Goal: Task Accomplishment & Management: Manage account settings

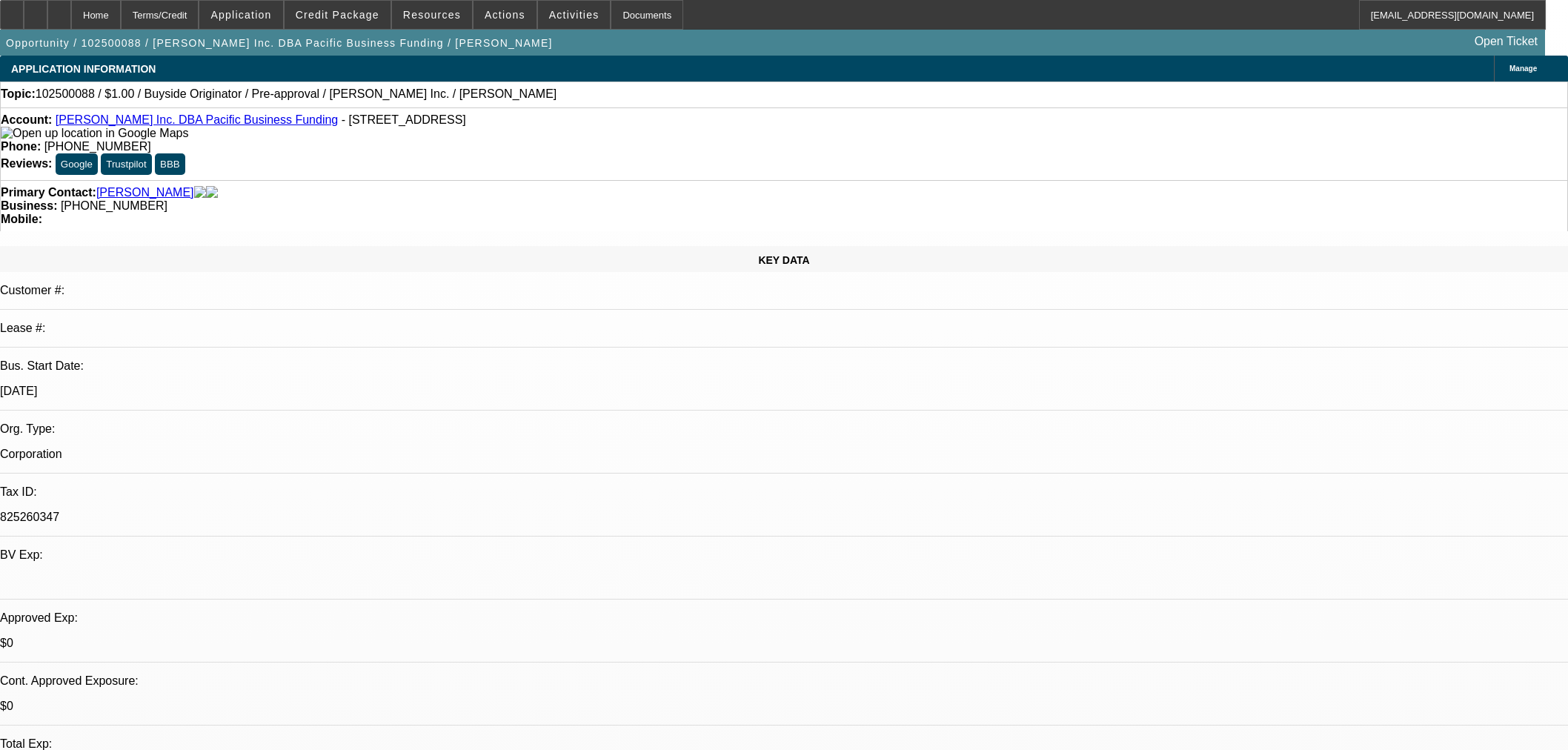
select select "0"
select select "2"
select select "0"
select select "6"
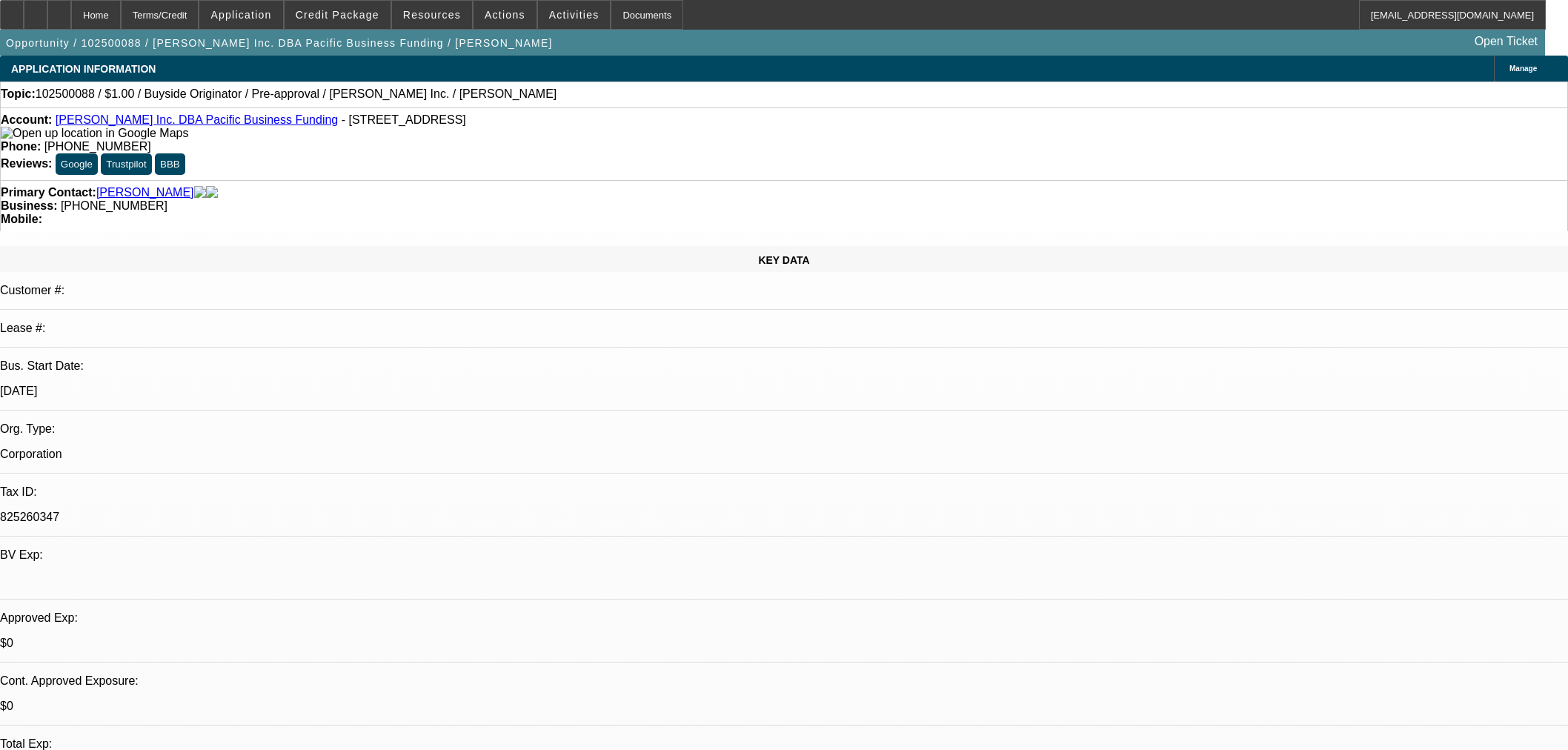
select select "0"
select select "2"
select select "0"
select select "6"
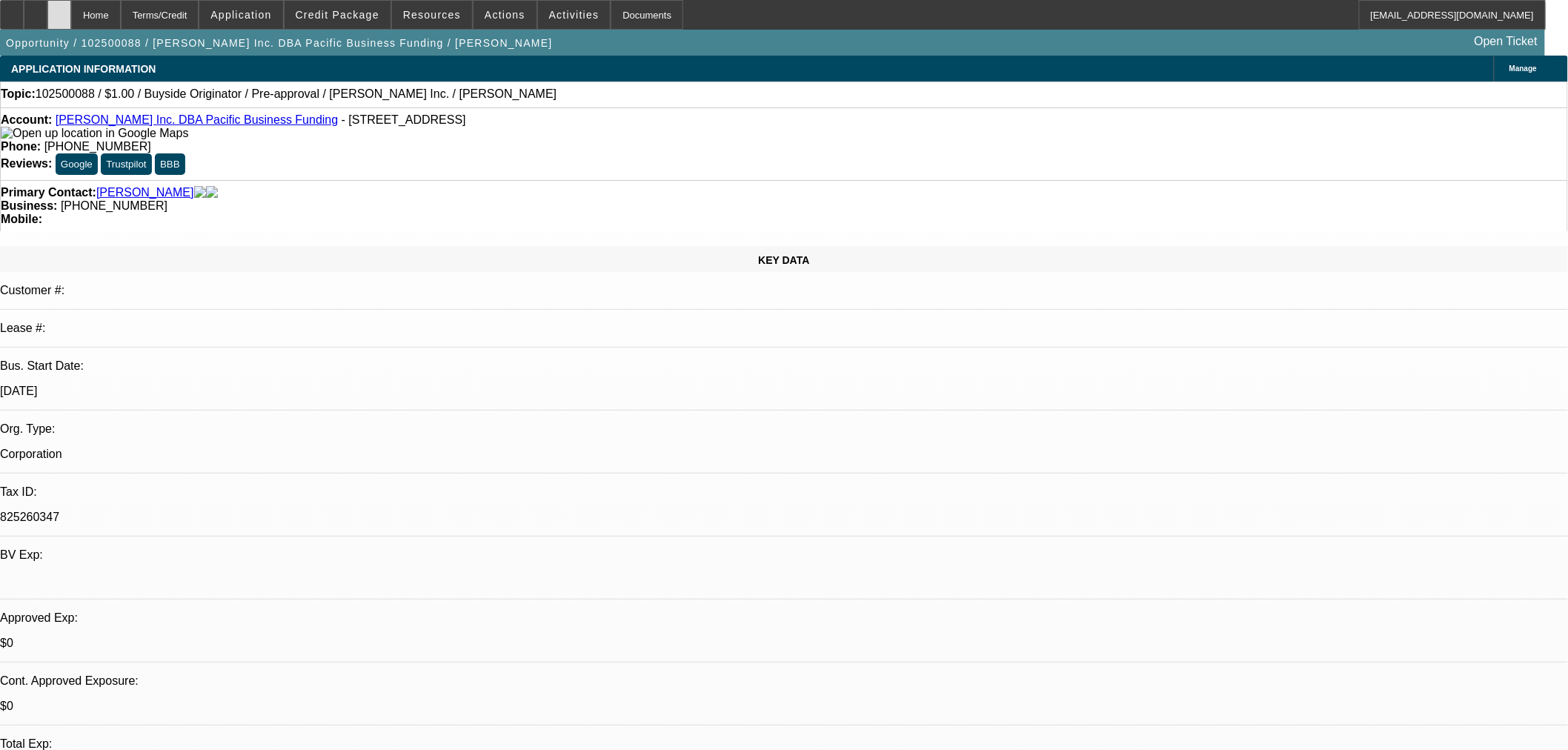
click at [59, 9] on icon at bounding box center [59, 9] width 0 height 0
select select "0"
select select "2"
select select "0"
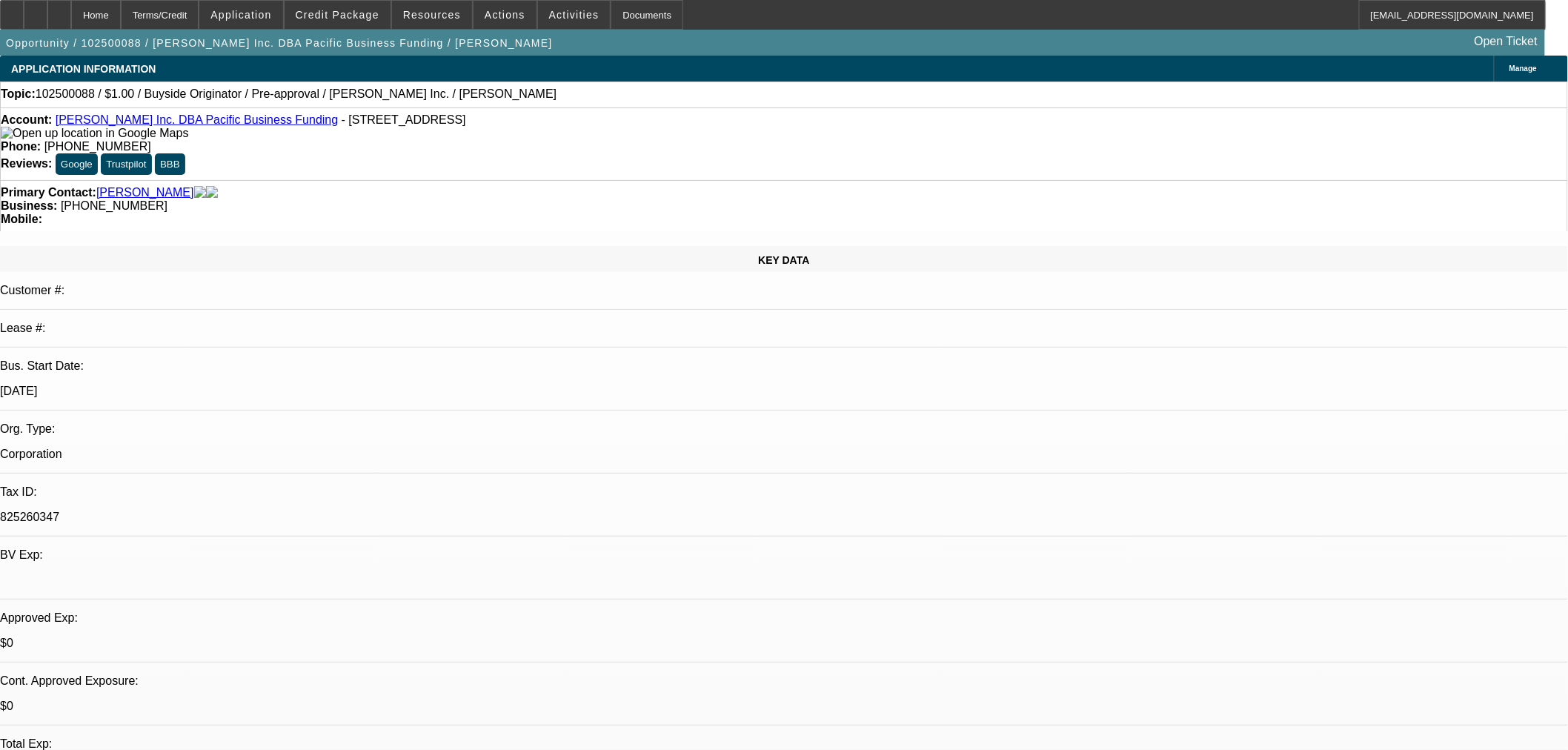
select select "6"
select select "0"
select select "2"
select select "0"
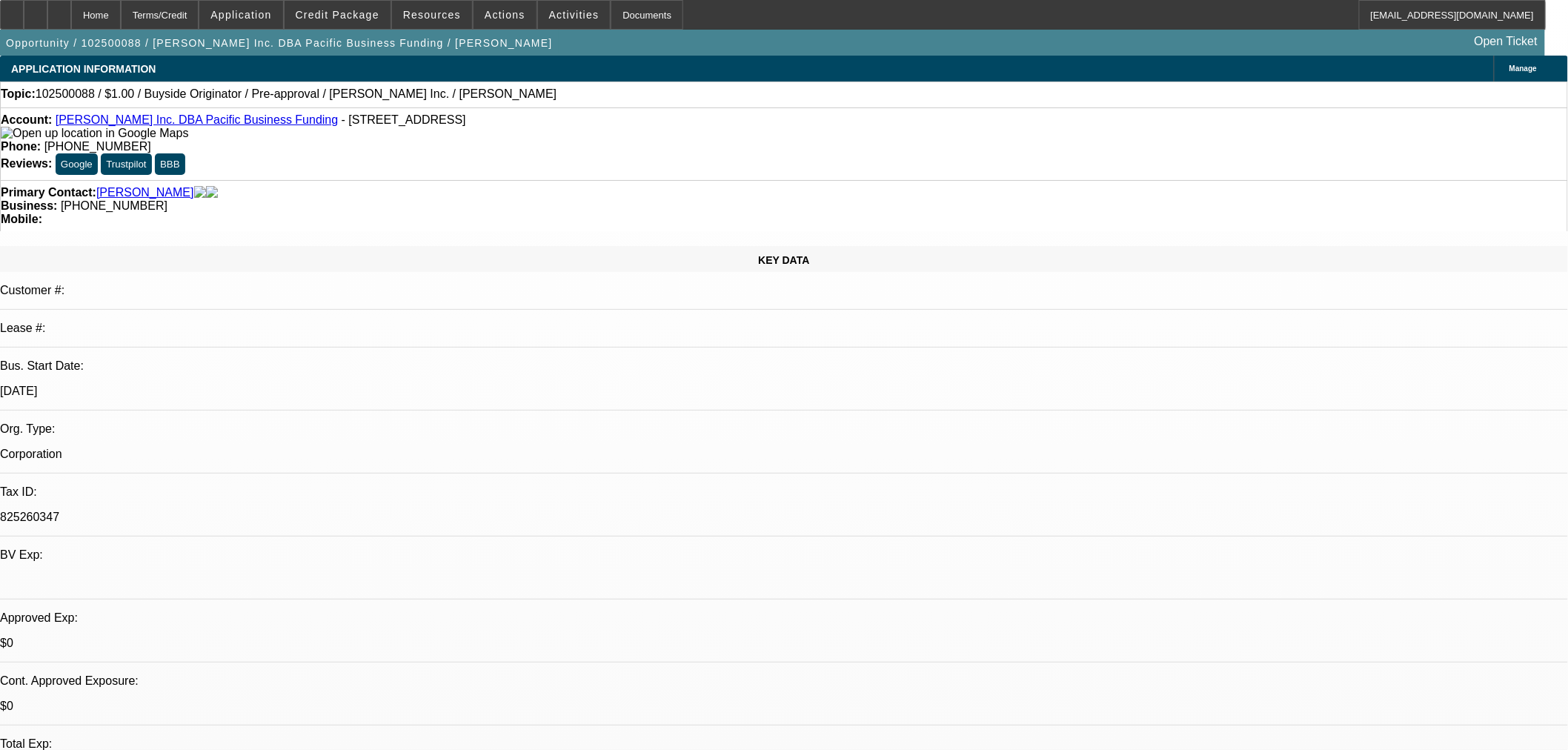
select select "6"
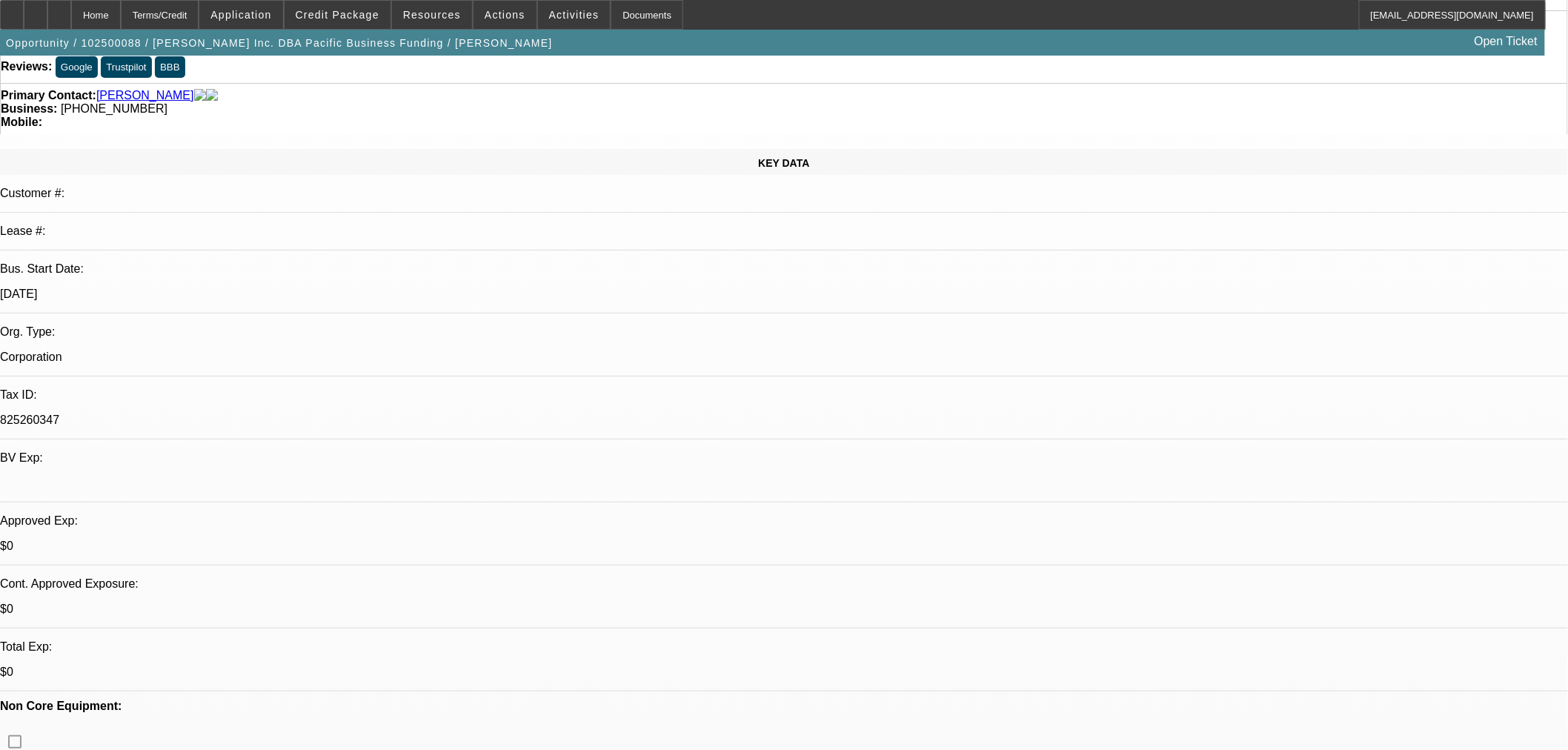
scroll to position [137, 0]
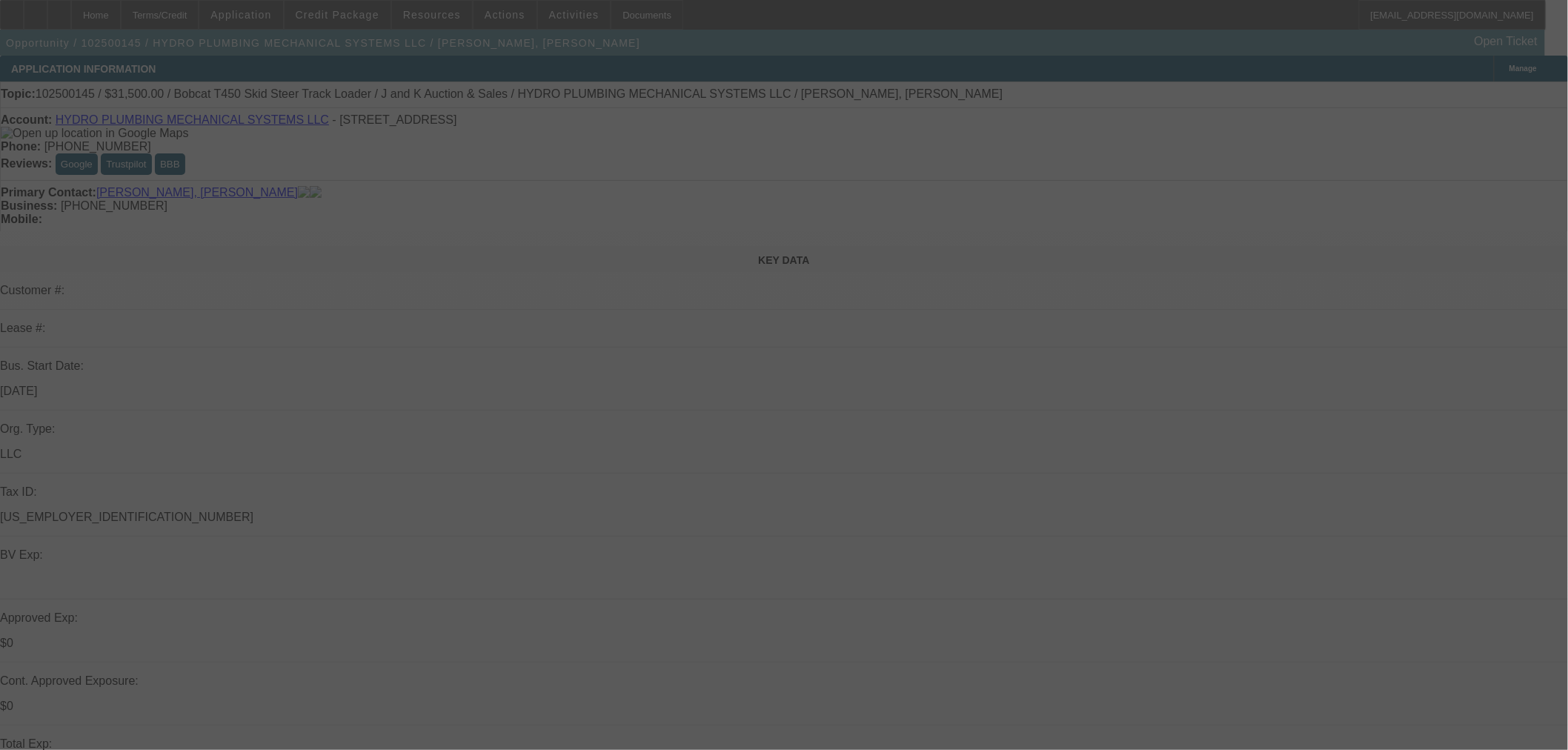
select select "0"
select select "2"
select select "0"
select select "6"
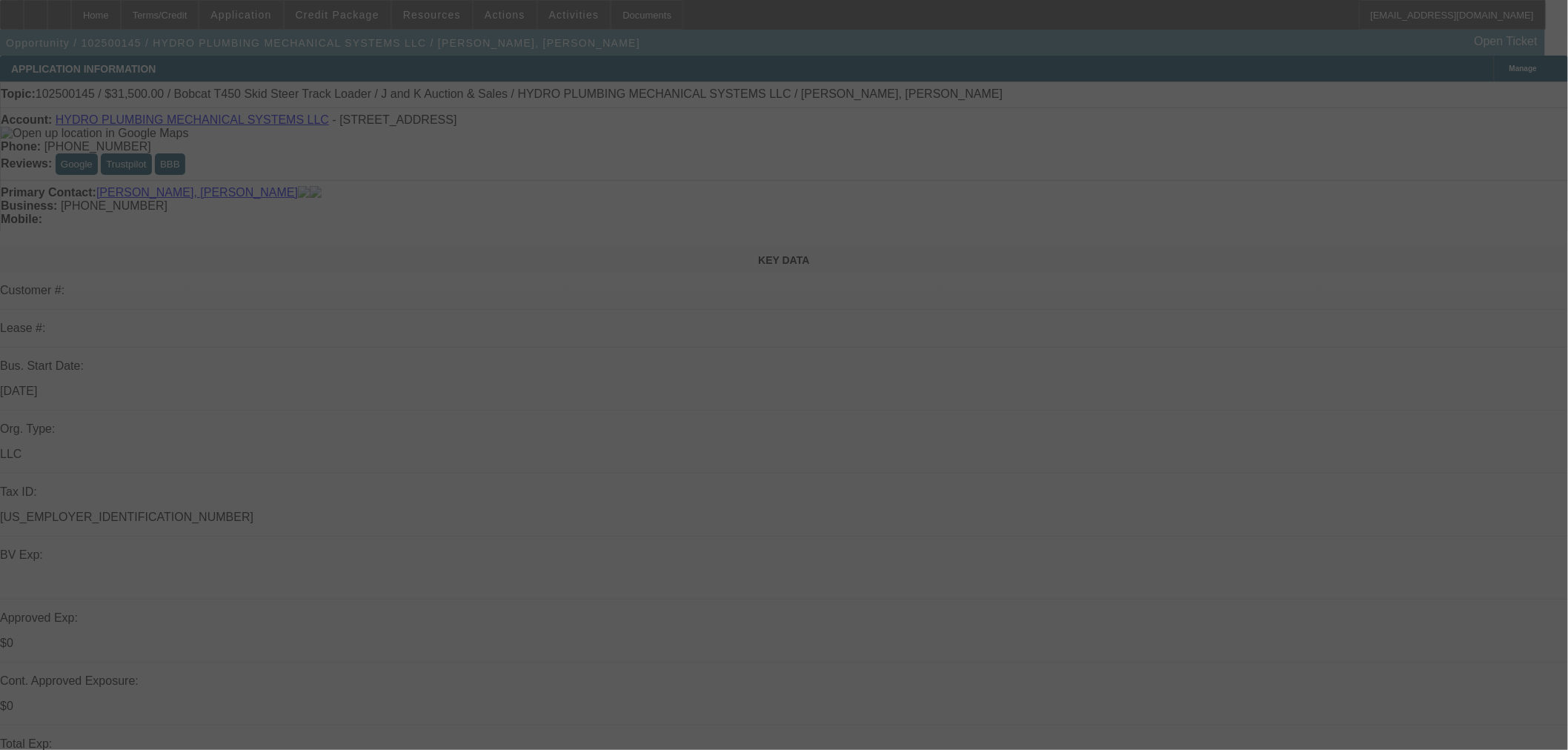
select select "0"
select select "2"
select select "0"
select select "6"
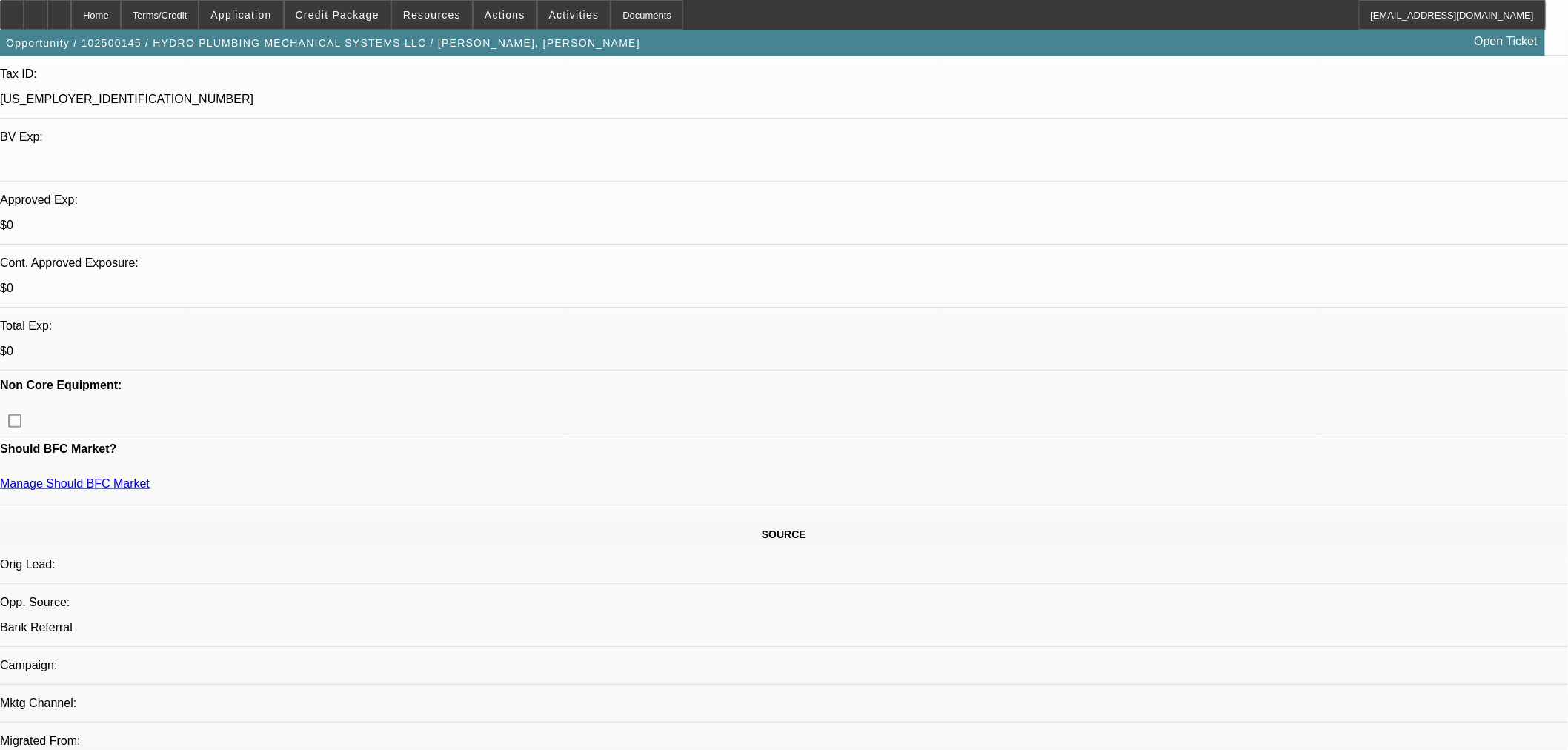
scroll to position [411, 0]
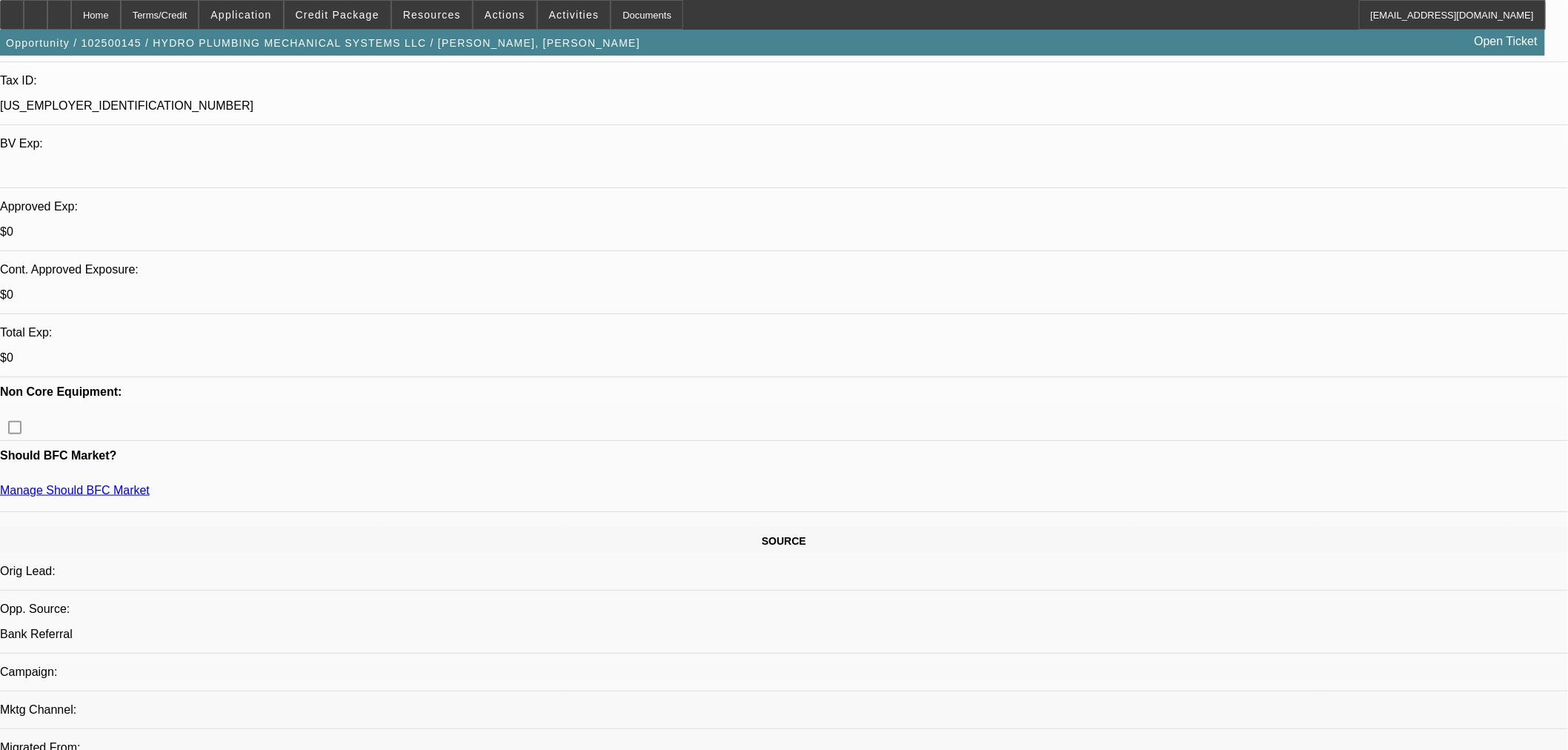
click at [343, 20] on span at bounding box center [337, 14] width 106 height 35
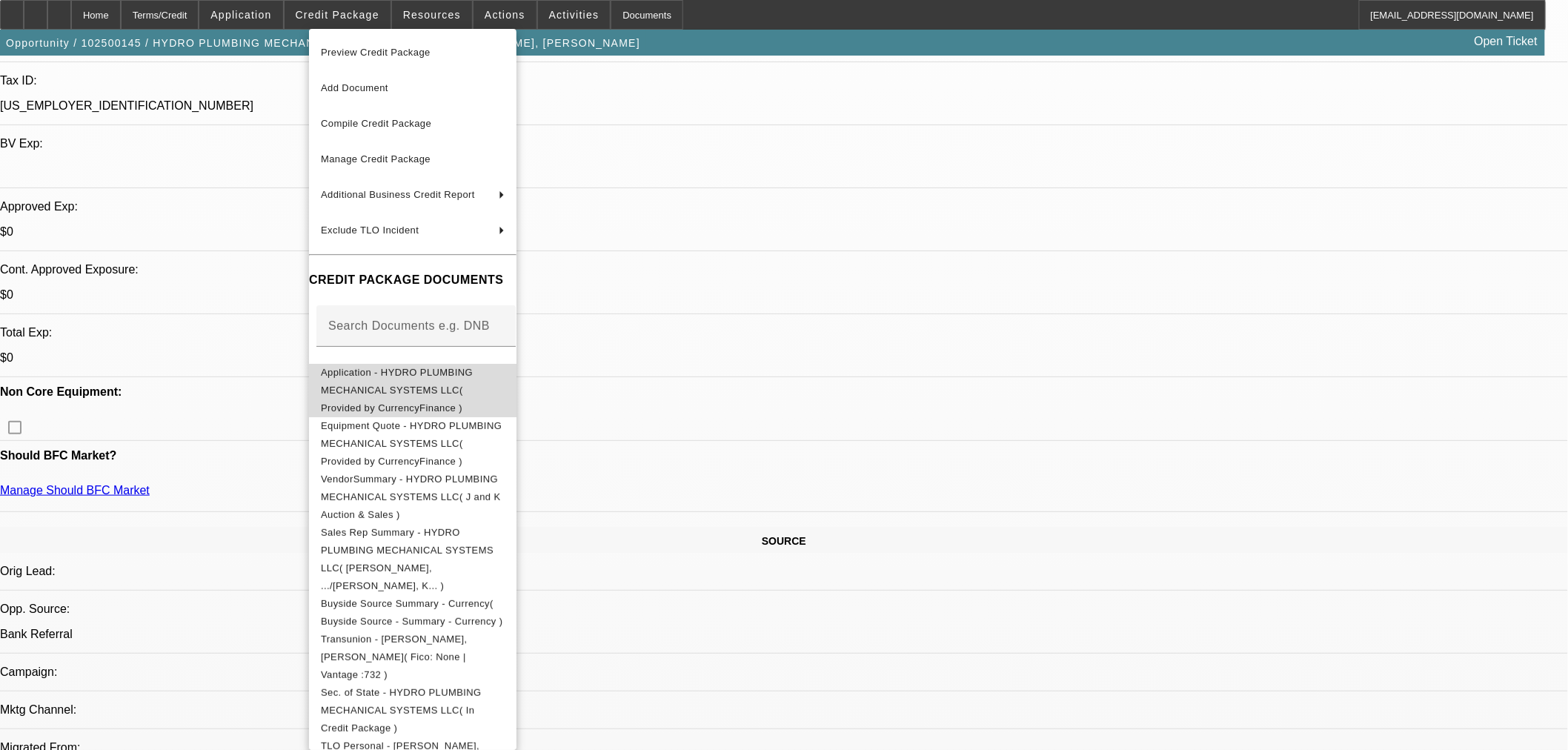
click at [412, 367] on span "Application - HYDRO PLUMBING MECHANICAL SYSTEMS LLC( Provided by CurrencyFinanc…" at bounding box center [396, 389] width 152 height 46
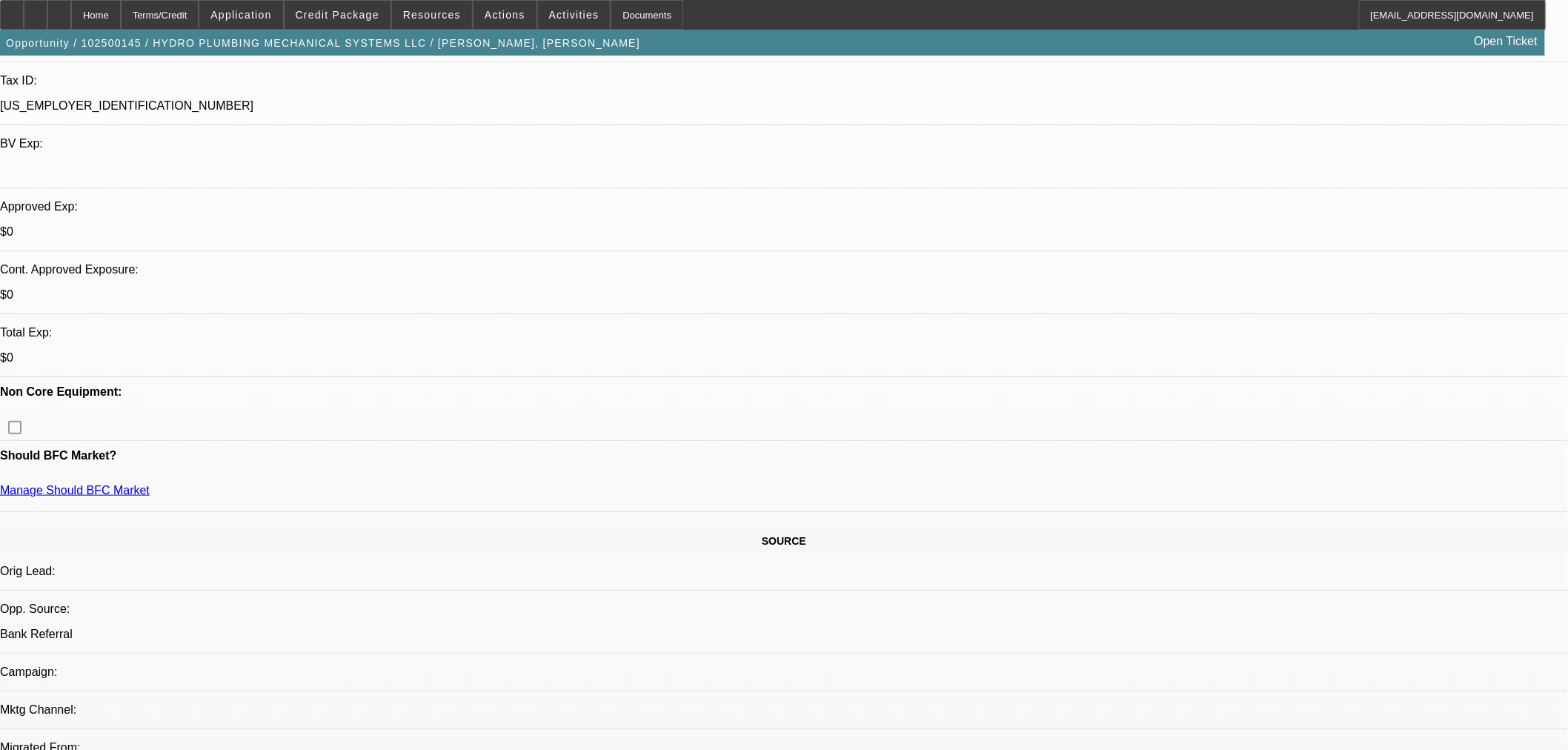
scroll to position [453, 0]
drag, startPoint x: 1134, startPoint y: 572, endPoint x: 1061, endPoint y: 494, distance: 106.8
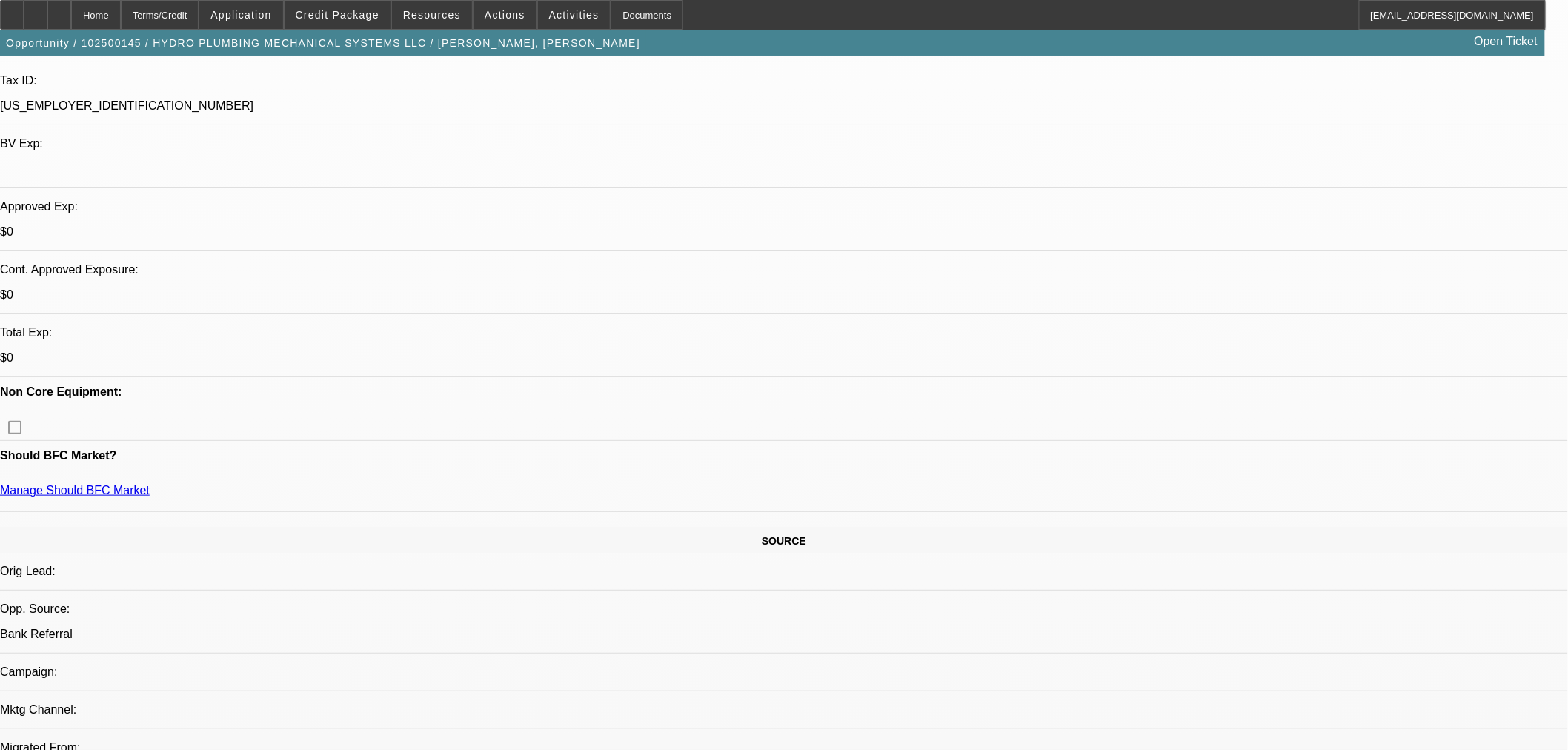
copy div "Send Back To Sales - LOOKS LIKE THE PG PROVIDED AN ITIN AND NOT A SSN. PLEASE C…"
click at [380, 17] on span "Credit Package" at bounding box center [337, 14] width 84 height 12
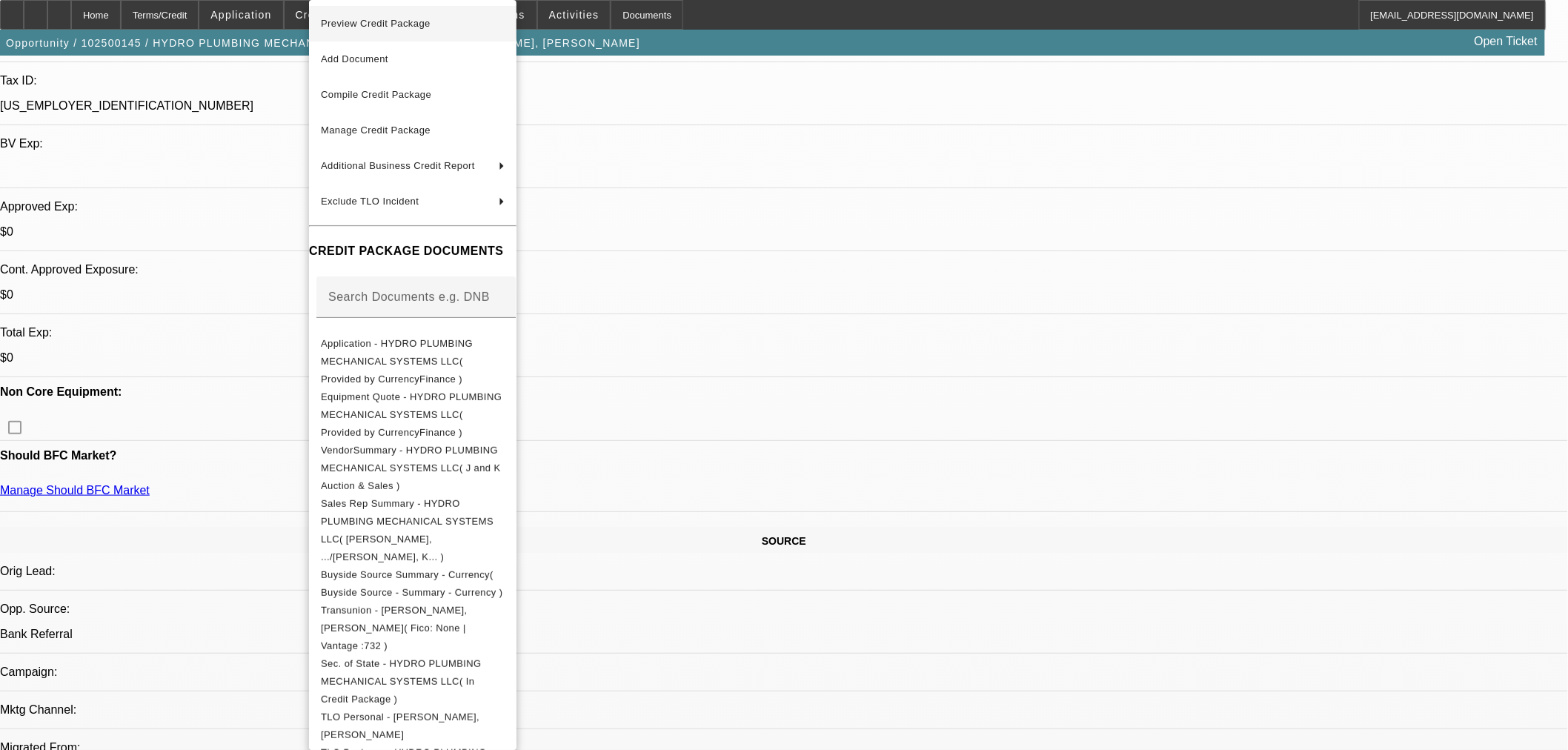
click at [400, 32] on span "Preview Credit Package" at bounding box center [413, 24] width 184 height 18
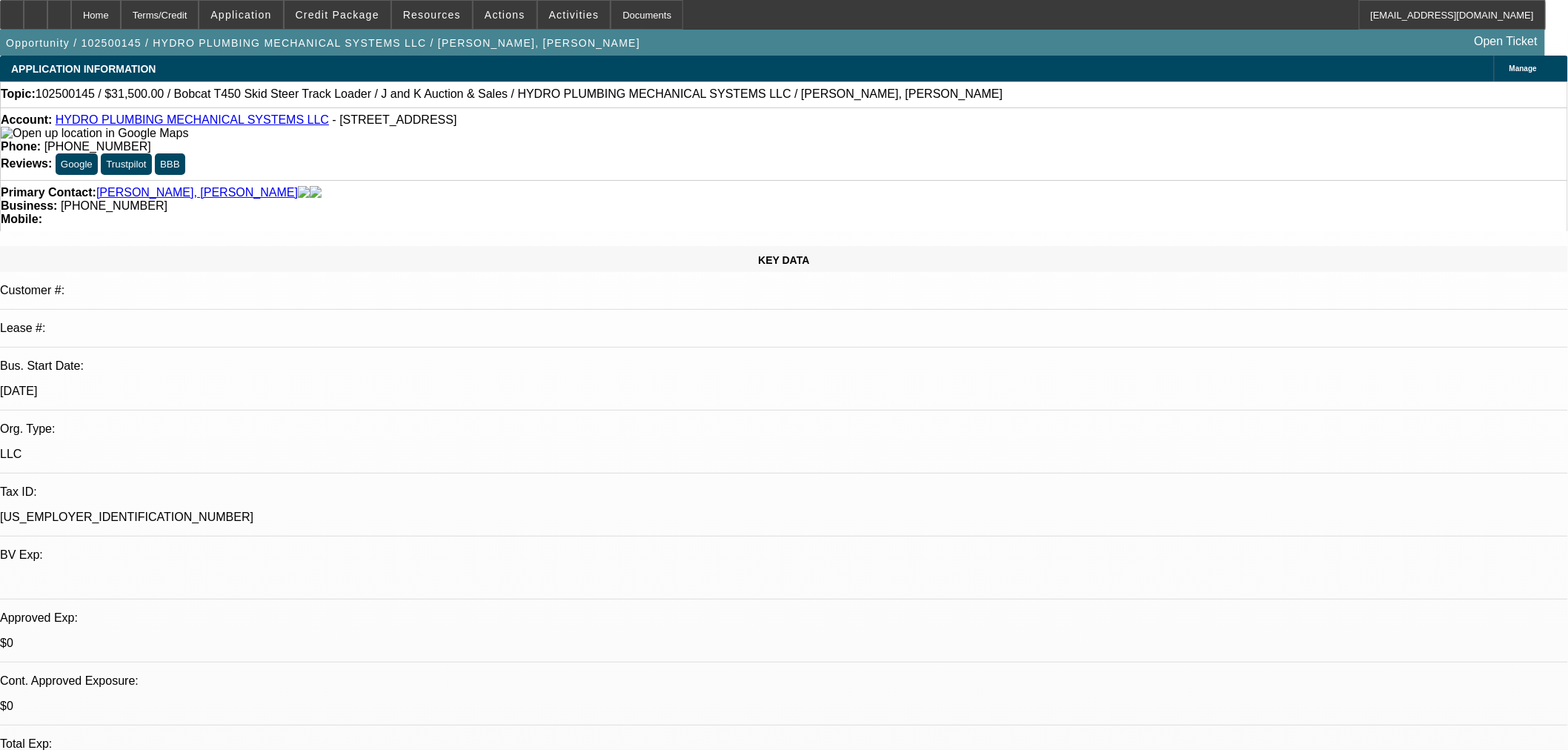
radio input "true"
type textarea "Emailed [PERSON_NAME]. FU [DATE]"
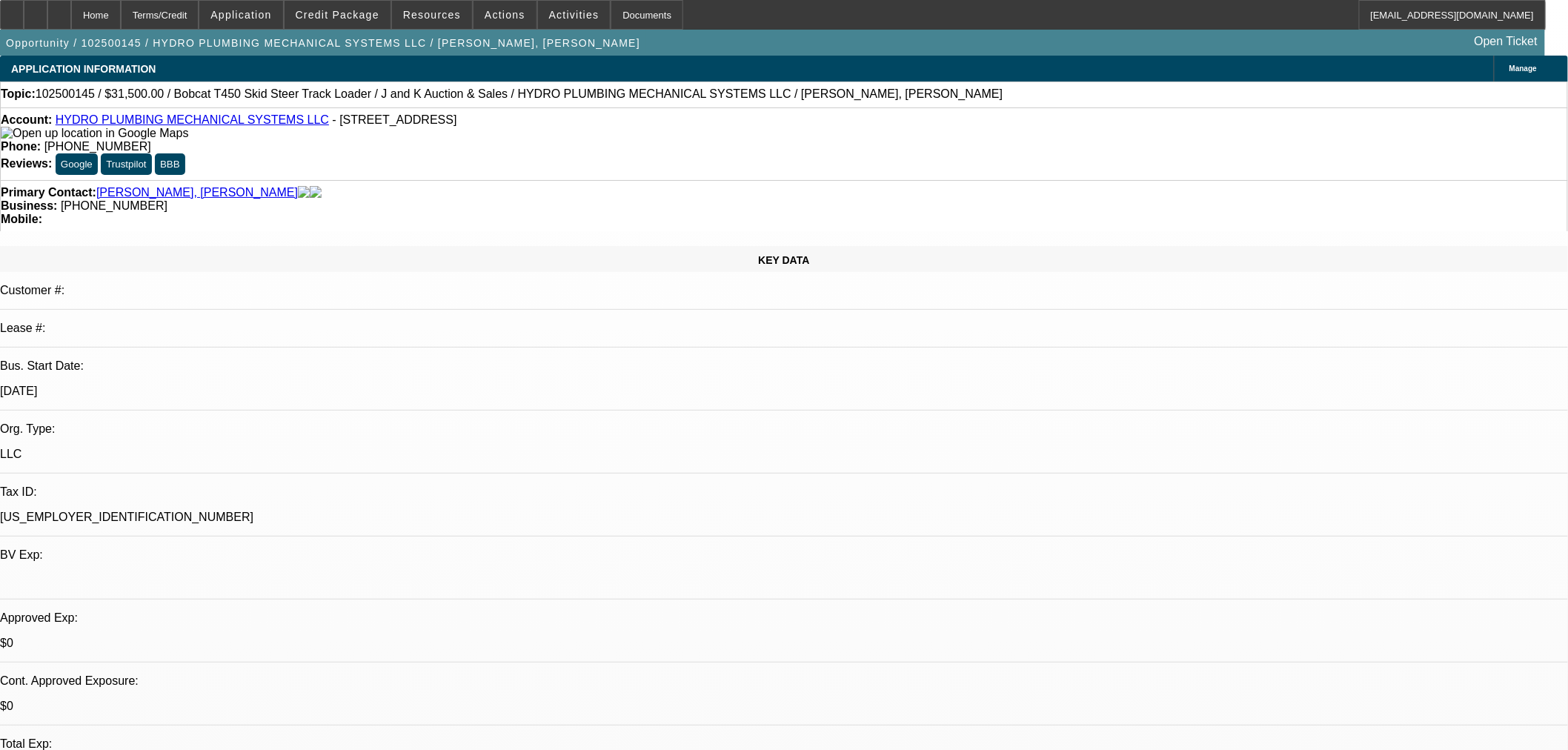
drag, startPoint x: 1449, startPoint y: 344, endPoint x: 1024, endPoint y: 385, distance: 427.0
radio input "true"
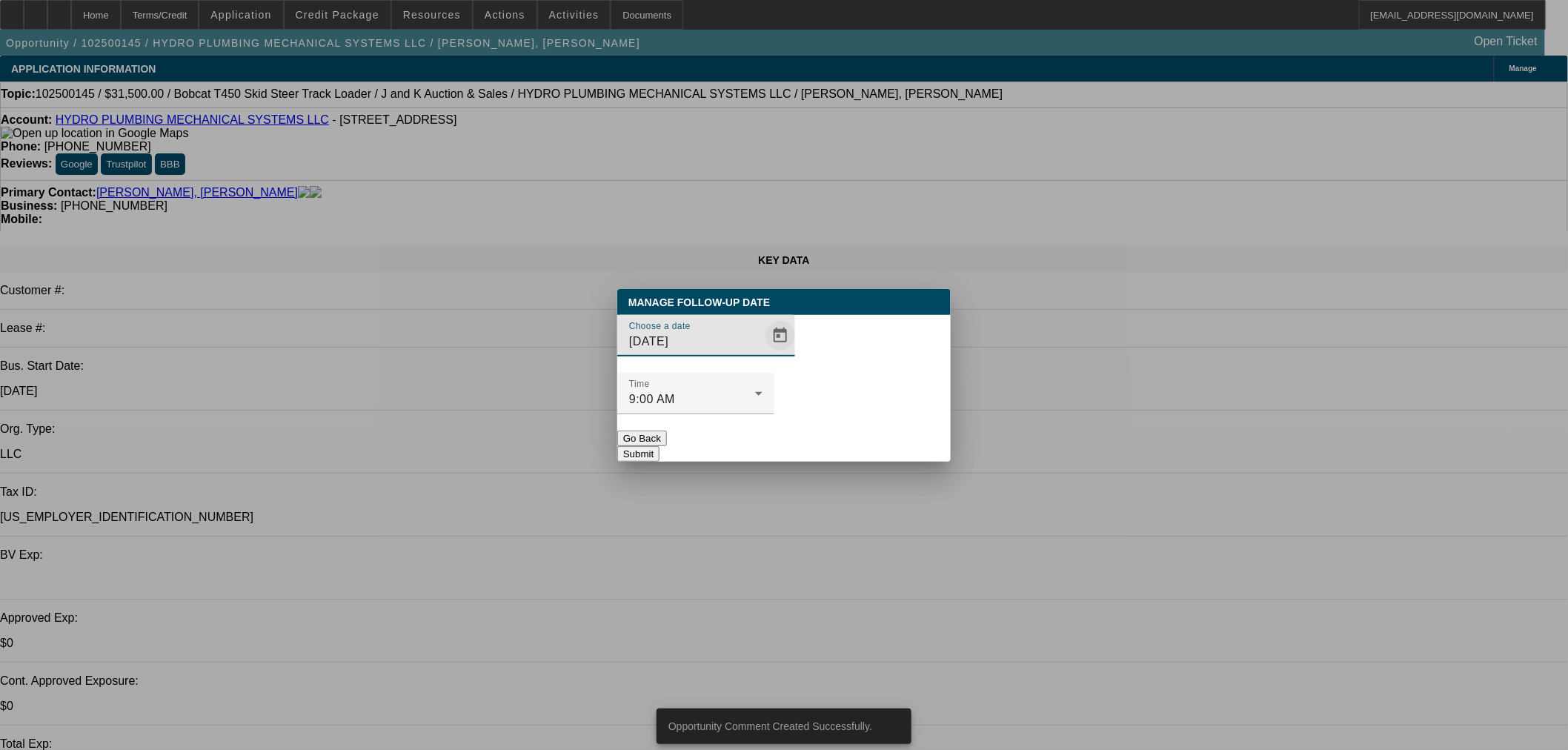
click at [762, 354] on span "Open calendar" at bounding box center [780, 335] width 35 height 35
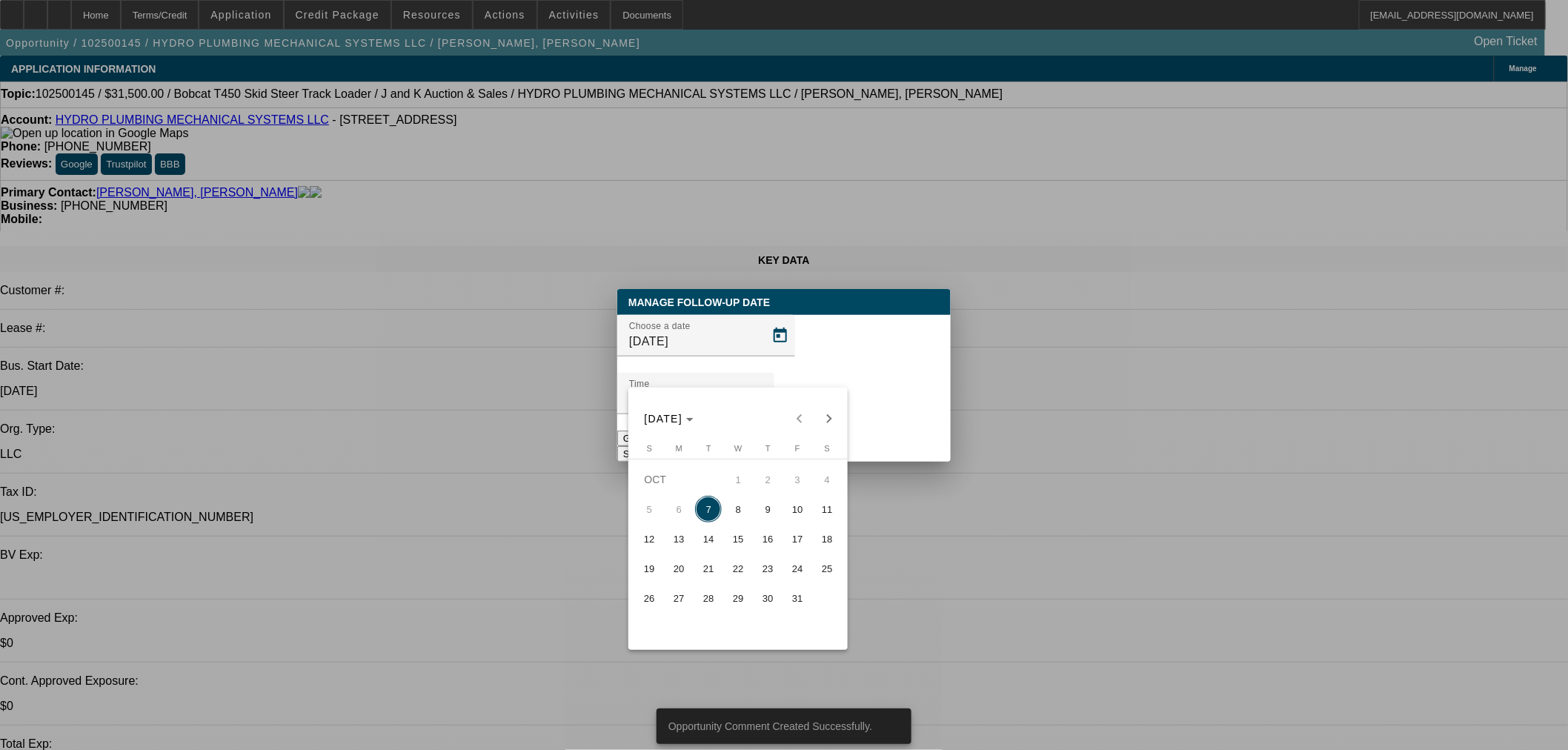
click at [760, 502] on span "9" at bounding box center [768, 509] width 27 height 27
type input "10/9/2025"
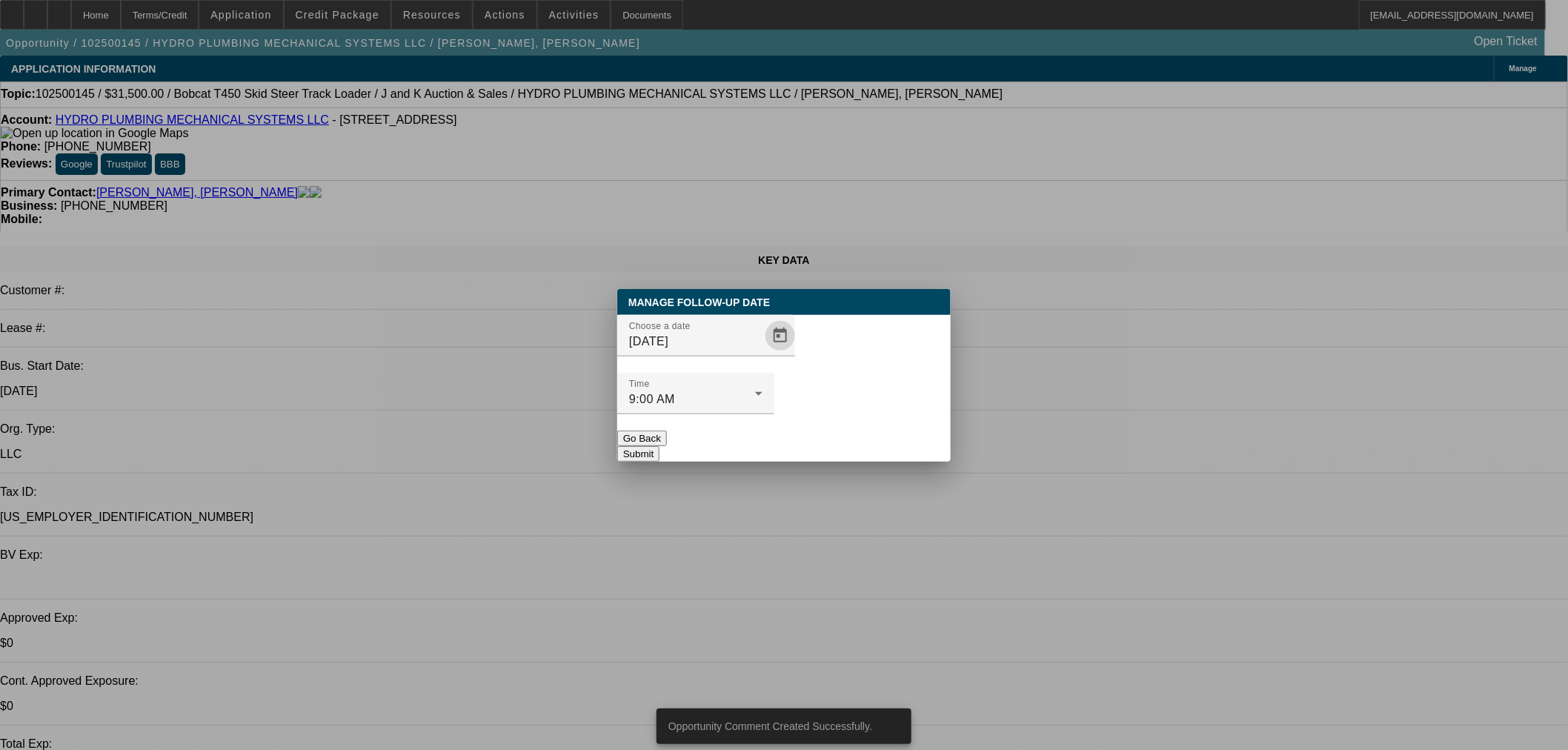
click at [659, 447] on button "Submit" at bounding box center [638, 454] width 42 height 16
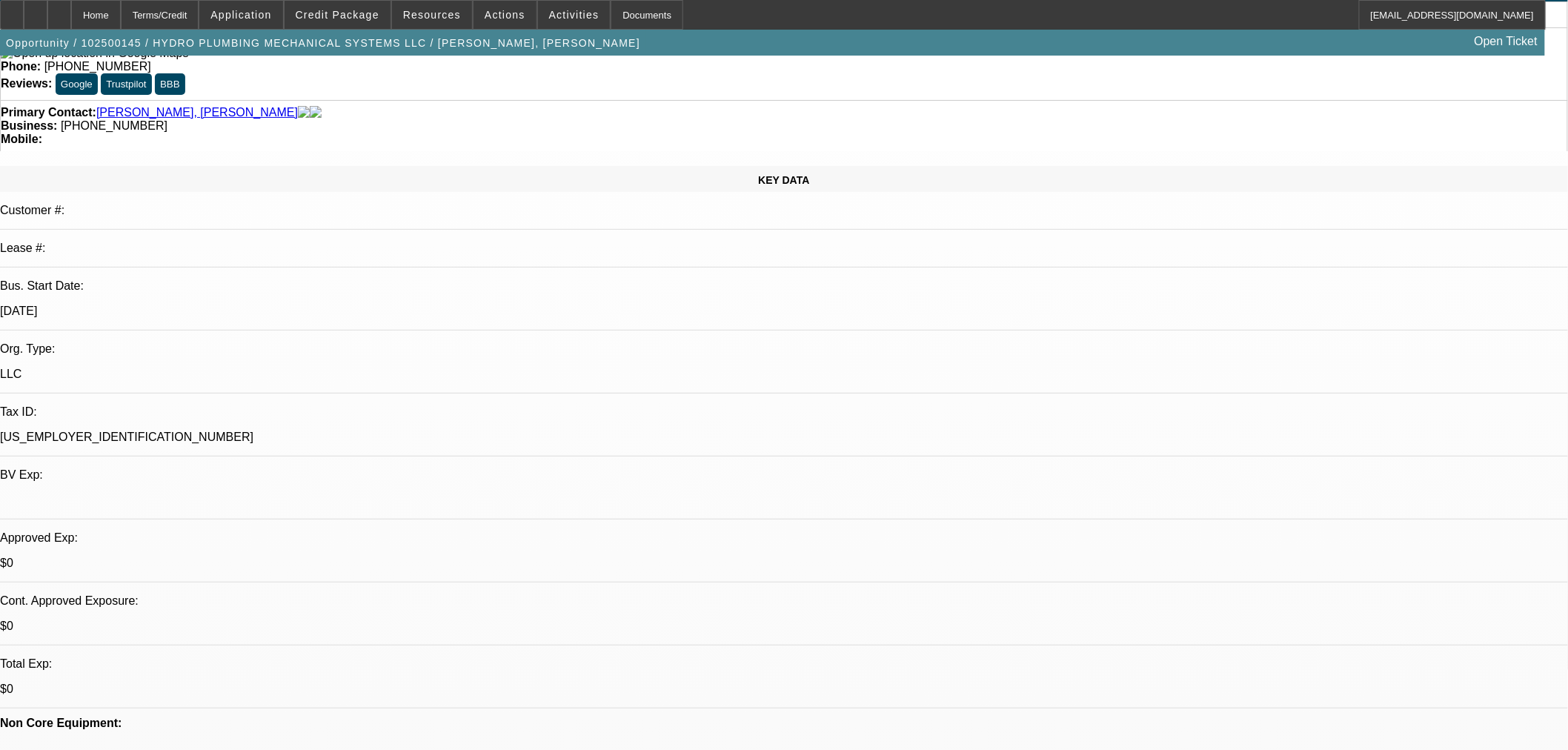
scroll to position [137, 0]
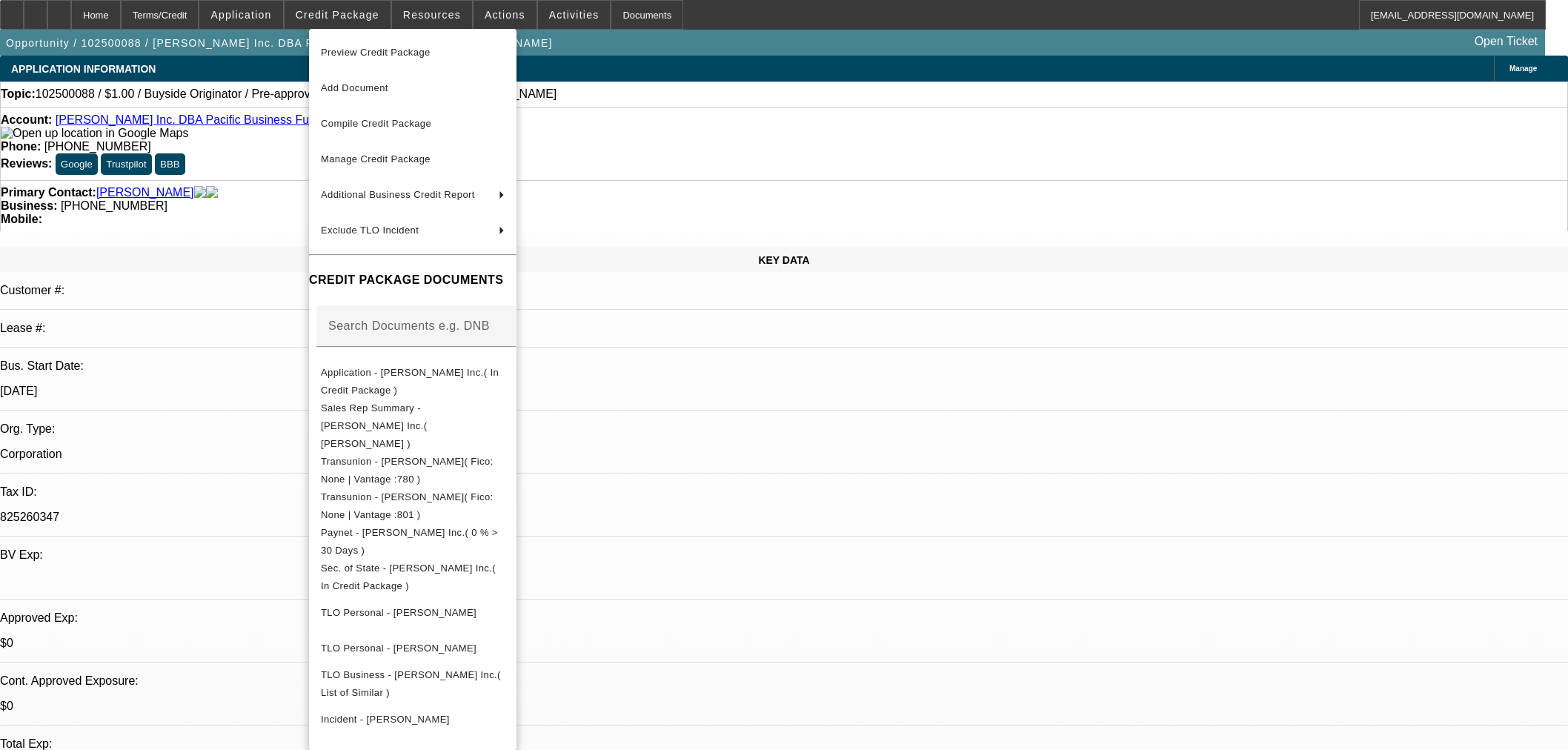
select select "0"
select select "2"
select select "0"
select select "6"
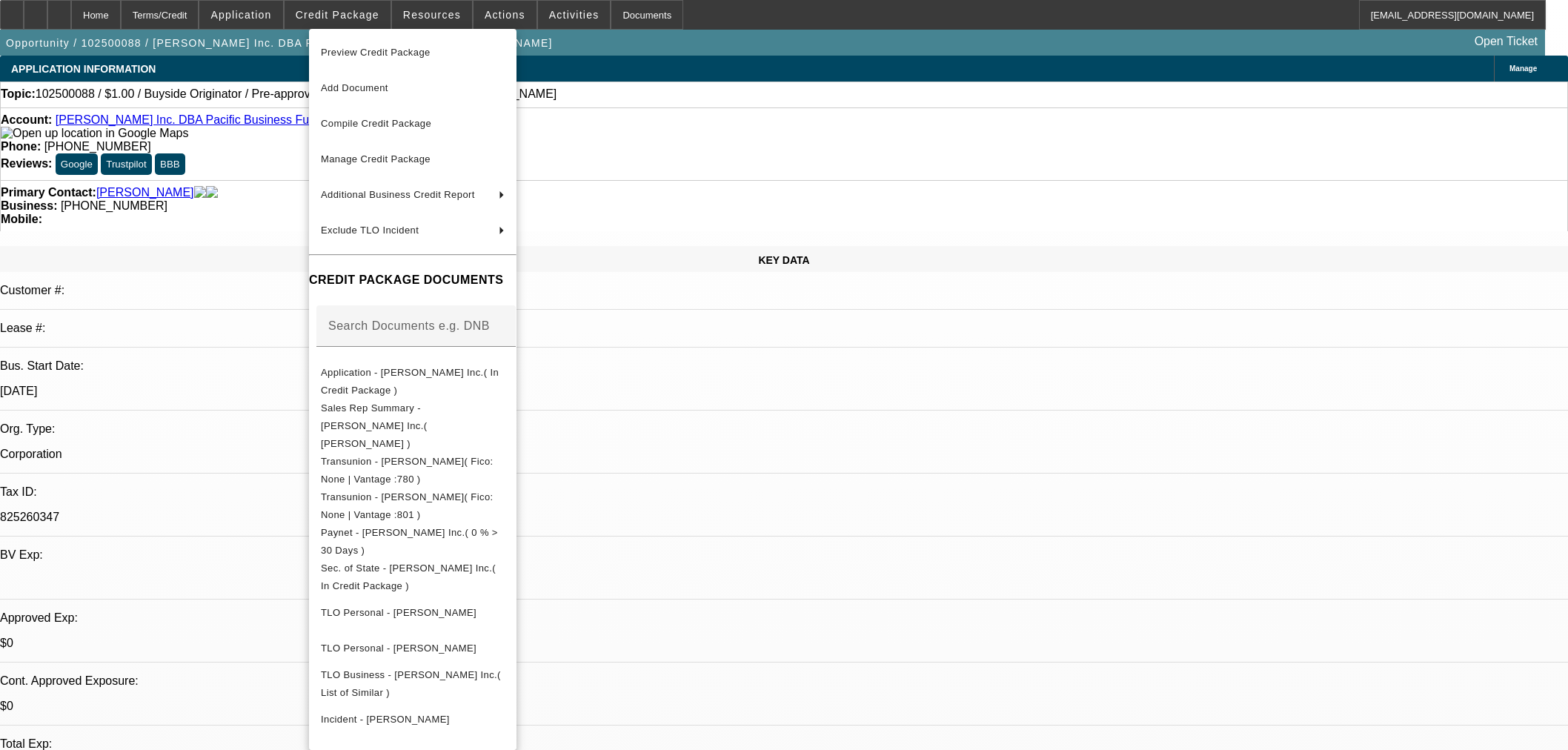
select select "0"
select select "2"
select select "0"
select select "6"
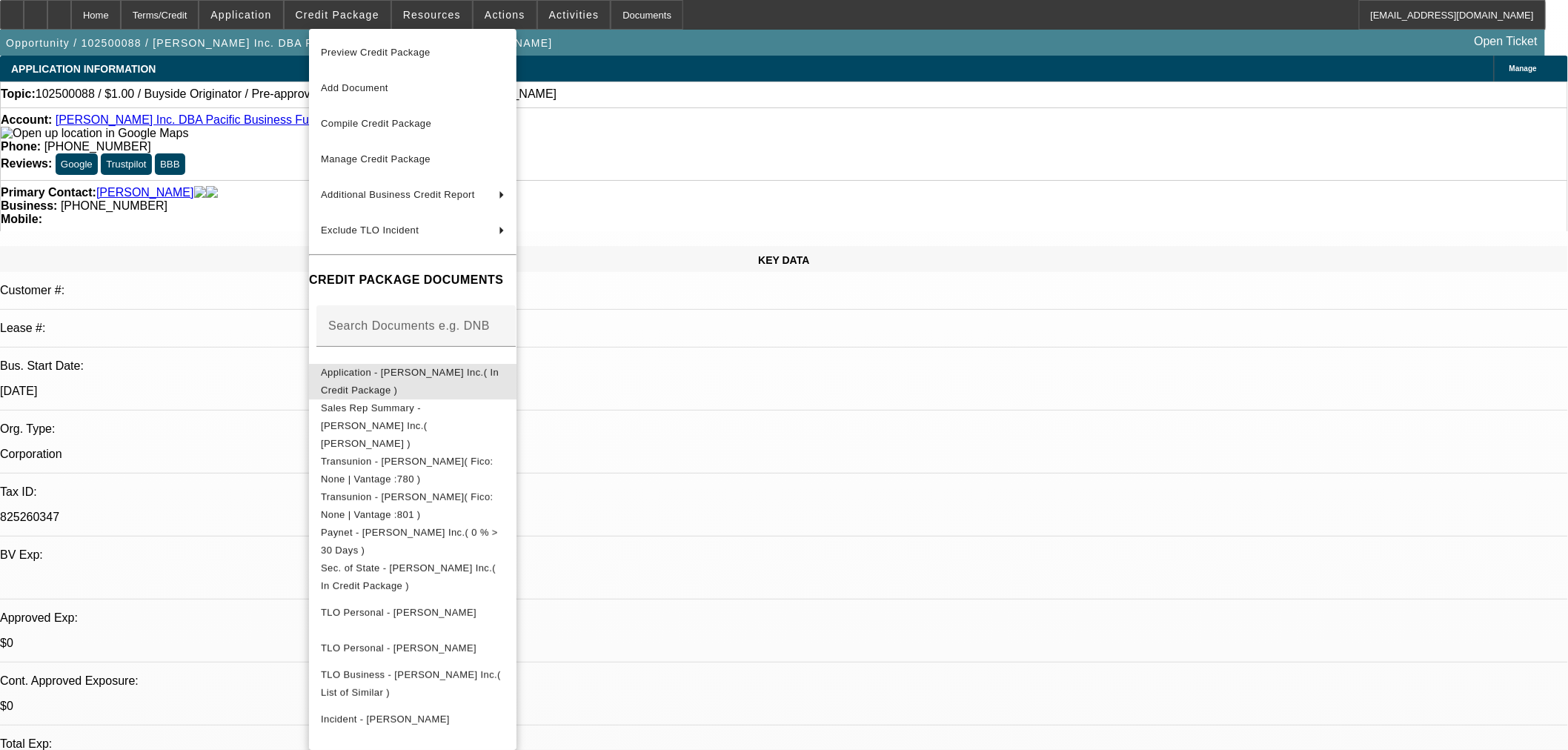
drag, startPoint x: 406, startPoint y: 376, endPoint x: 761, endPoint y: 372, distance: 355.0
click at [408, 375] on span "Application - Zeager Inc.( In Credit Package )" at bounding box center [409, 381] width 178 height 29
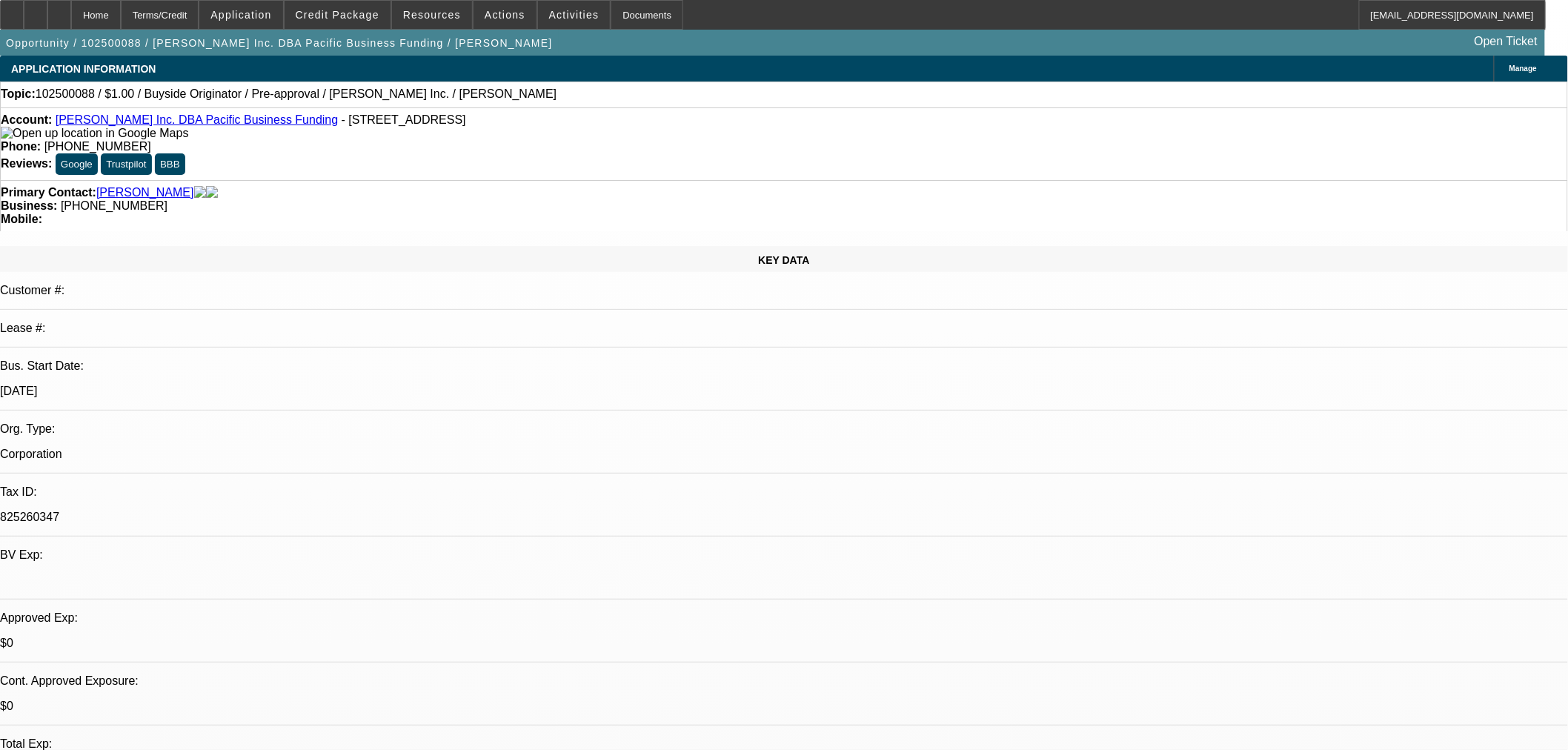
radio input "true"
type textarea "S"
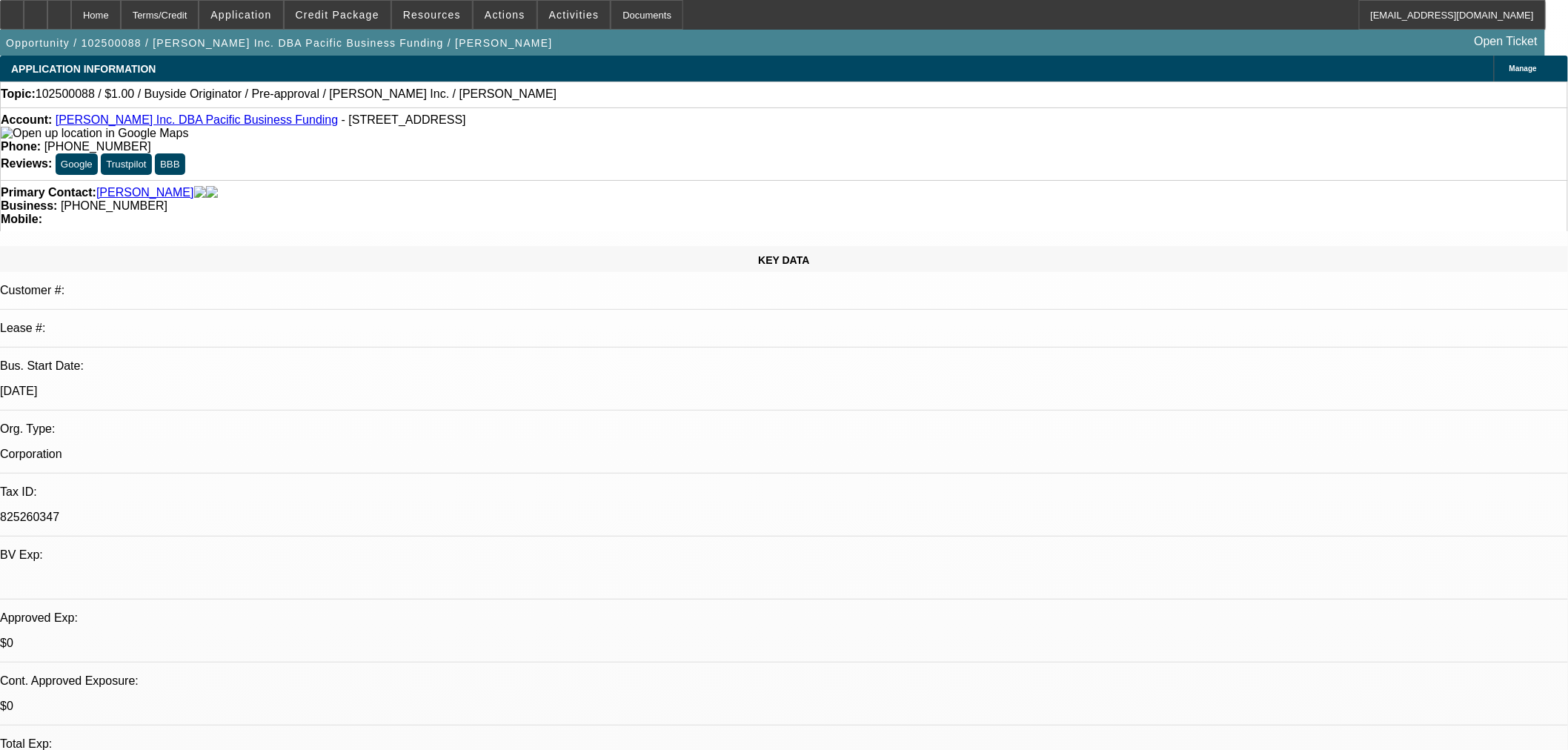
type textarea "Emailed Jason and sent Docusign for credit."
radio input "true"
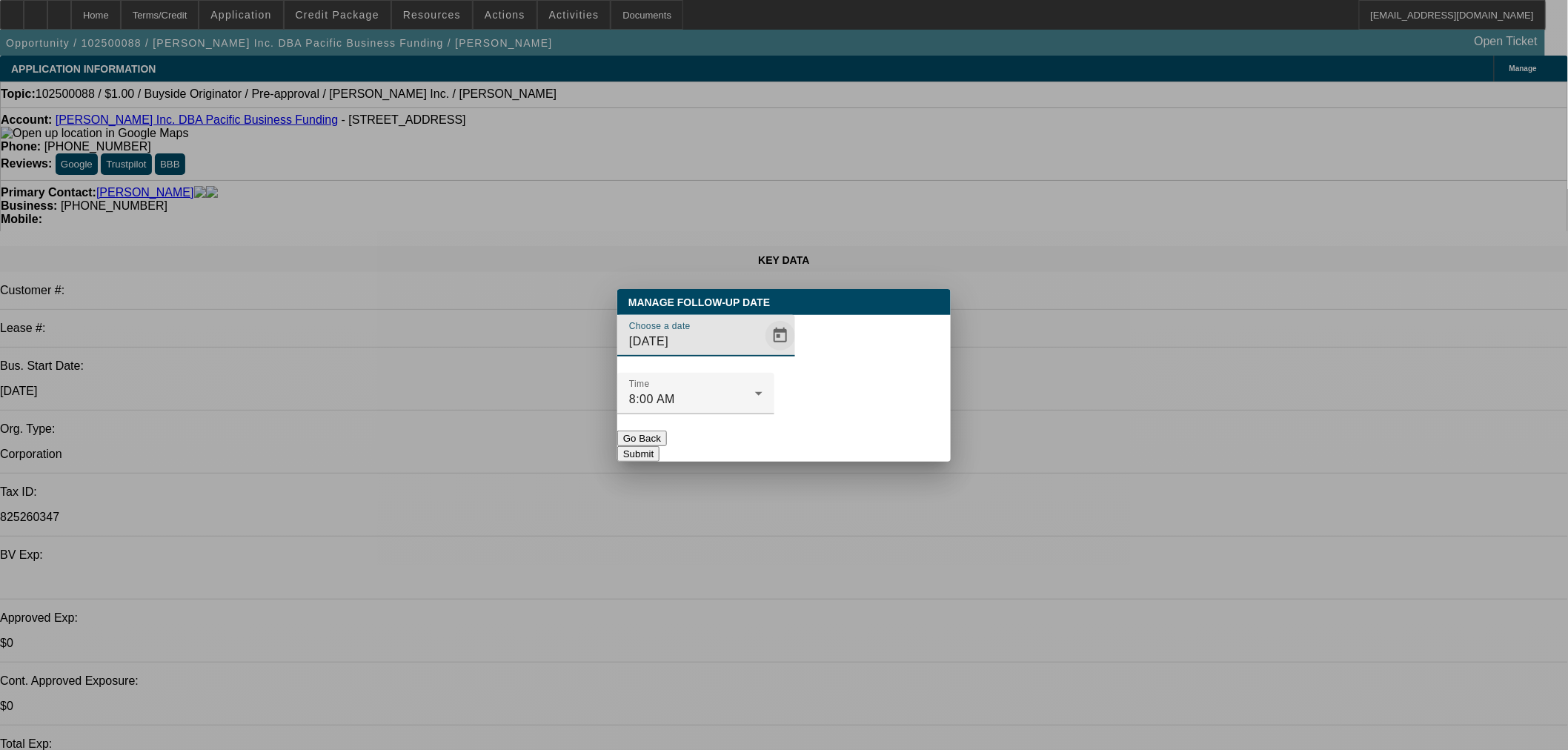
click at [762, 354] on span "Open calendar" at bounding box center [780, 335] width 35 height 35
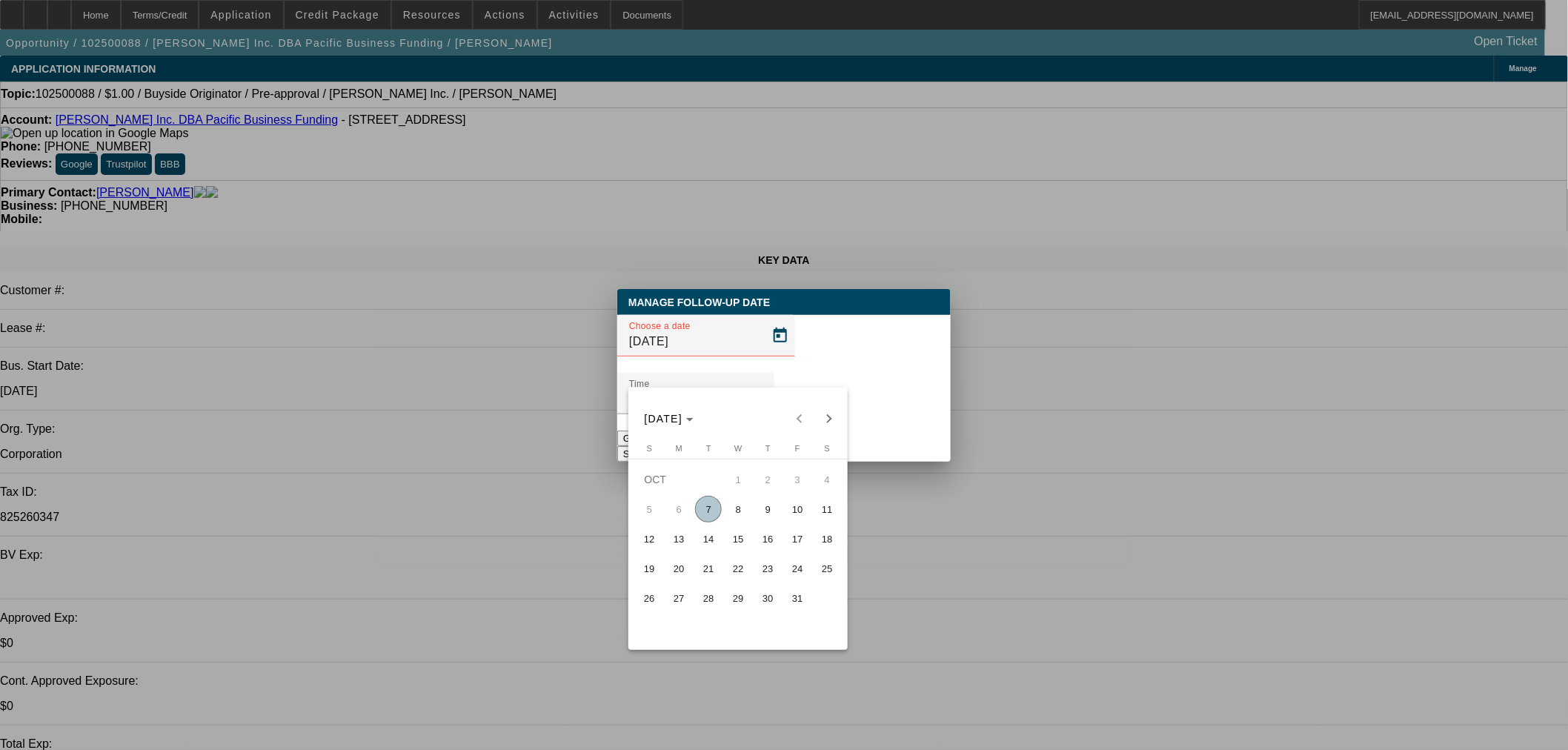
click at [735, 520] on span "8" at bounding box center [738, 509] width 27 height 27
type input "10/8/2025"
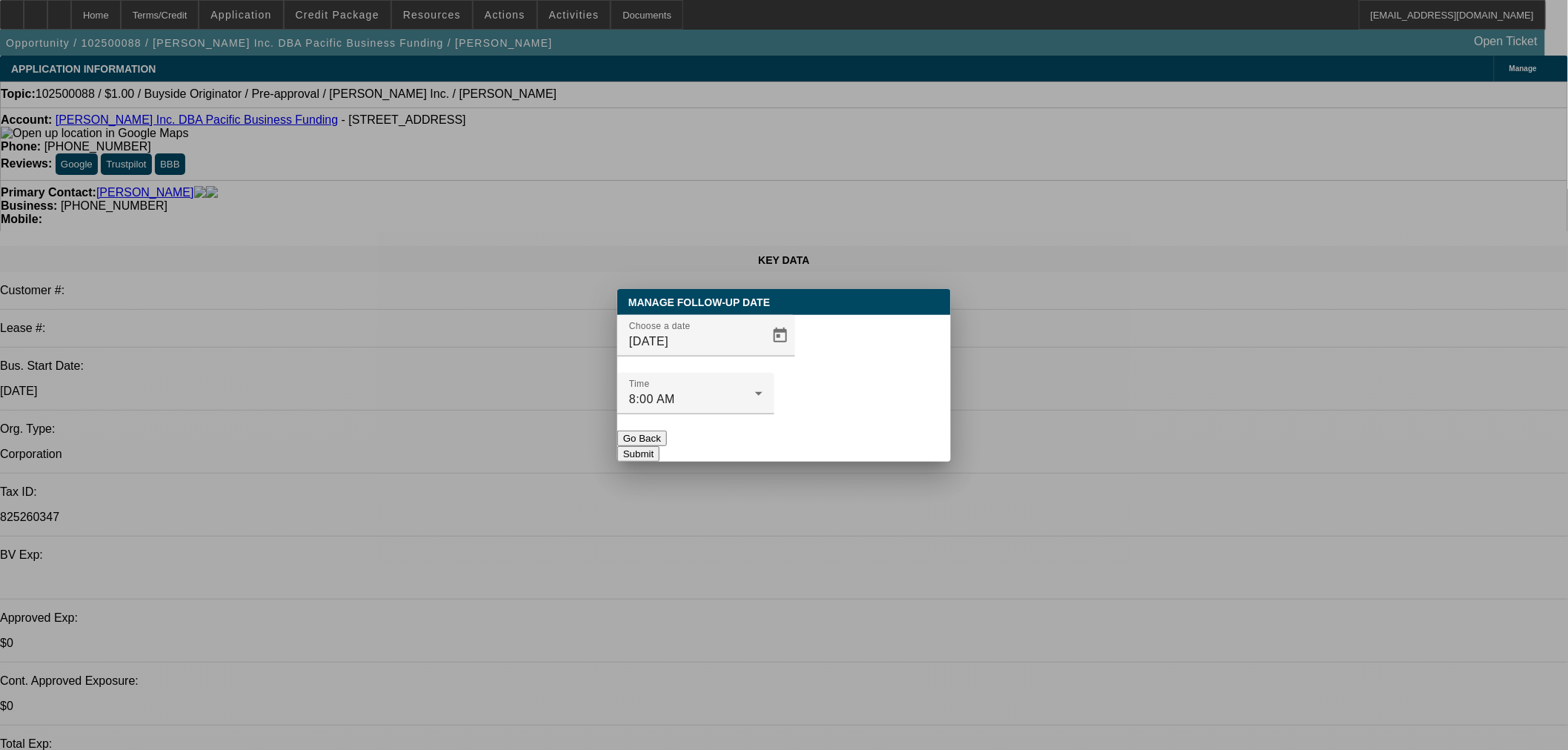
click at [659, 447] on button "Submit" at bounding box center [638, 454] width 42 height 16
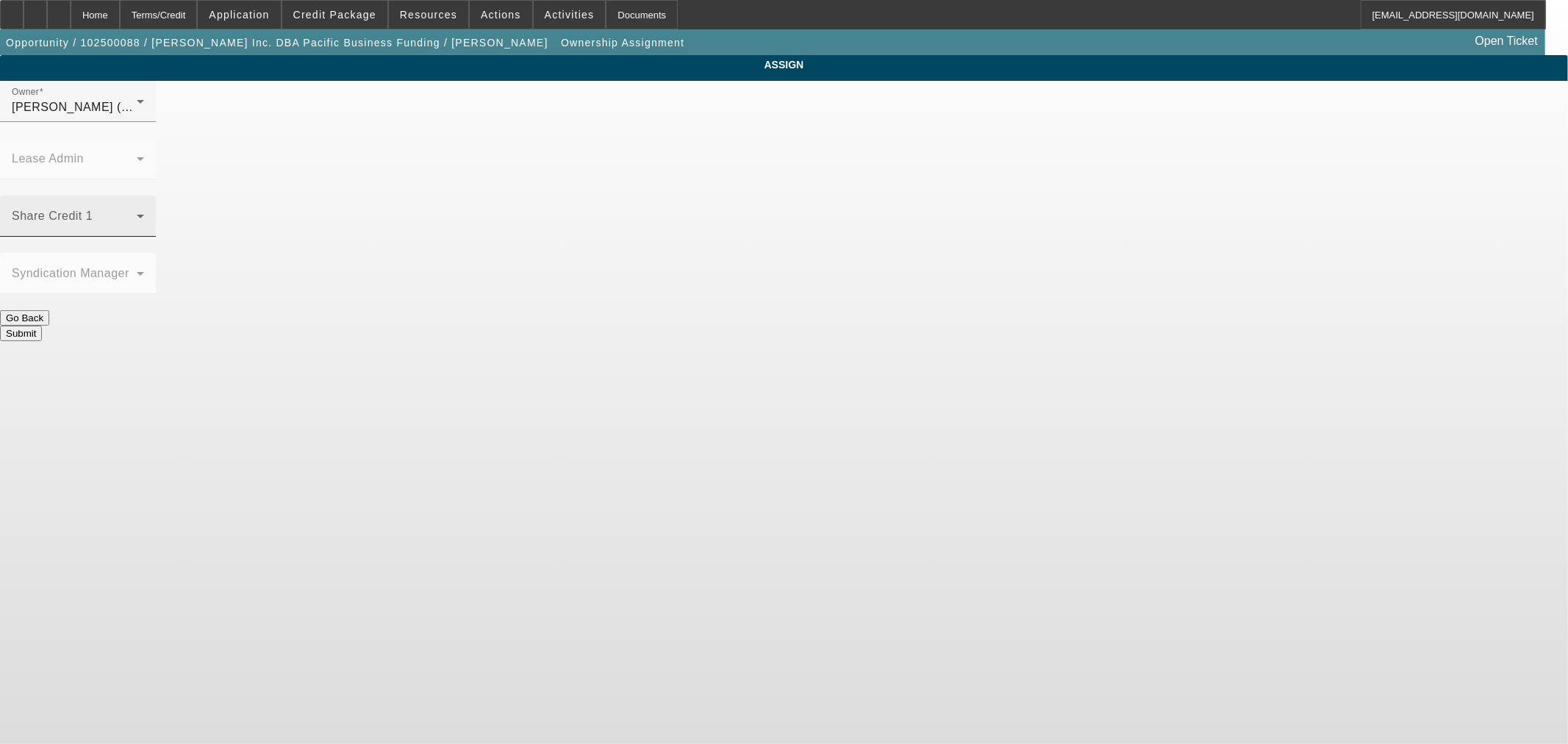
click at [144, 196] on div "Share Credit 1" at bounding box center [78, 216] width 133 height 41
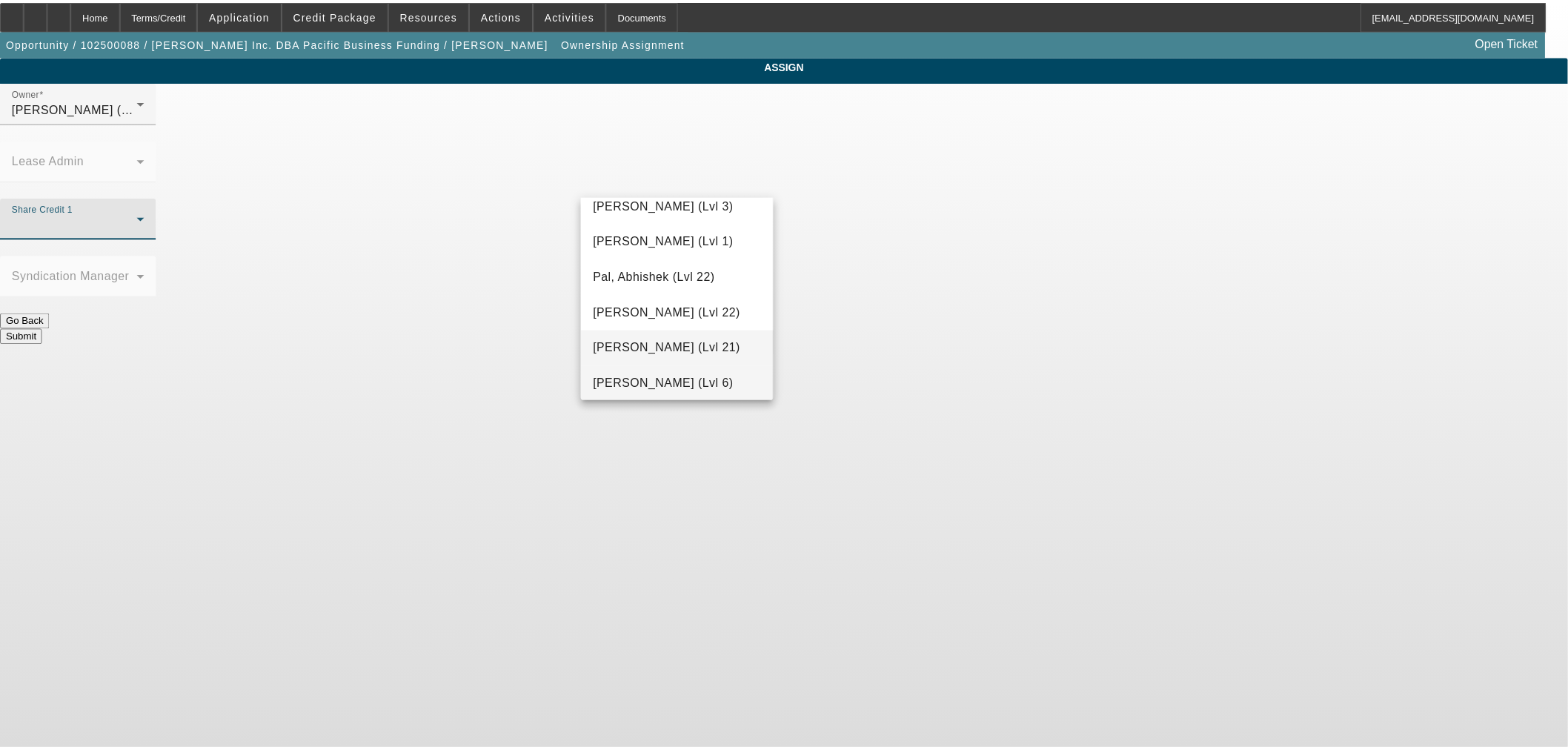
scroll to position [1505, 0]
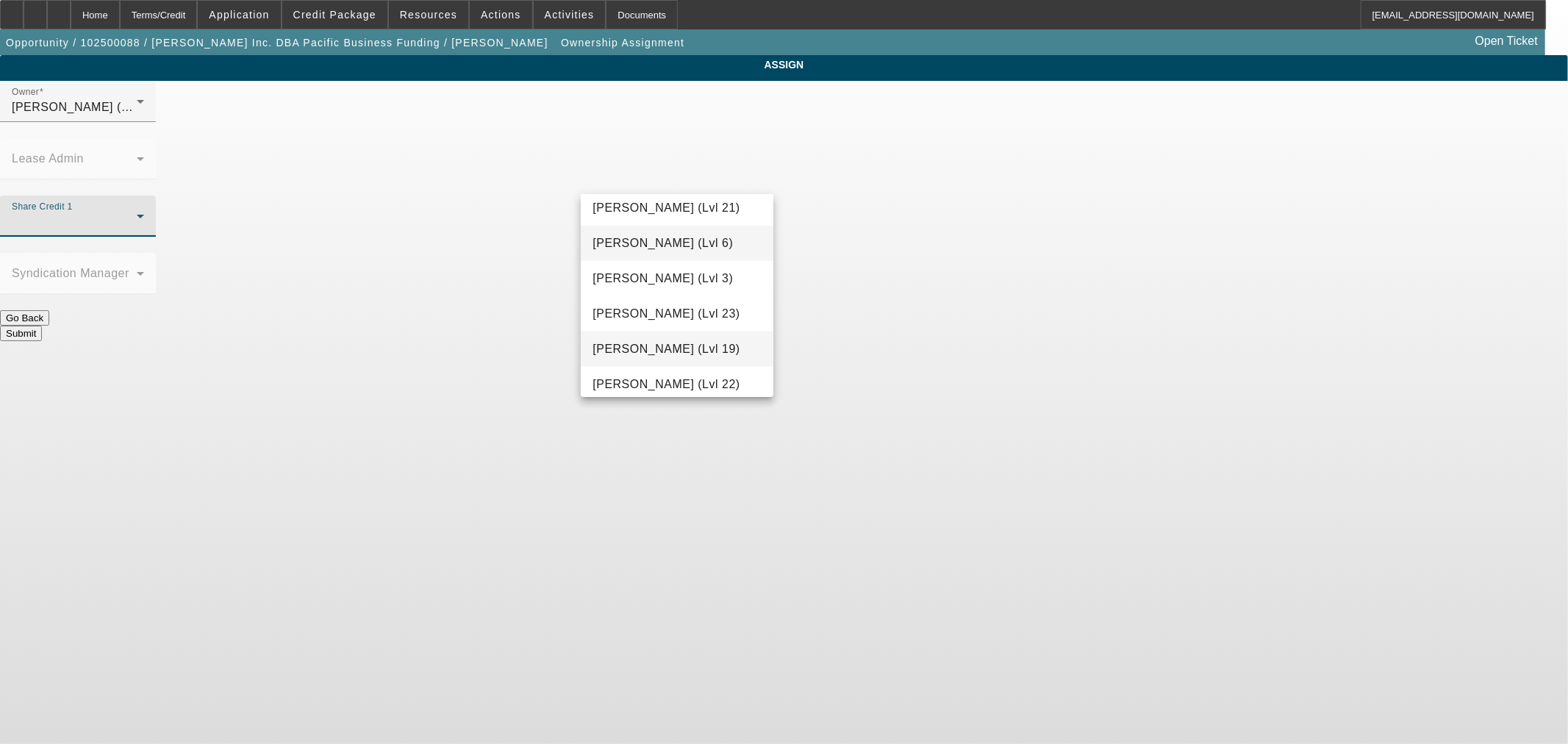
click at [678, 337] on mat-option "Rustebakke, Aaron (Lvl 19)" at bounding box center [677, 349] width 192 height 35
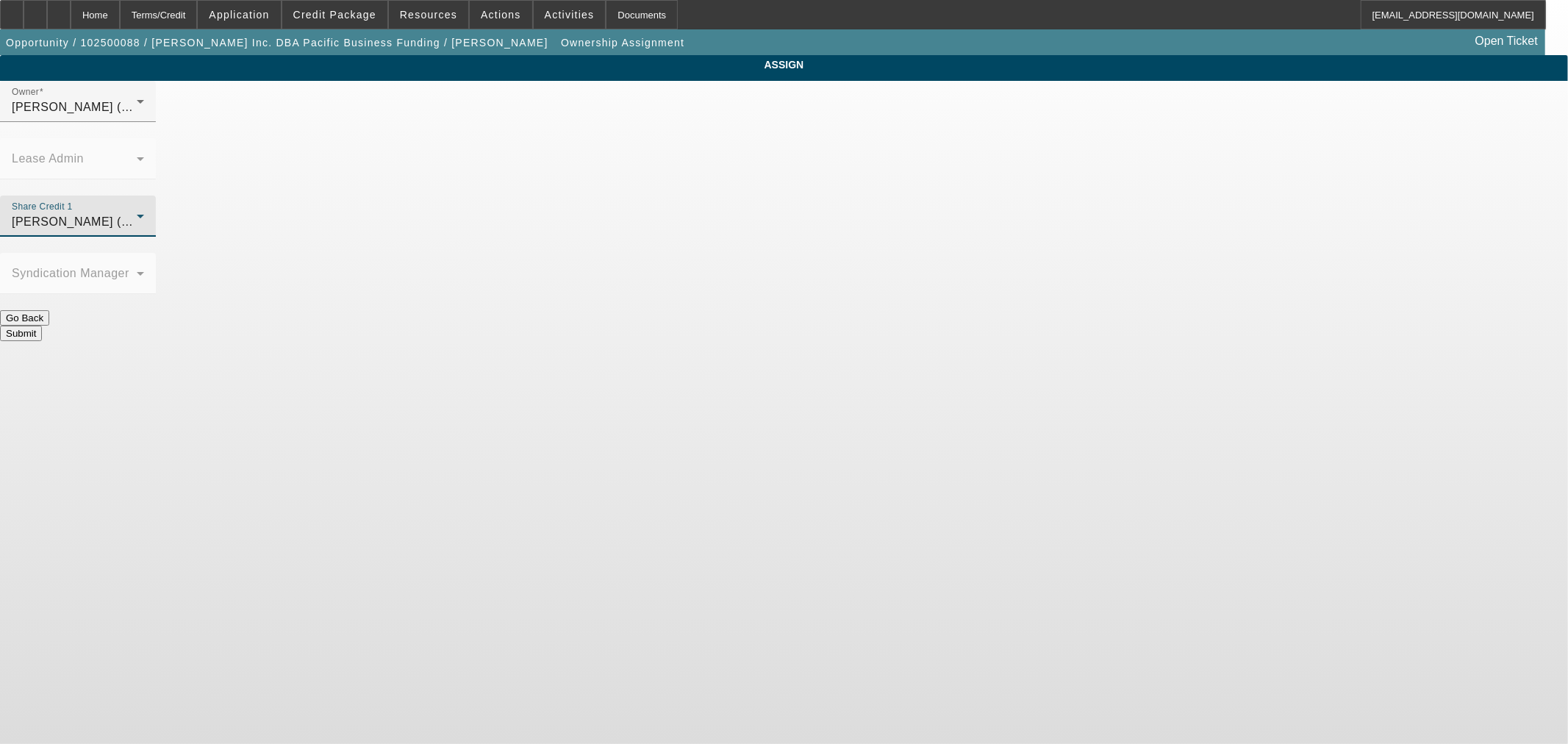
click at [42, 326] on button "Submit" at bounding box center [21, 334] width 42 height 16
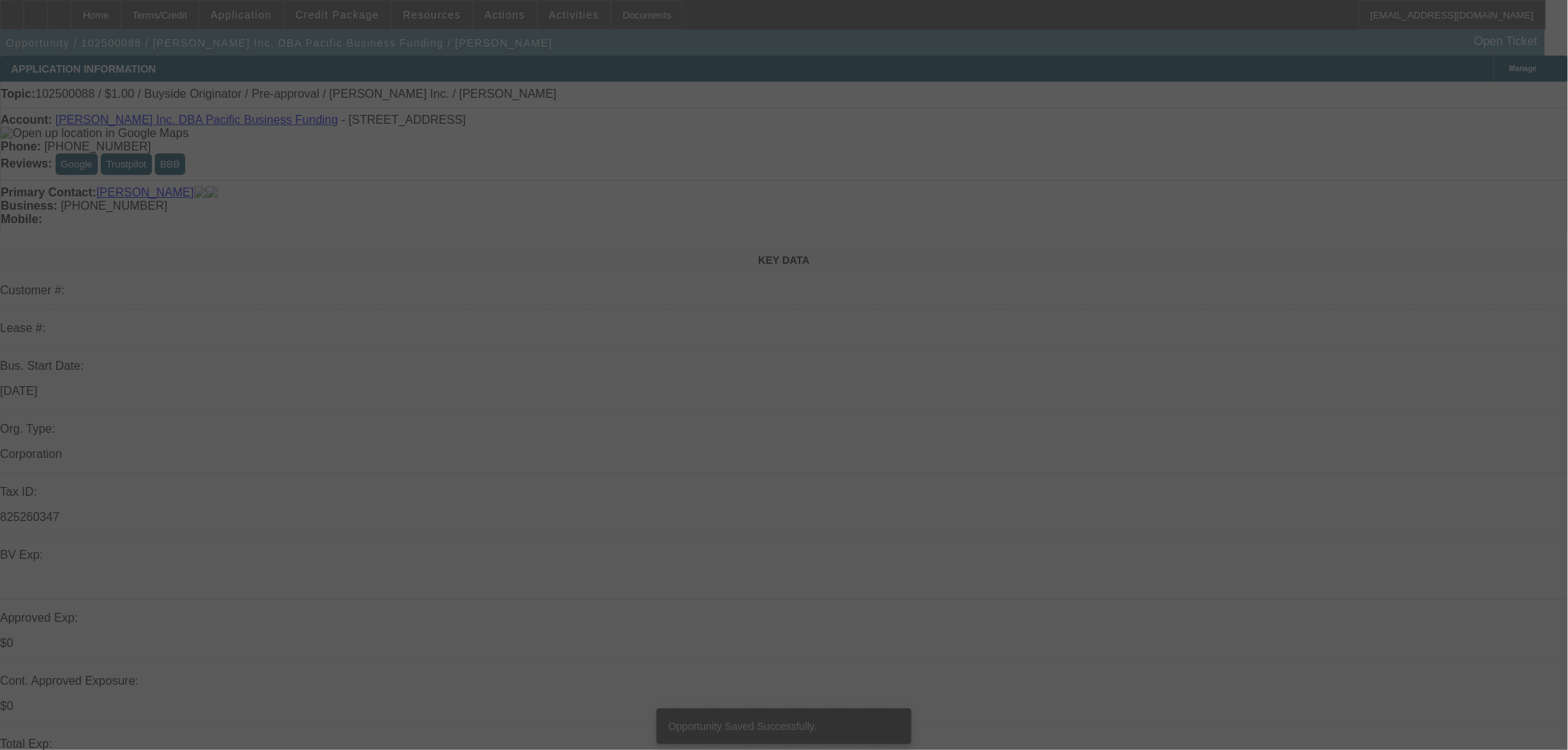
select select "0"
select select "2"
select select "0"
select select "6"
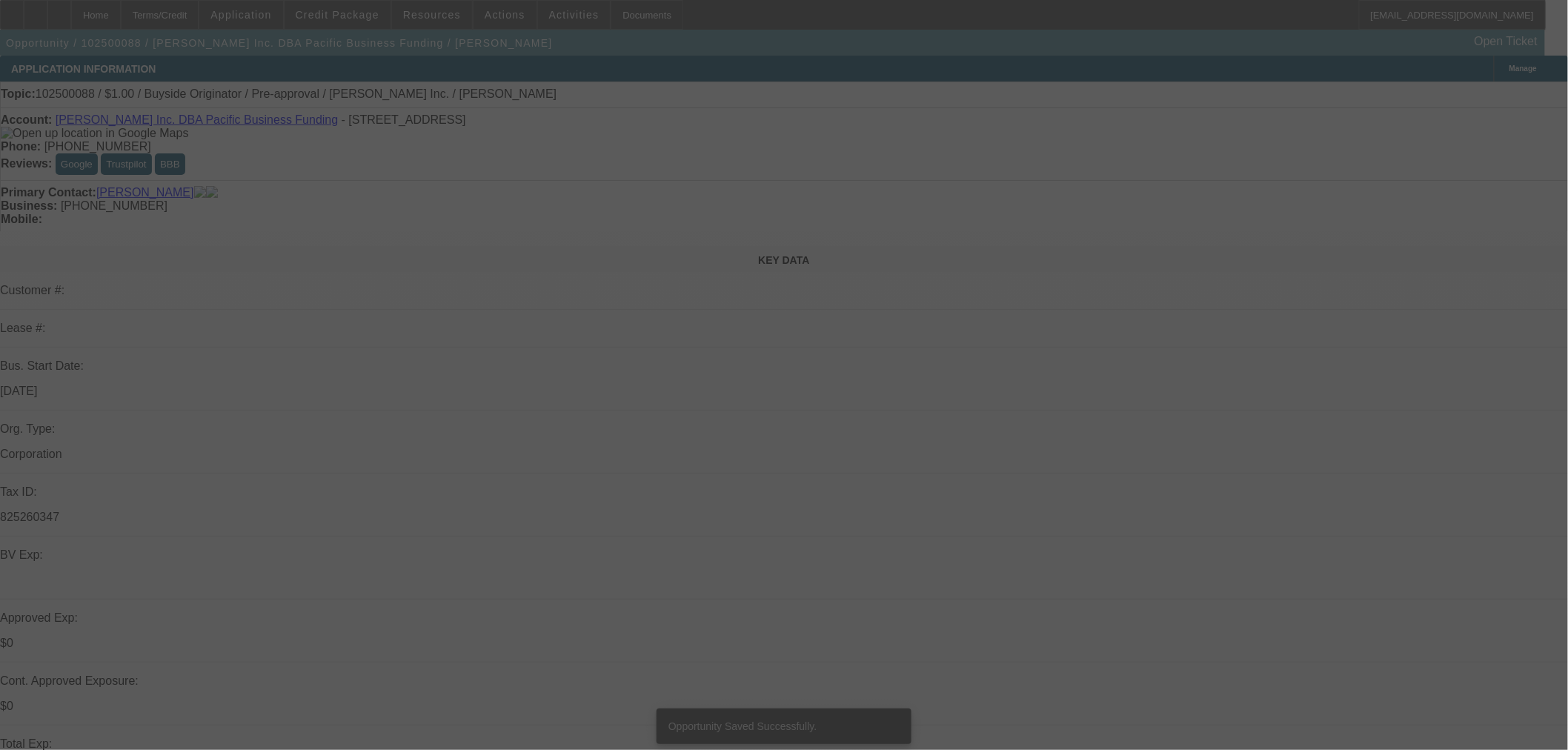
select select "0"
select select "2"
select select "0"
select select "6"
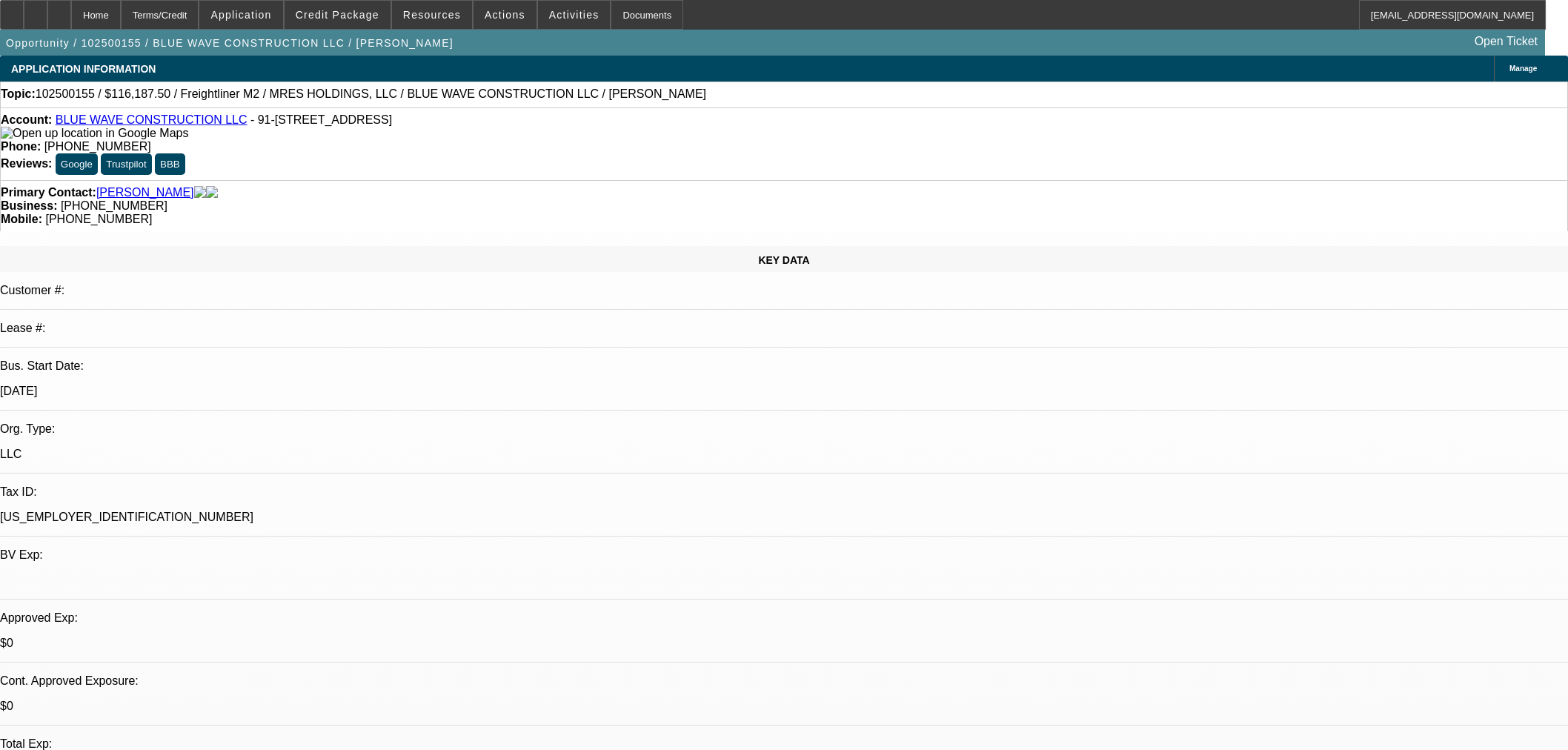
select select "0"
select select "2"
select select "0.1"
select select "4"
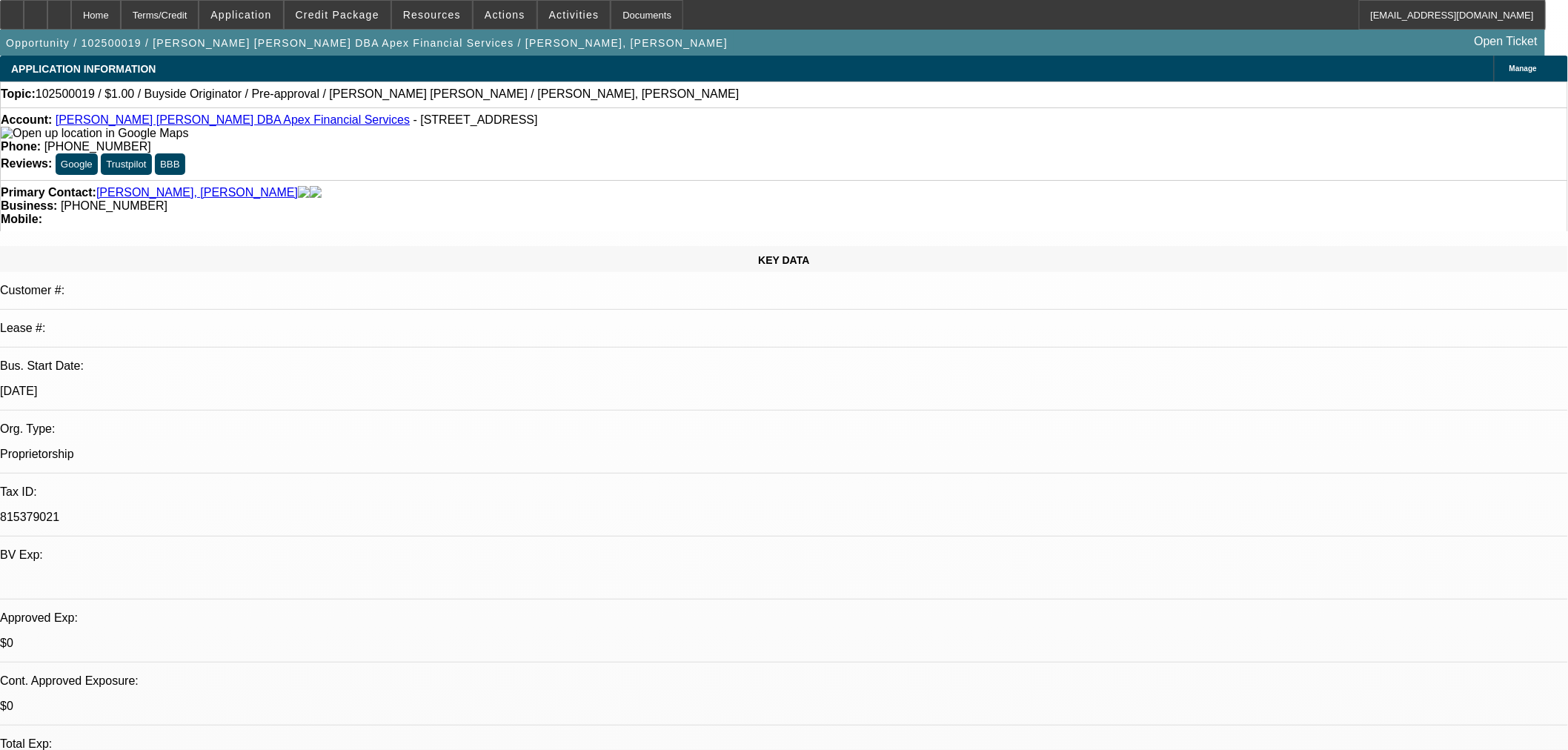
select select "0"
select select "2"
select select "0"
select select "6"
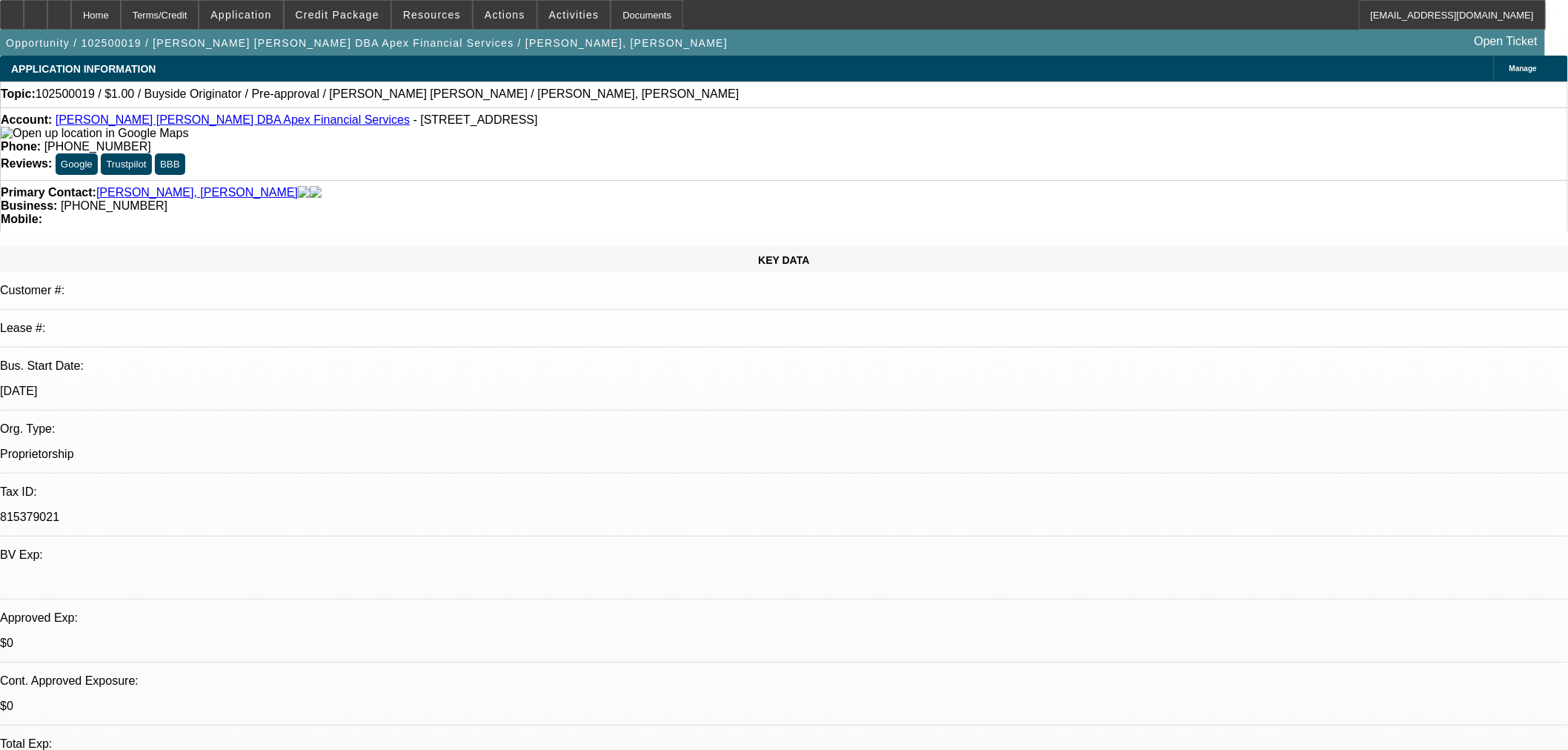
select select "0"
select select "2"
select select "0"
select select "6"
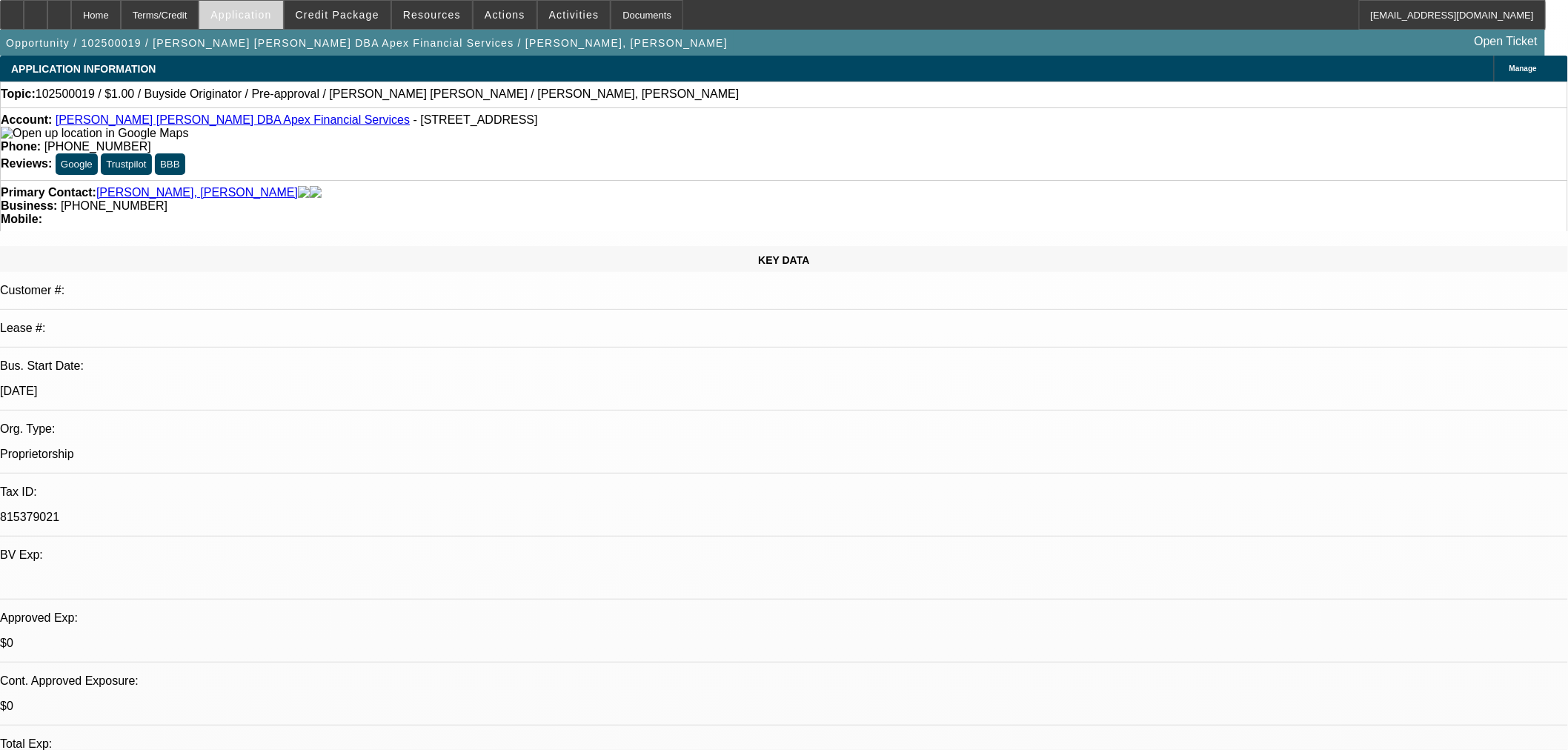
click at [271, 16] on span "Application" at bounding box center [241, 14] width 61 height 12
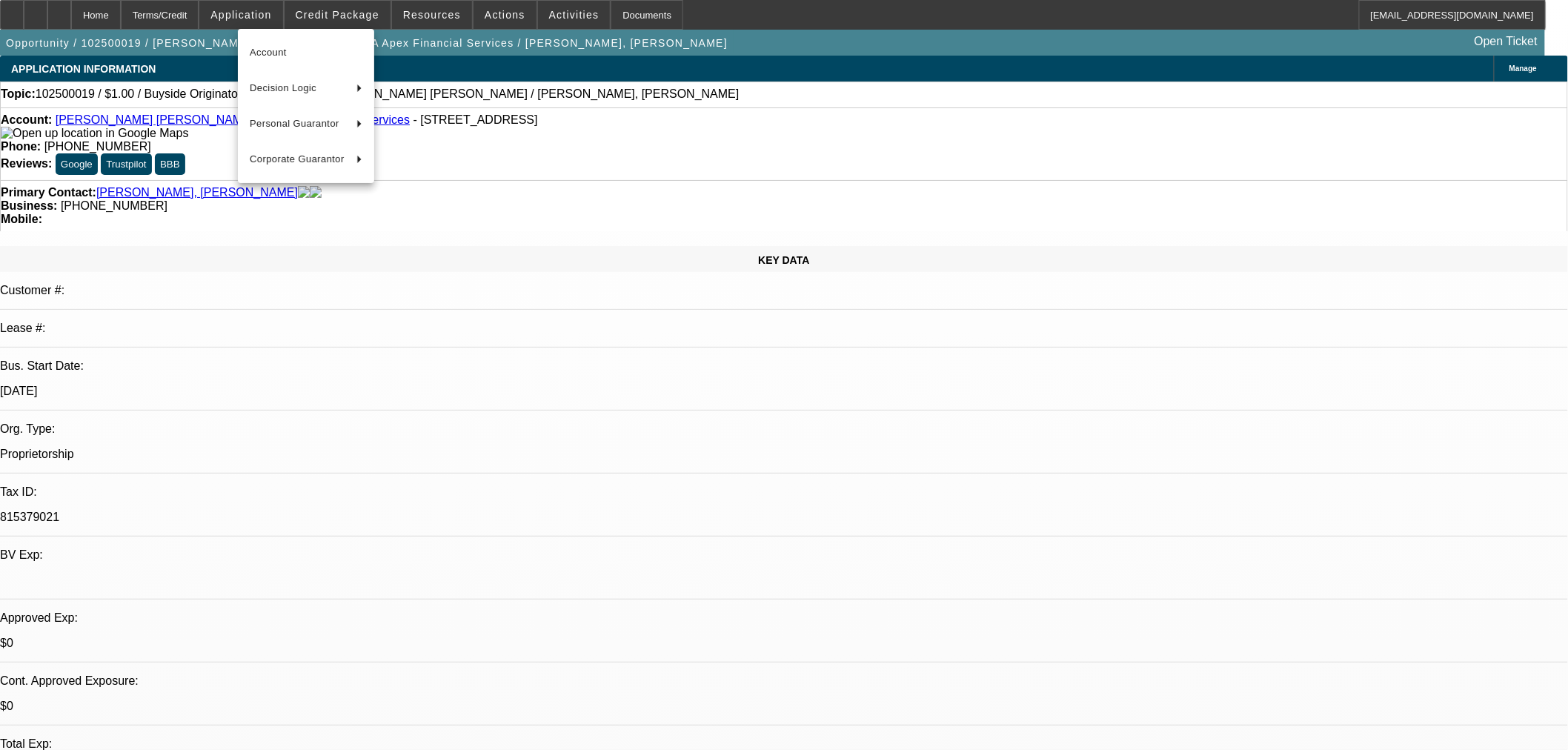
click at [369, 11] on div at bounding box center [784, 375] width 1568 height 750
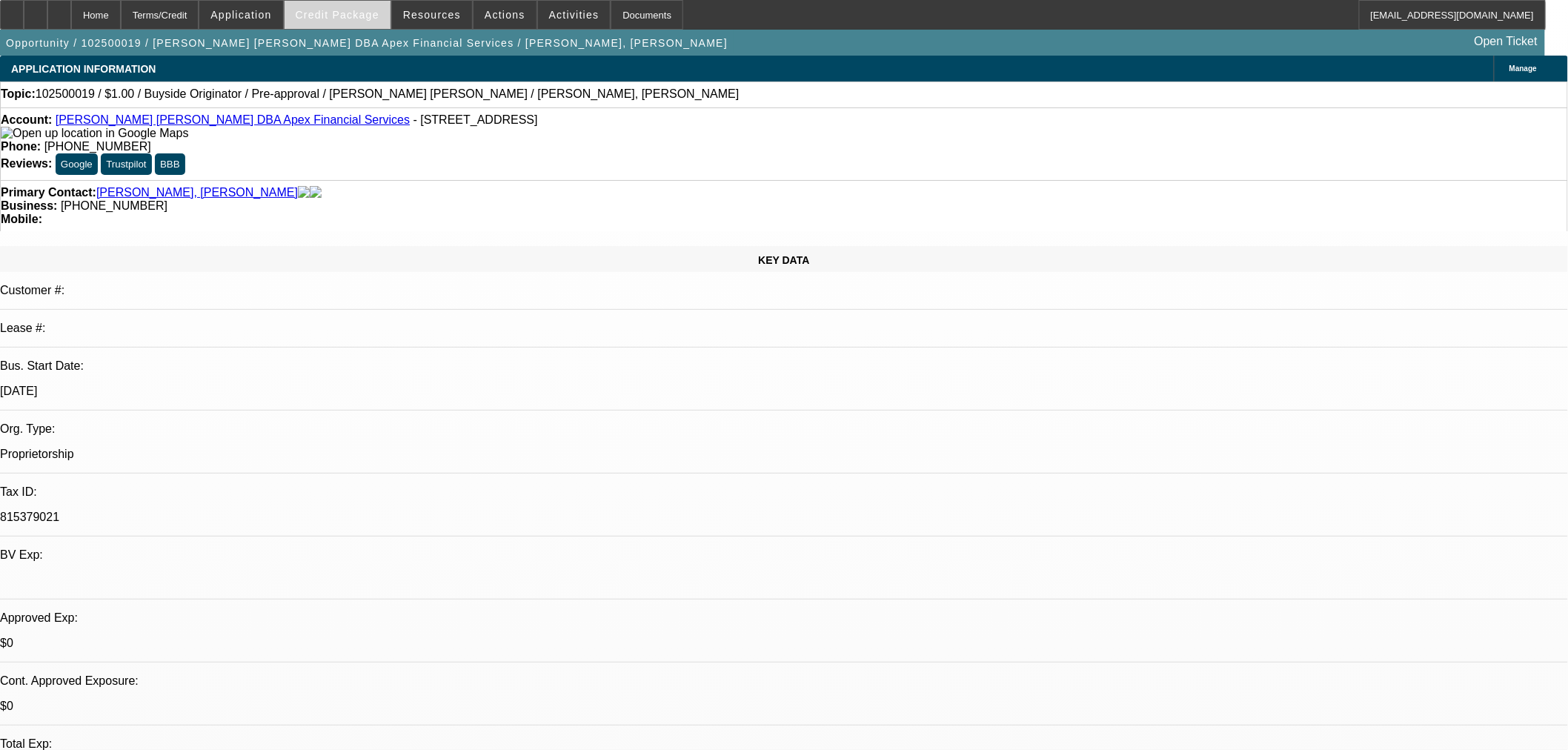
click at [369, 10] on span "Credit Package" at bounding box center [337, 14] width 84 height 12
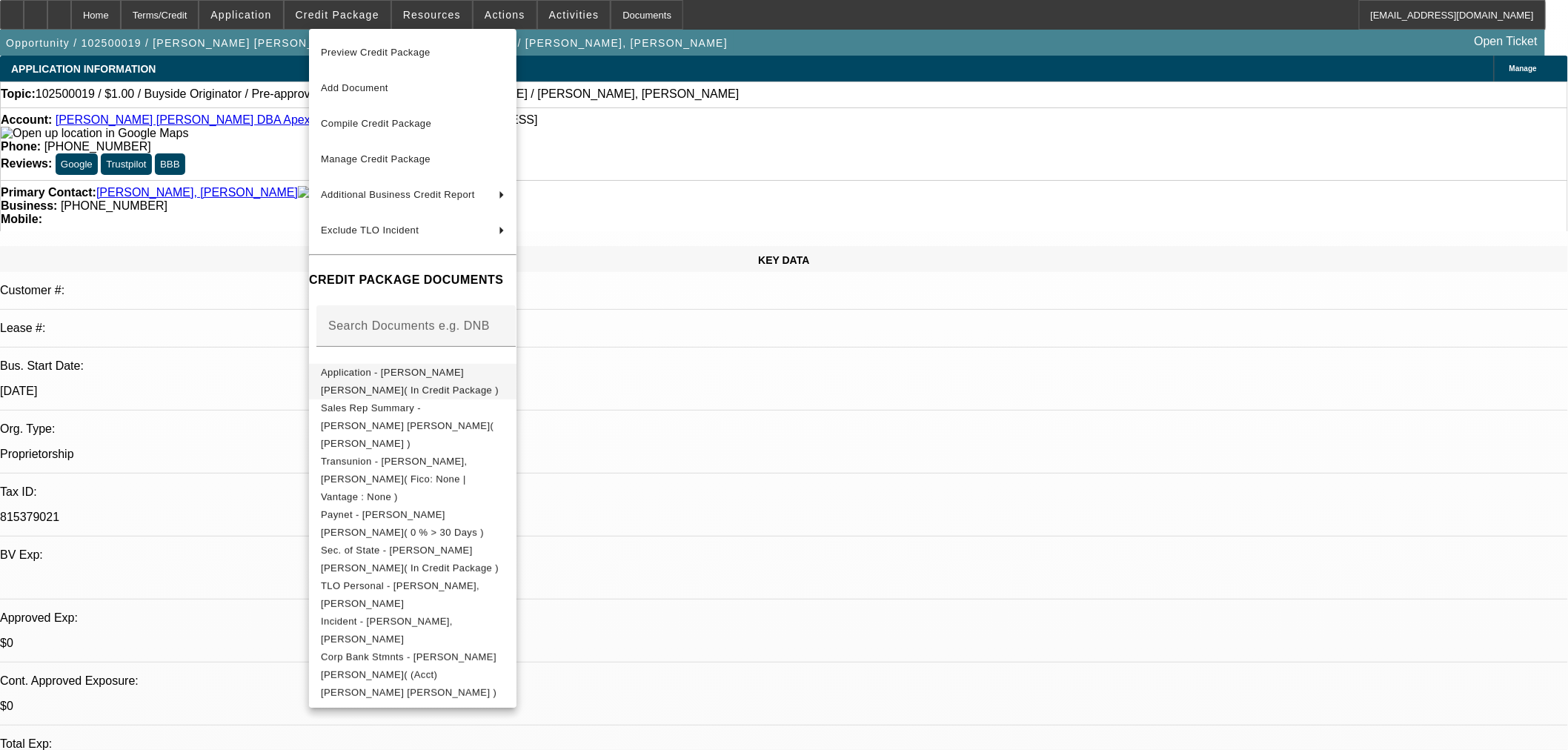
click at [499, 380] on span "Application - Jeffrey M. Bob( In Credit Package )" at bounding box center [409, 381] width 178 height 29
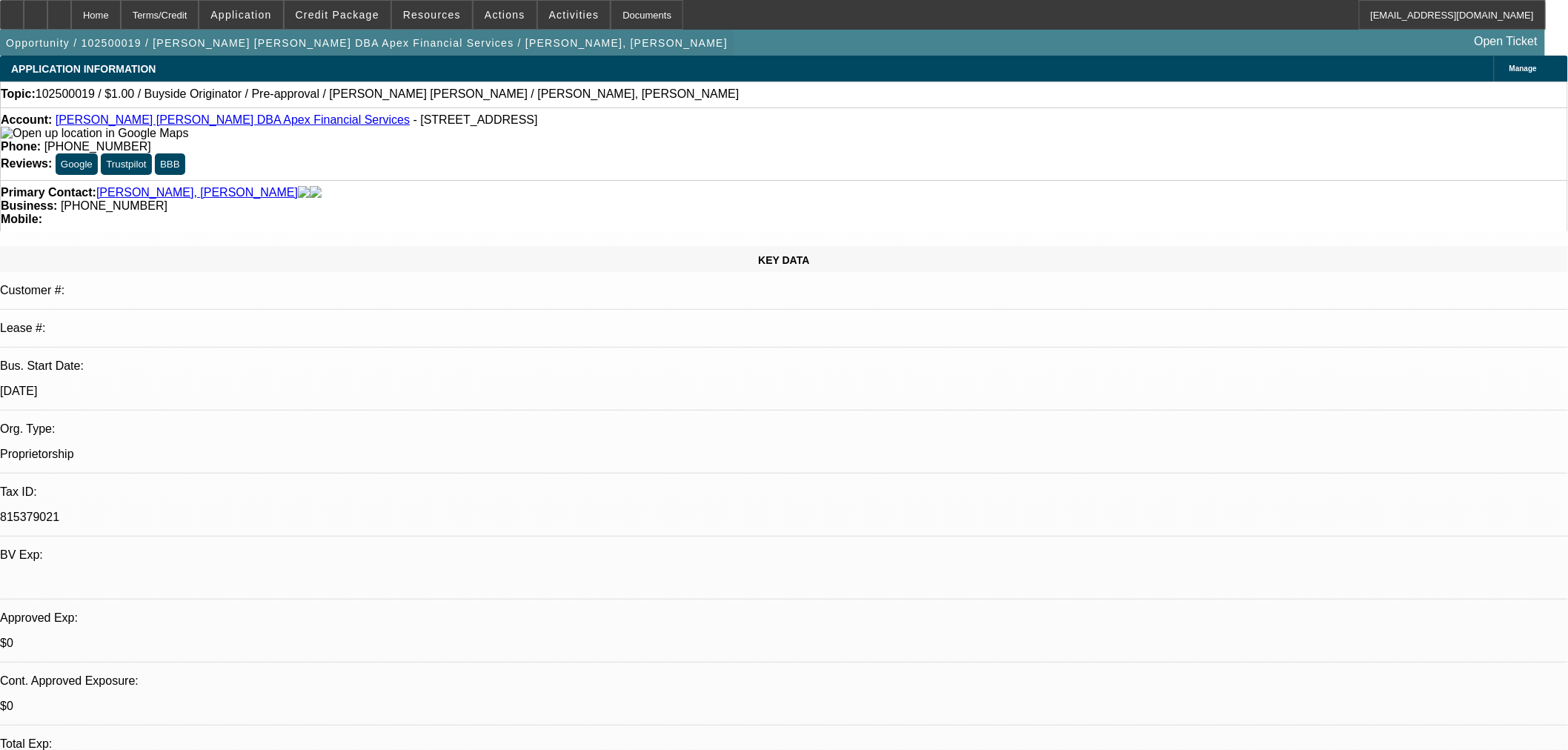
drag, startPoint x: 62, startPoint y: 20, endPoint x: 97, endPoint y: 28, distance: 35.9
click at [47, 20] on div at bounding box center [35, 15] width 24 height 30
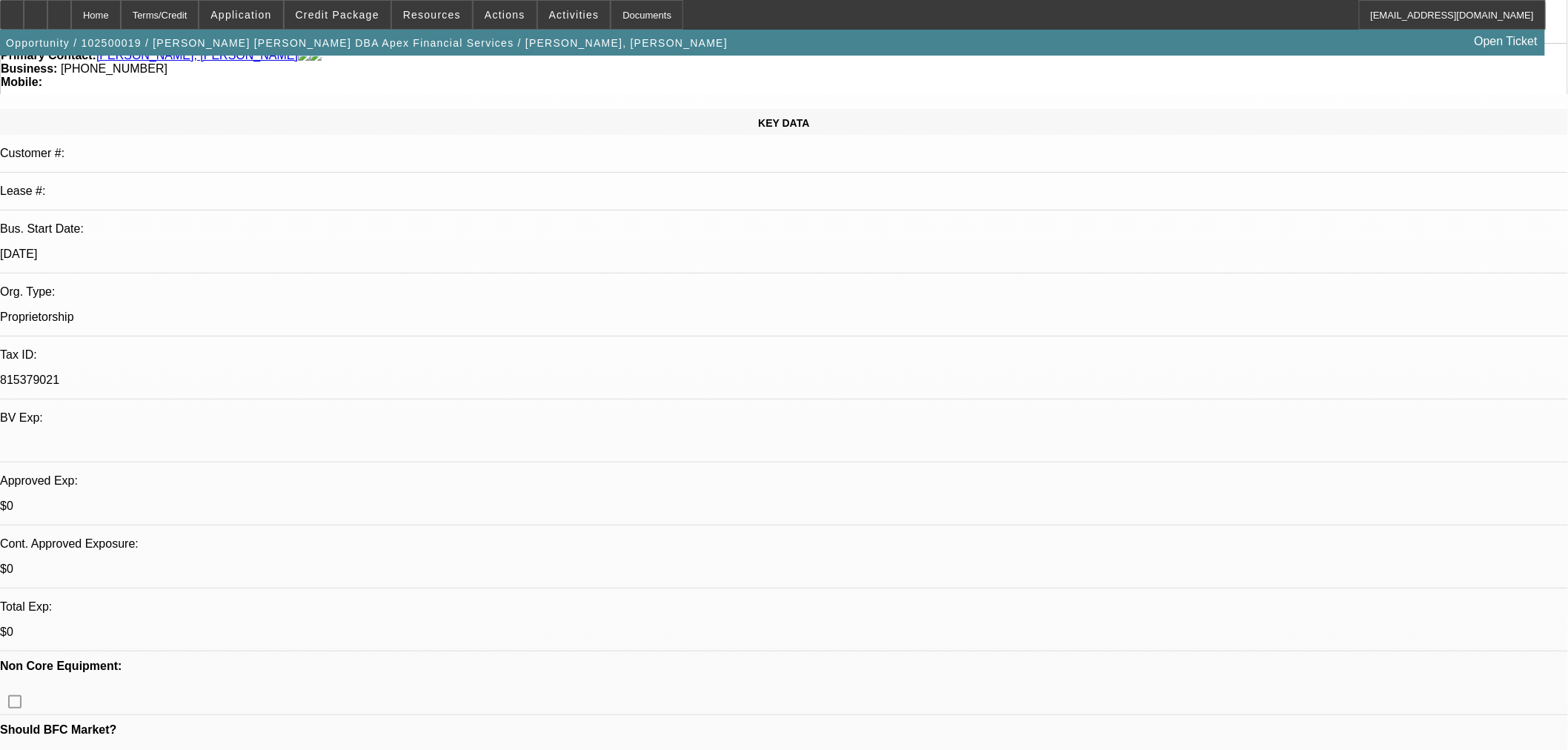
click at [35, 9] on icon at bounding box center [35, 9] width 0 height 0
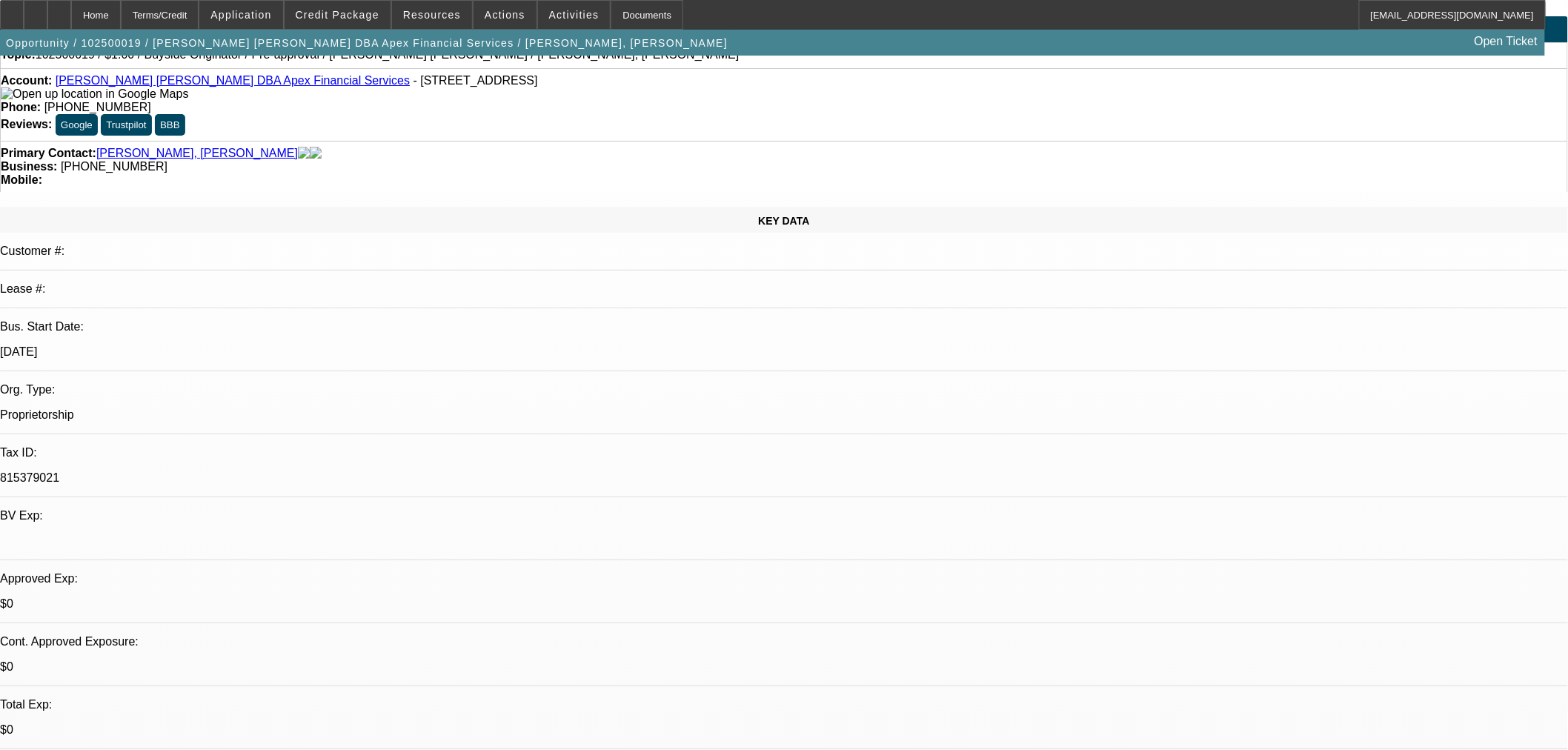
scroll to position [0, 0]
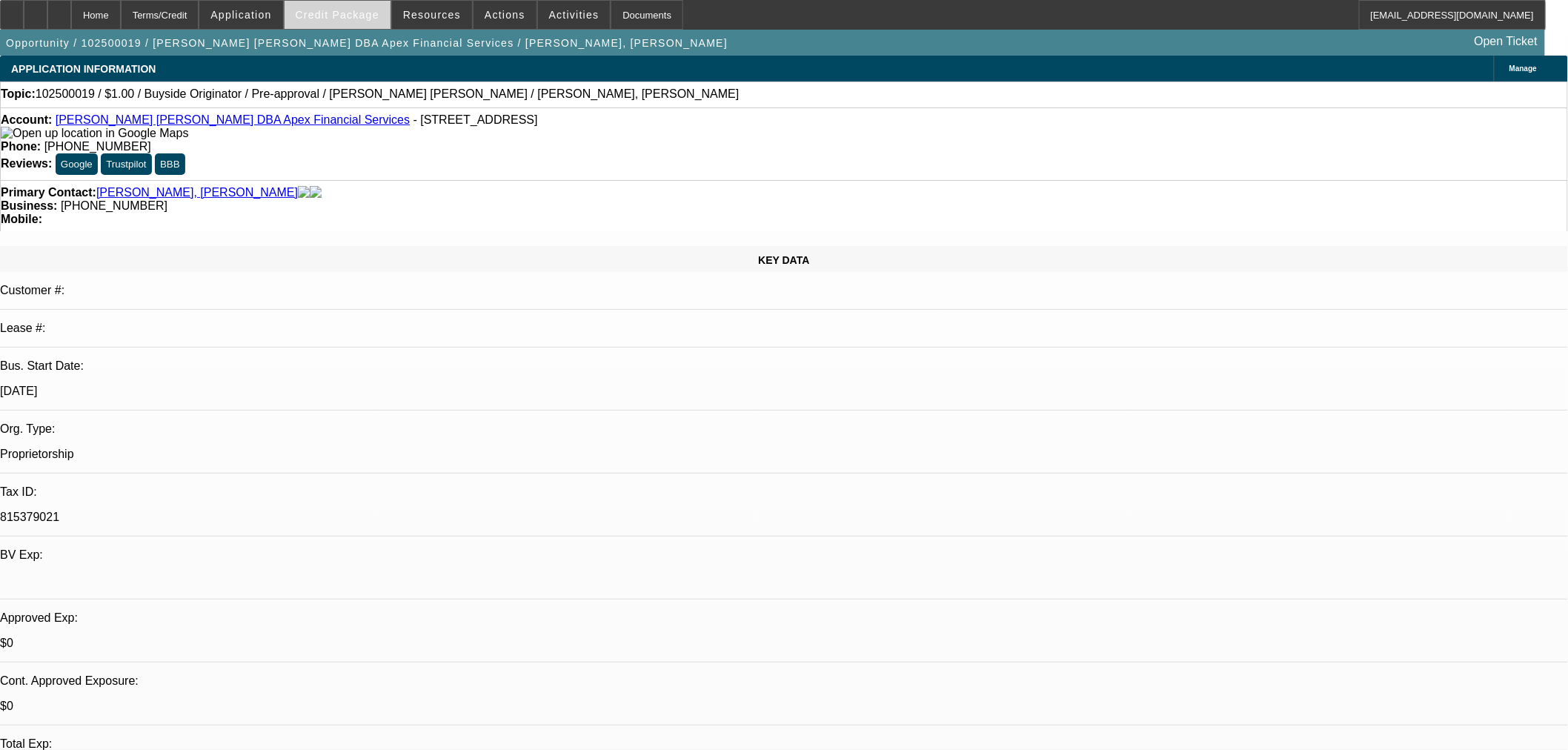
click at [340, 17] on span "Credit Package" at bounding box center [337, 14] width 84 height 12
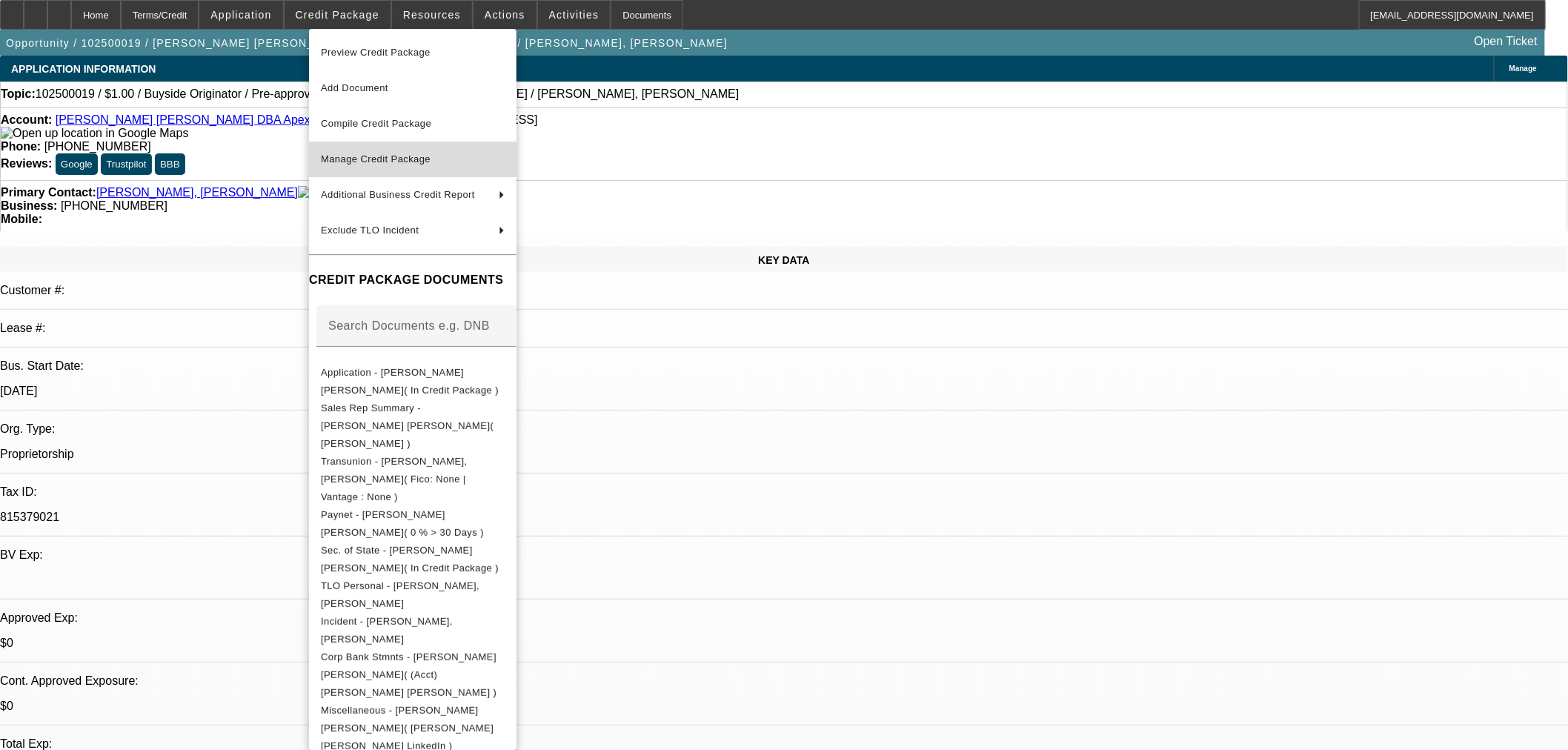
click at [411, 156] on span "Manage Credit Package" at bounding box center [376, 159] width 110 height 11
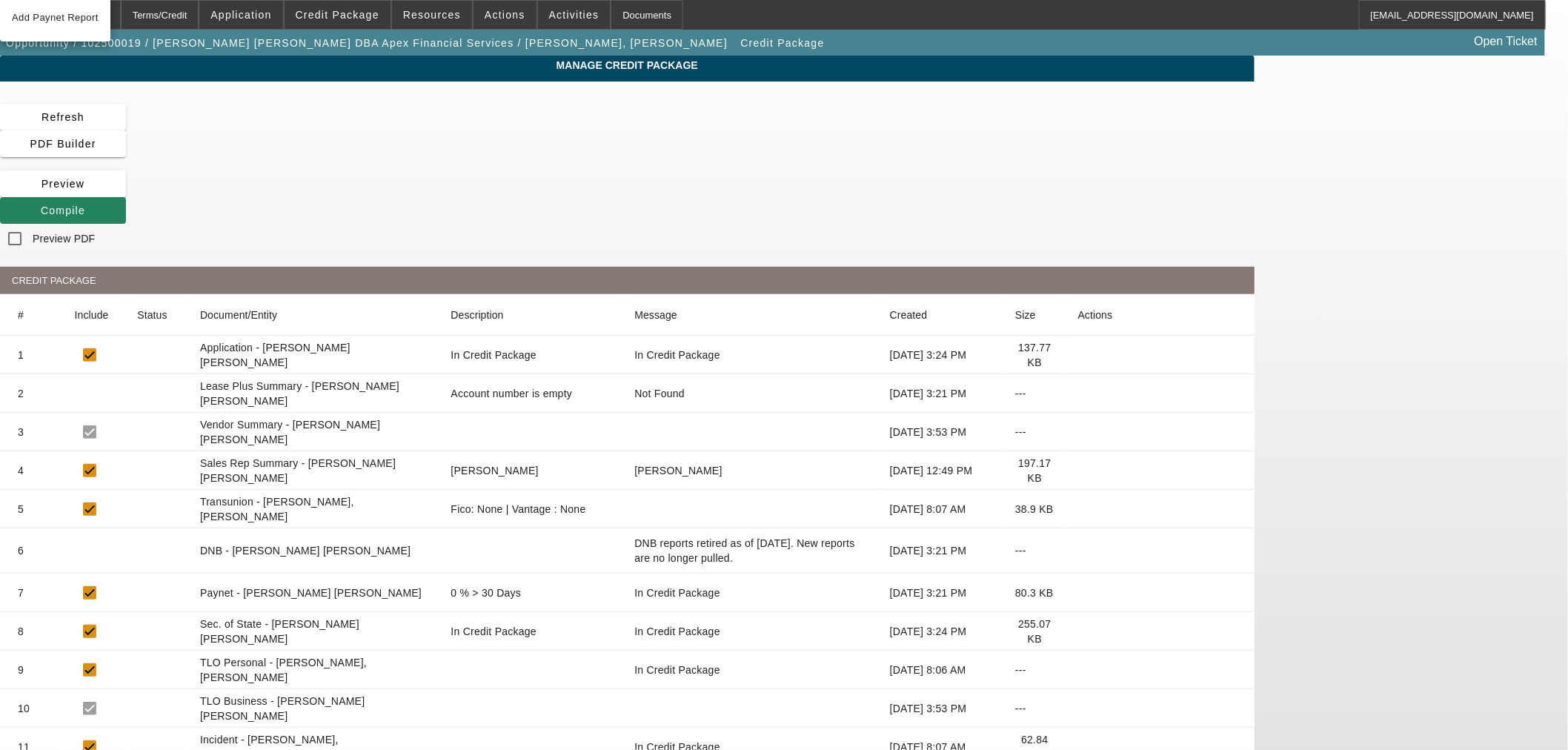
scroll to position [87, 0]
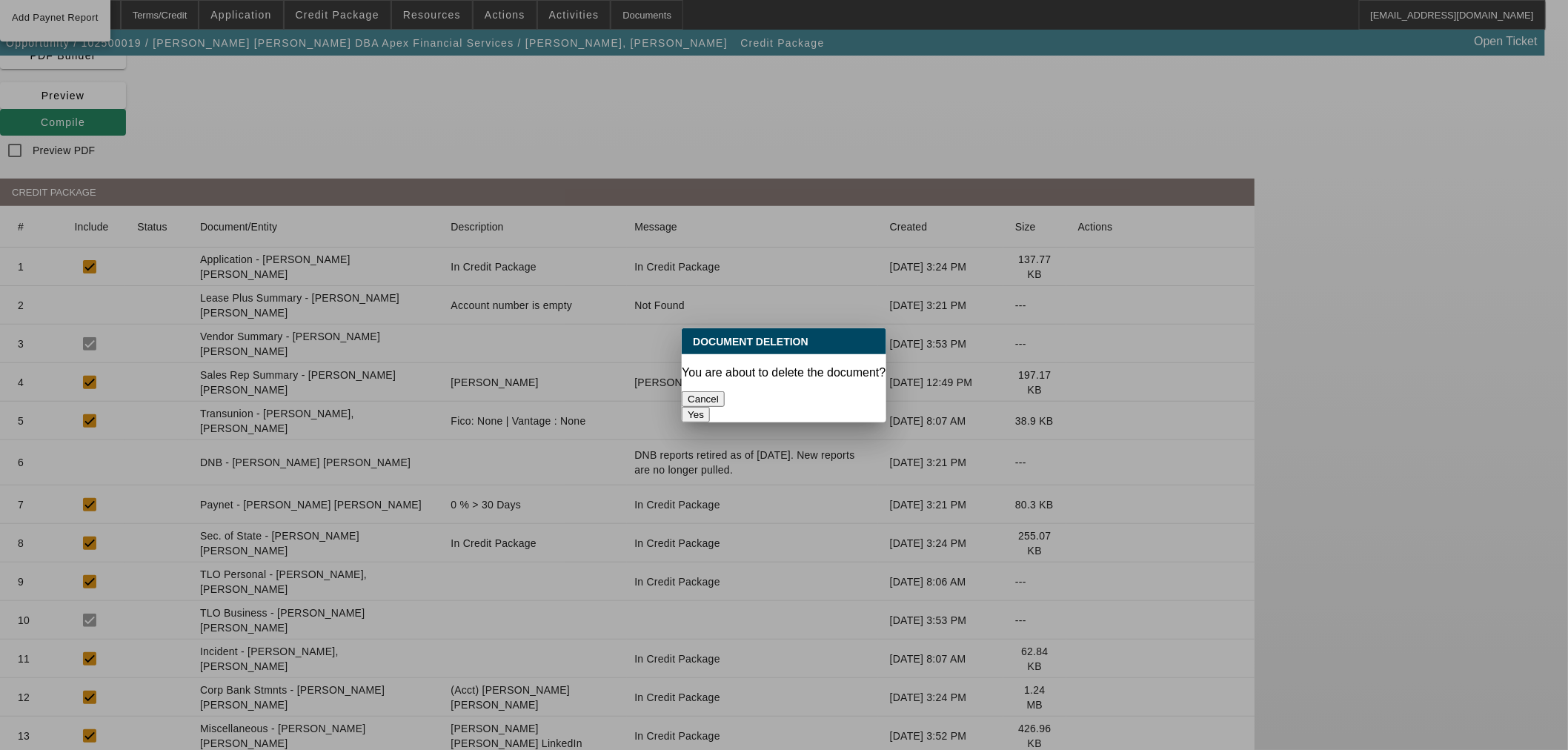
scroll to position [0, 0]
click at [710, 407] on button "Yes" at bounding box center [696, 415] width 28 height 16
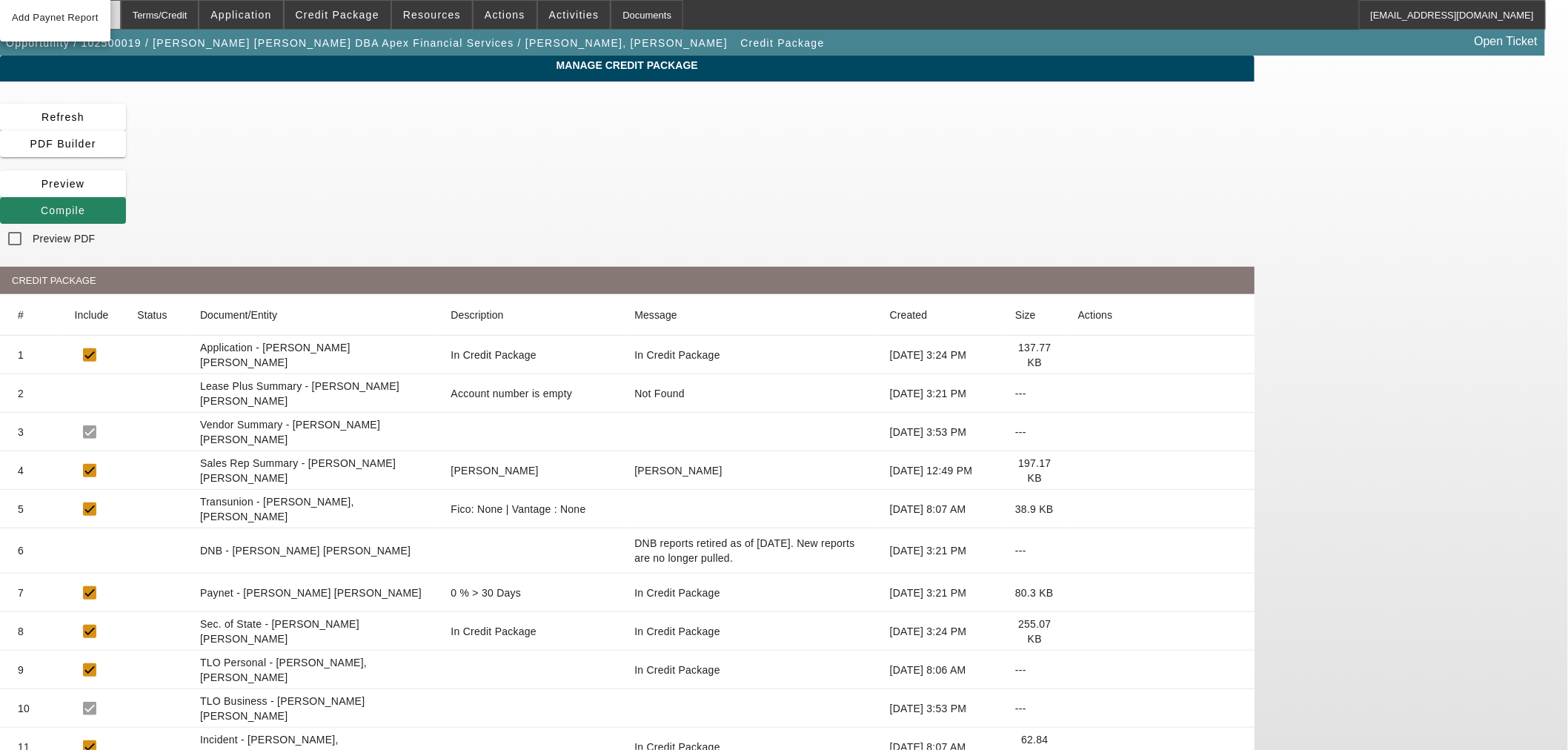
click at [121, 13] on div "Home" at bounding box center [96, 15] width 50 height 30
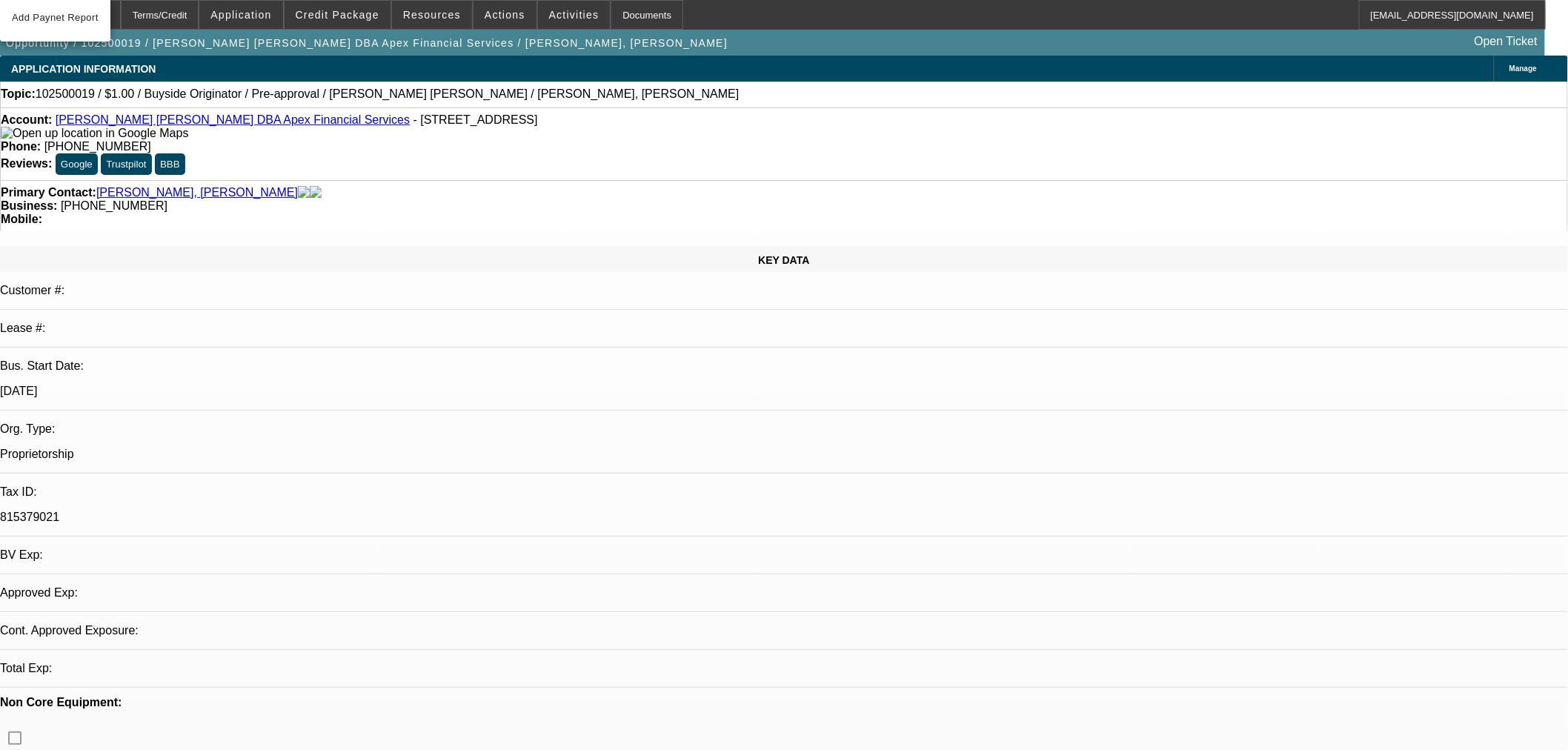
select select "0"
select select "2"
select select "0"
select select "6"
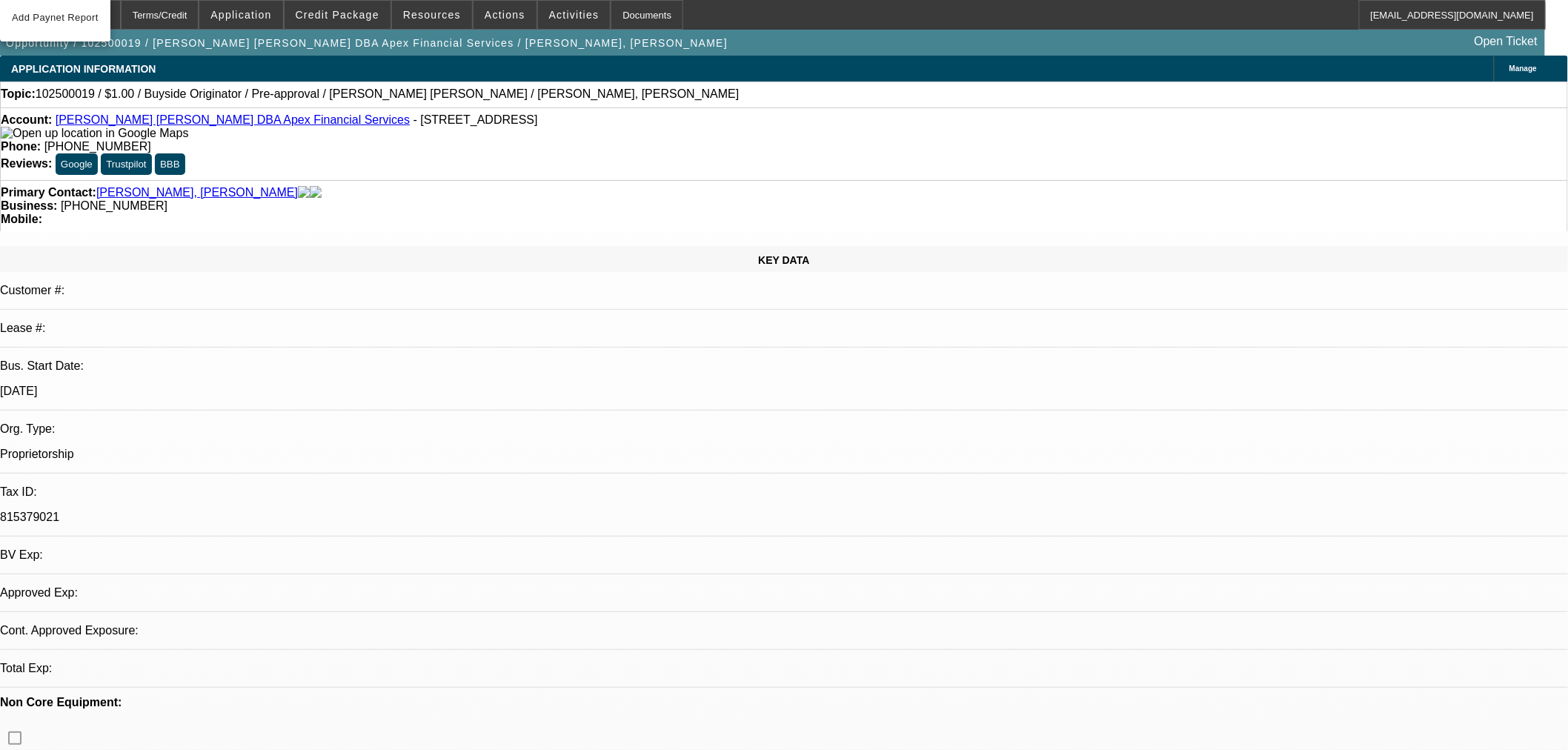
select select "0"
select select "2"
select select "0"
select select "6"
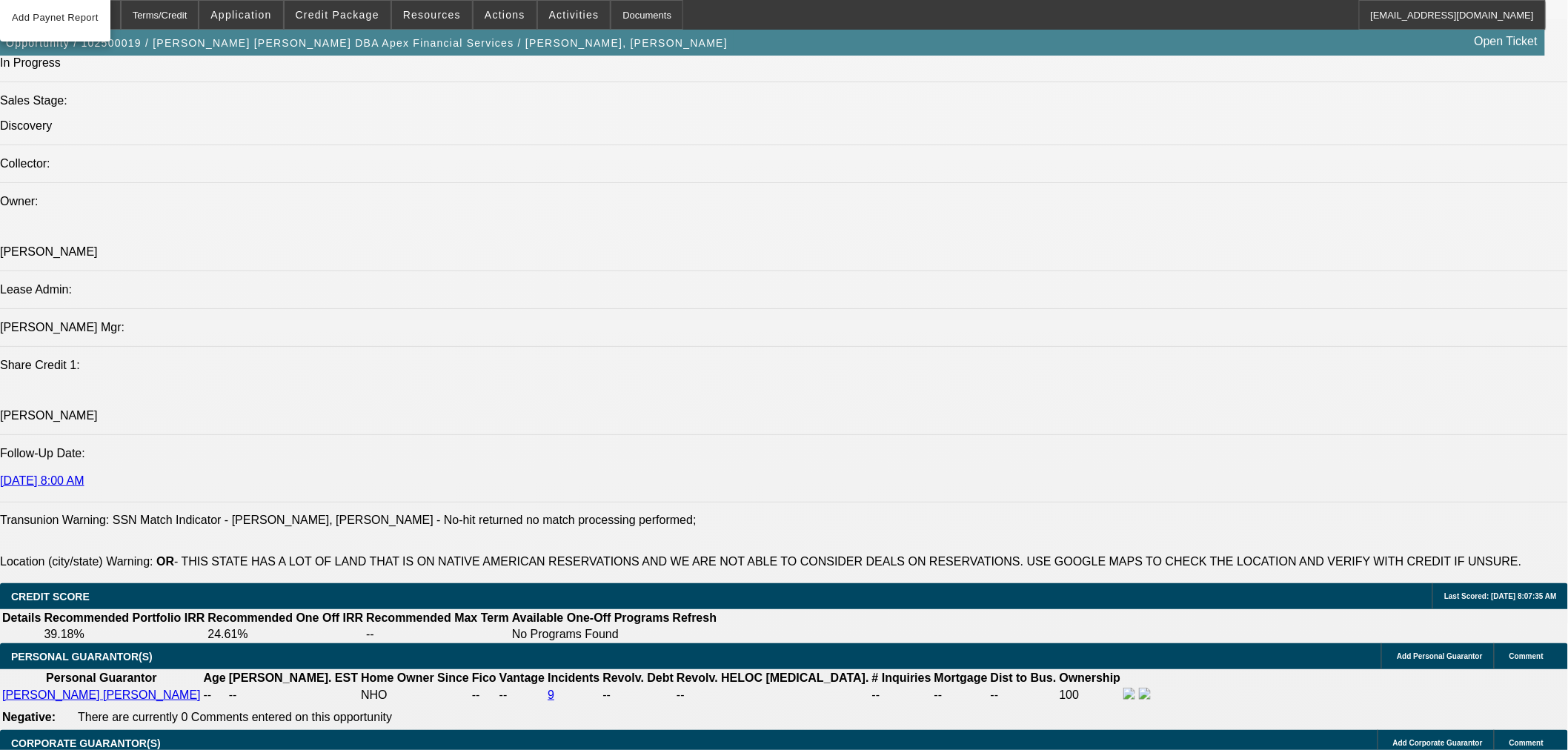
scroll to position [1647, 0]
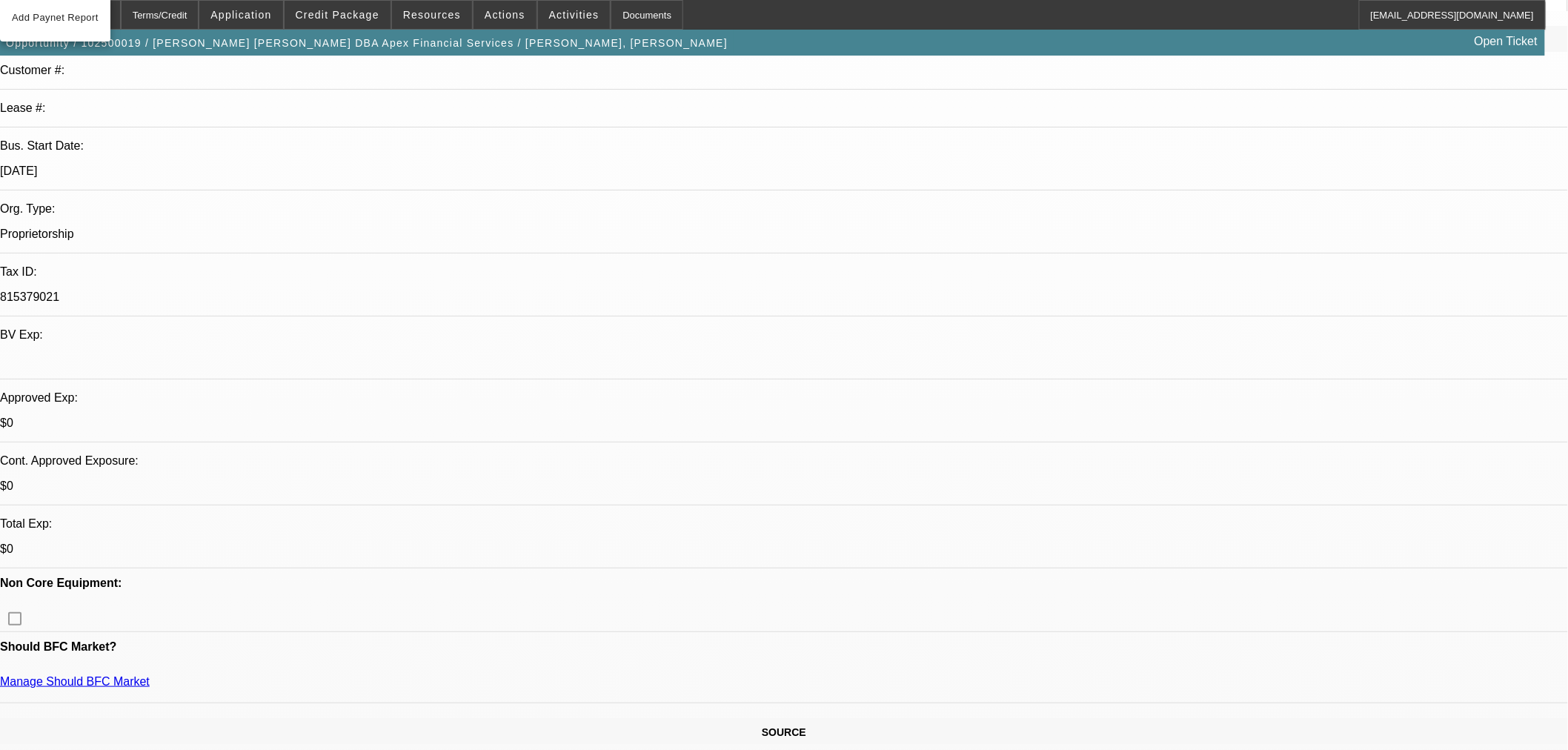
scroll to position [0, 0]
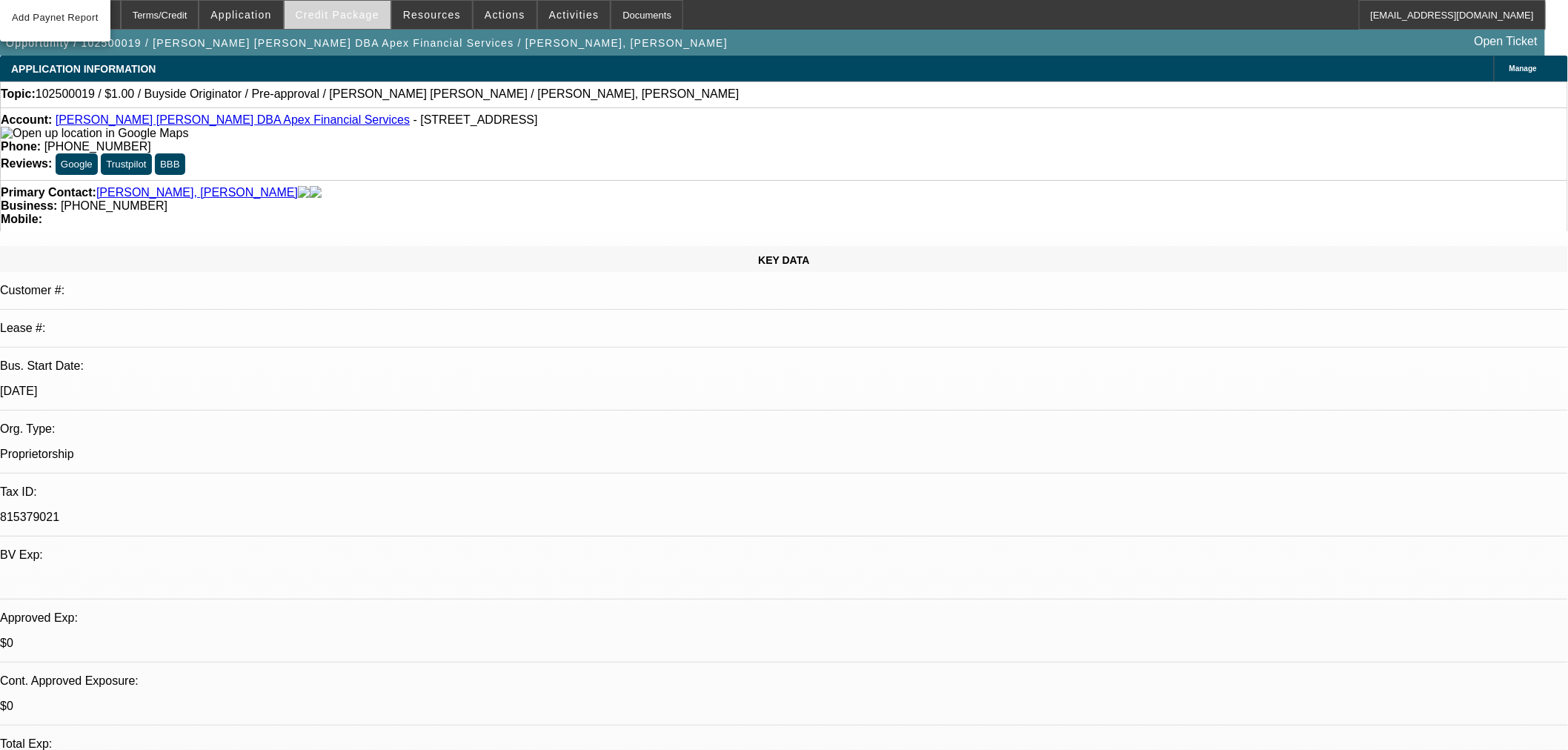
click at [380, 12] on span "Credit Package" at bounding box center [337, 14] width 84 height 12
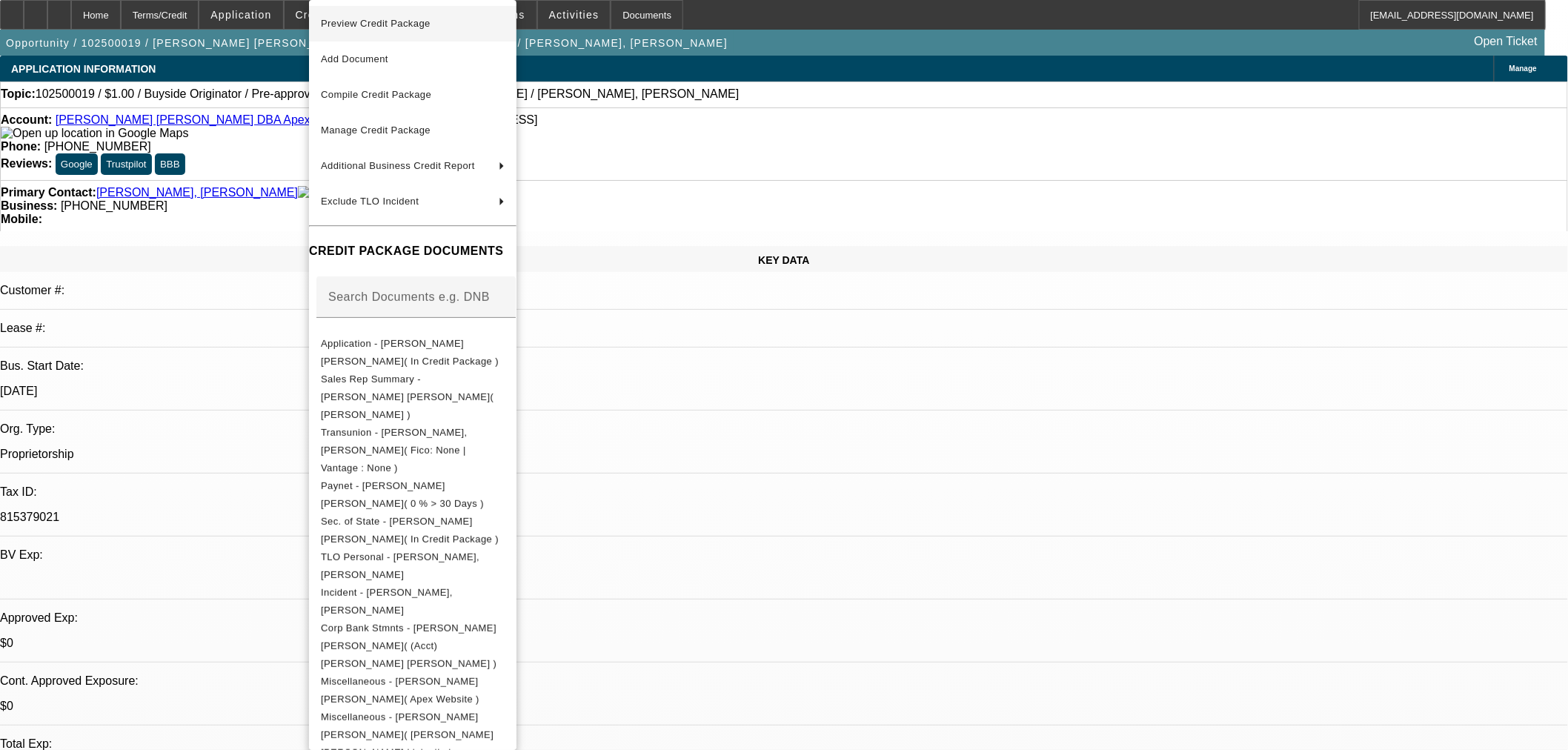
click at [405, 23] on span "Preview Credit Package" at bounding box center [376, 24] width 110 height 11
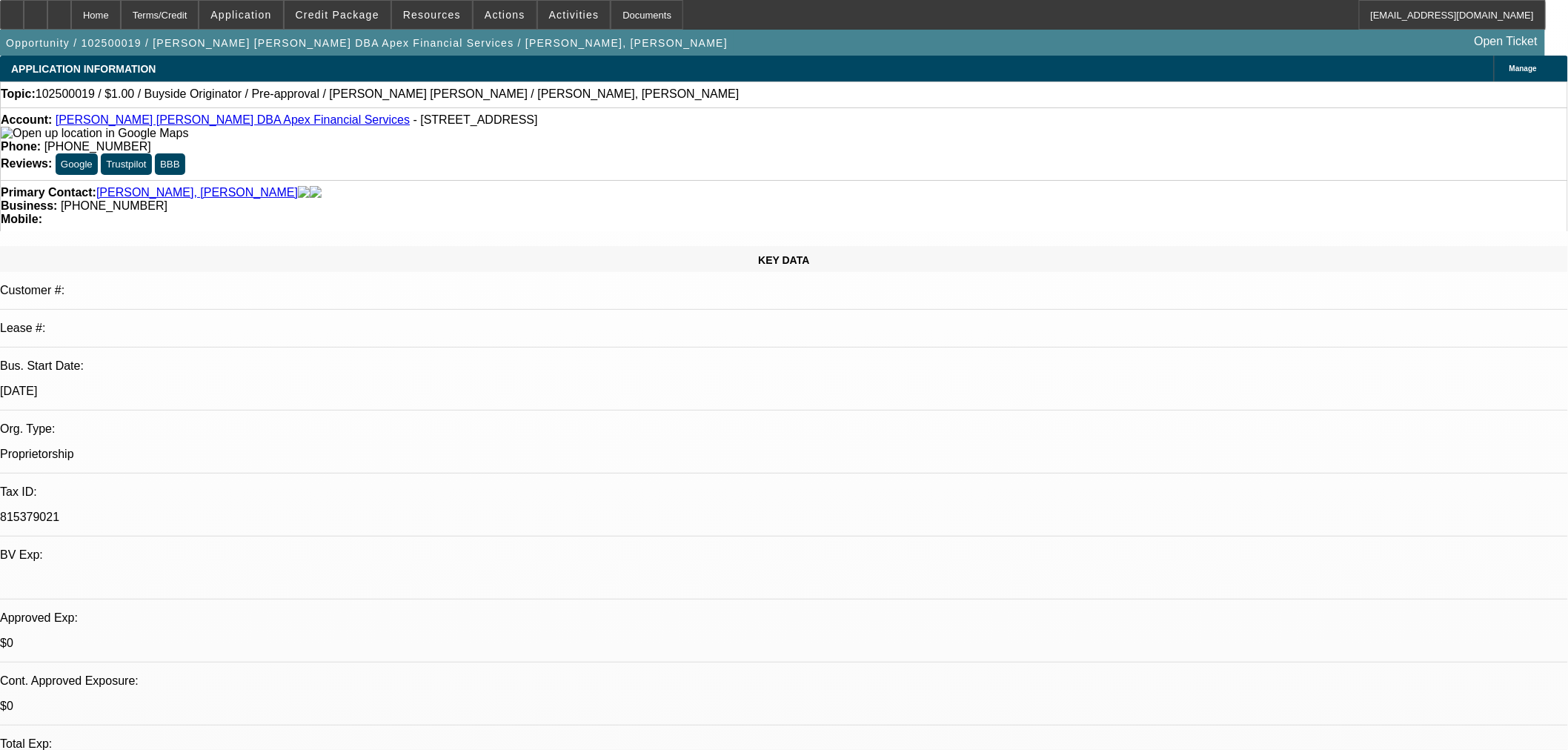
scroll to position [137, 0]
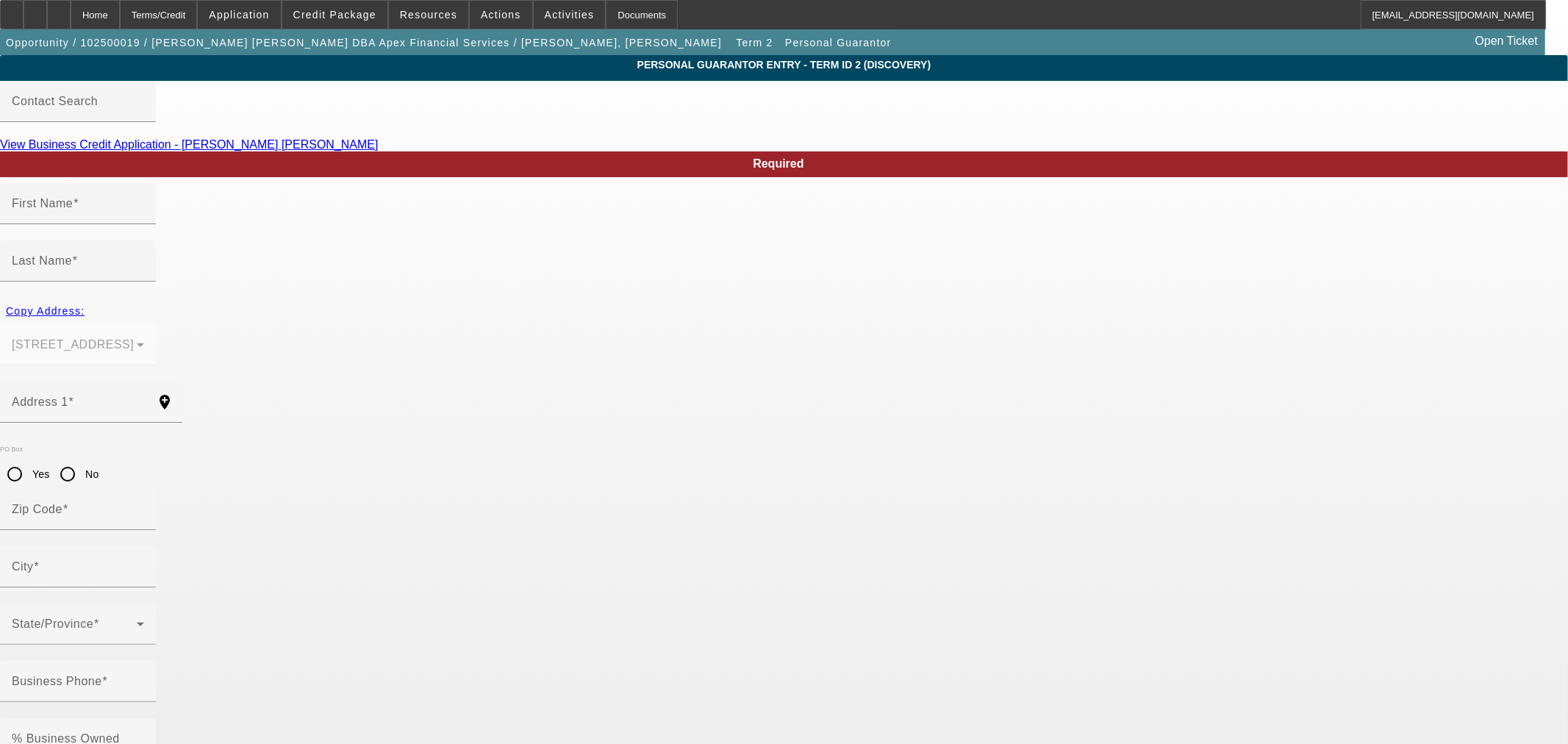
type input "Jeff"
type input "Bob"
type input "11885 SW Edgewood St"
radio input "true"
type input "97225"
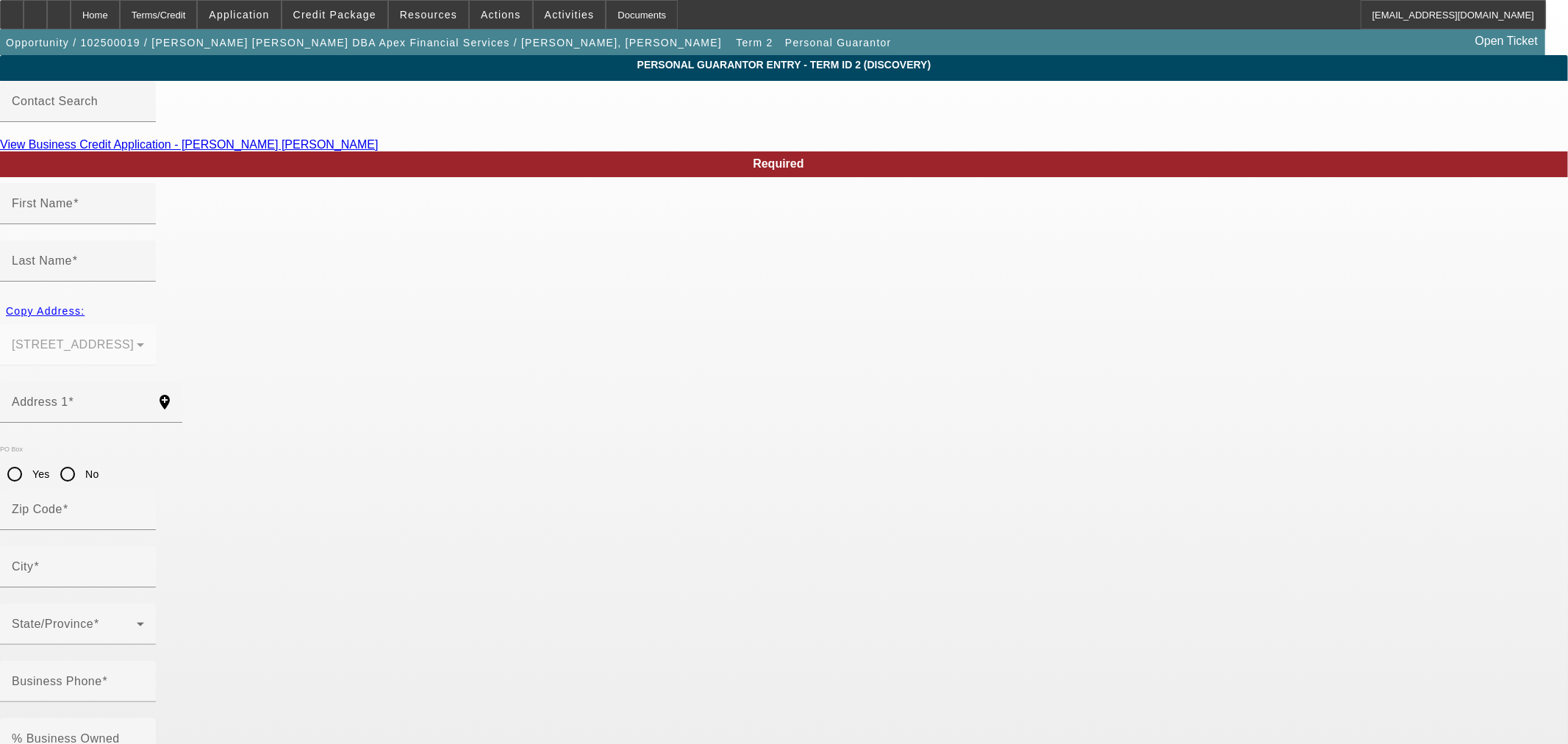
type input "Portland"
type input "(503) 863-0882"
type input "100"
type input "000-00-0000"
type input "jeff@apexfinancialpdx.com"
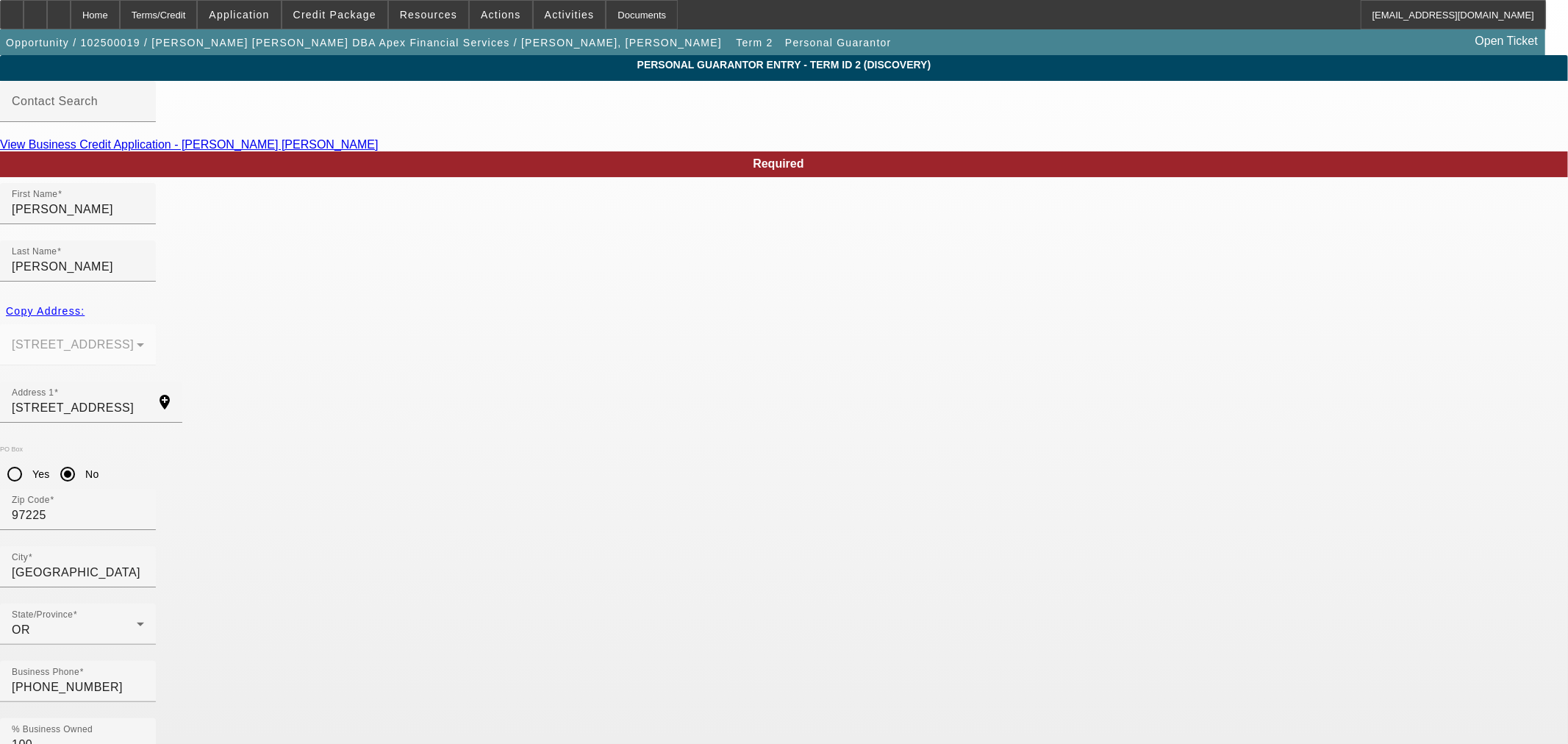
paste input "545-47-6331"
type input "545-47-6331"
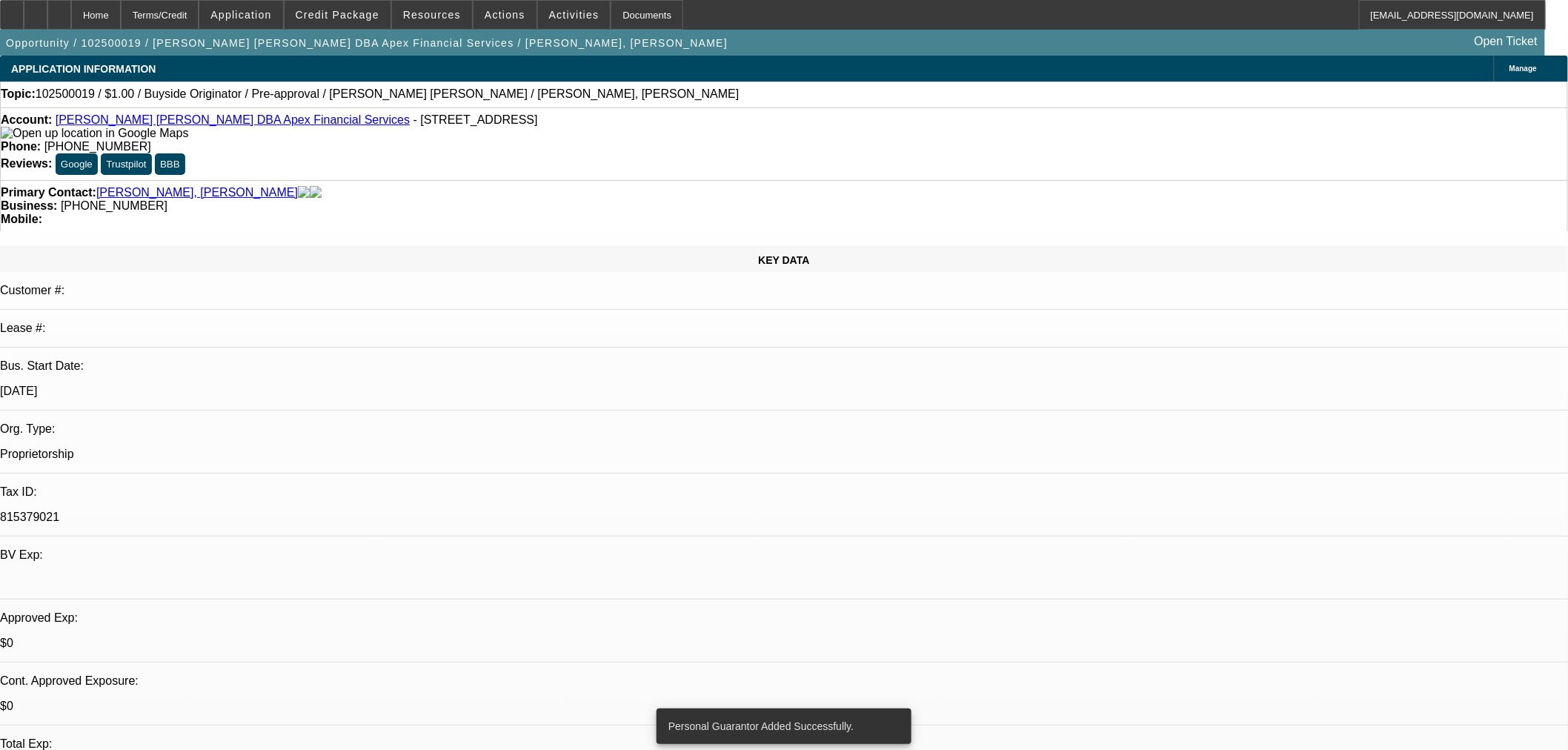
select select "0"
select select "2"
select select "0"
select select "6"
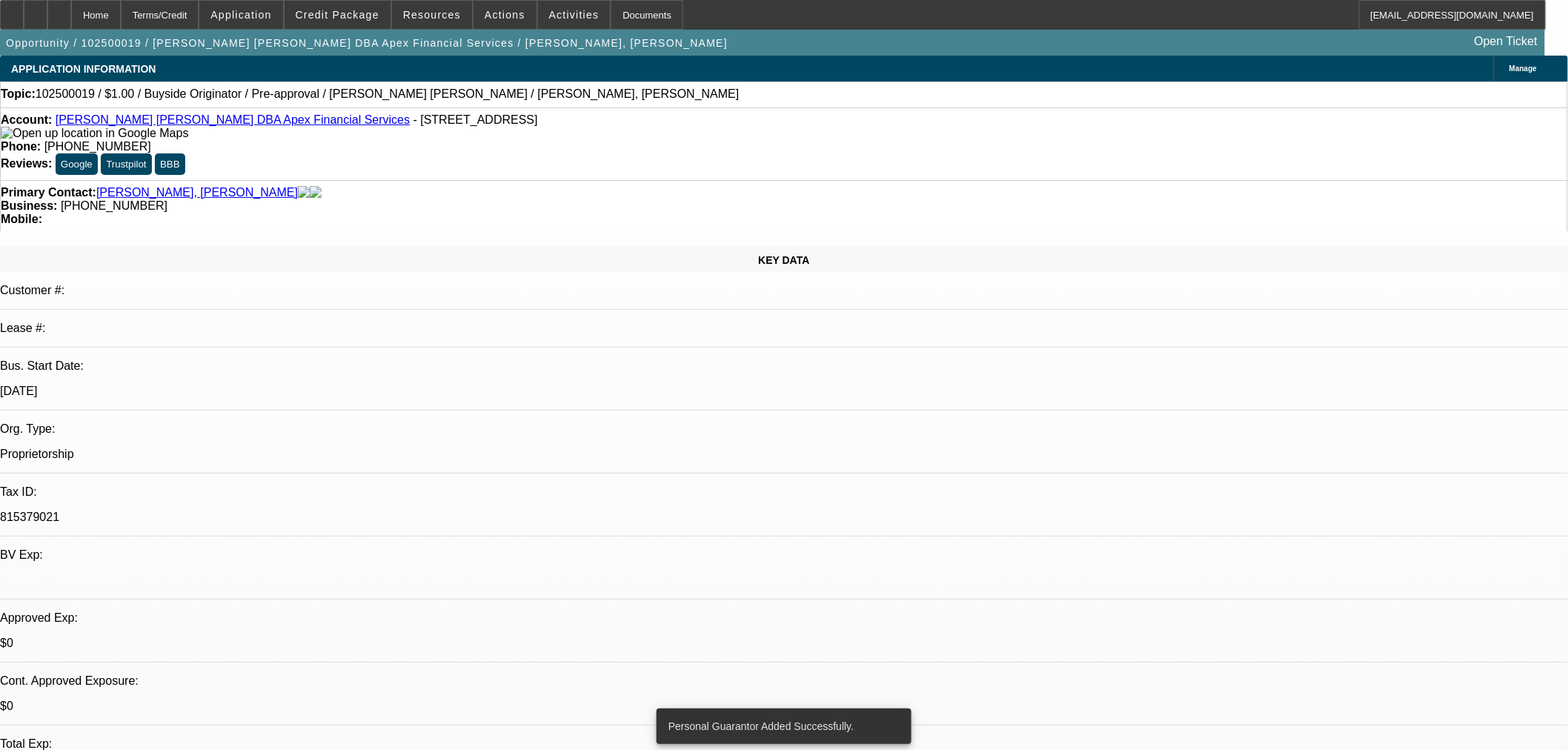
select select "0"
select select "2"
select select "0"
select select "6"
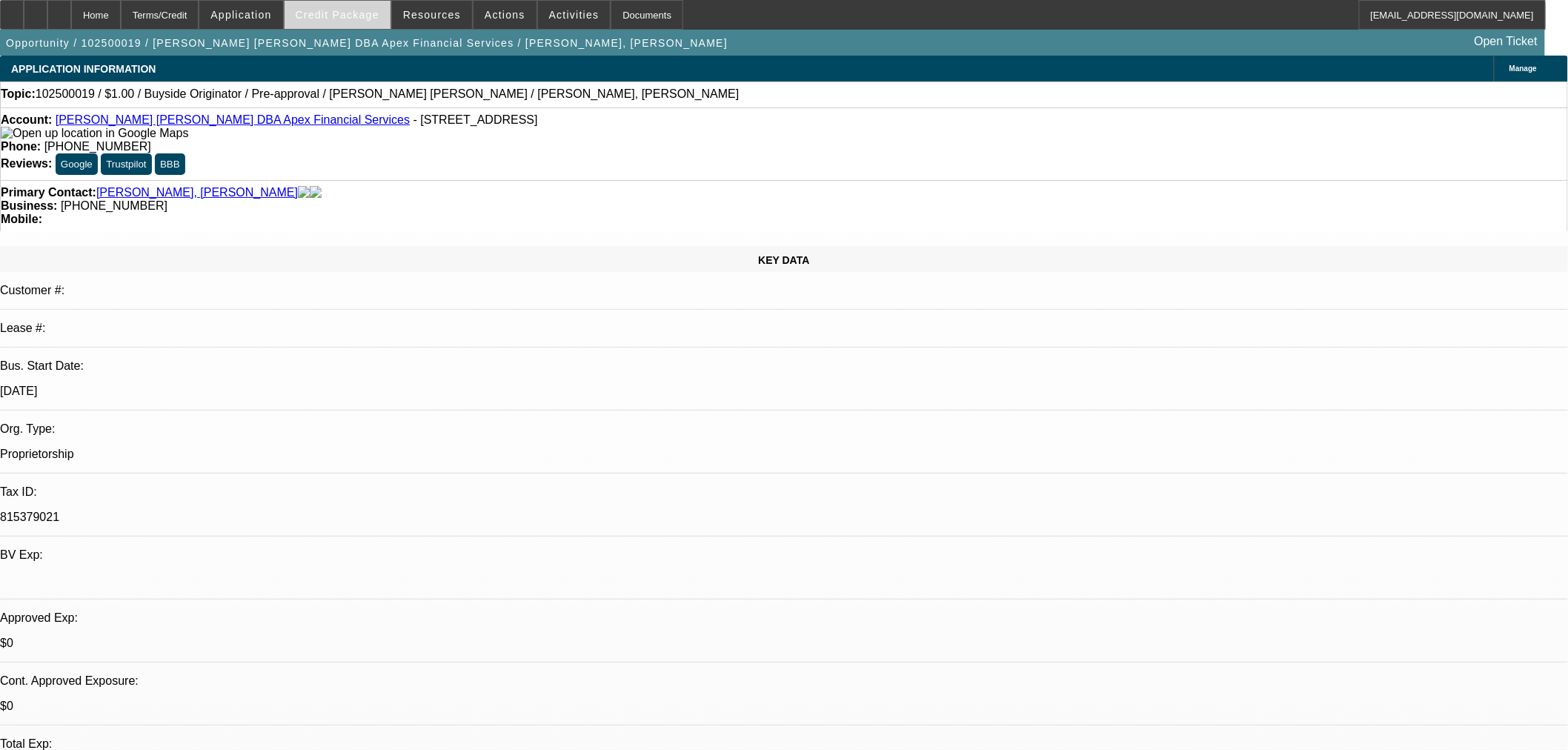
click at [331, 11] on span "Credit Package" at bounding box center [337, 14] width 84 height 12
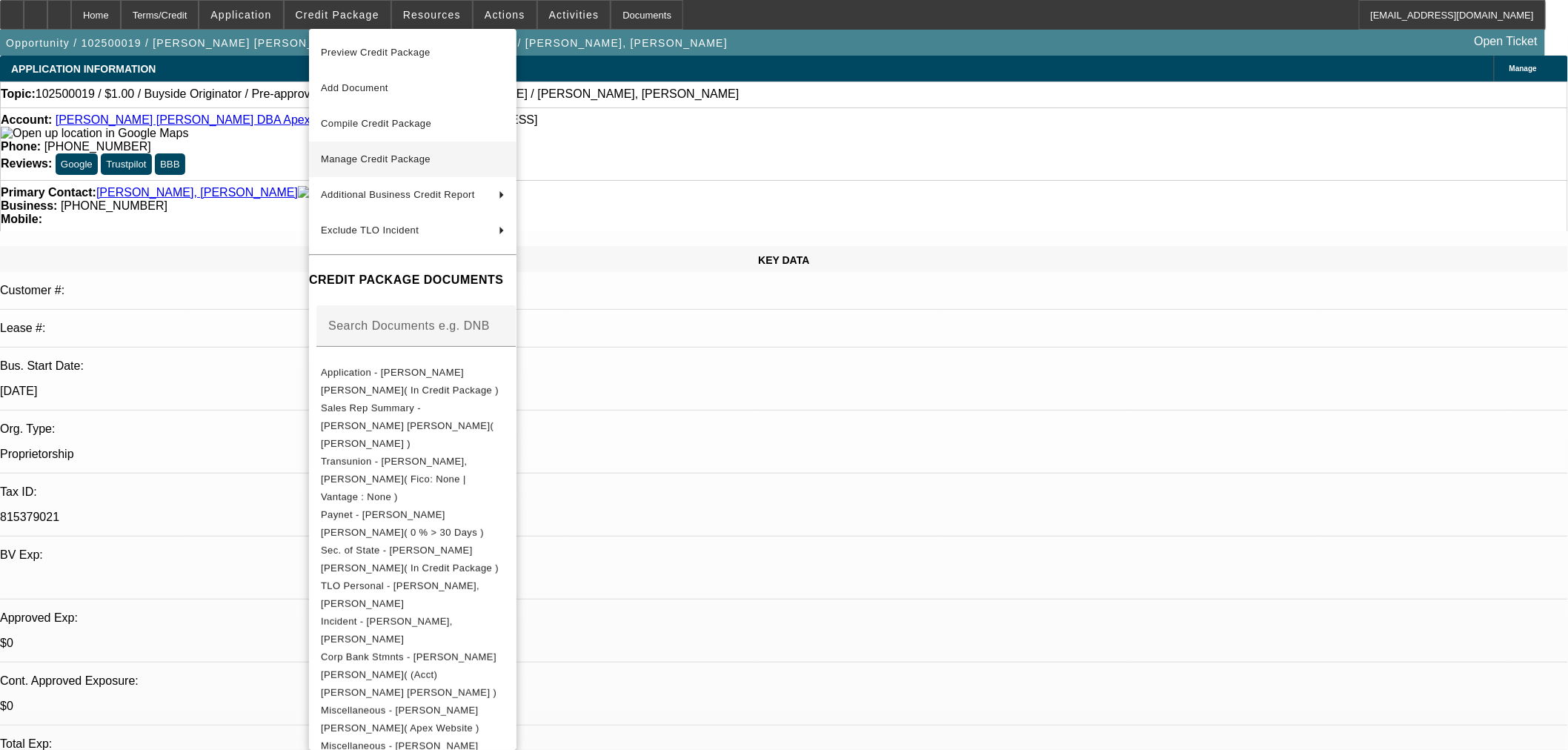
click at [485, 158] on span "Manage Credit Package" at bounding box center [413, 159] width 184 height 18
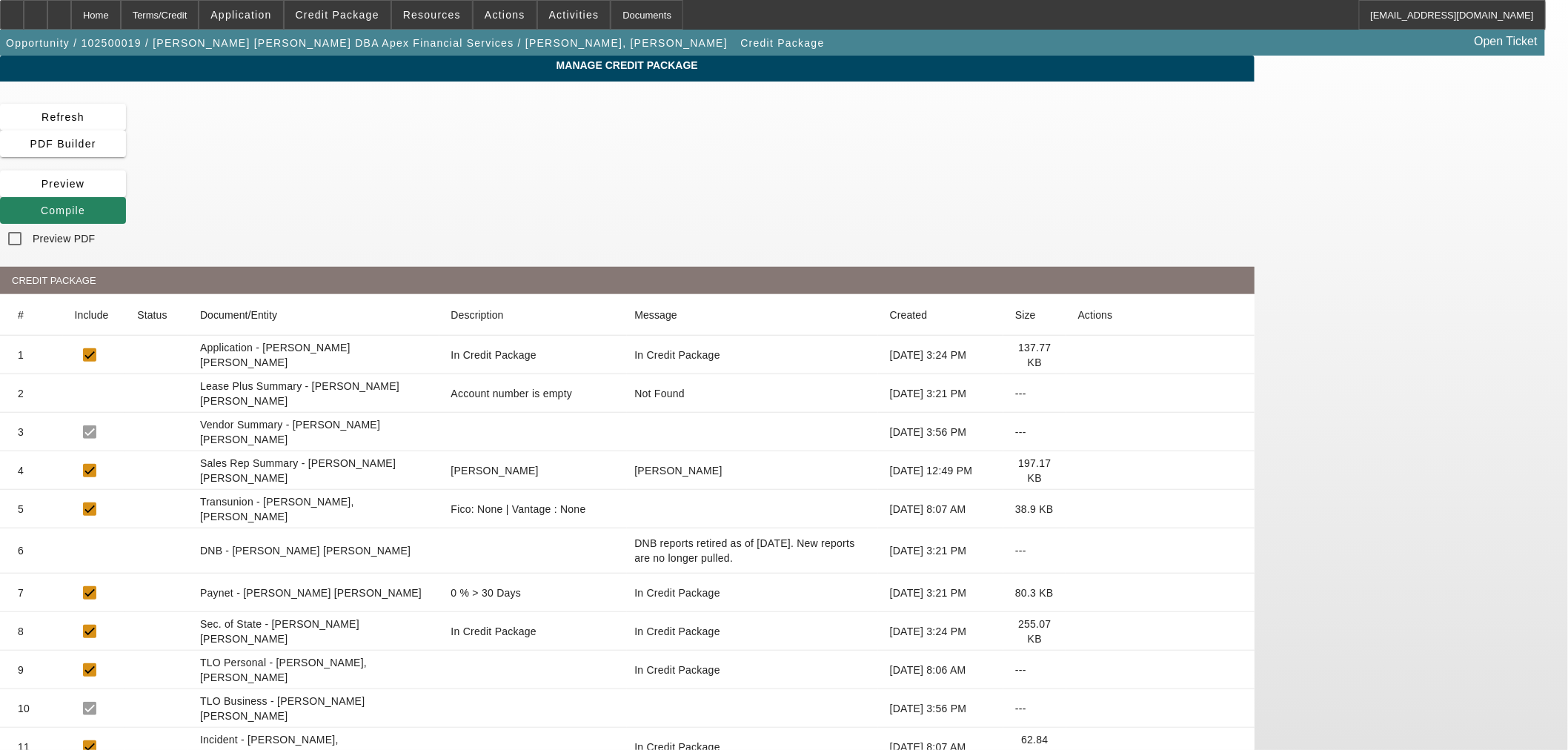
click at [1078, 509] on icon at bounding box center [1078, 509] width 0 height 0
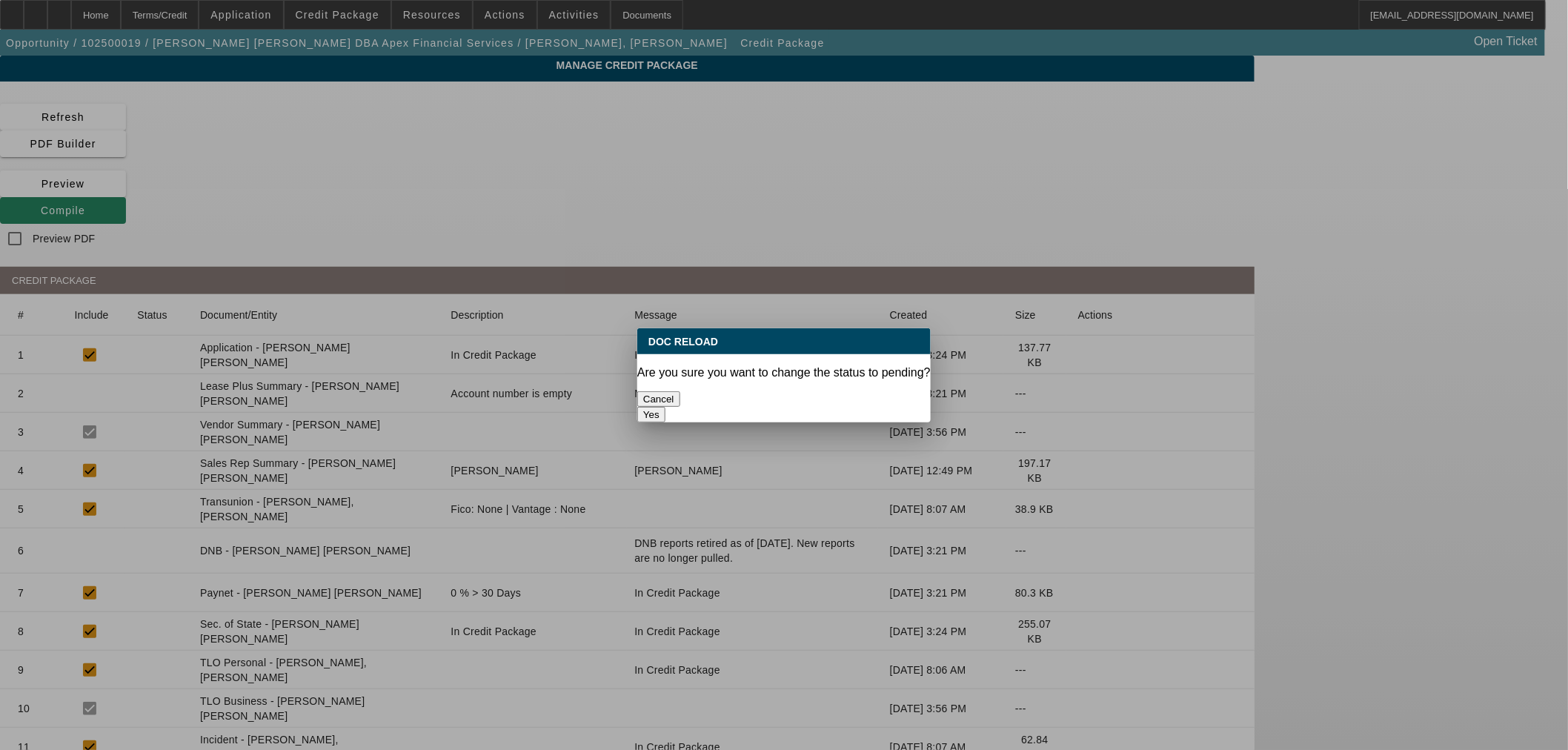
click at [666, 407] on button "Yes" at bounding box center [652, 415] width 28 height 16
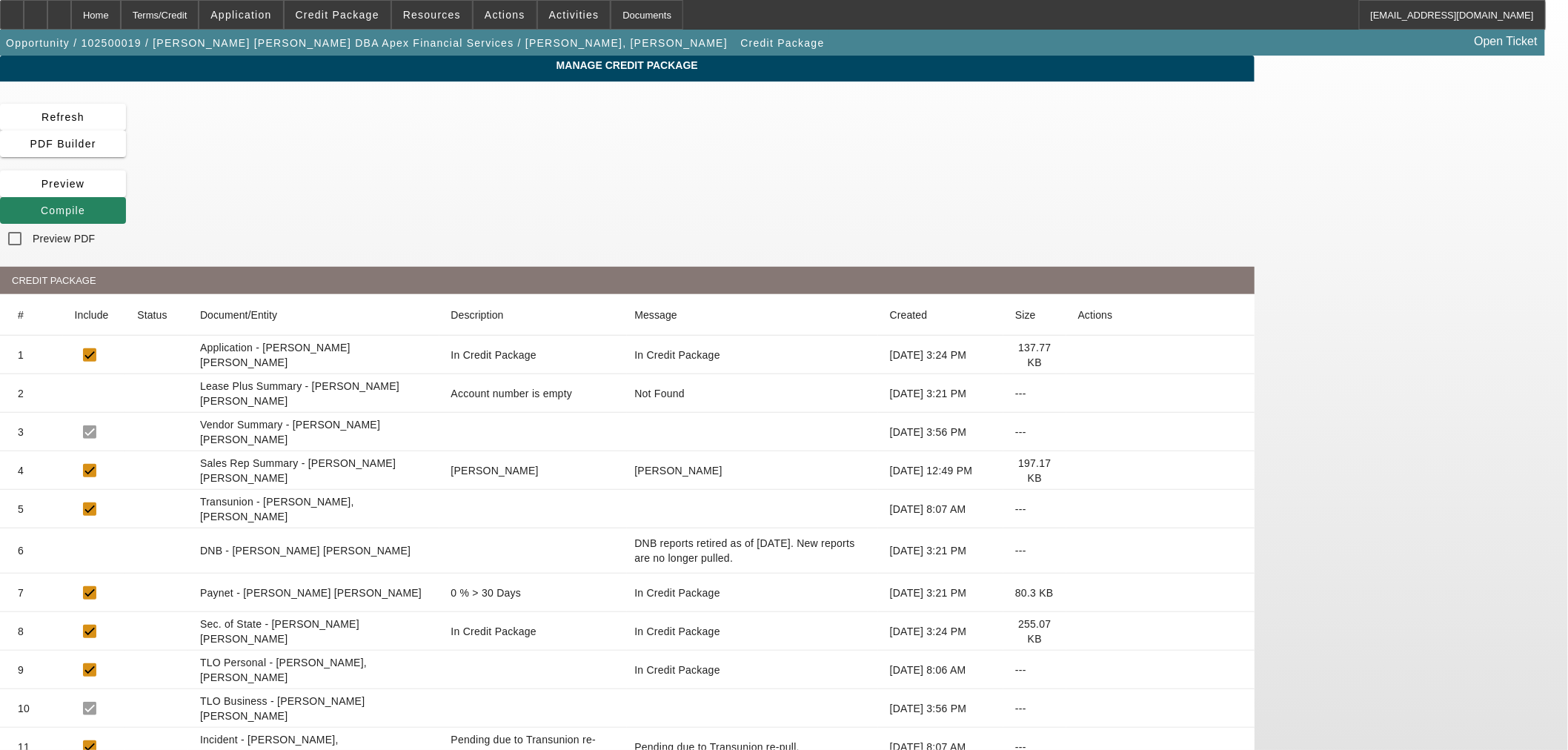
click at [1078, 670] on icon at bounding box center [1078, 670] width 0 height 0
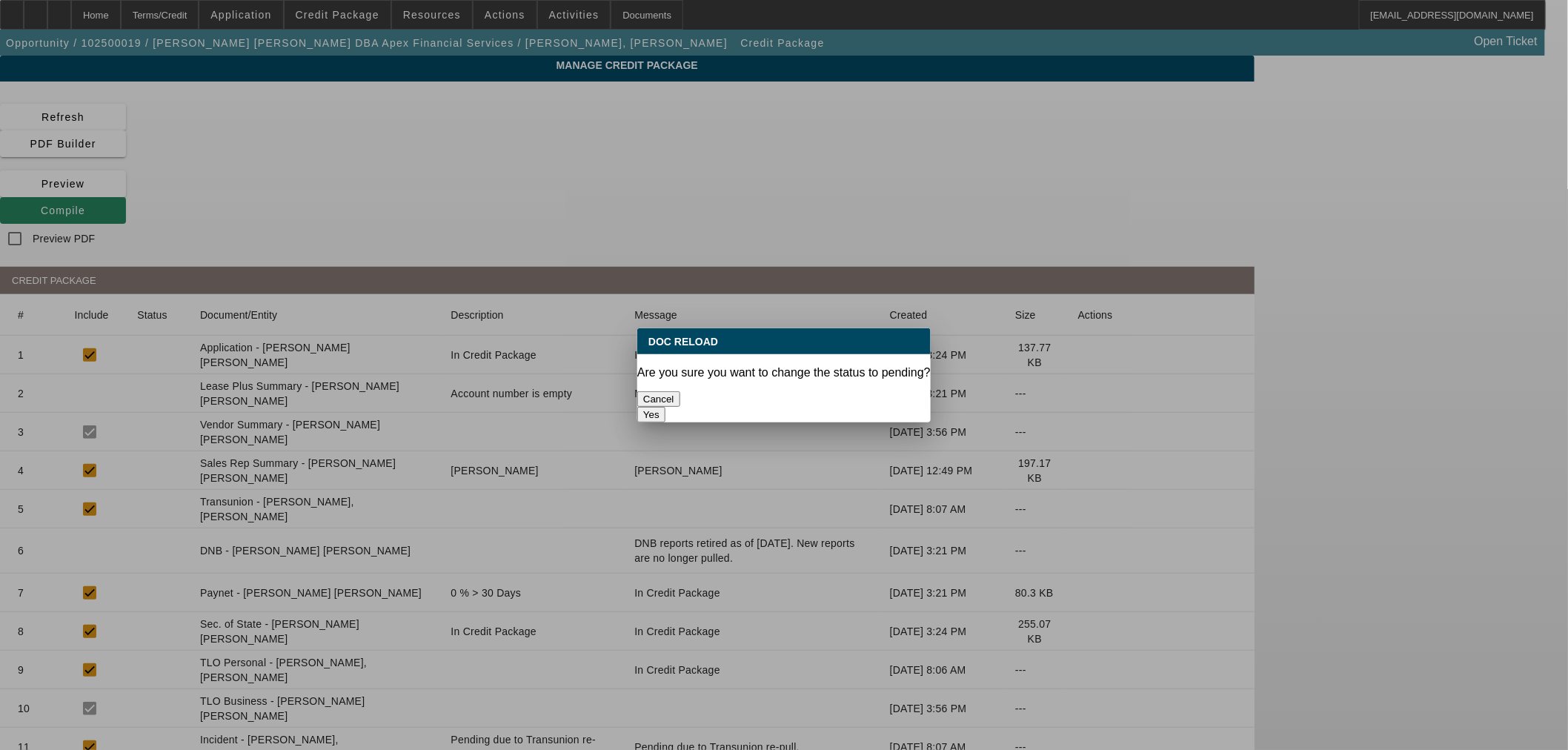
click at [666, 407] on button "Yes" at bounding box center [652, 415] width 28 height 16
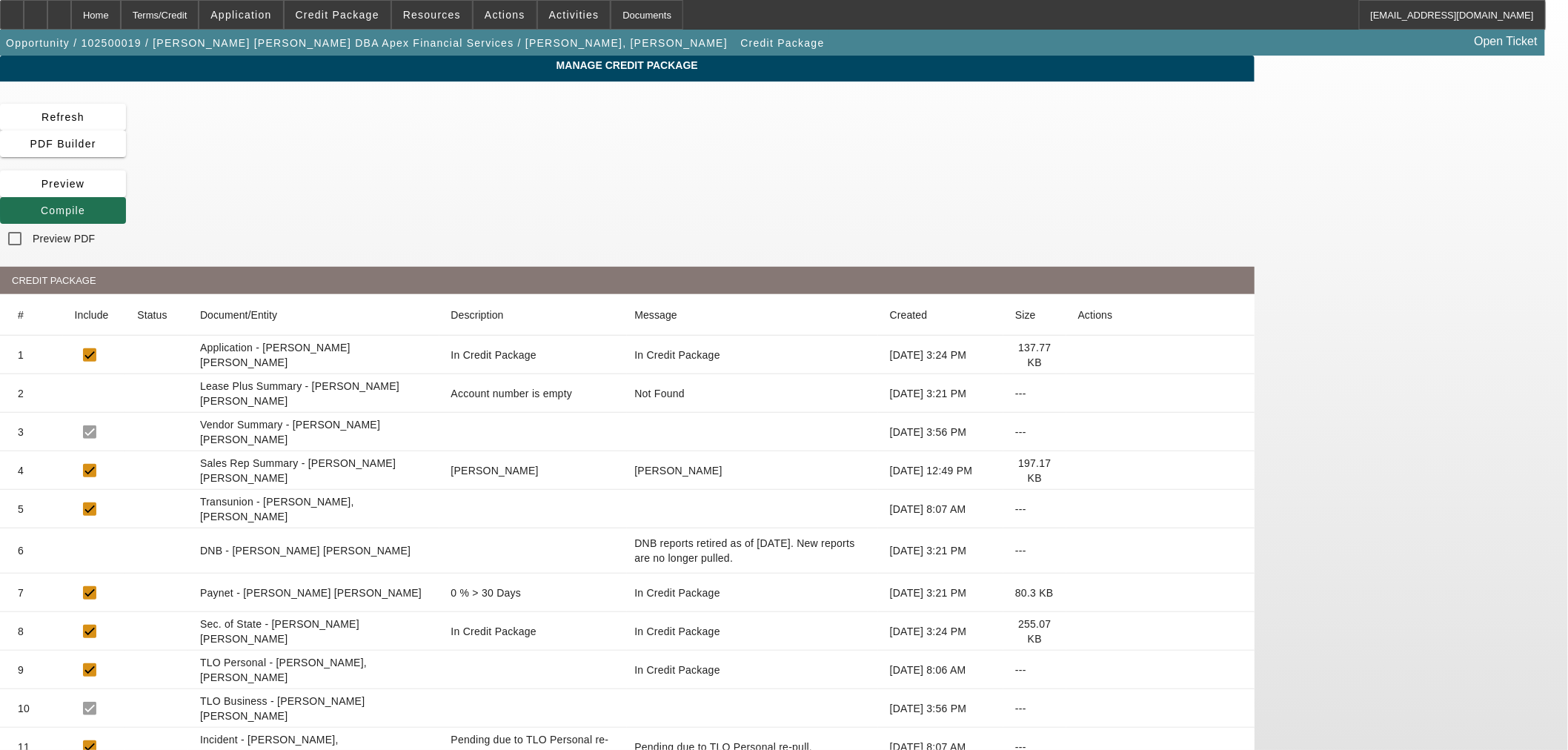
click at [85, 204] on span "Compile" at bounding box center [63, 210] width 45 height 12
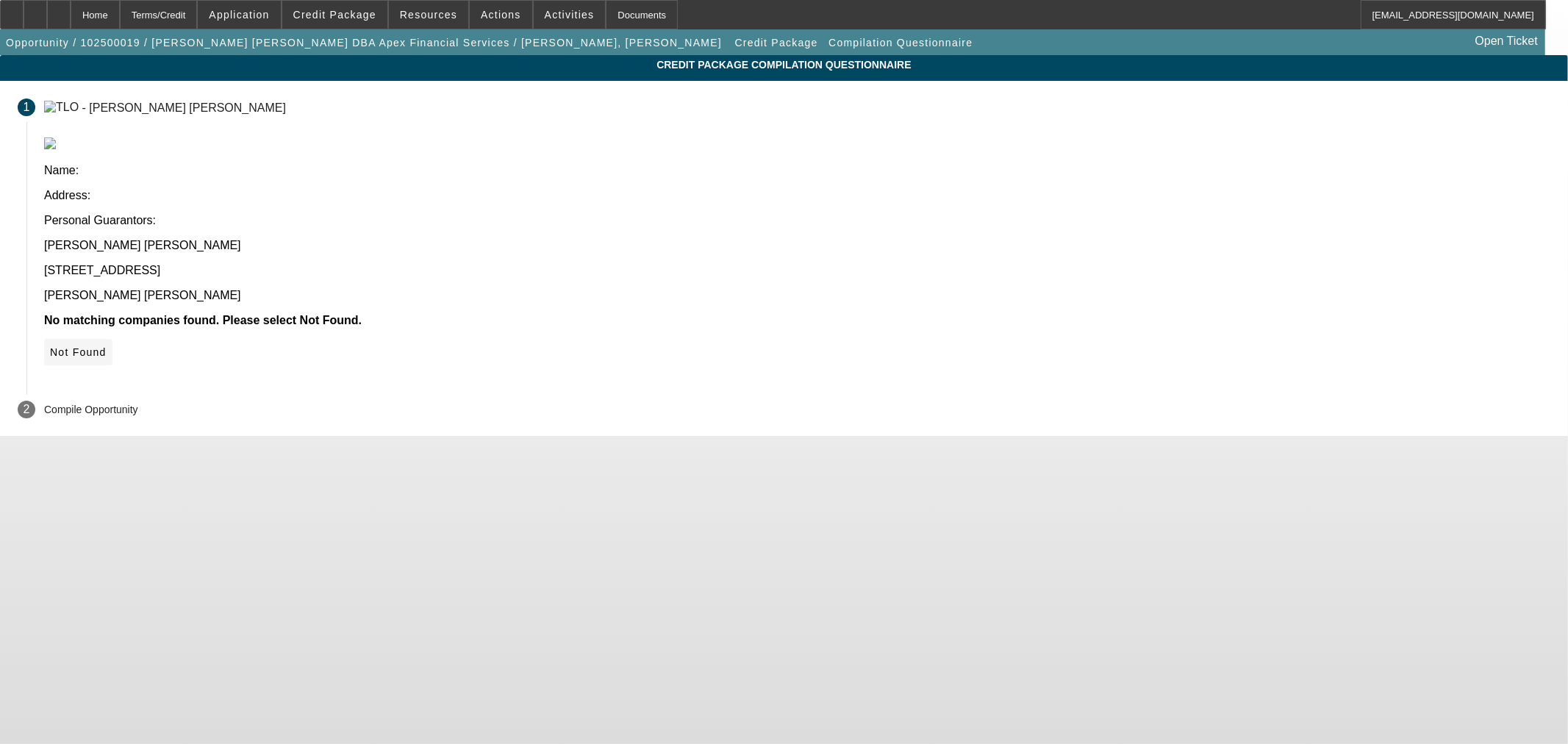
click at [50, 346] on icon at bounding box center [50, 352] width 0 height 12
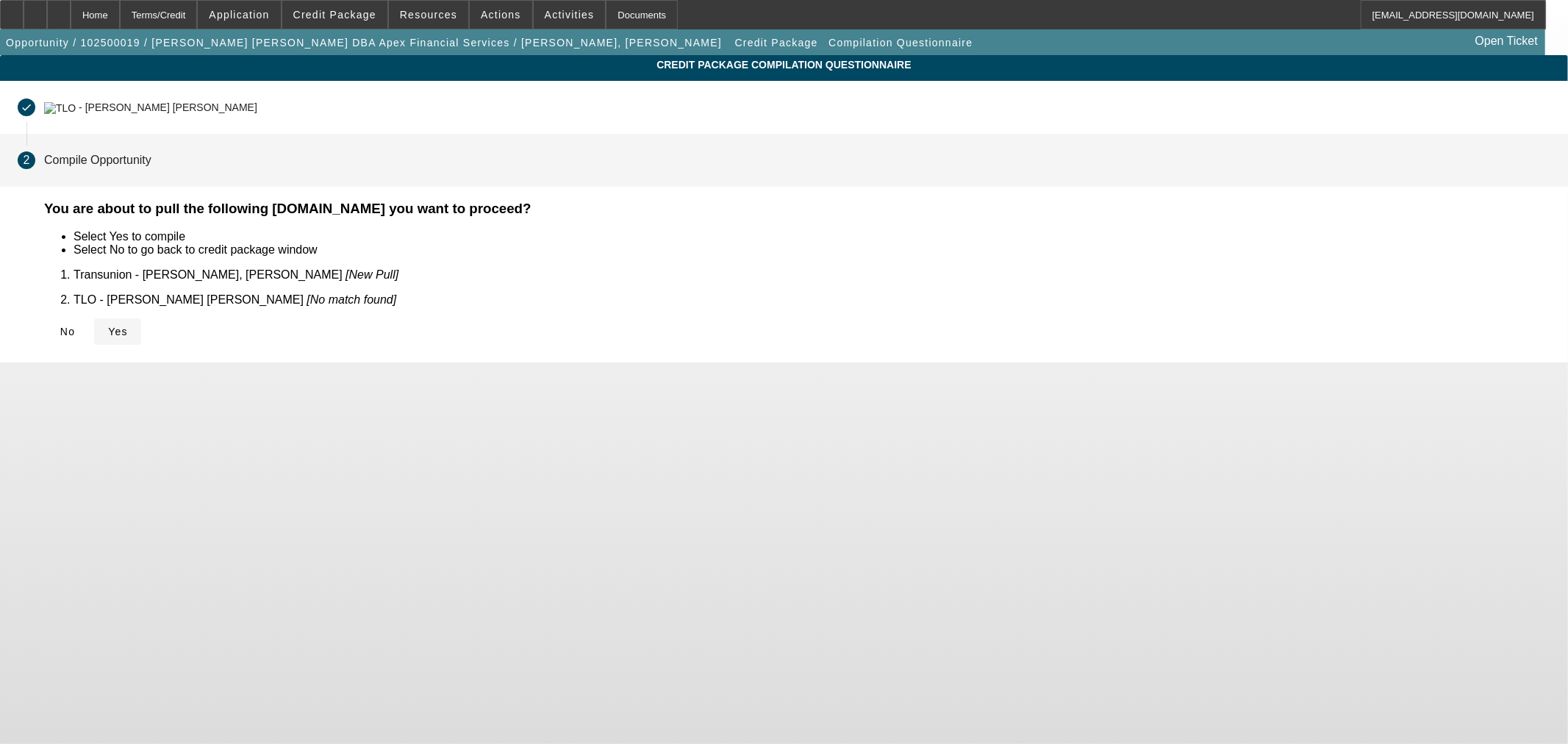
click at [108, 326] on icon at bounding box center [108, 331] width 0 height 12
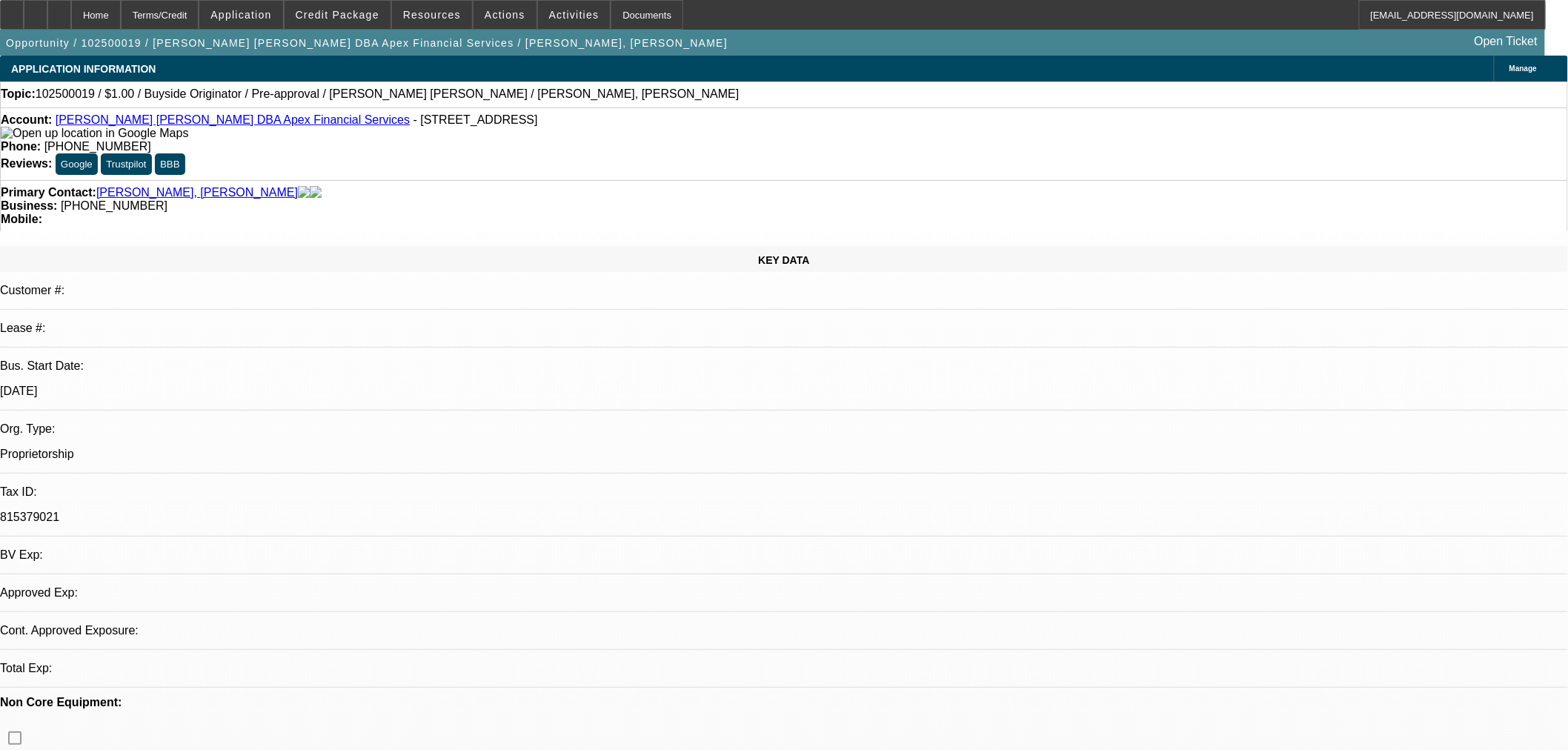
select select "0"
select select "2"
select select "0"
select select "6"
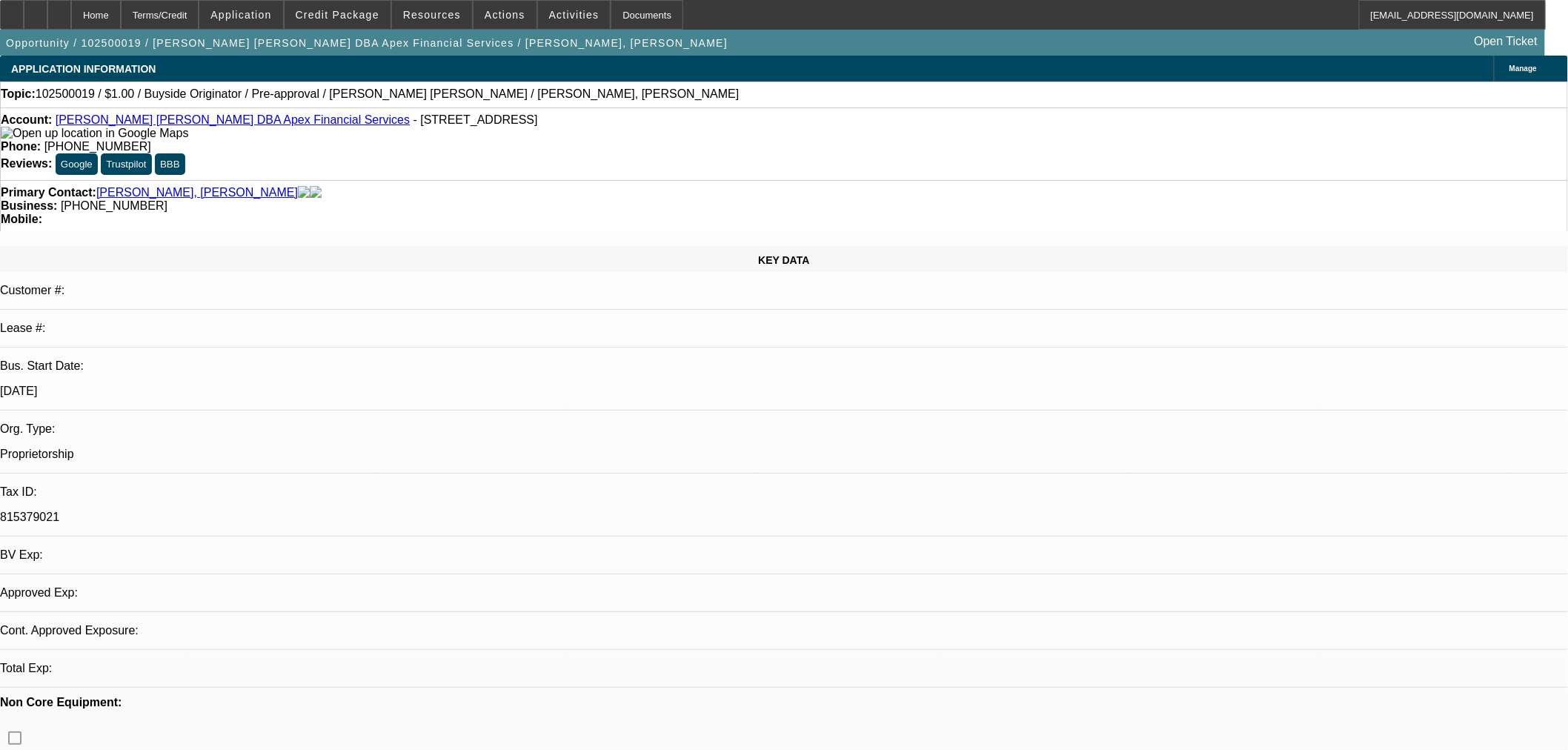
select select "0"
select select "2"
select select "0"
select select "6"
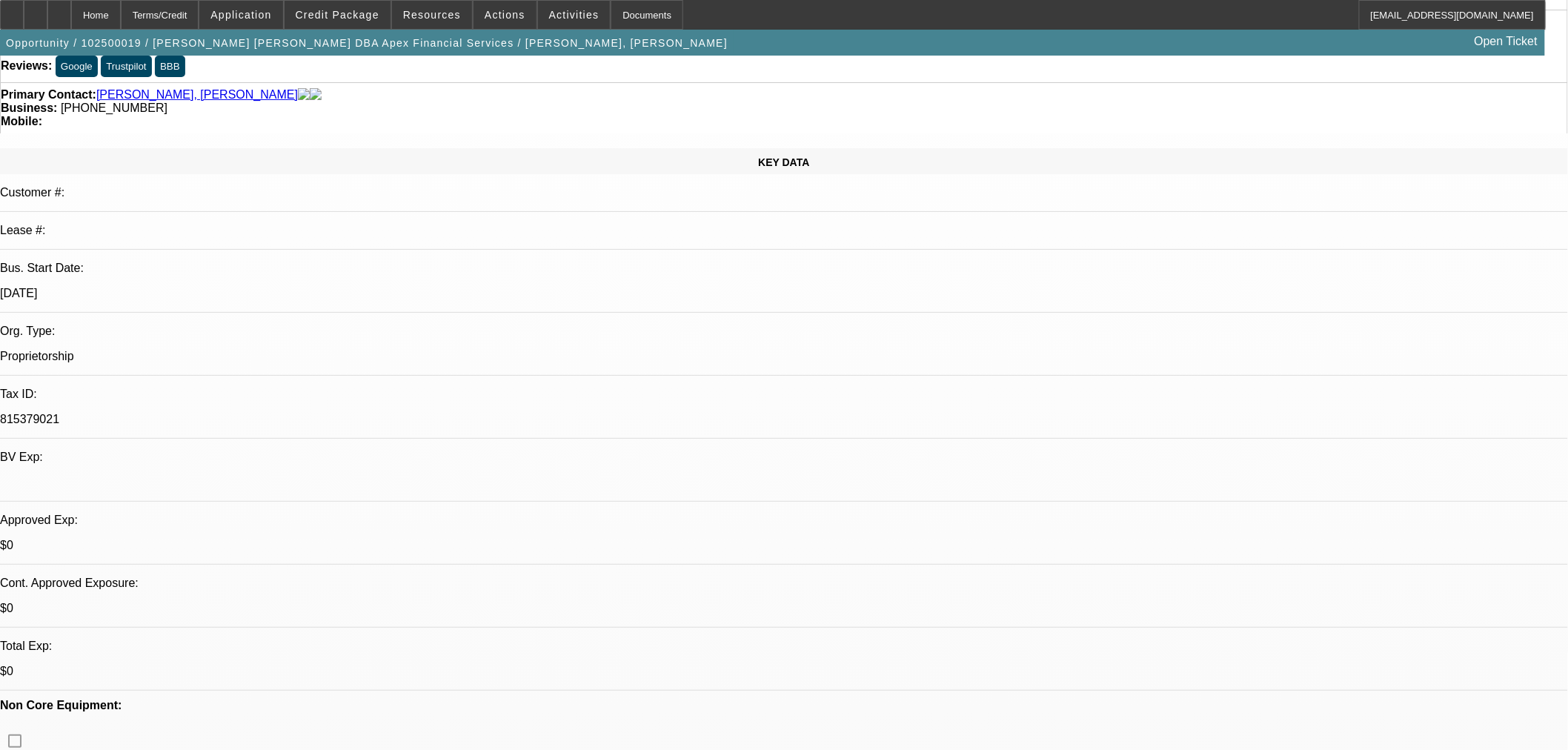
scroll to position [137, 0]
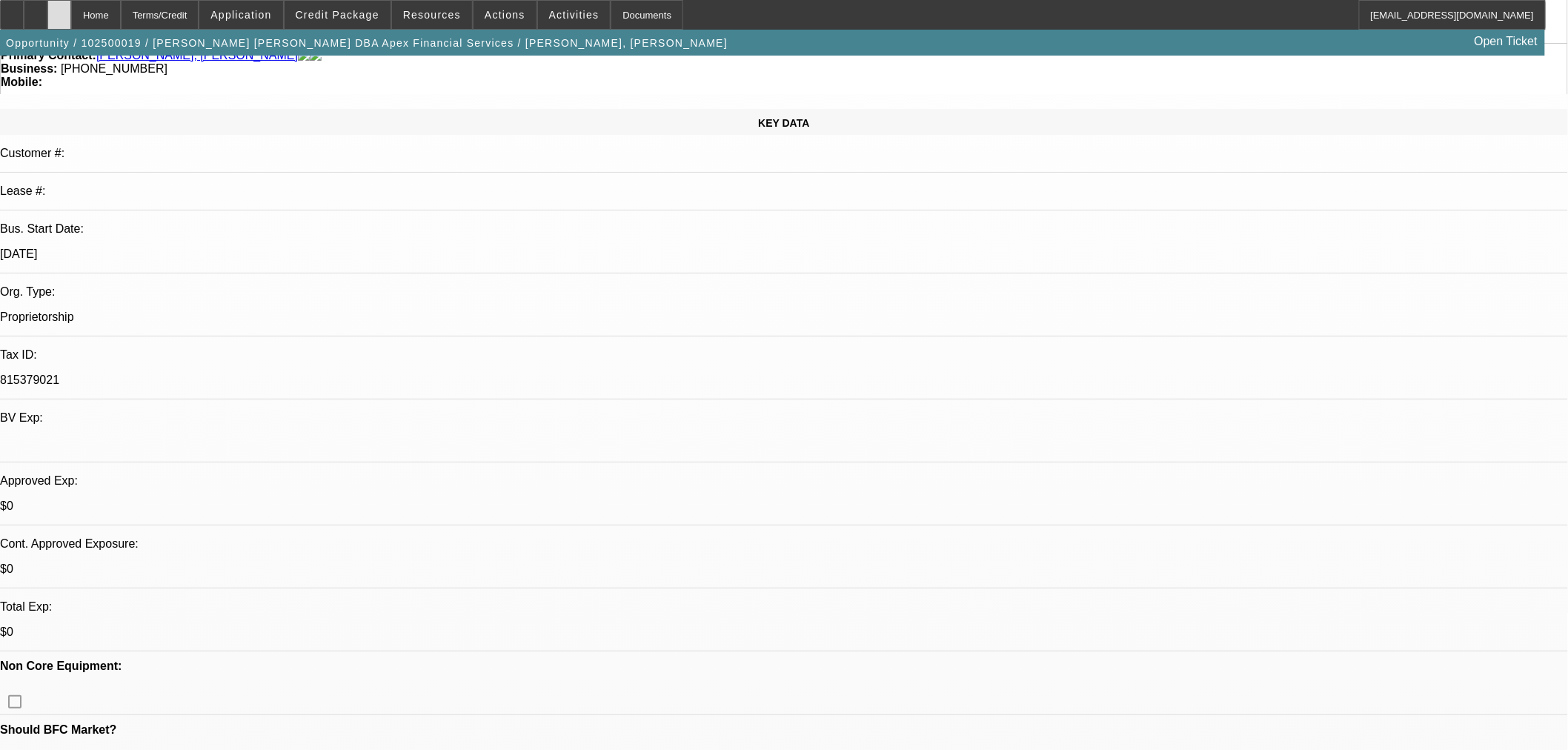
click at [72, 12] on div at bounding box center [59, 15] width 24 height 30
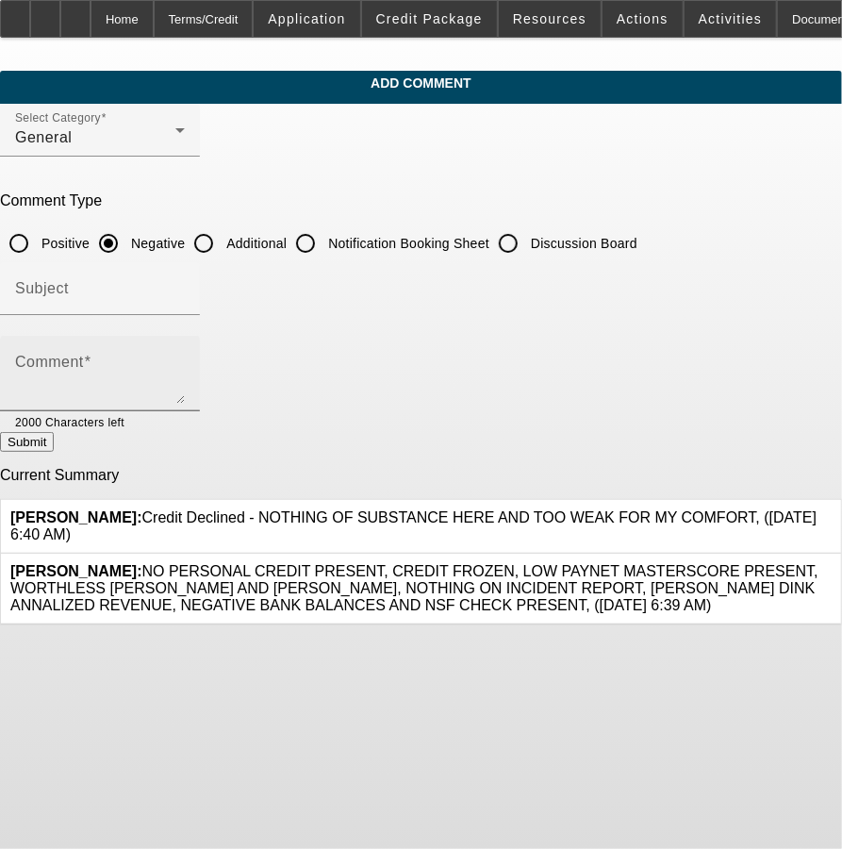
click at [185, 363] on textarea "Comment" at bounding box center [100, 380] width 170 height 45
paste textarea "[URL][DOMAIN_NAME]"
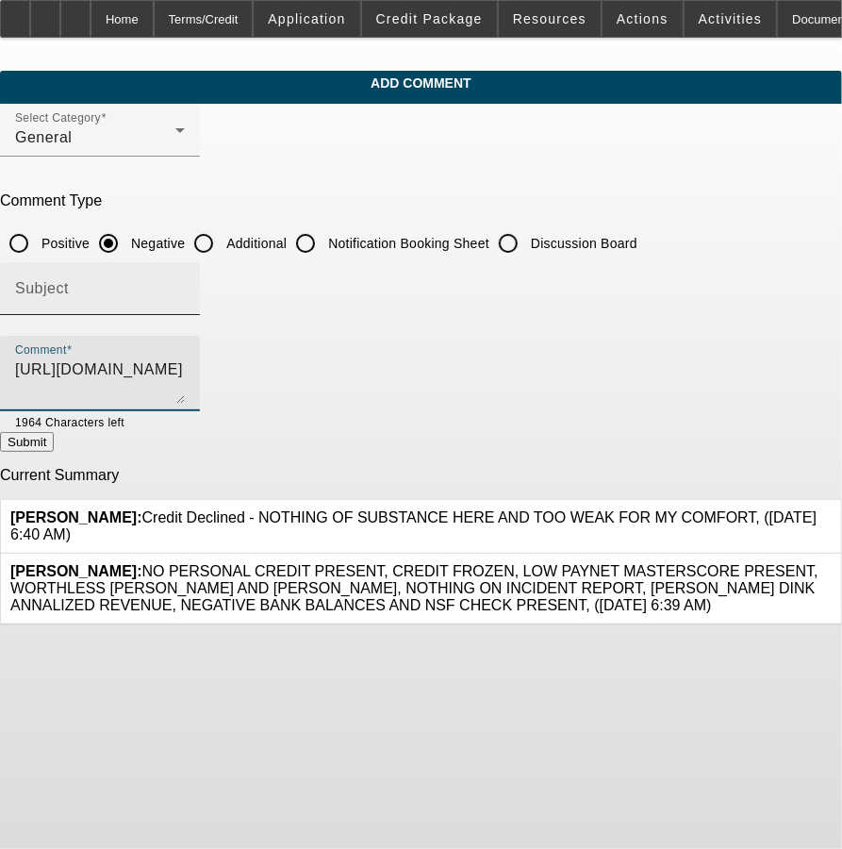
type textarea "[URL][DOMAIN_NAME]"
click at [185, 294] on input "Subject" at bounding box center [100, 296] width 170 height 23
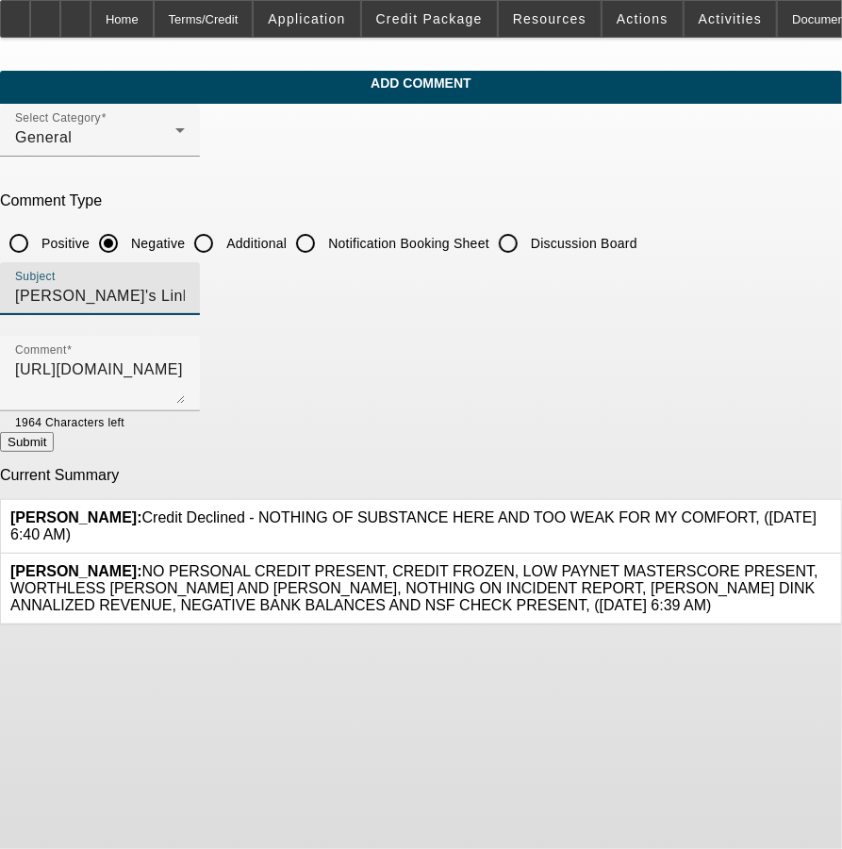
type input "[PERSON_NAME]'s LinkedIn"
click at [223, 239] on input "Additional" at bounding box center [204, 243] width 38 height 38
radio input "true"
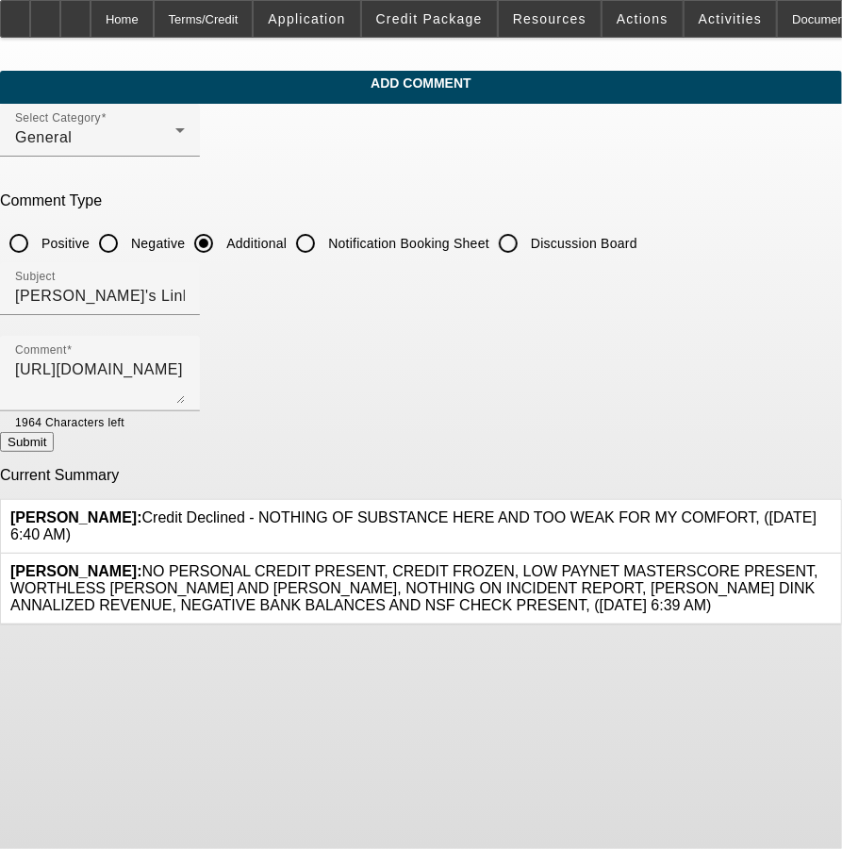
click at [54, 451] on button "Submit" at bounding box center [27, 442] width 54 height 20
radio input "true"
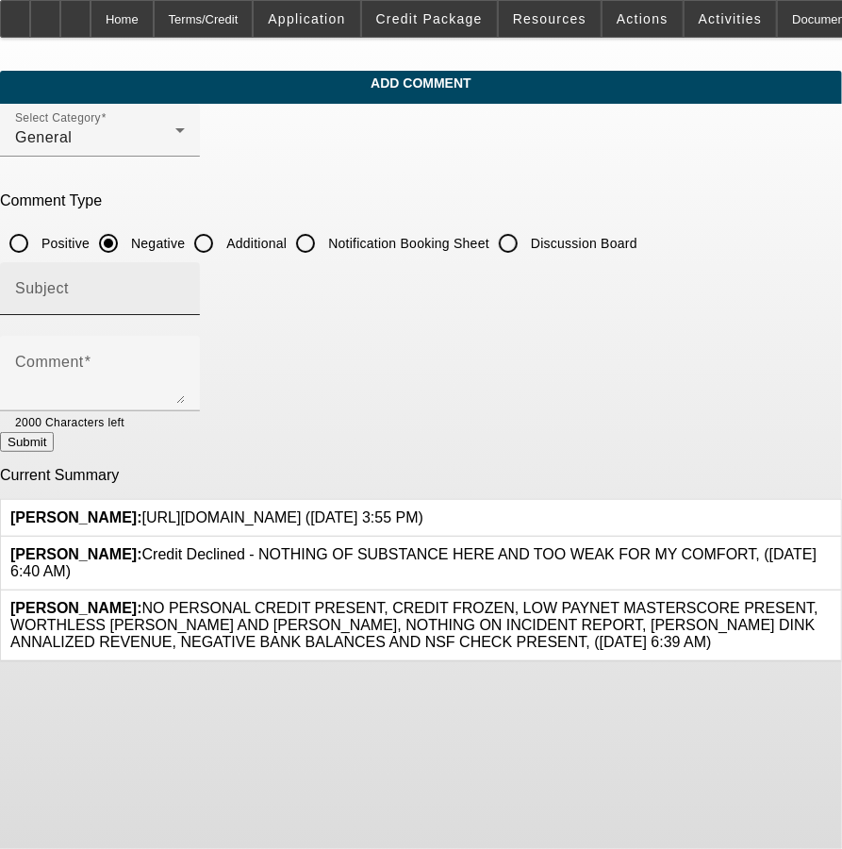
click at [185, 296] on input "Subject" at bounding box center [100, 296] width 170 height 23
type input "Apex Website"
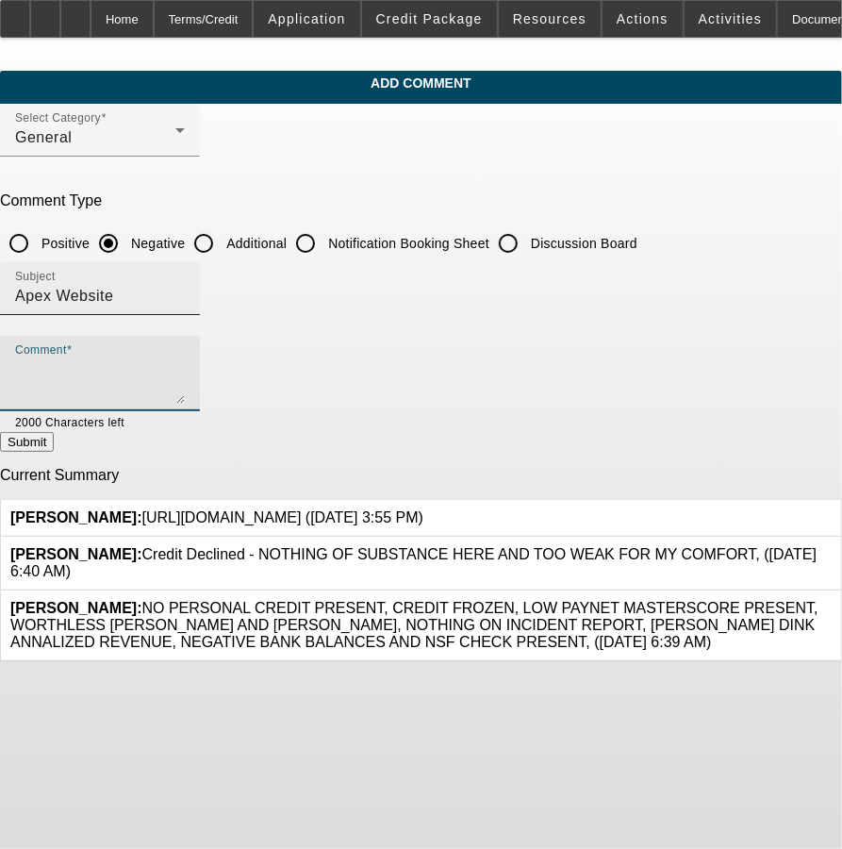
paste textarea "[URL][DOMAIN_NAME]"
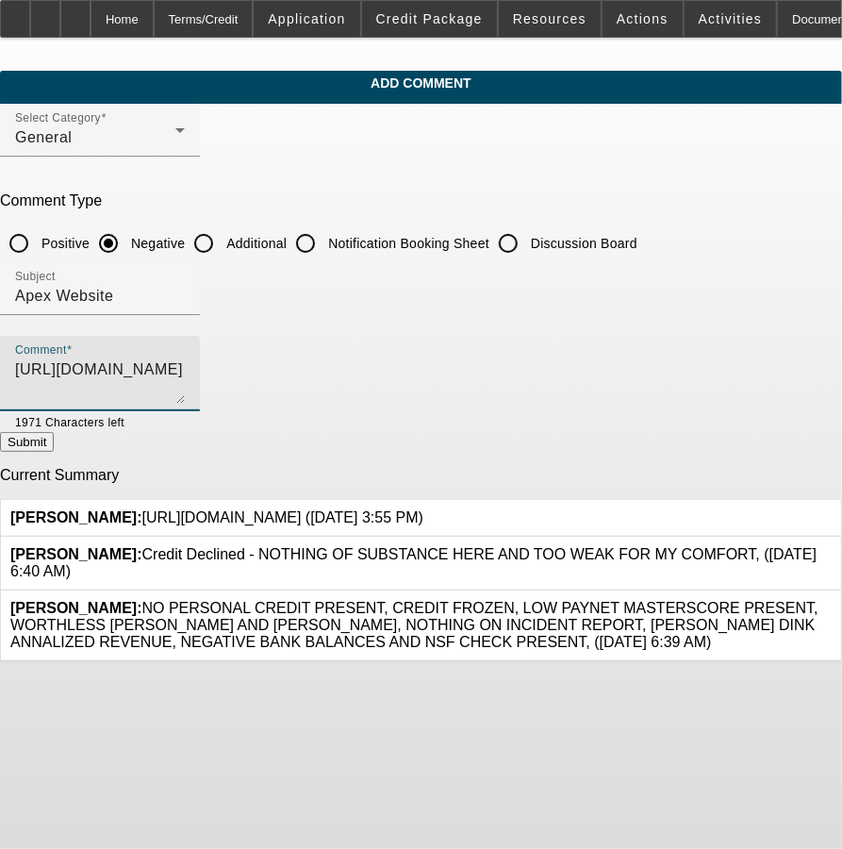
type textarea "[URL][DOMAIN_NAME]"
click at [54, 449] on button "Submit" at bounding box center [27, 442] width 54 height 20
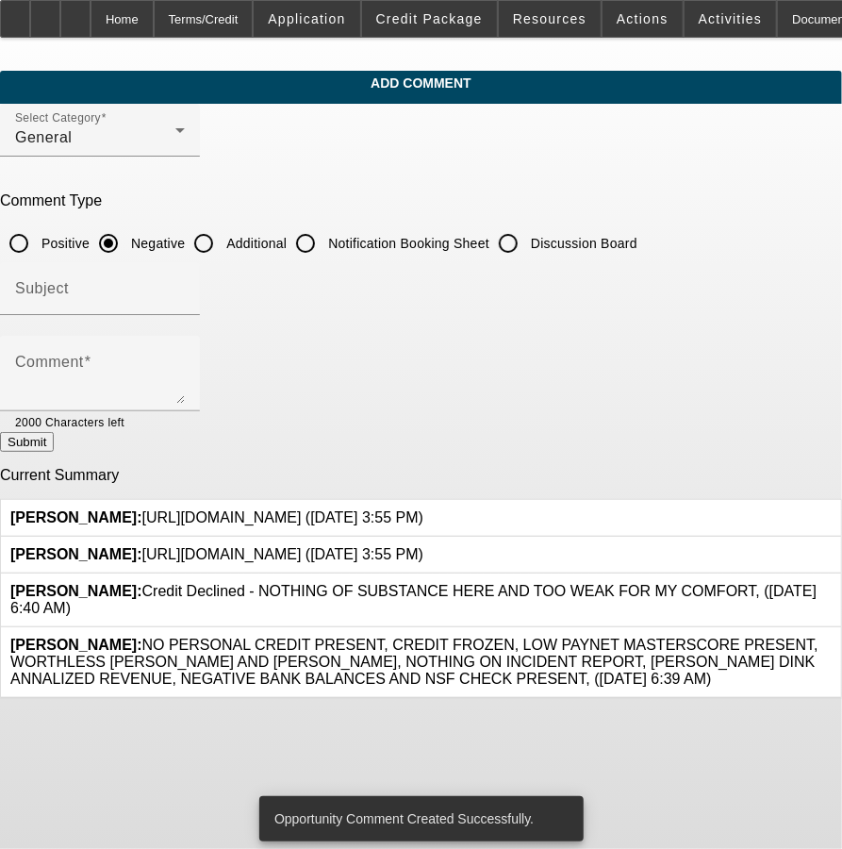
click at [423, 509] on div at bounding box center [423, 517] width 0 height 17
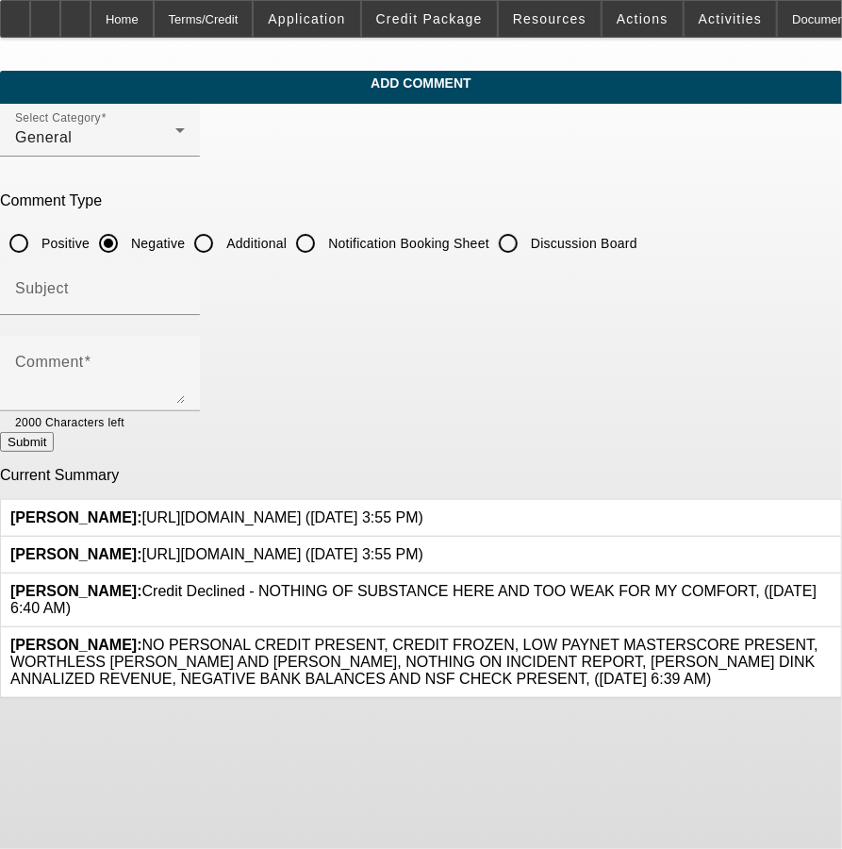
click at [423, 509] on icon at bounding box center [423, 509] width 0 height 0
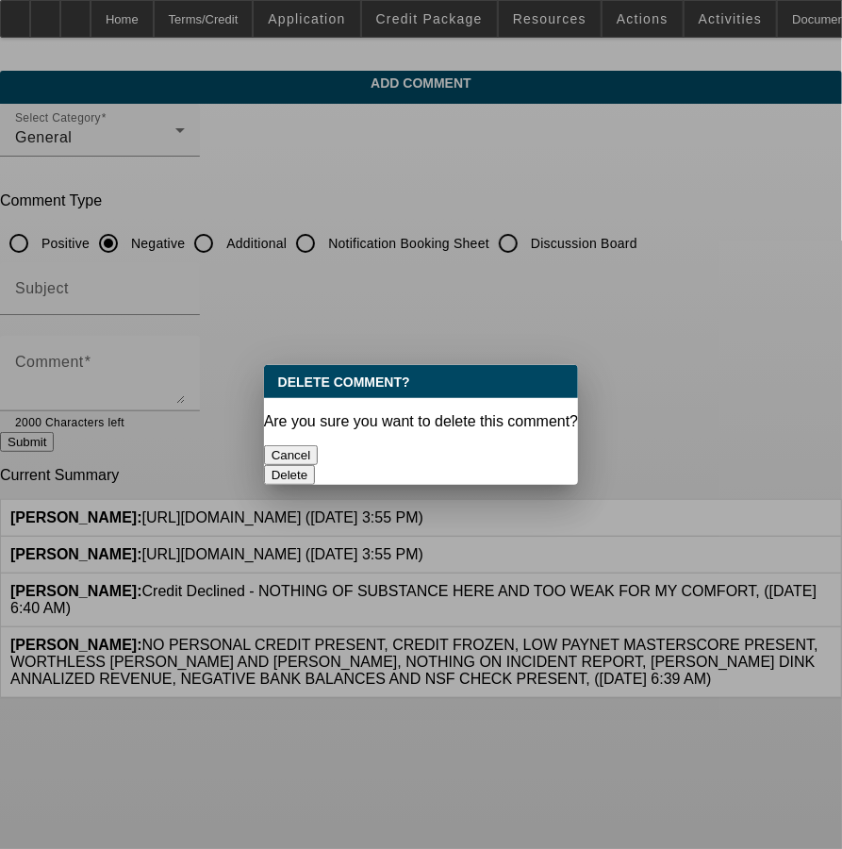
click at [316, 465] on button "Delete" at bounding box center [290, 475] width 52 height 20
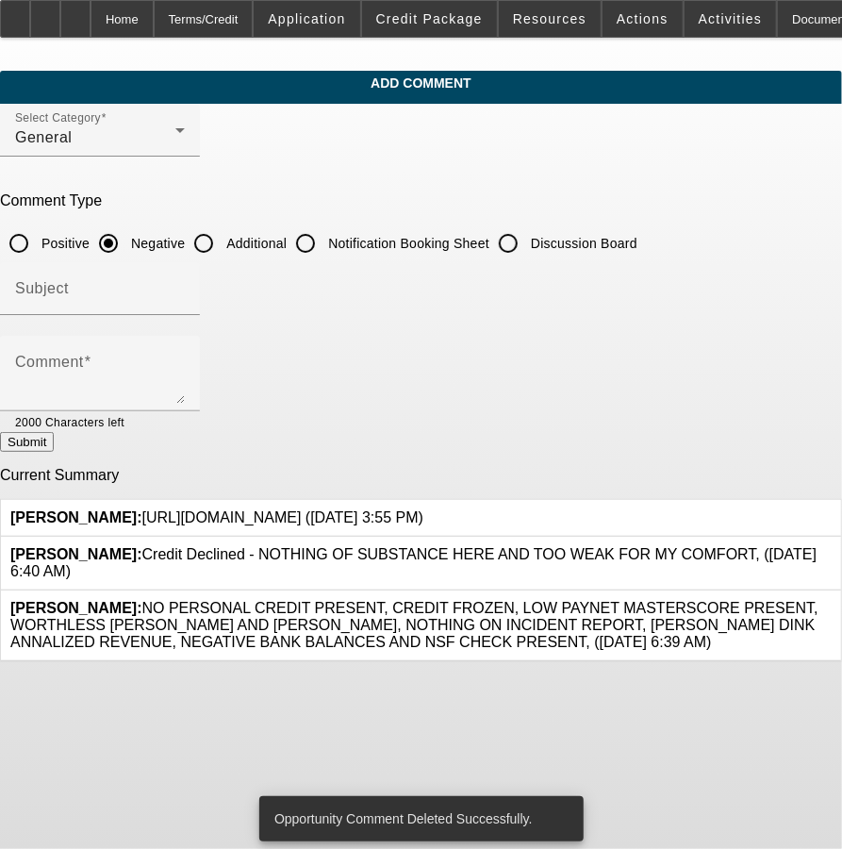
click at [223, 233] on input "Additional" at bounding box center [204, 243] width 38 height 38
radio input "true"
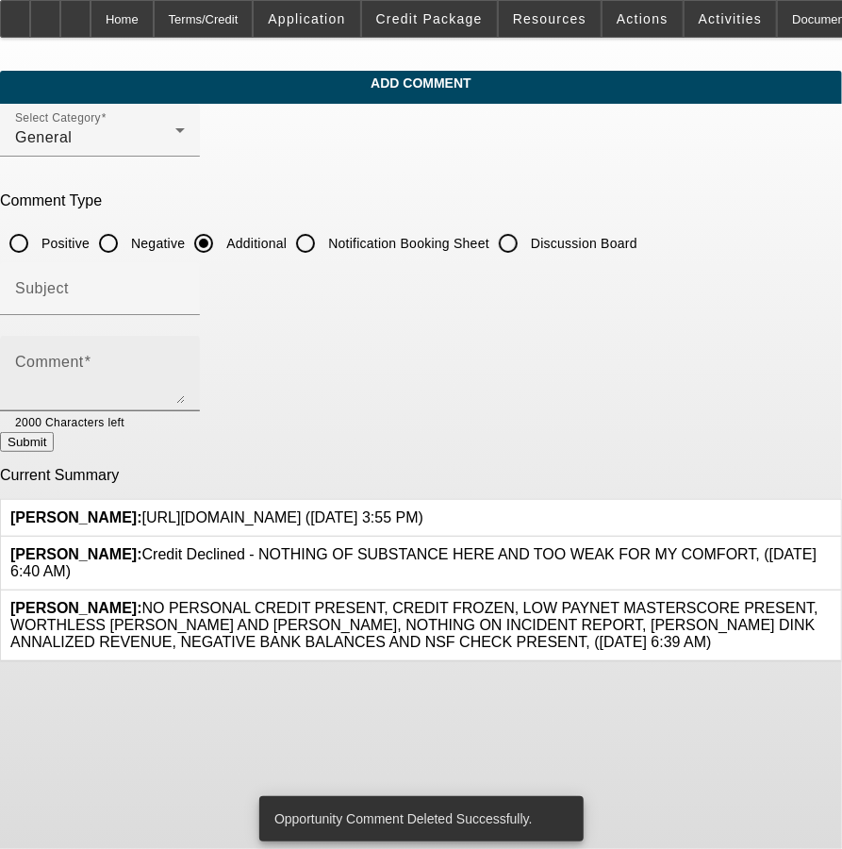
click at [185, 352] on div "Comment" at bounding box center [100, 373] width 170 height 75
paste textarea "[URL][DOMAIN_NAME]"
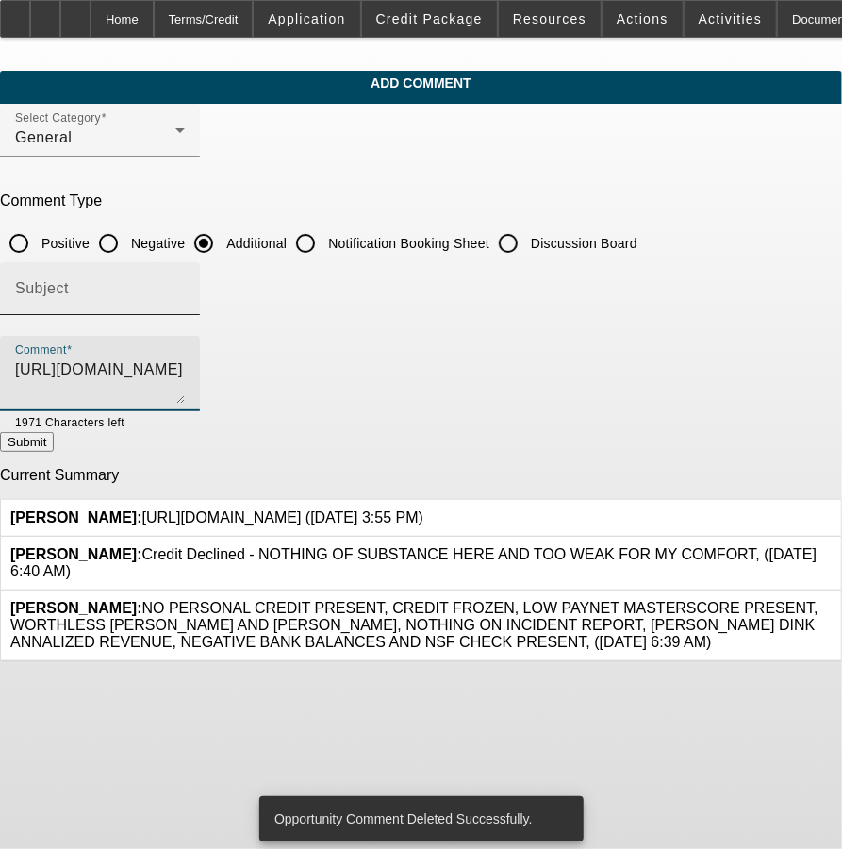
type textarea "[URL][DOMAIN_NAME]"
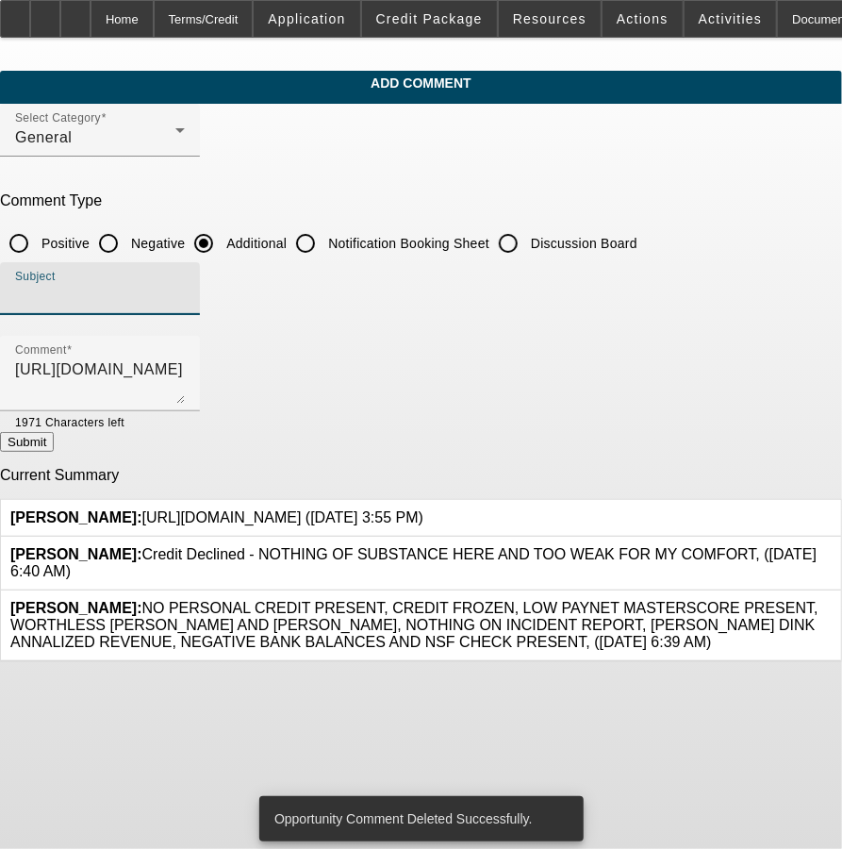
click at [185, 297] on input "Subject" at bounding box center [100, 296] width 170 height 23
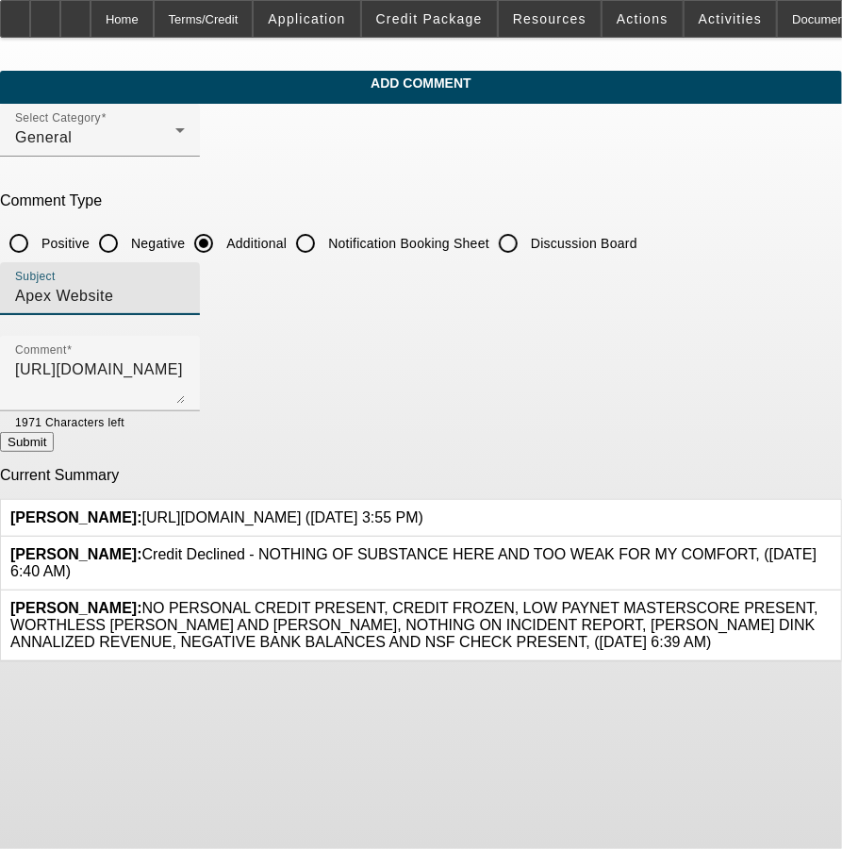
type input "Apex Website"
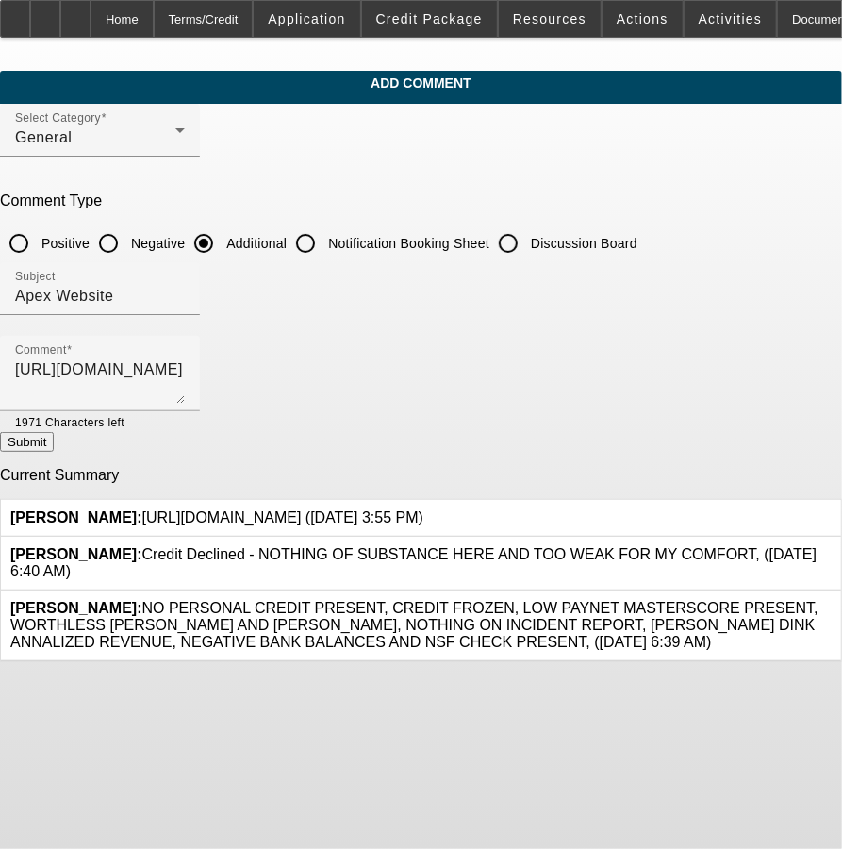
click at [54, 439] on button "Submit" at bounding box center [27, 442] width 54 height 20
radio input "true"
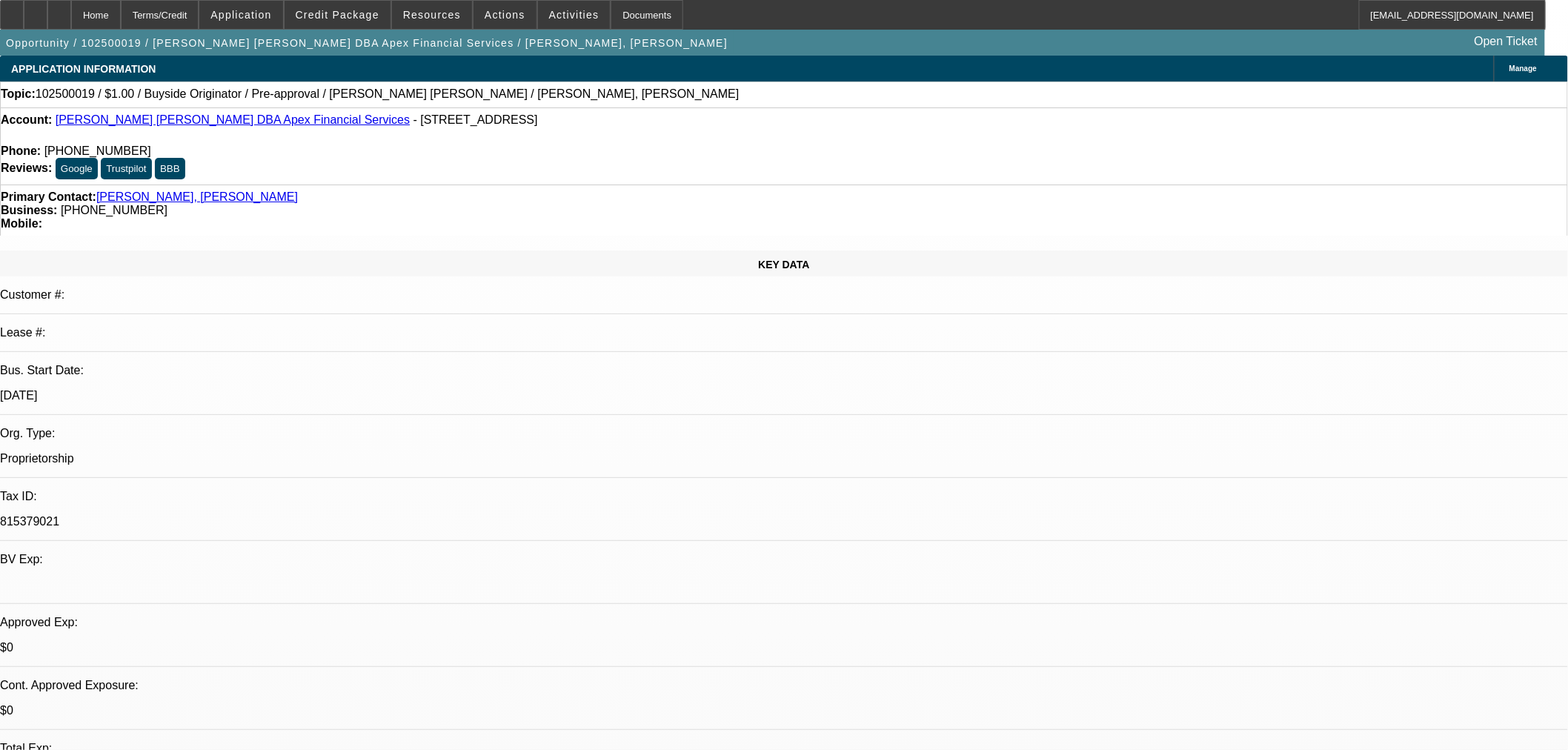
select select "0"
select select "2"
select select "0"
select select "6"
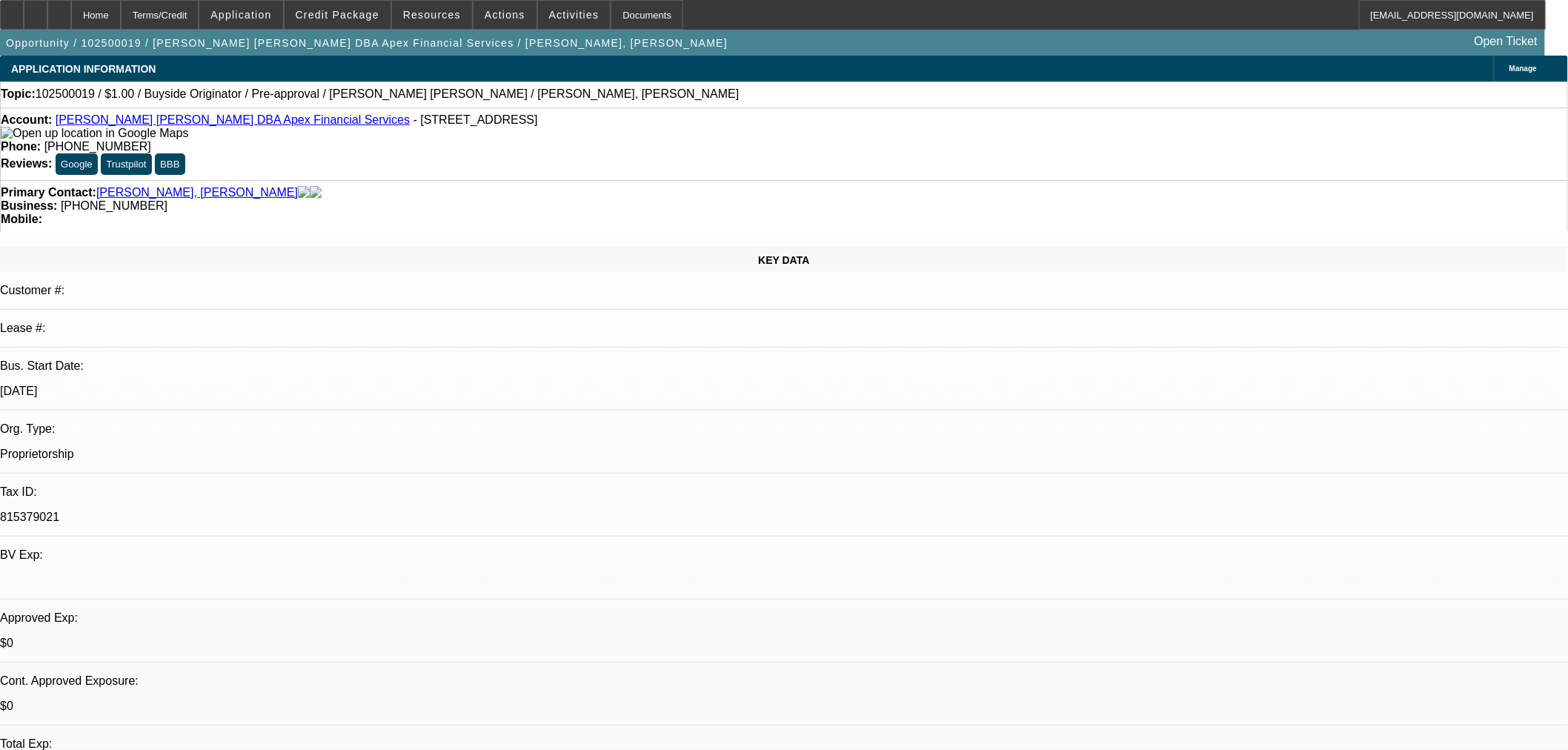
select select "0"
select select "2"
select select "0"
select select "6"
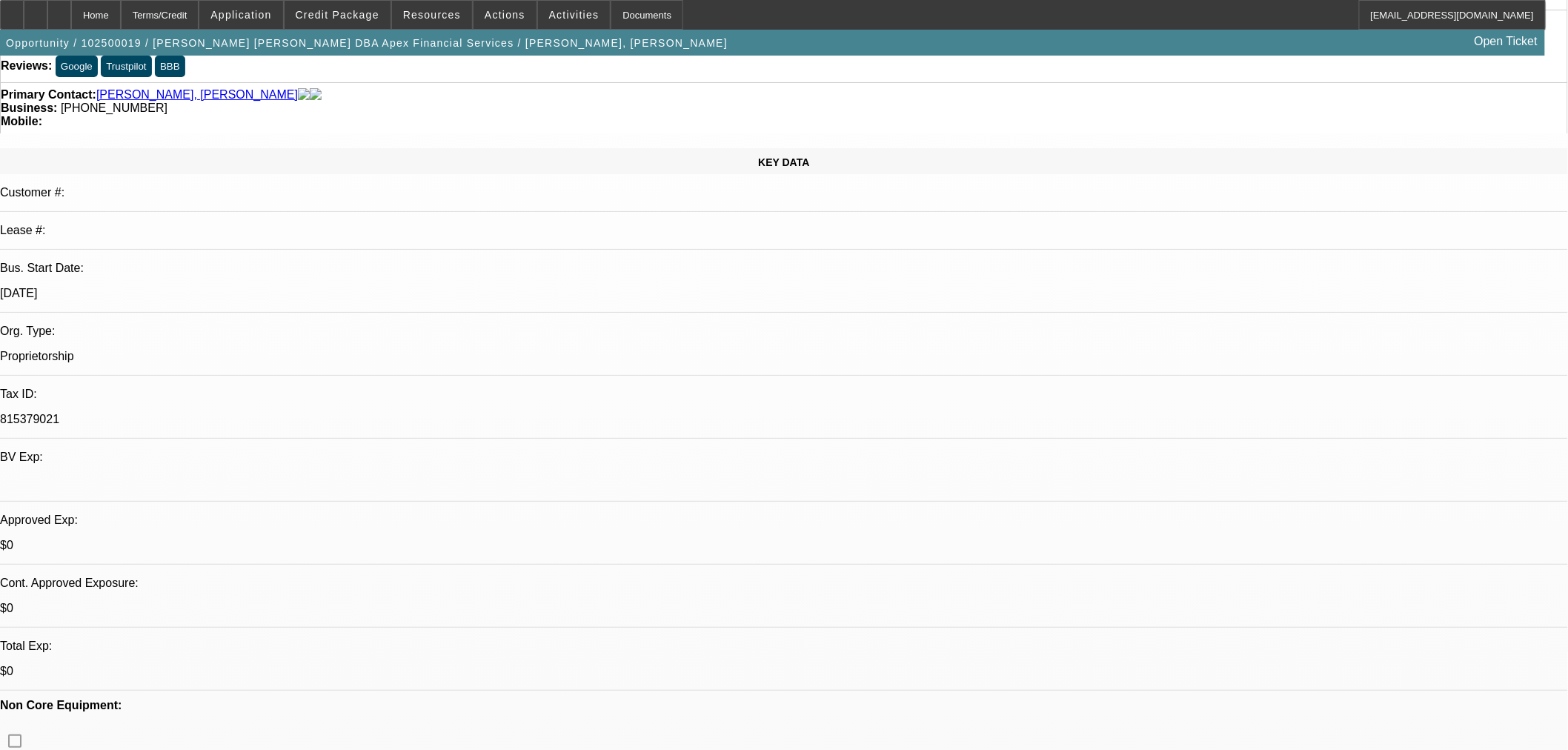
scroll to position [137, 0]
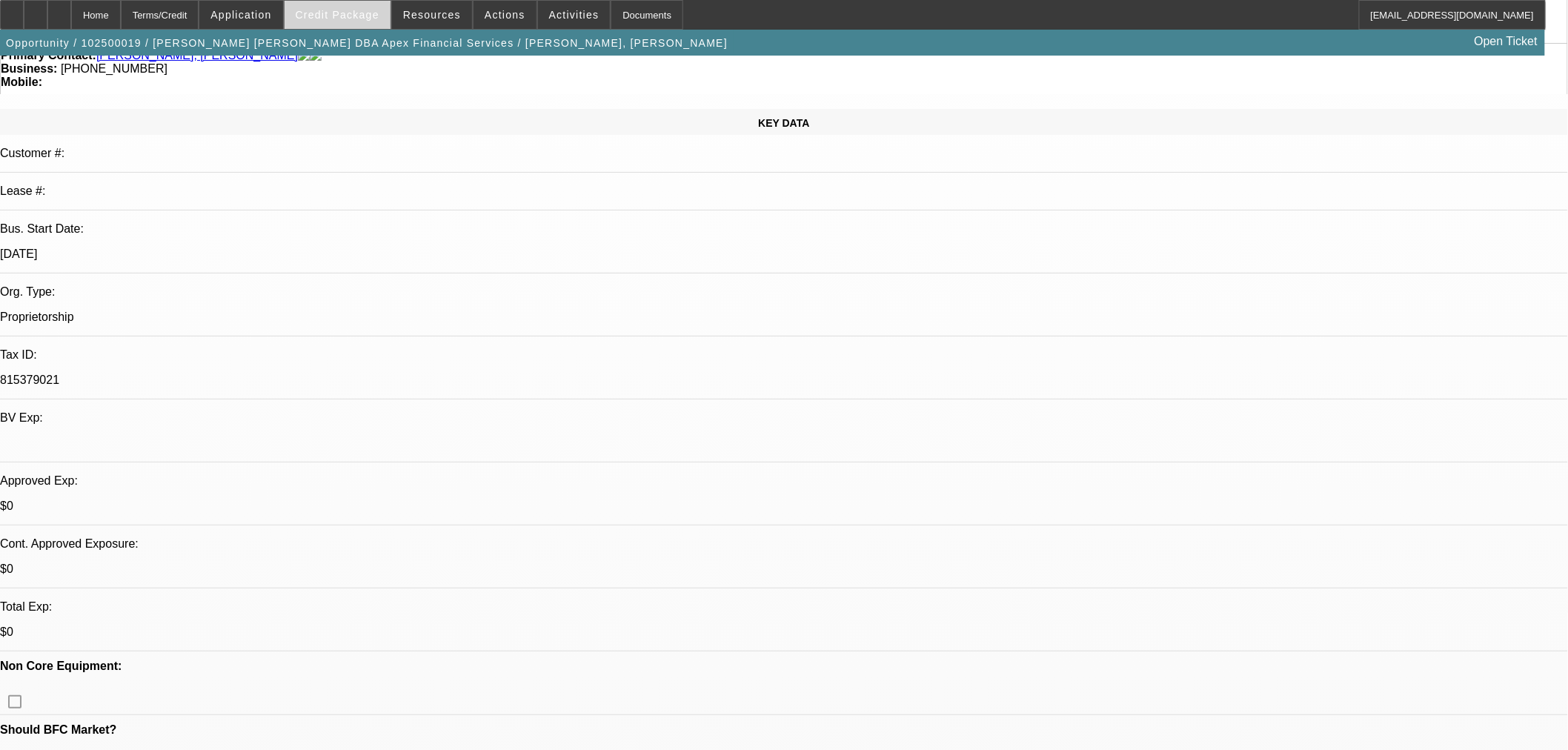
click at [362, 17] on span "Credit Package" at bounding box center [337, 14] width 84 height 12
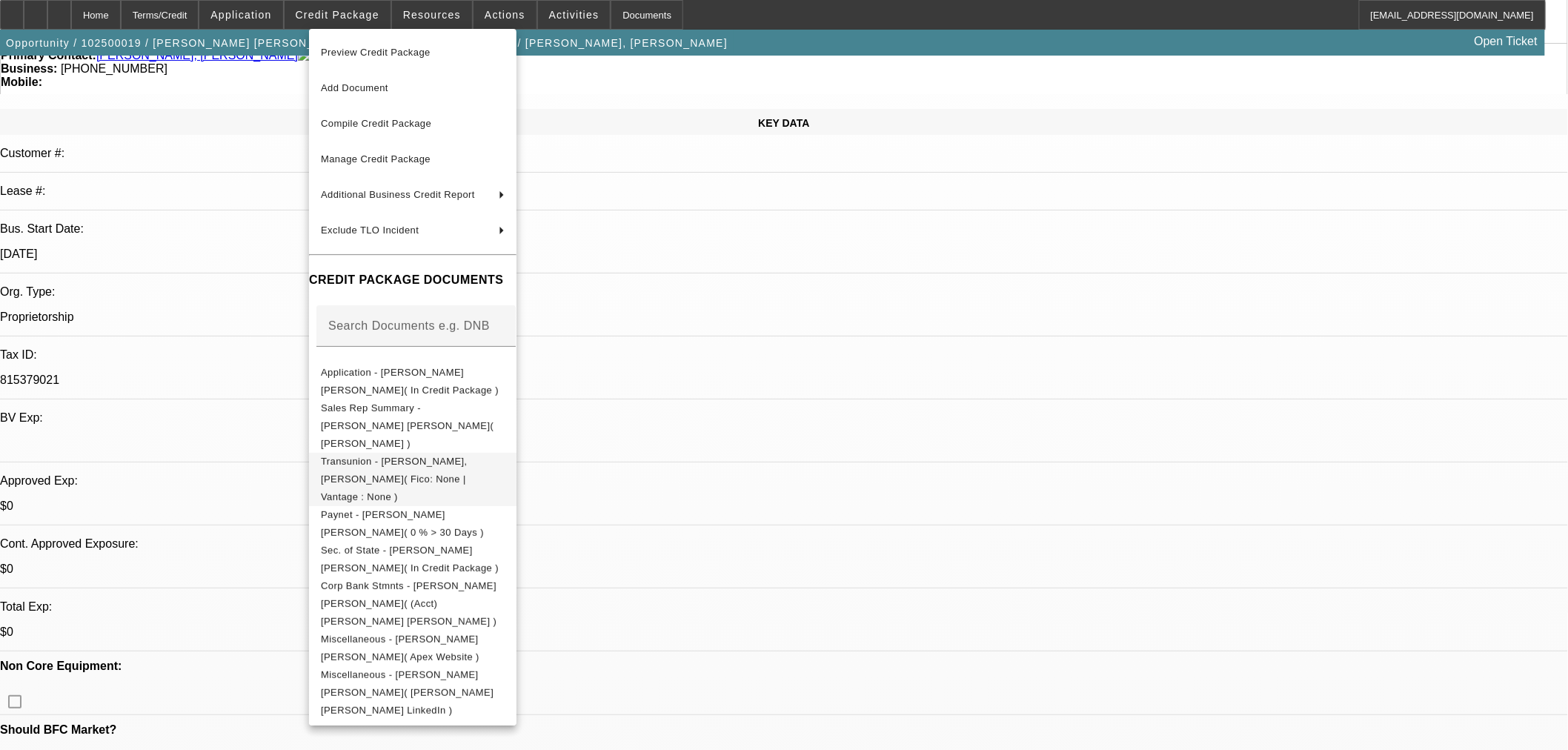
click at [480, 453] on span "Transunion - [PERSON_NAME], [PERSON_NAME]( Fico: None | Vantage : None )" at bounding box center [413, 479] width 184 height 53
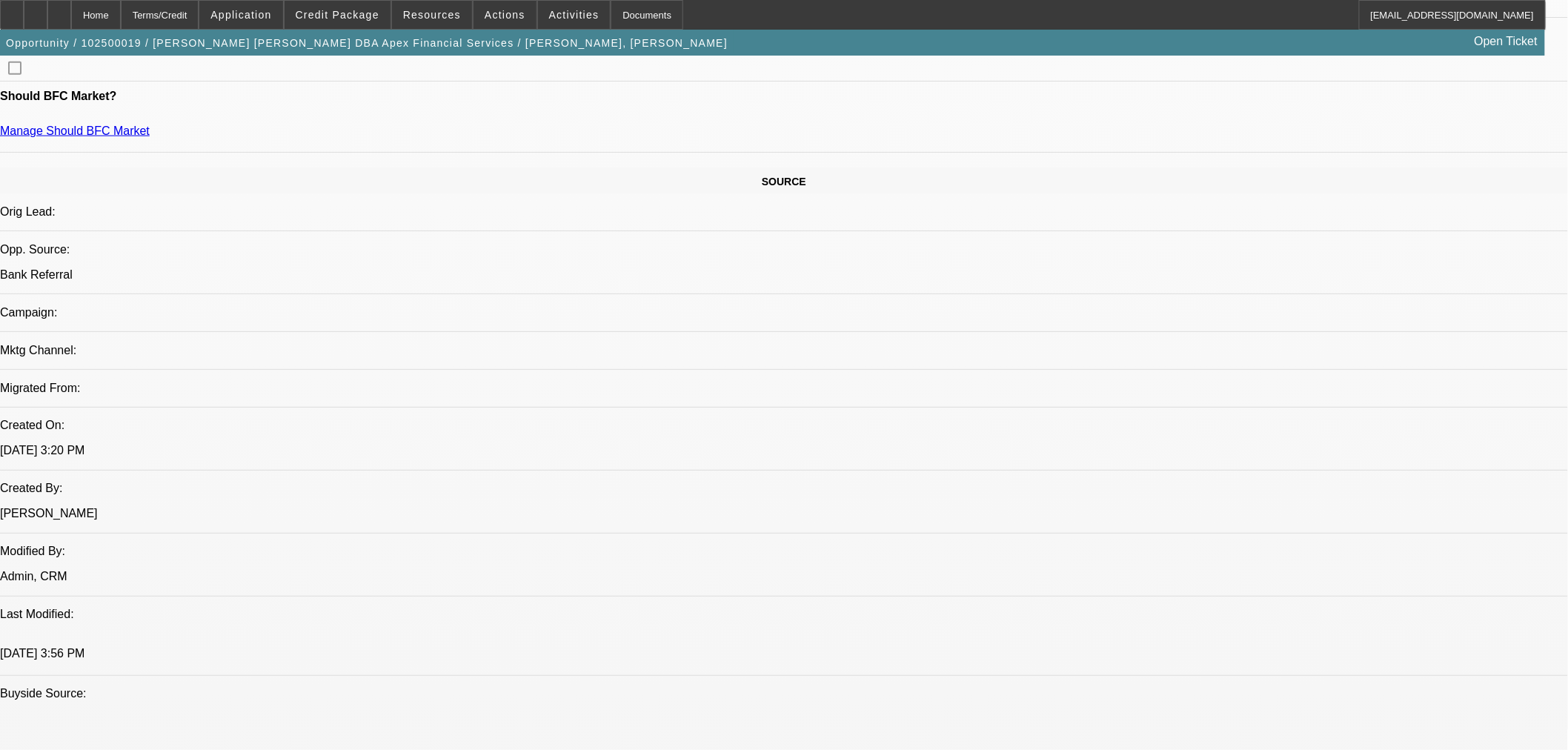
scroll to position [824, 0]
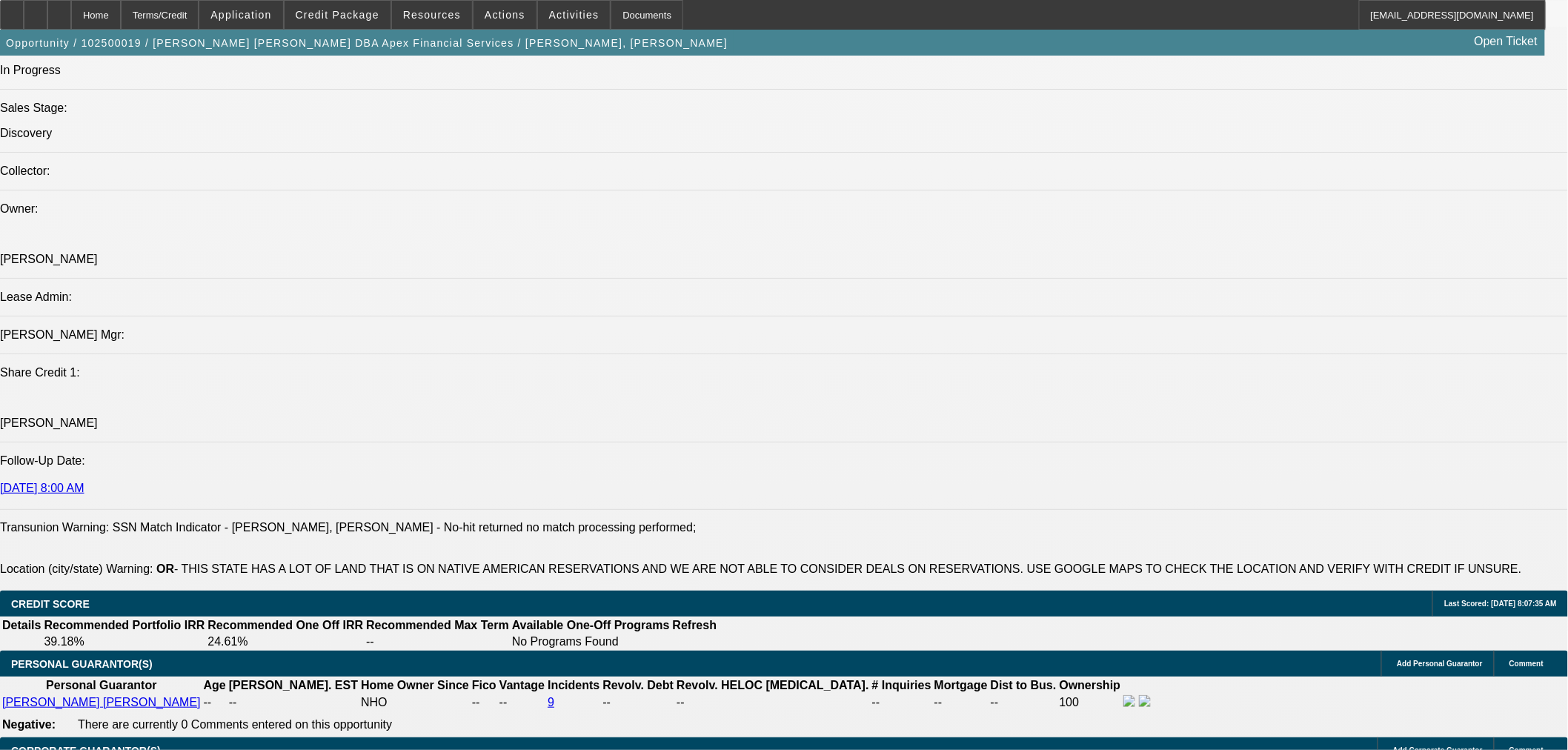
scroll to position [1784, 0]
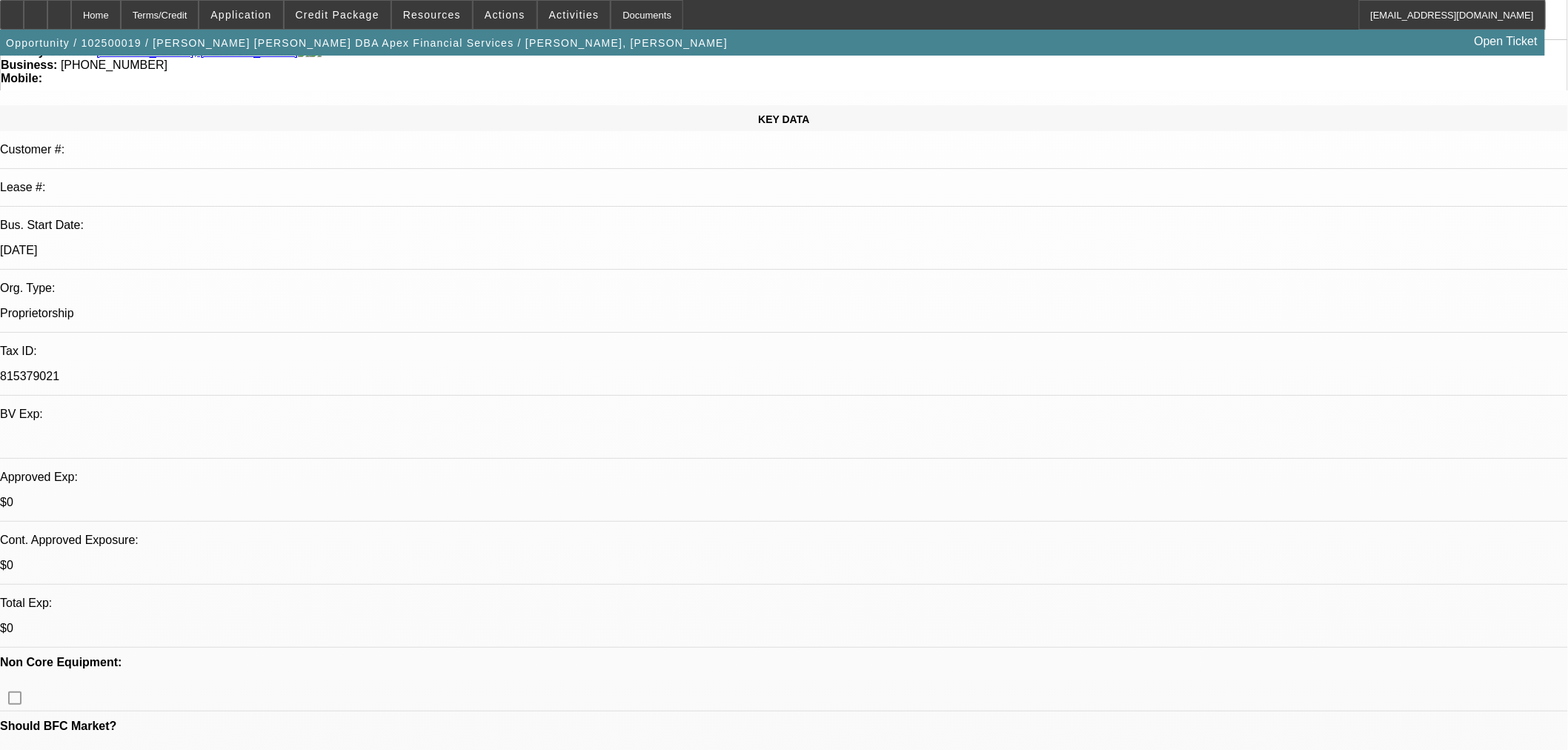
scroll to position [137, 0]
radio input "true"
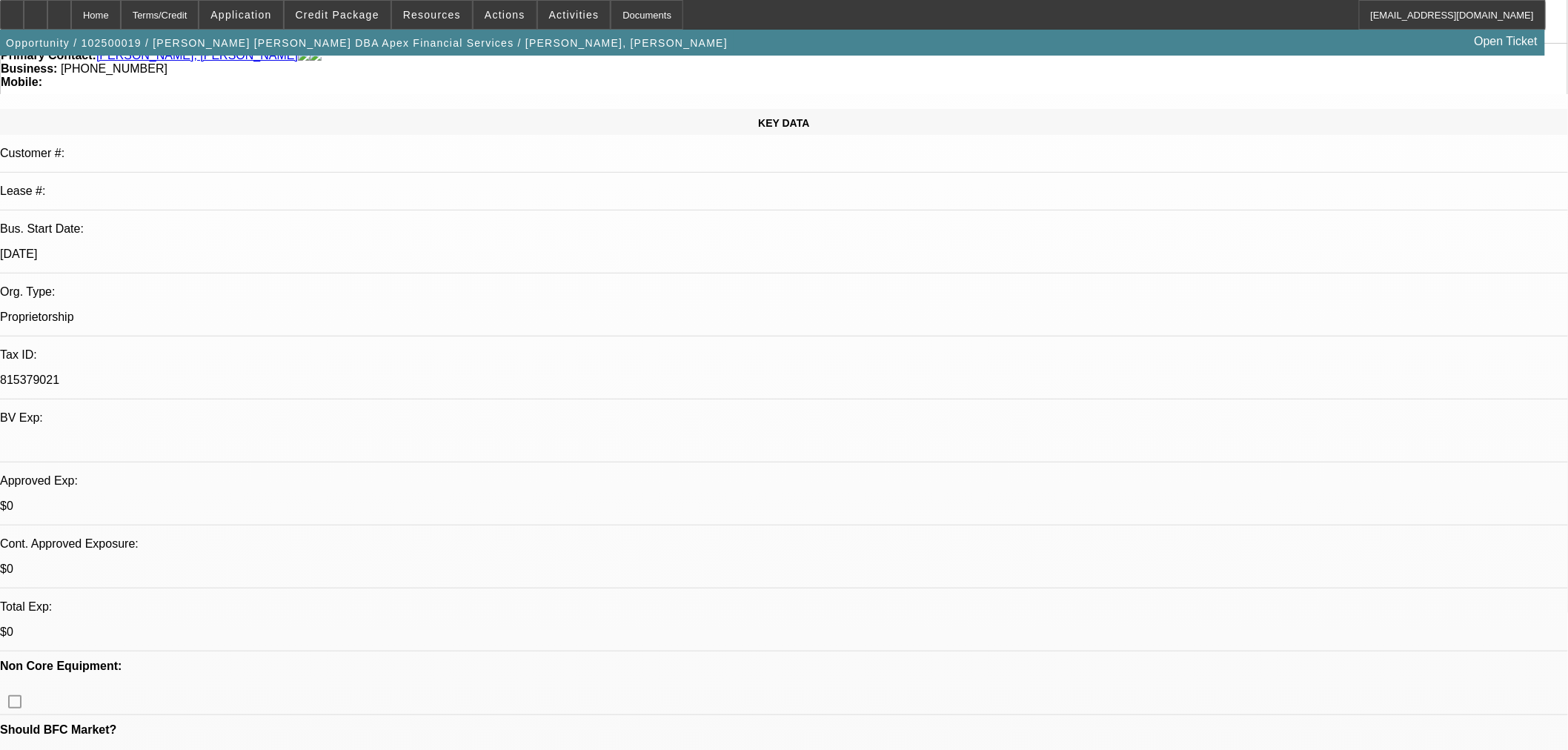
type textarea "Website and LinkedIn added to file. Need to get TransUnion unfrozen."
radio input "true"
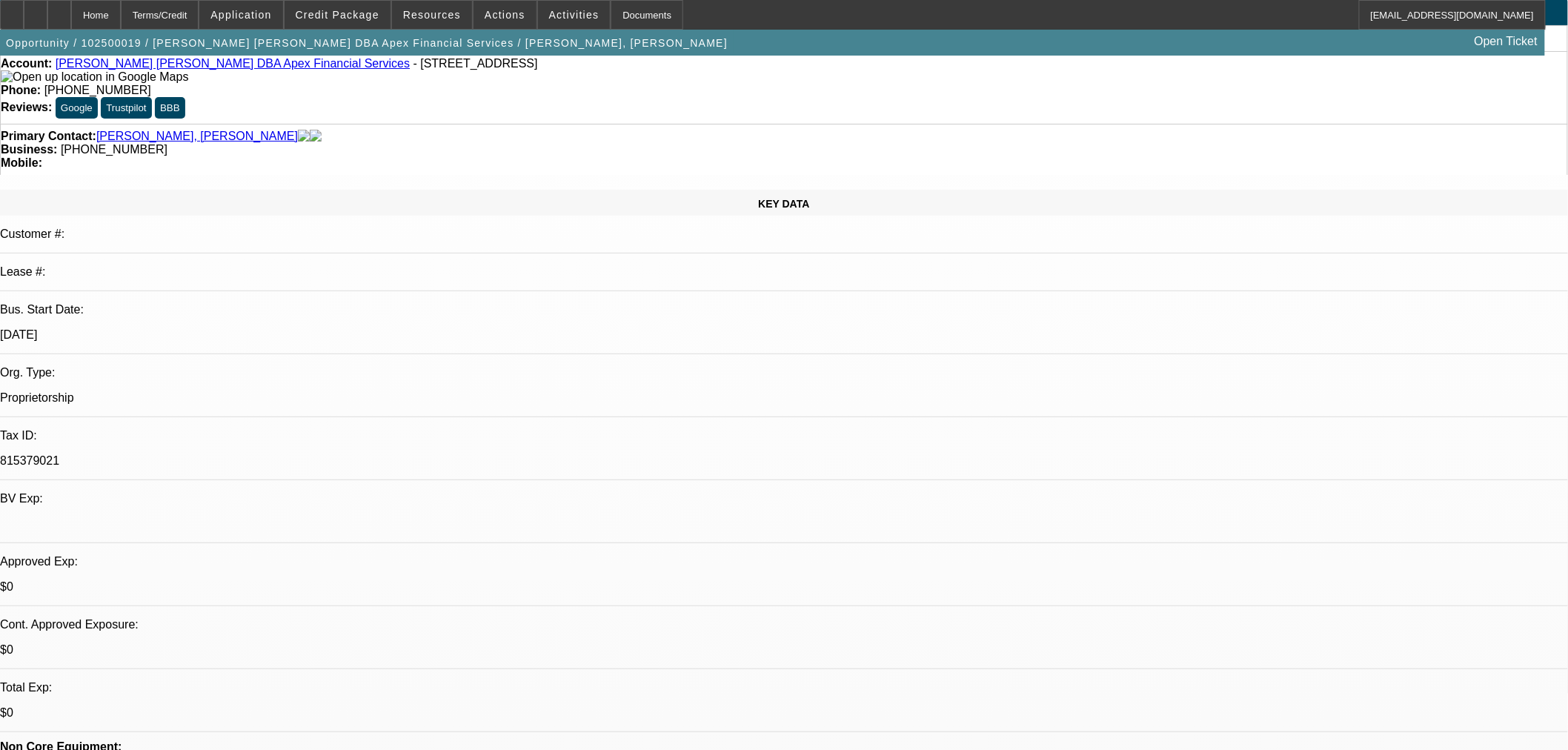
scroll to position [0, 0]
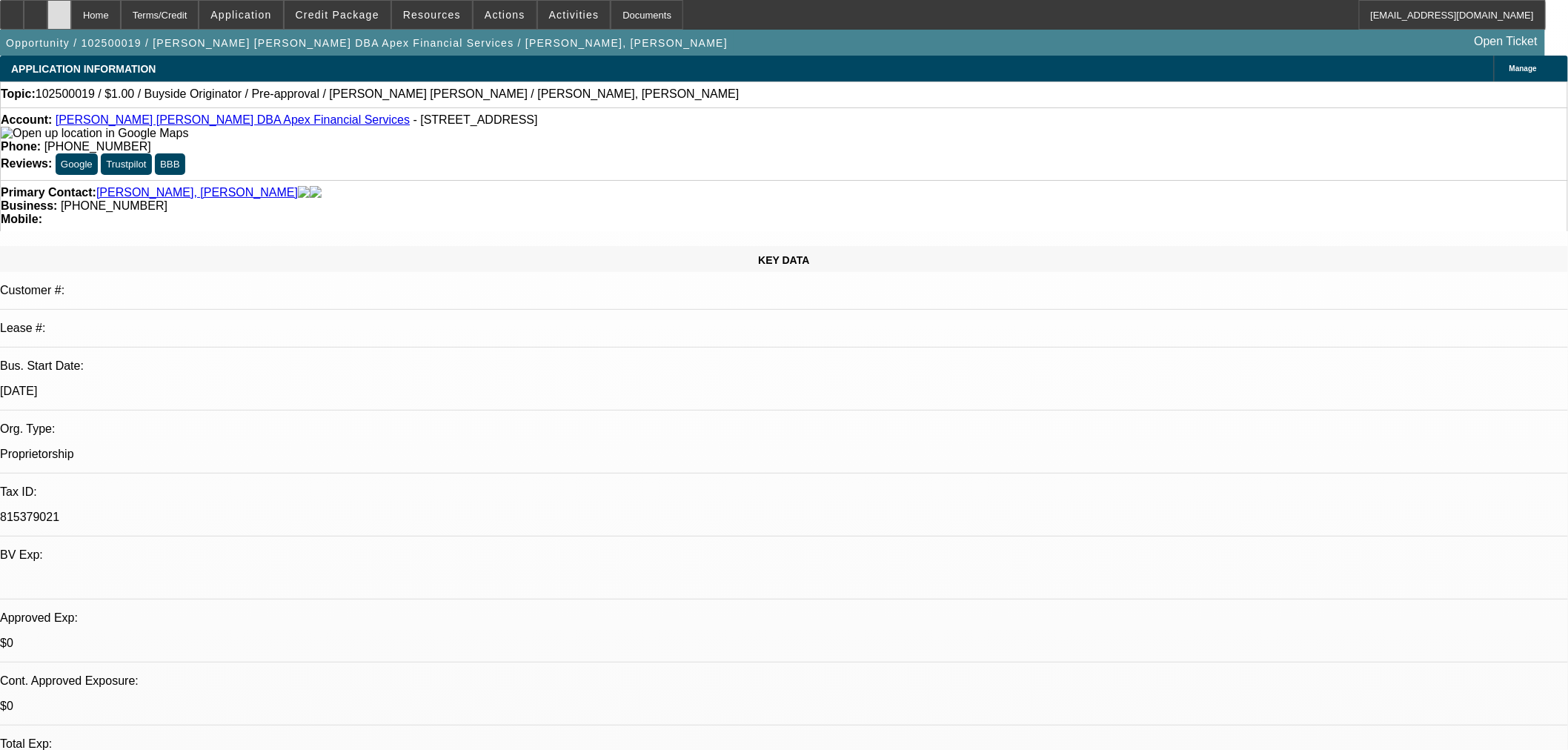
click at [59, 9] on icon at bounding box center [59, 9] width 0 height 0
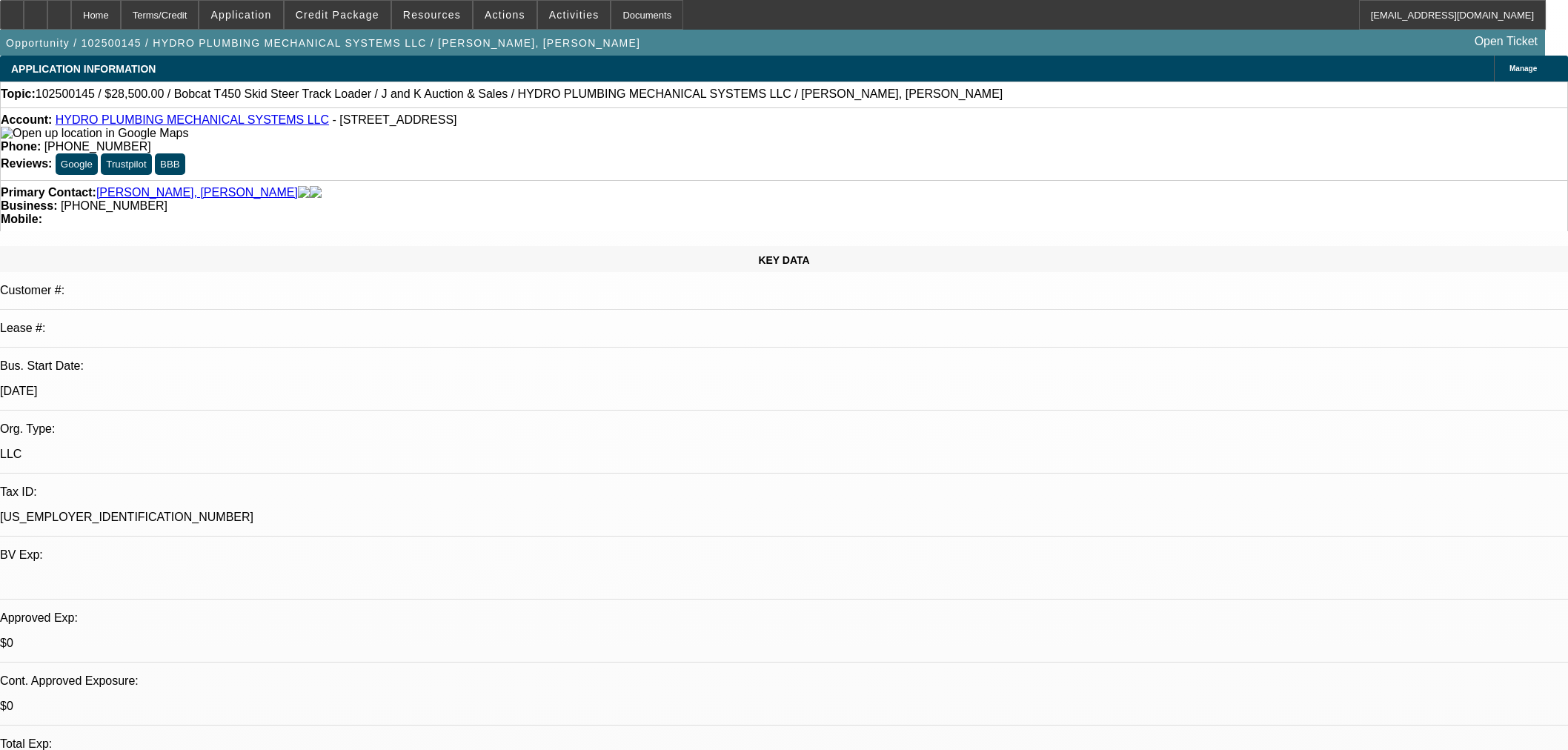
select select "0"
select select "2"
select select "0"
select select "6"
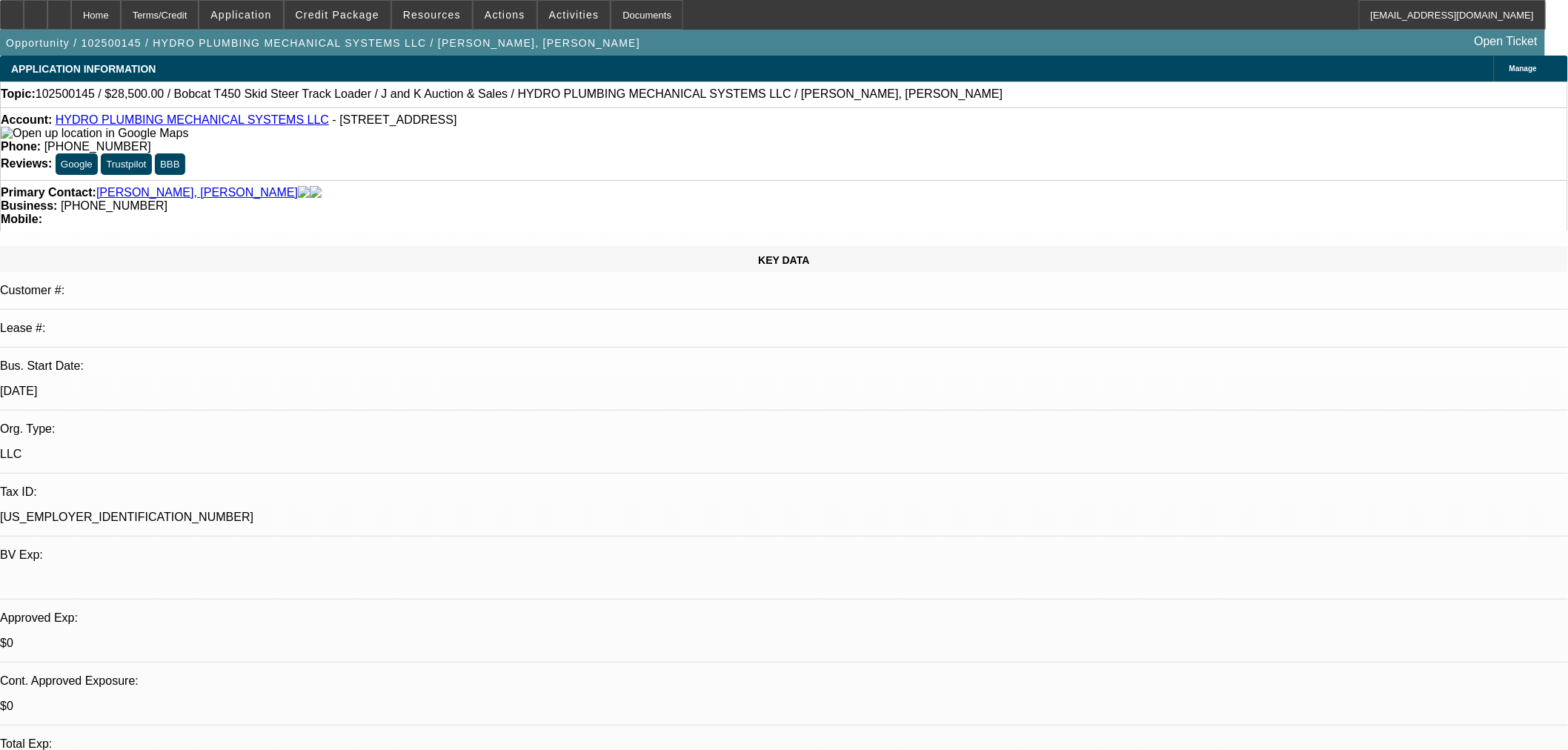
click at [348, 20] on span at bounding box center [337, 14] width 106 height 35
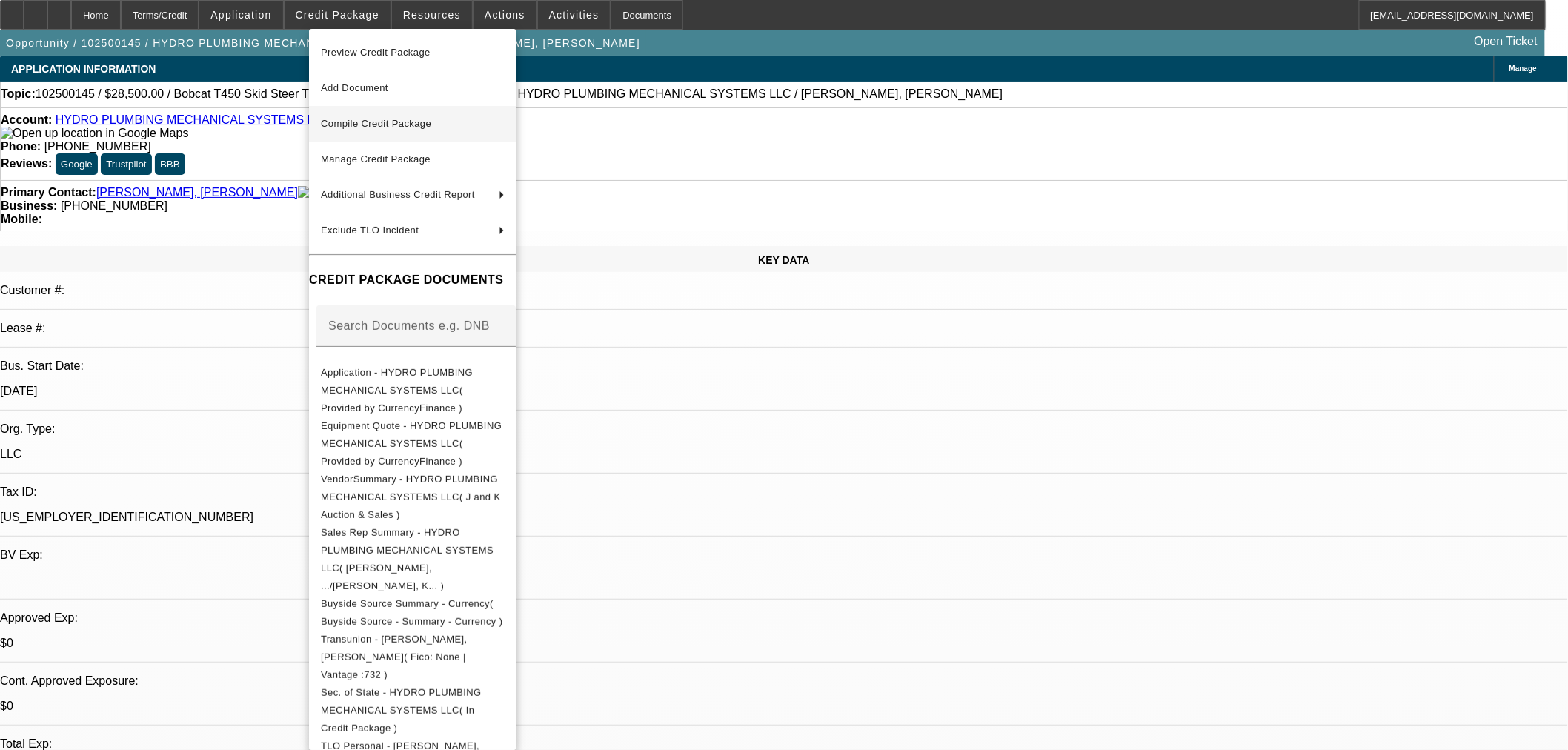
click at [371, 132] on button "Compile Credit Package" at bounding box center [413, 123] width 207 height 35
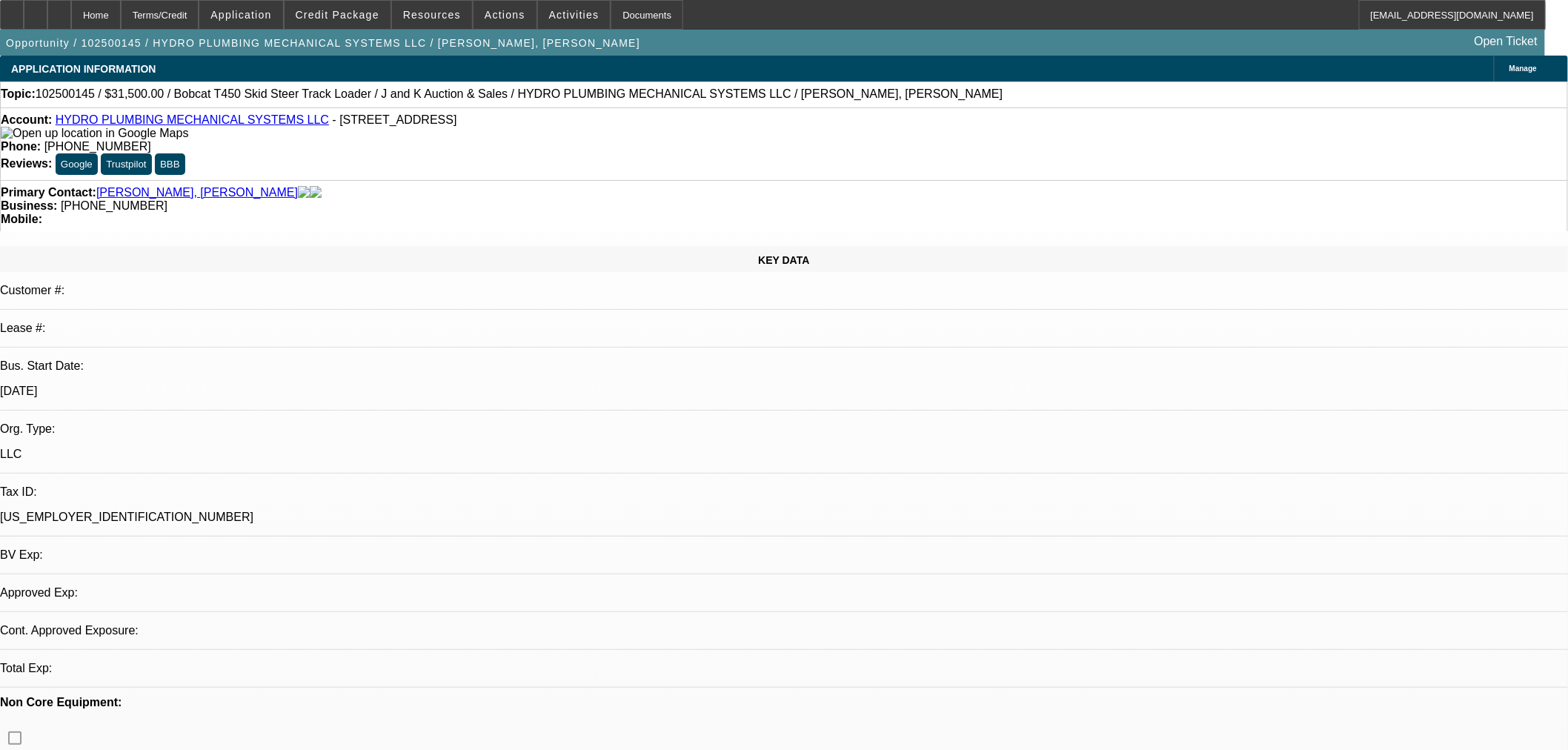
select select "0"
select select "2"
select select "0"
select select "6"
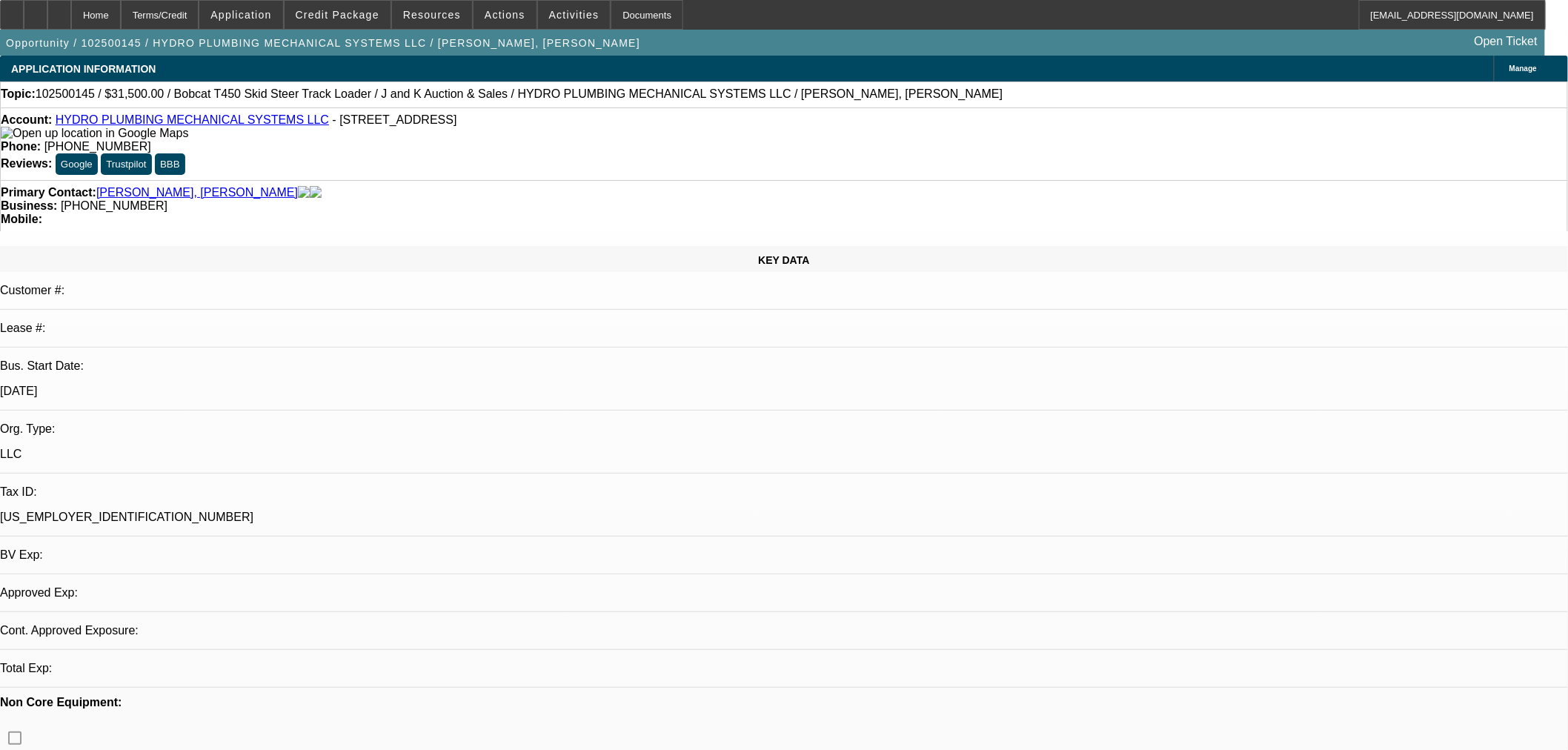
select select "0"
select select "2"
select select "0"
select select "6"
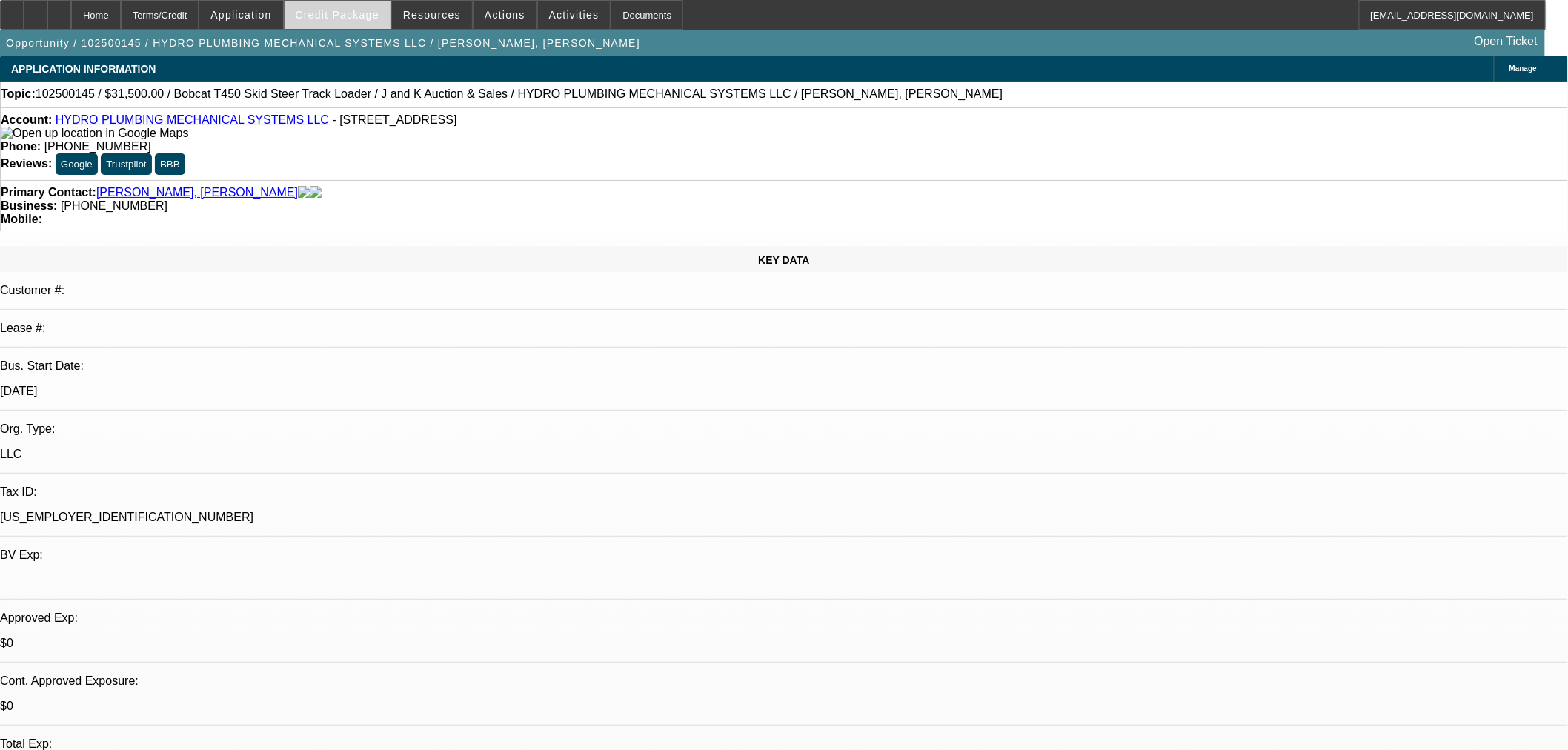
click at [341, 11] on span "Credit Package" at bounding box center [337, 14] width 84 height 12
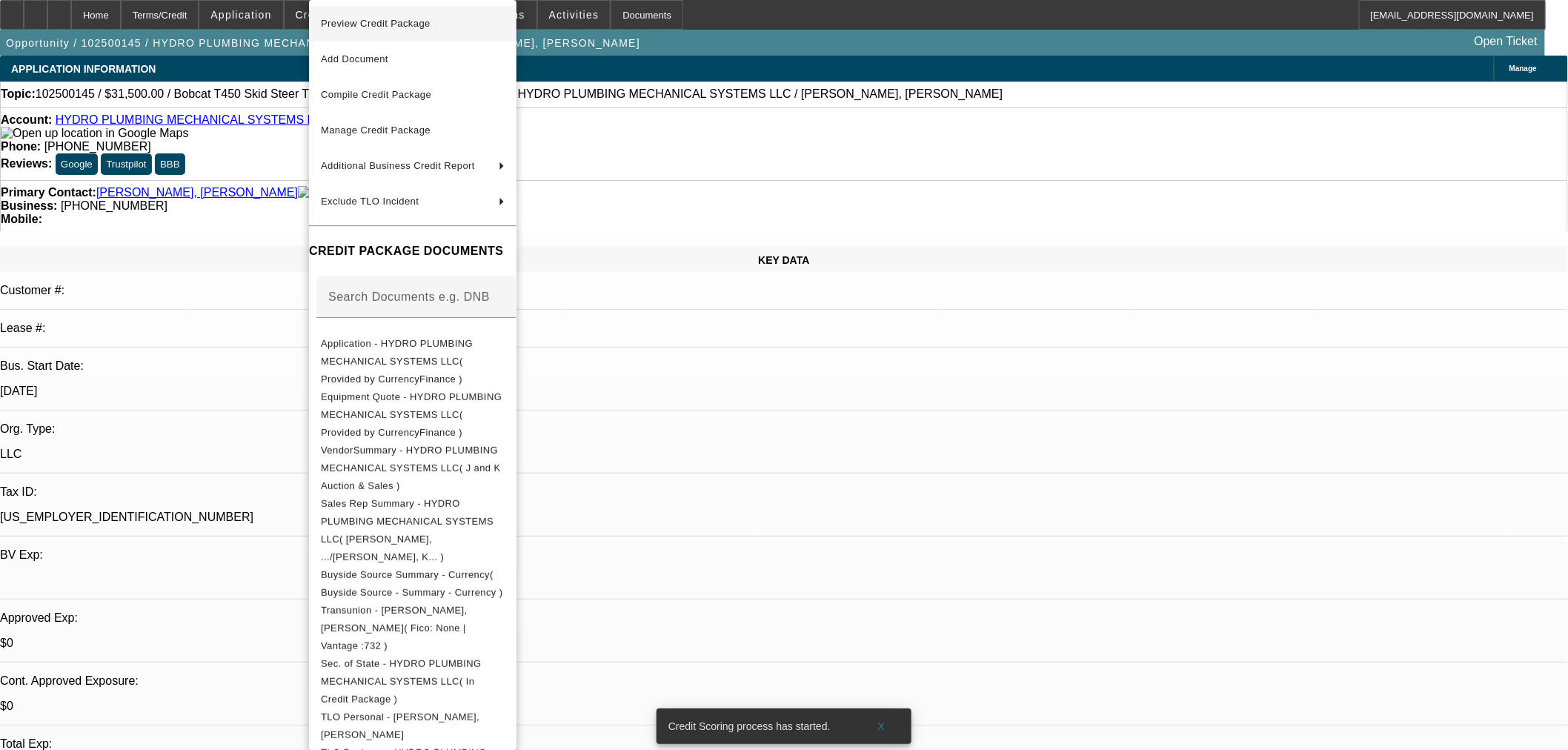
click at [383, 20] on span "Preview Credit Package" at bounding box center [376, 24] width 110 height 11
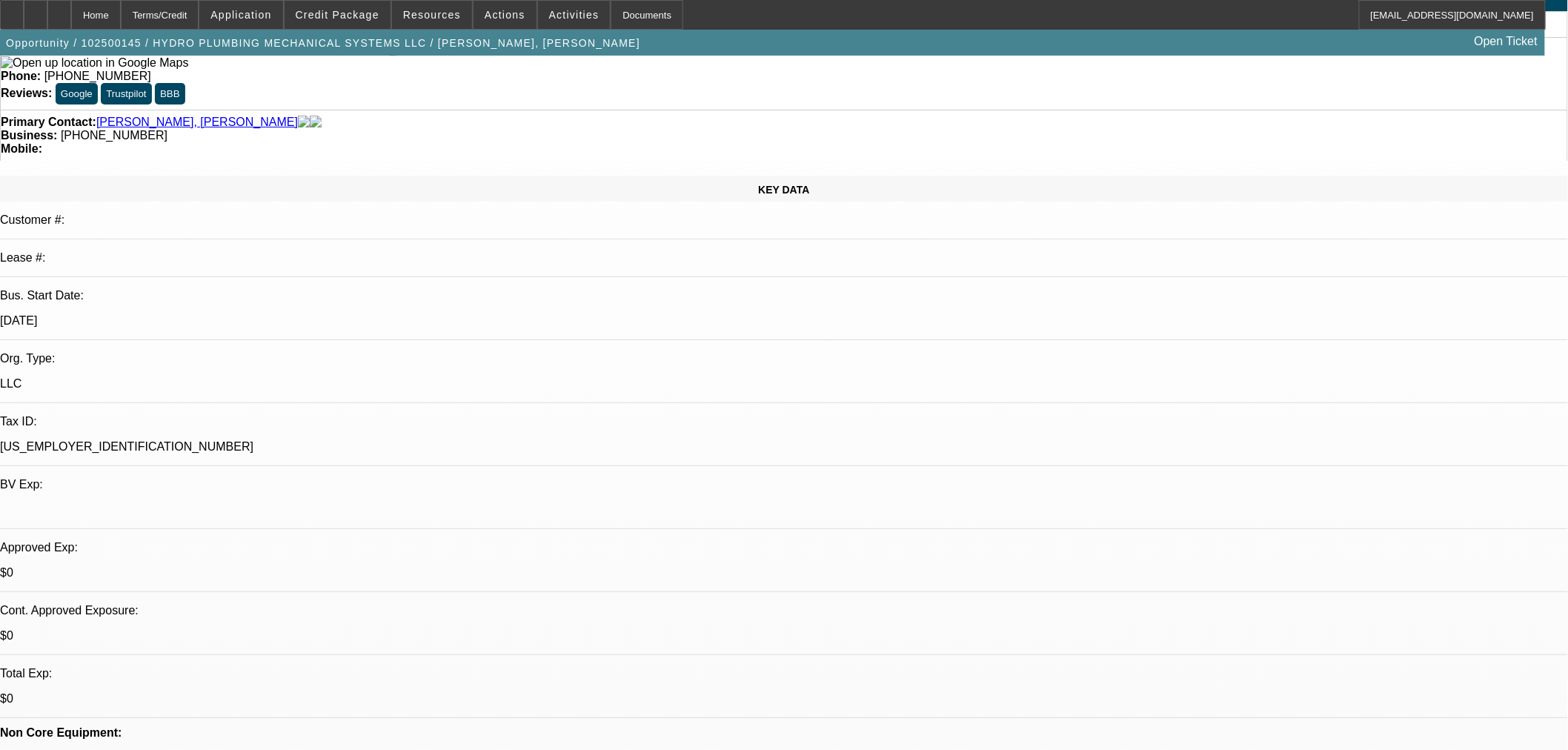
scroll to position [137, 0]
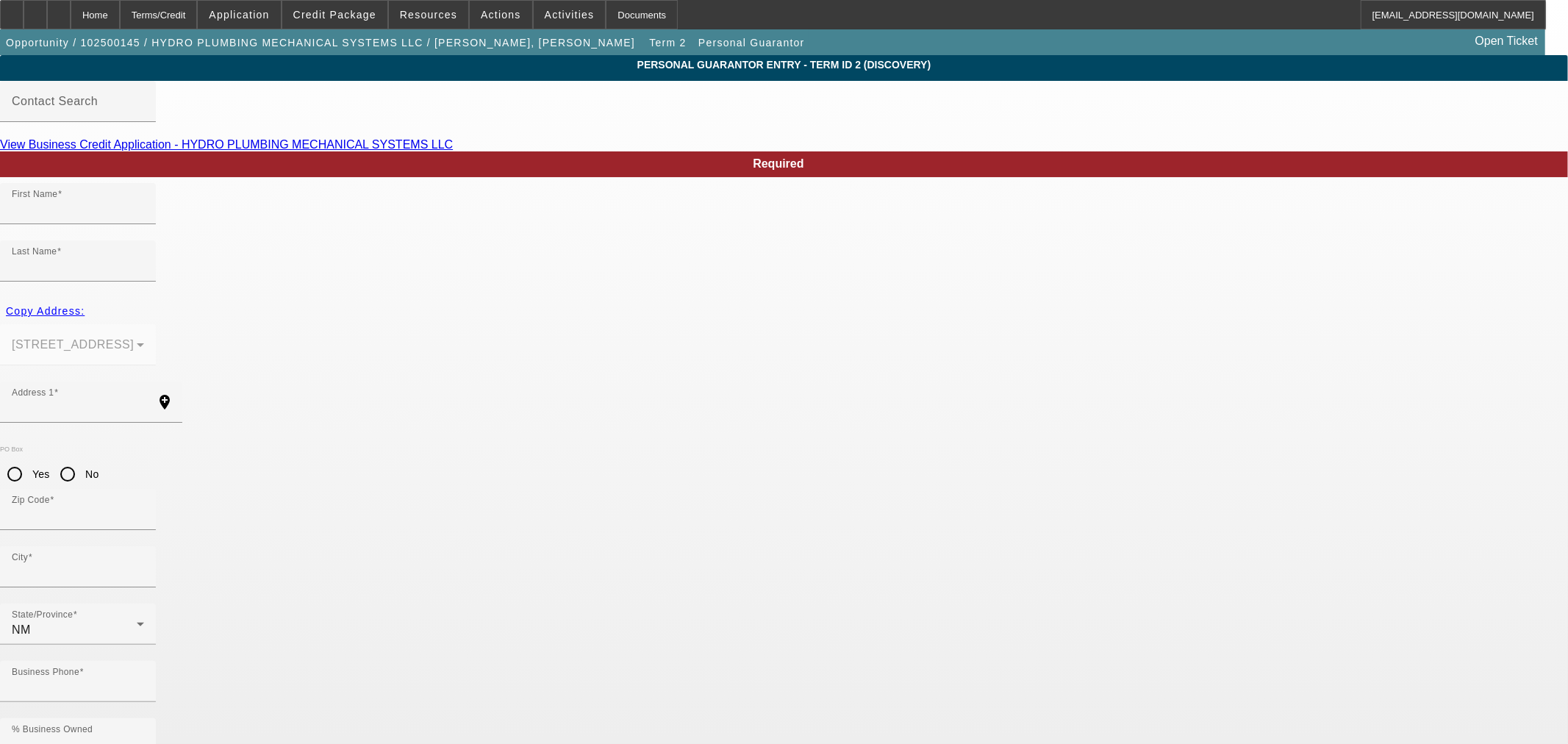
type input "Luis"
type input "Orozco Leon"
type input "1611 Tulip Rd SE"
radio input "true"
type input "87124"
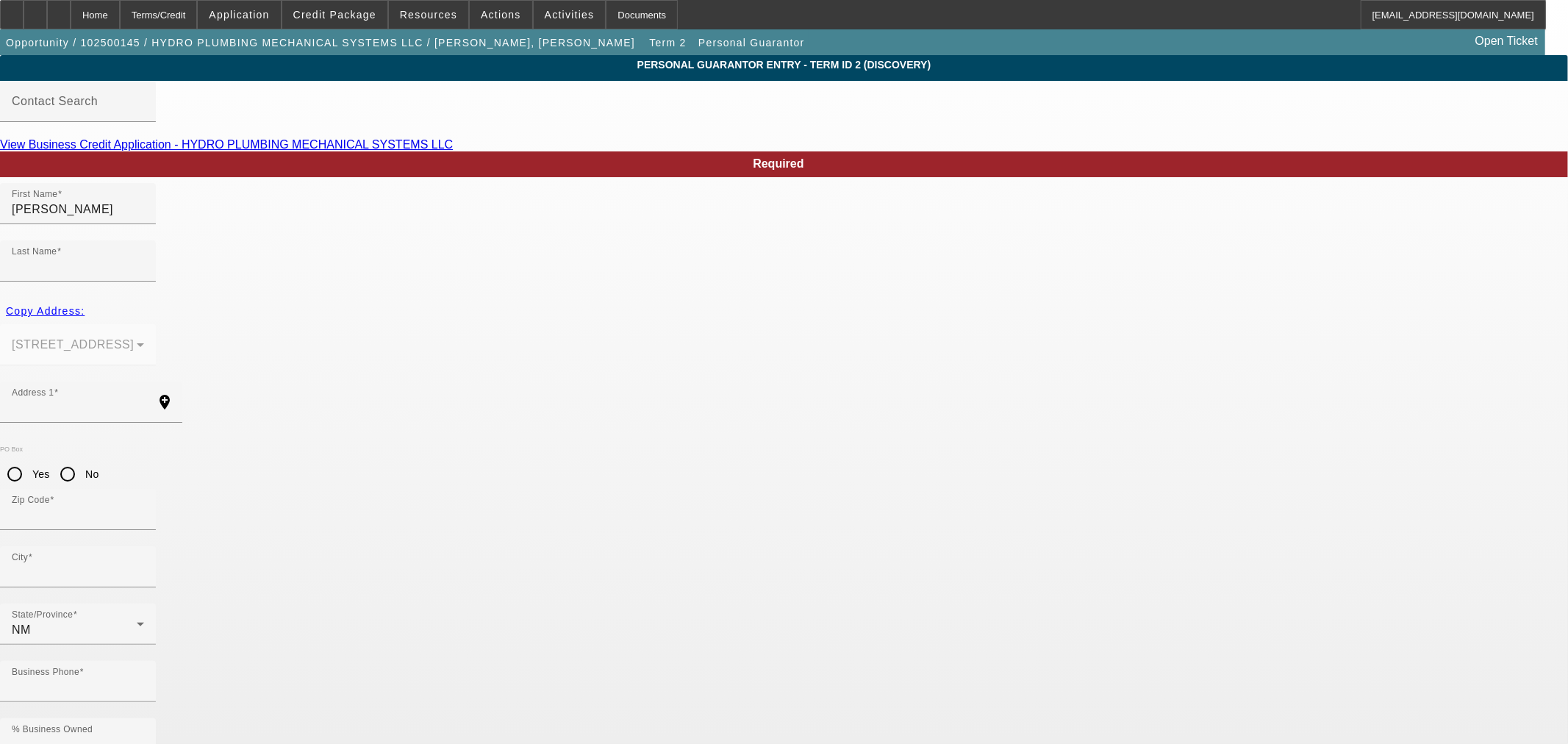
type input "Rio Rancho"
type input "(505) 400-7738"
type input "100"
type input "988-77-6355"
type input "hydroplumbingmechanical@gmail.com"
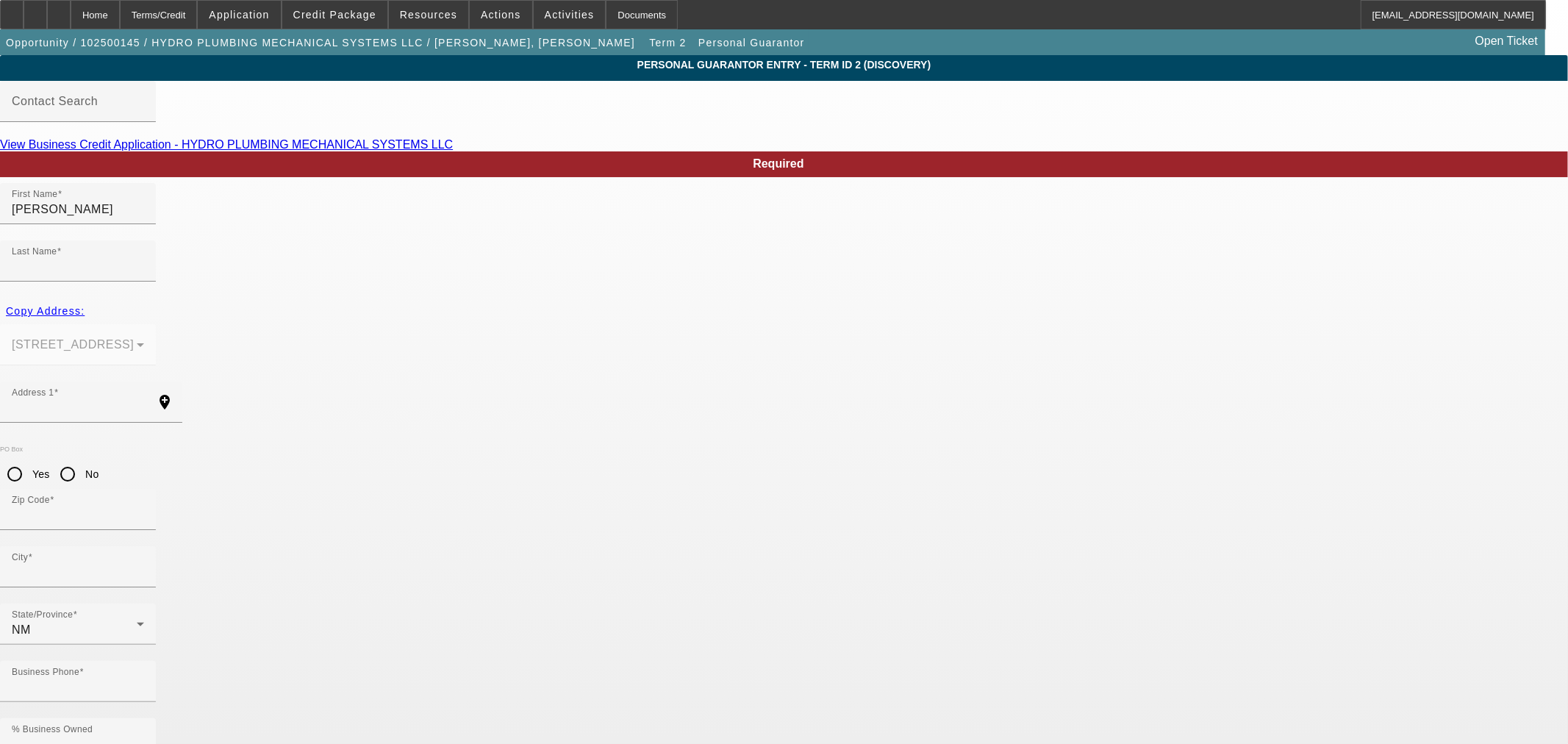
type input "M"
click at [144, 736] on input "100" at bounding box center [78, 745] width 133 height 18
type input "75"
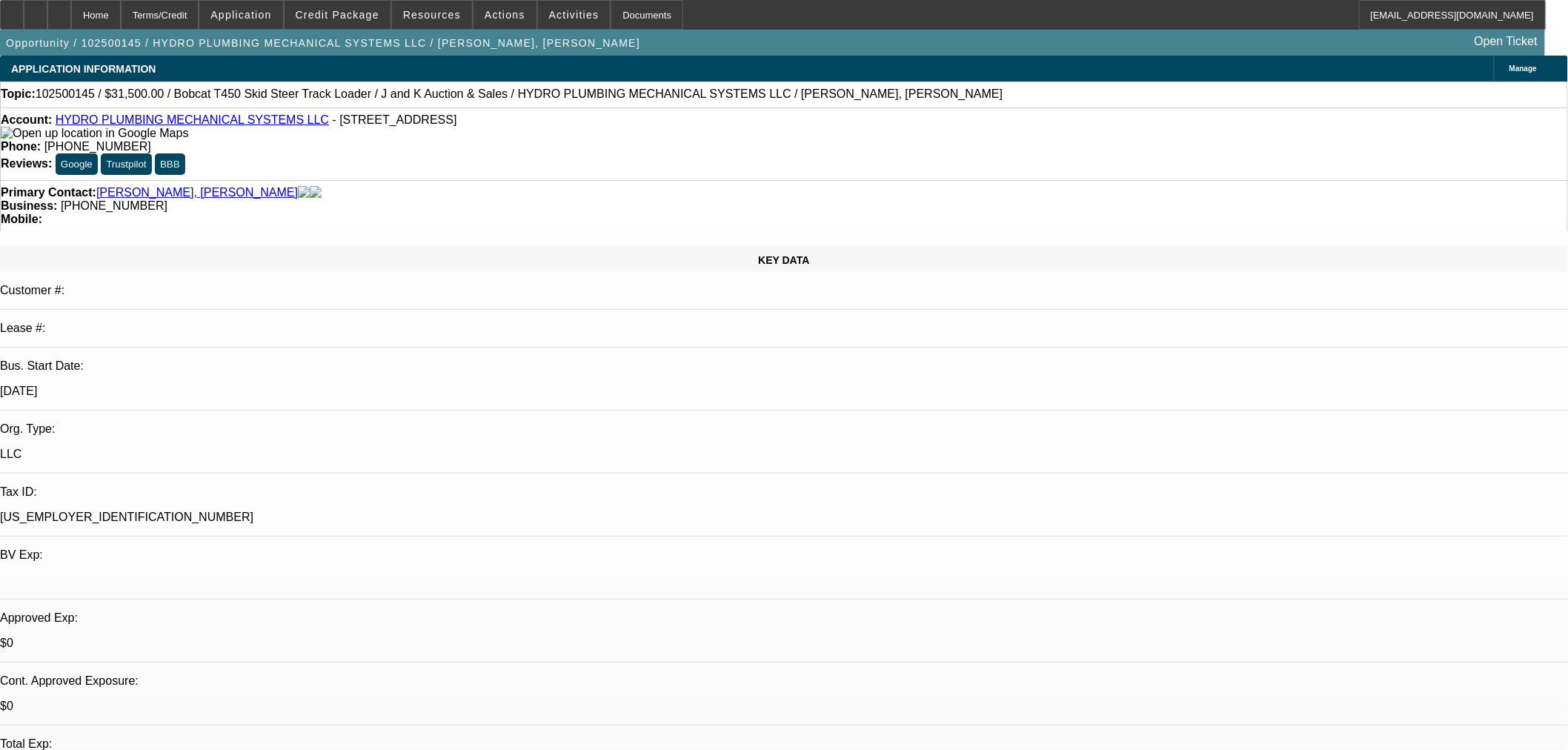
select select "0"
select select "2"
select select "0"
select select "6"
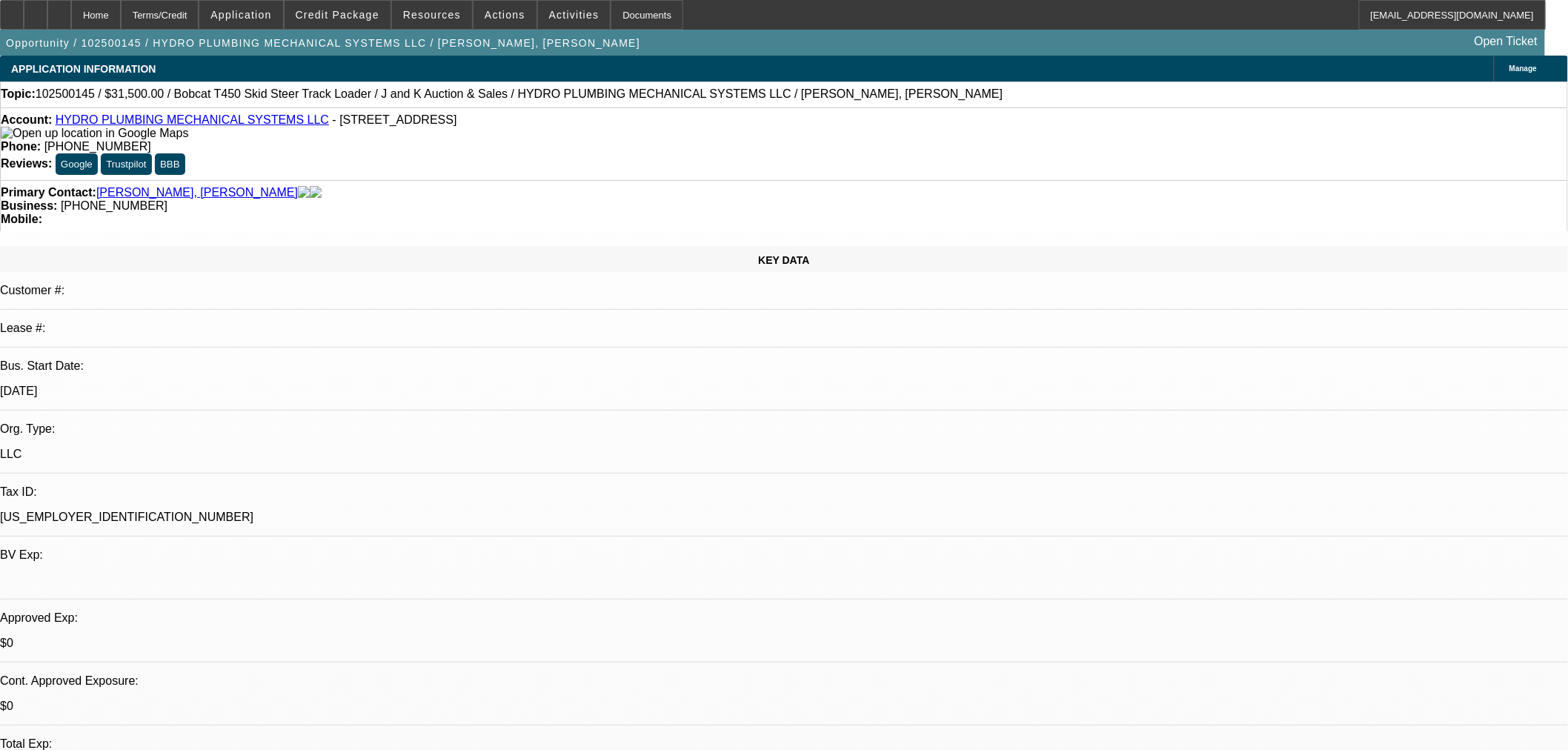
select select "0"
select select "2"
select select "0"
select select "6"
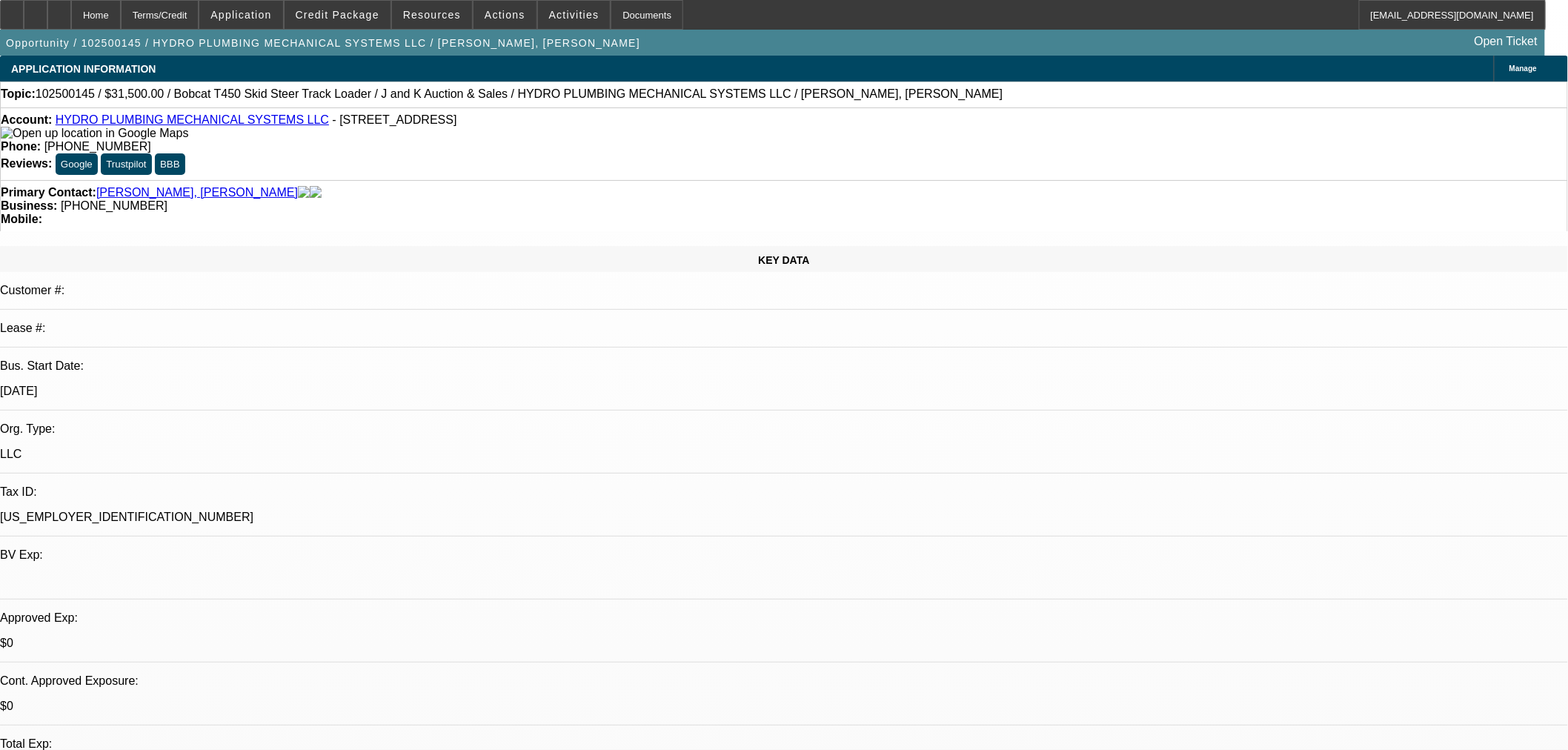
radio input "true"
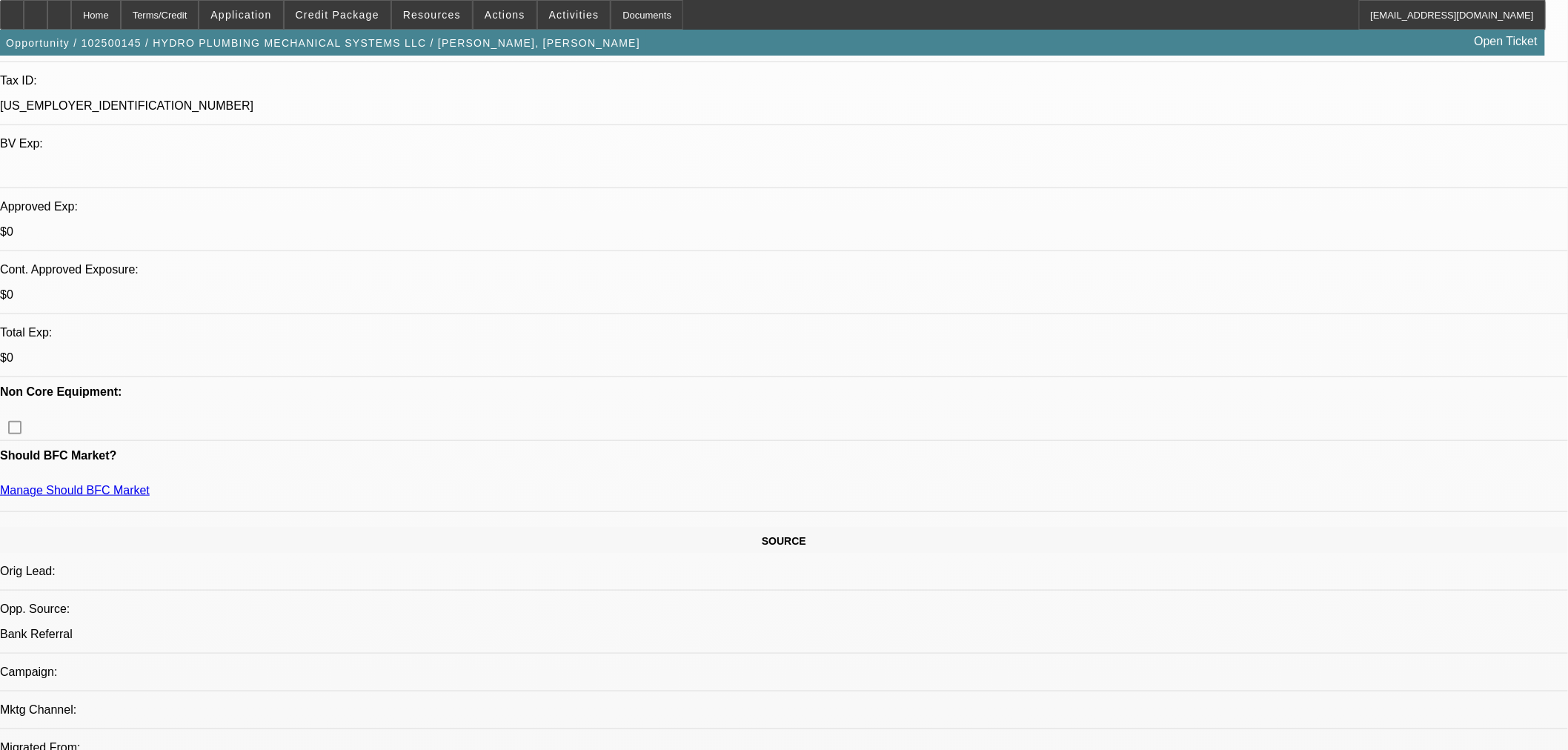
scroll to position [15, 0]
type textarea "TT rep. [PERSON_NAME] does not have a work authorization card or a [DEMOGRAPHIC…"
radio input "true"
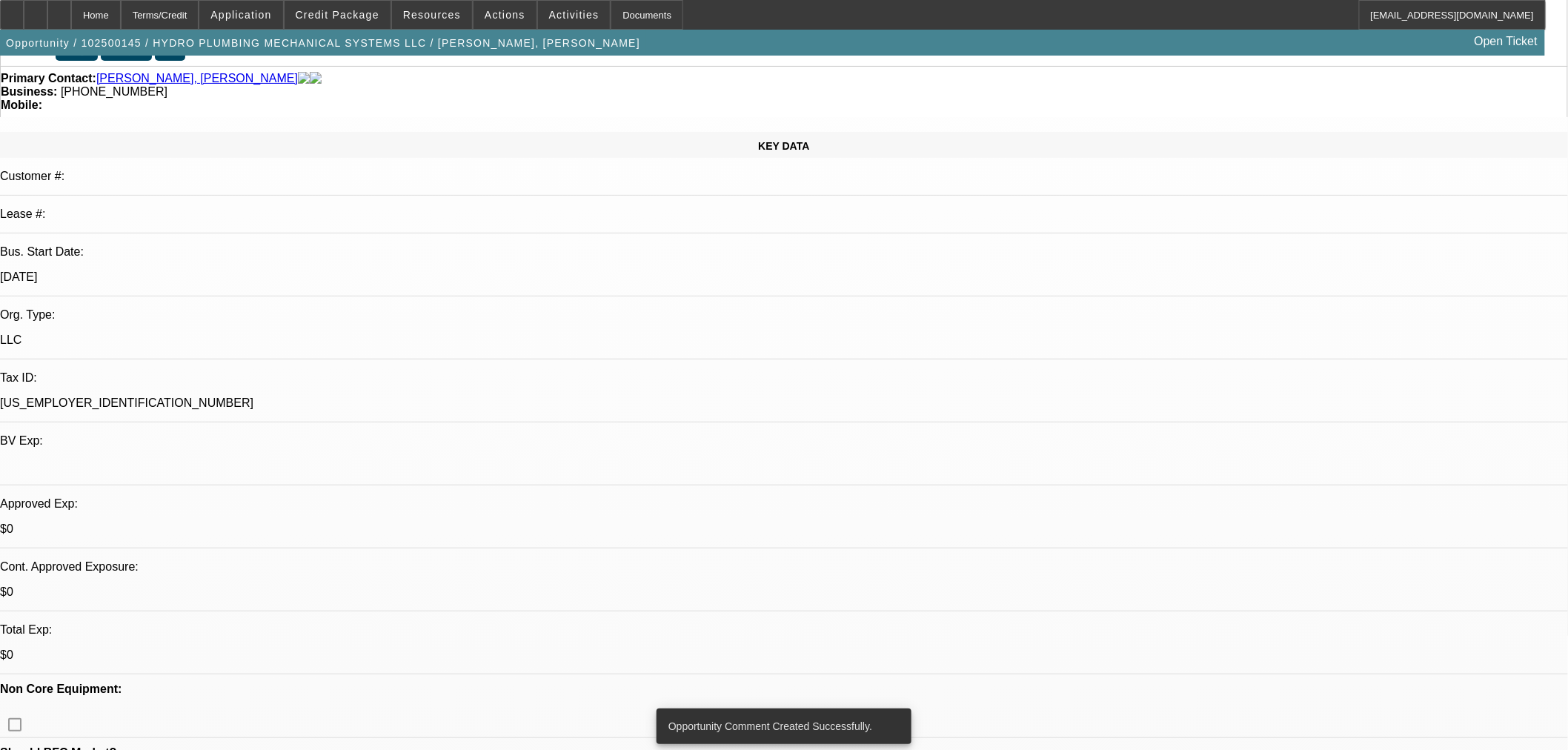
scroll to position [0, 0]
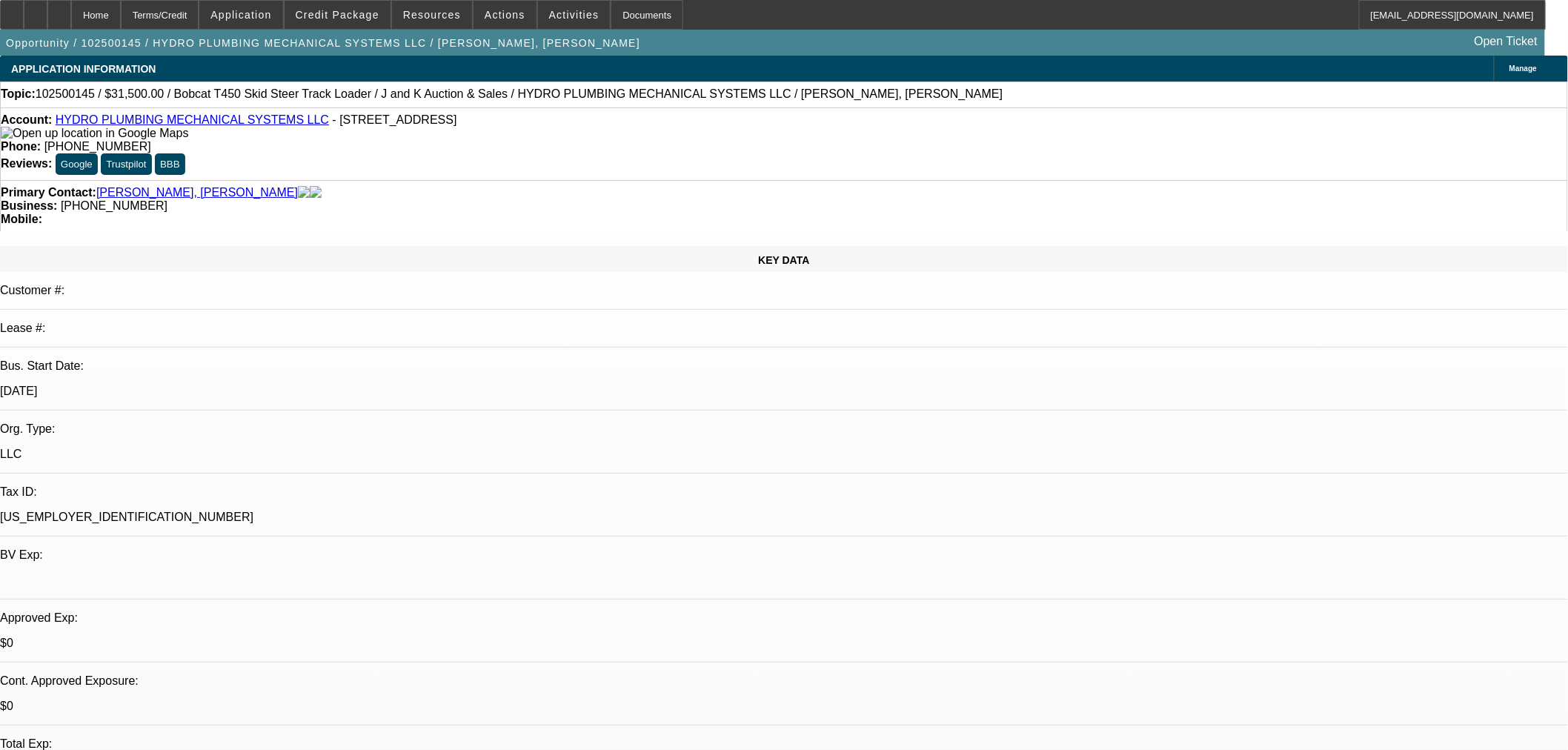
select select "0"
select select "2"
select select "0"
select select "6"
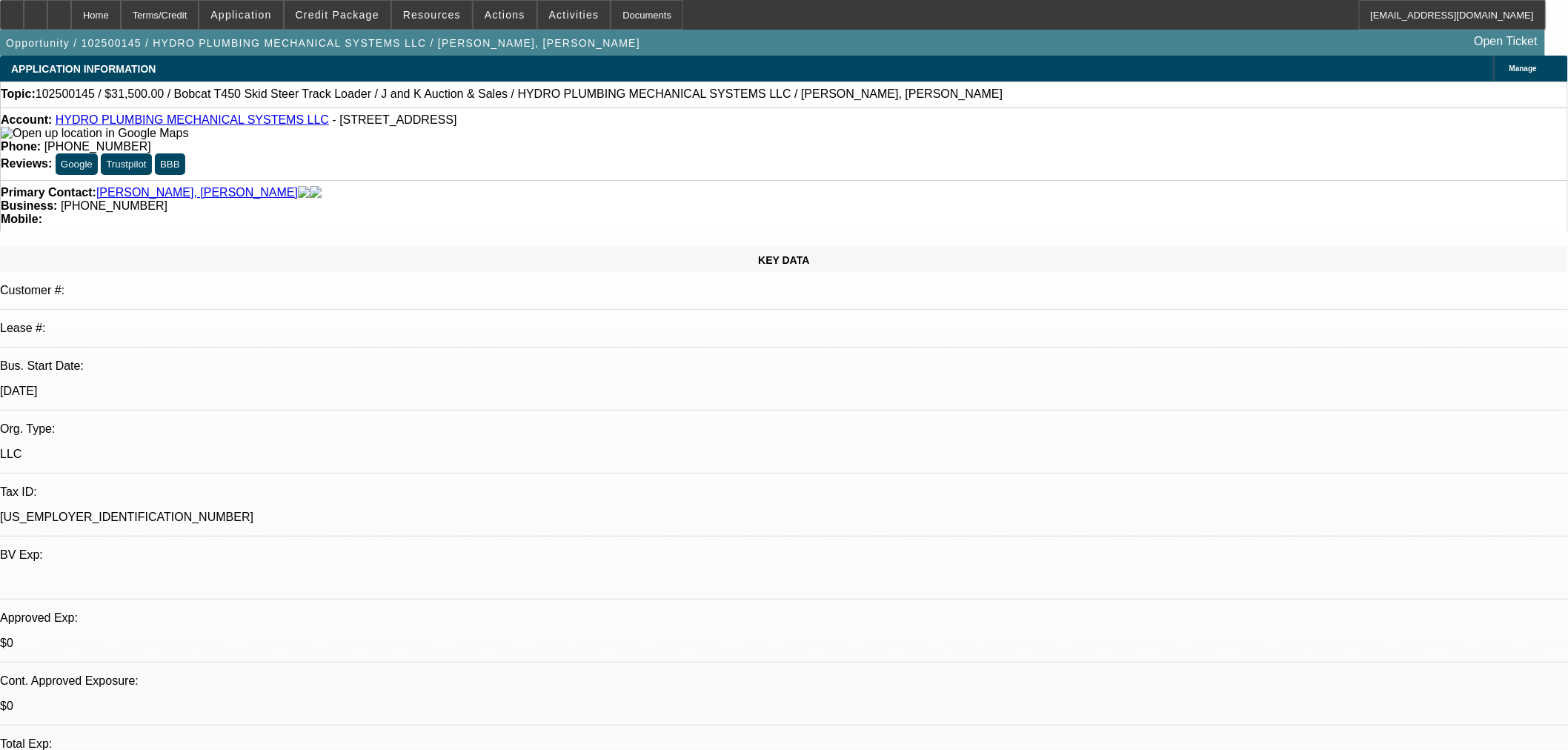
select select "0"
select select "2"
select select "0"
select select "6"
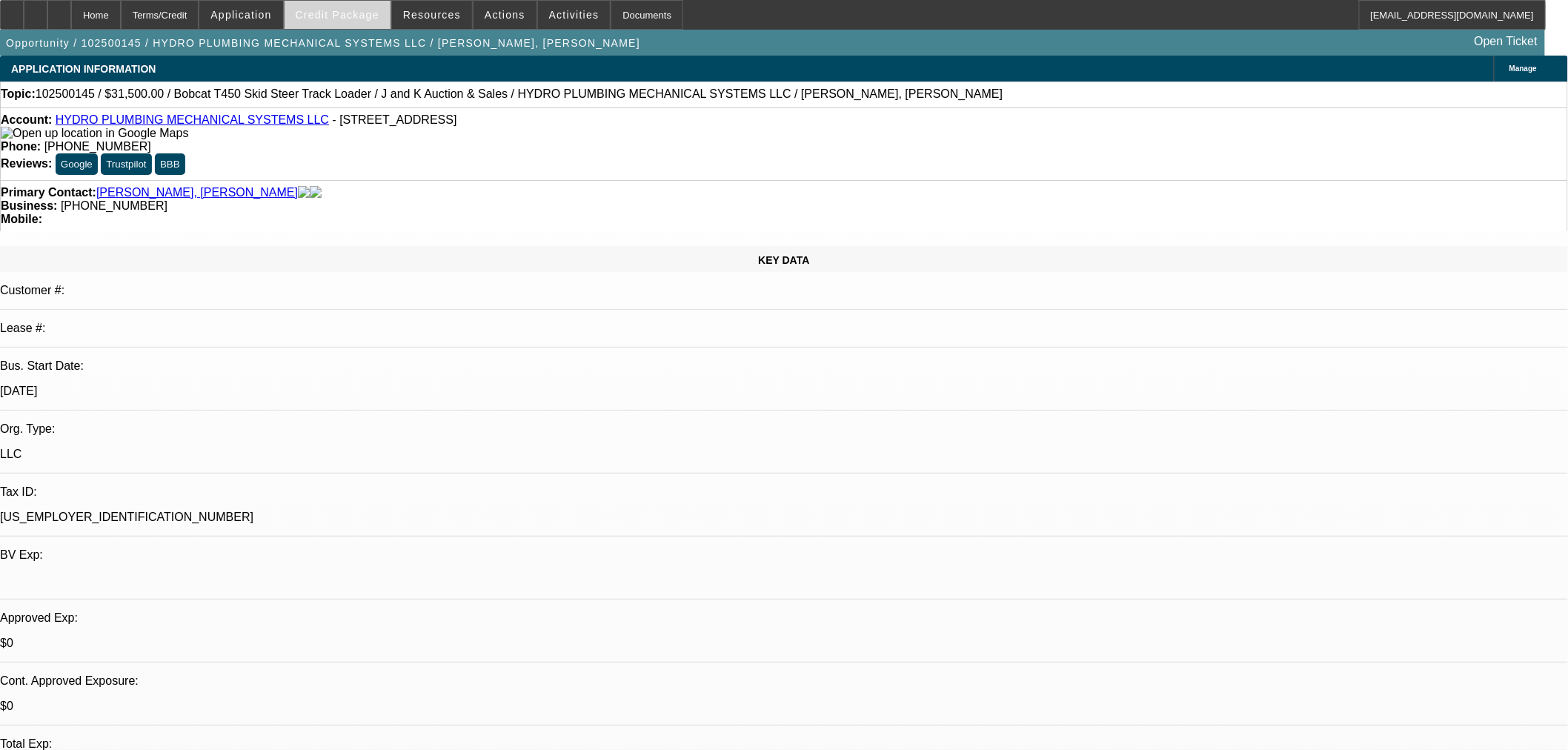
click at [365, 17] on span "Credit Package" at bounding box center [337, 14] width 84 height 12
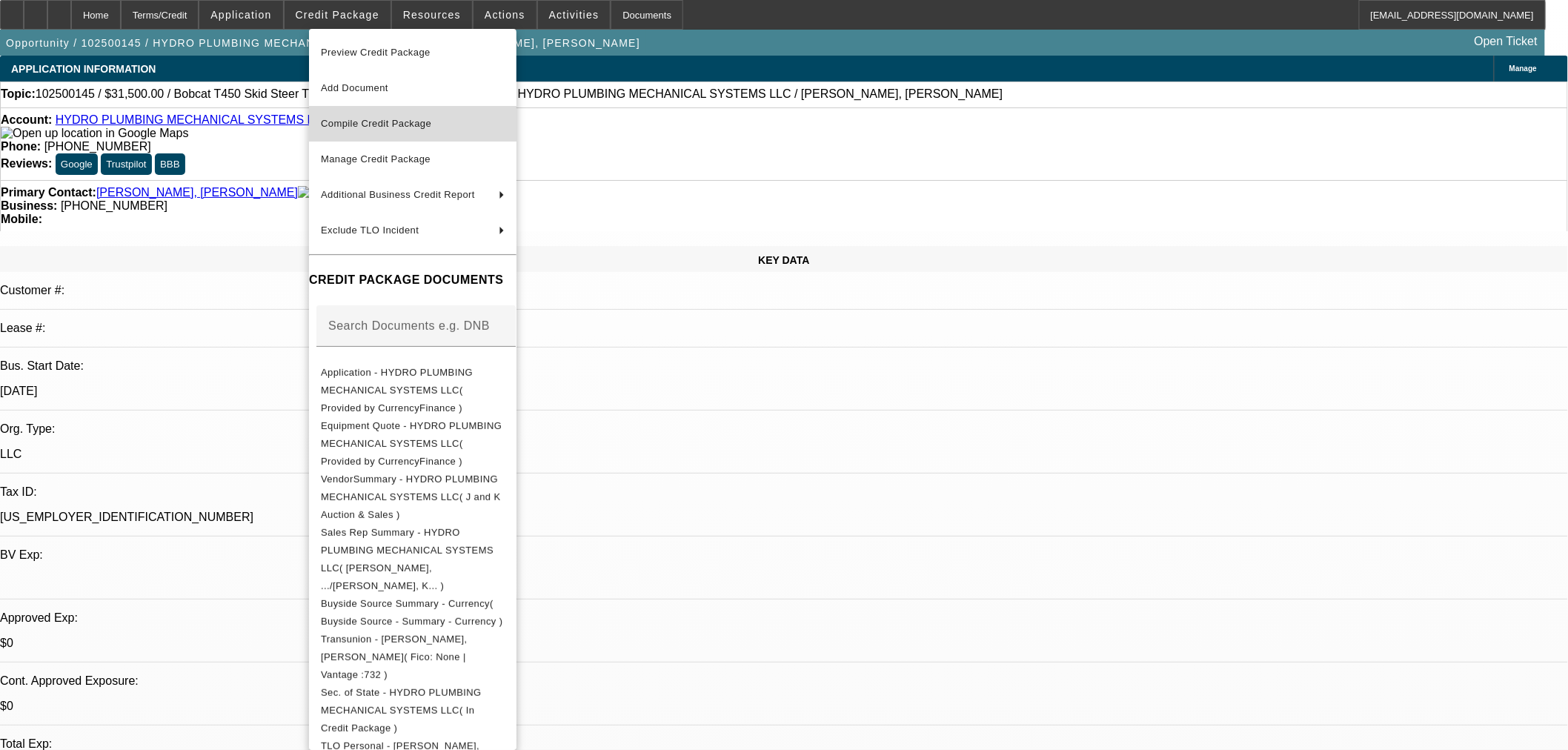
click at [431, 121] on span "Compile Credit Package" at bounding box center [376, 123] width 110 height 11
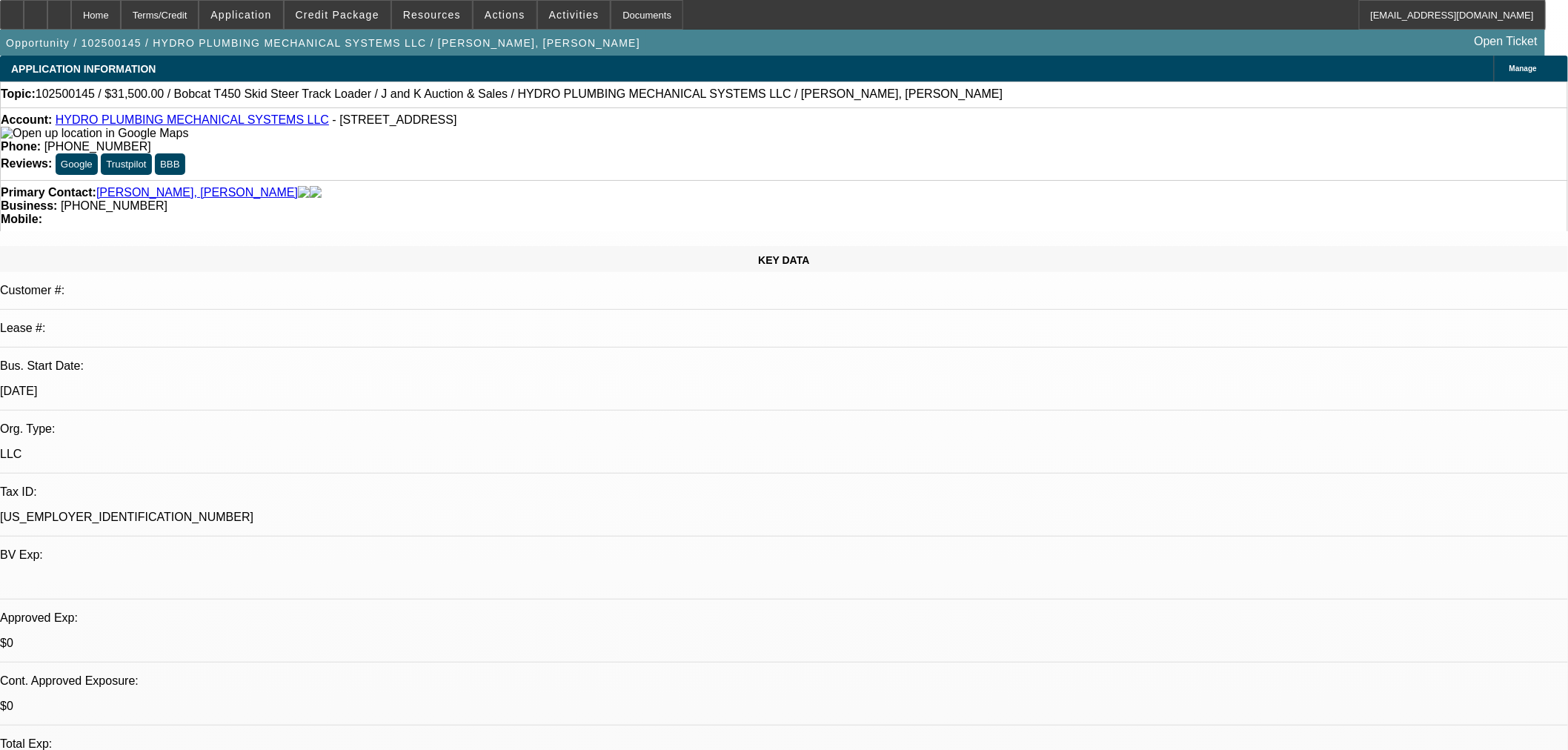
select select "0"
select select "2"
select select "0"
select select "6"
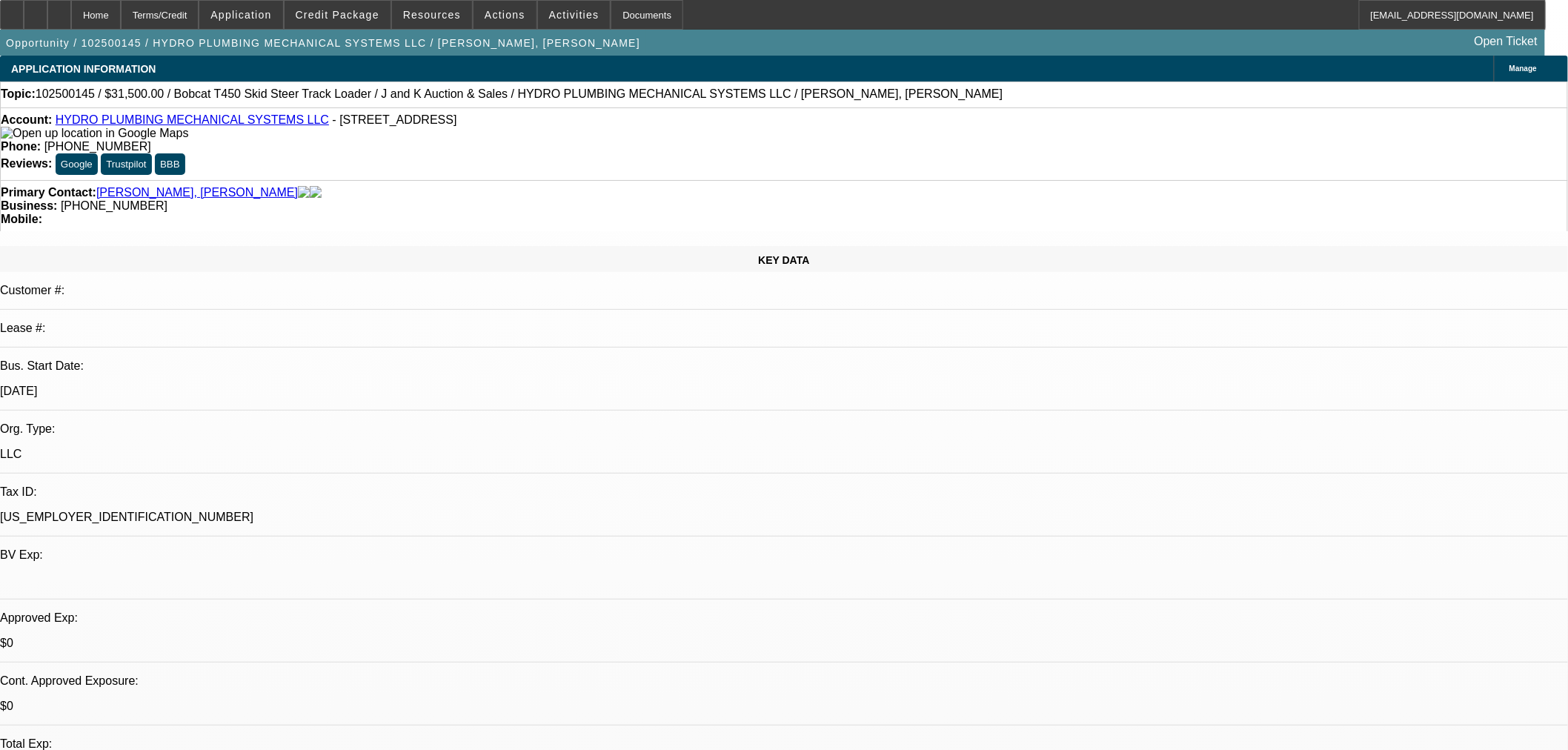
select select "0"
select select "2"
select select "0"
select select "6"
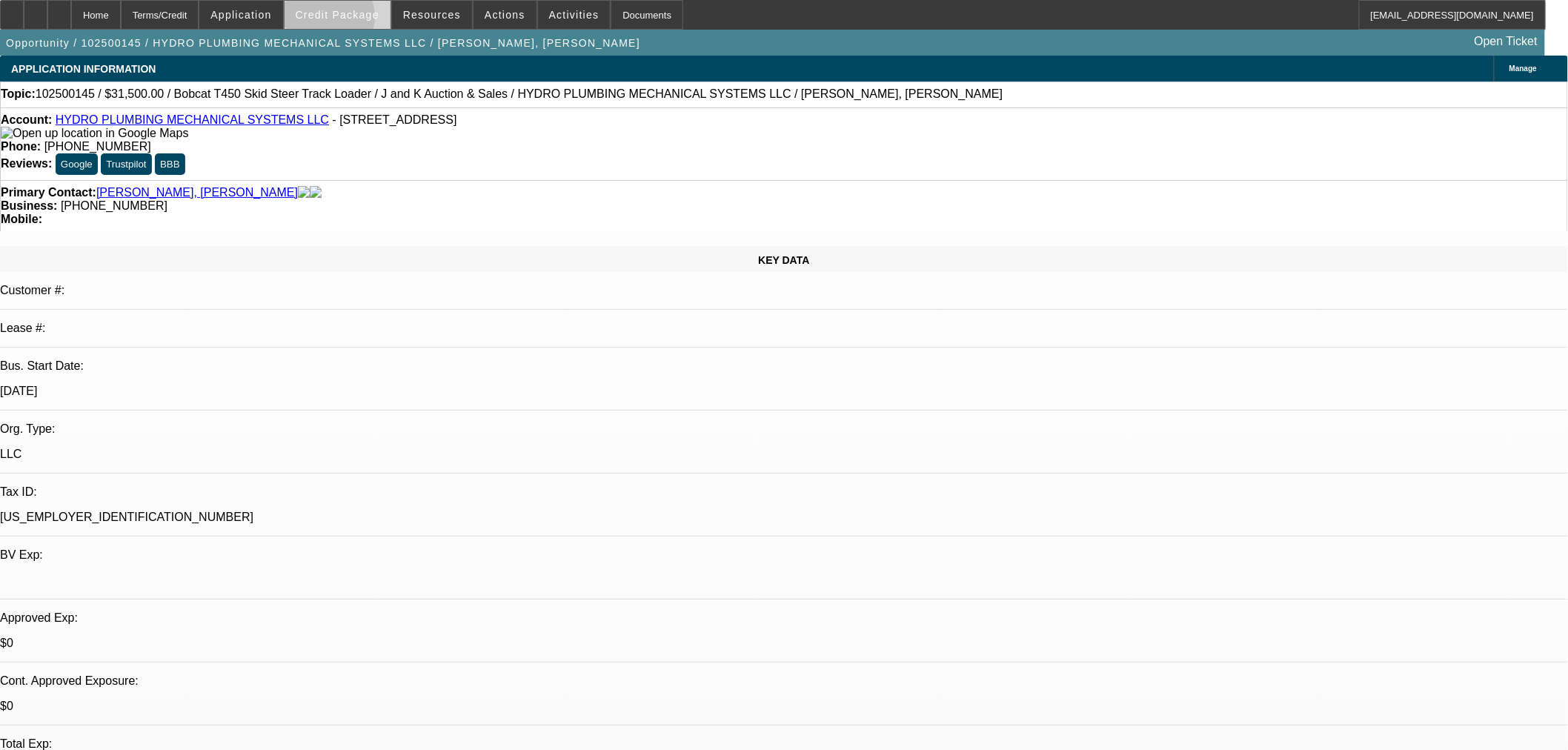
click at [350, 20] on span at bounding box center [337, 14] width 106 height 35
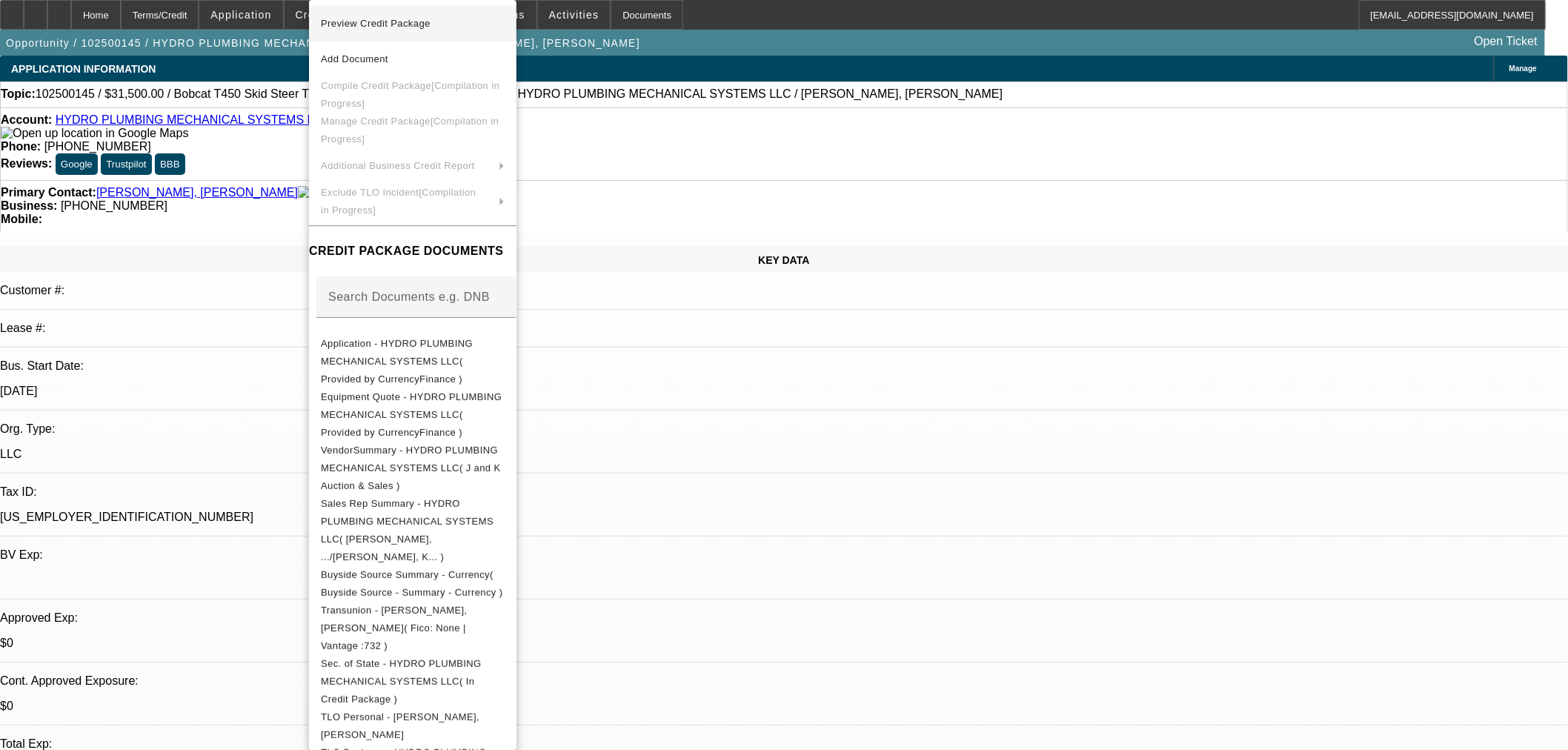
click at [358, 32] on button "Preview Credit Package" at bounding box center [413, 24] width 207 height 35
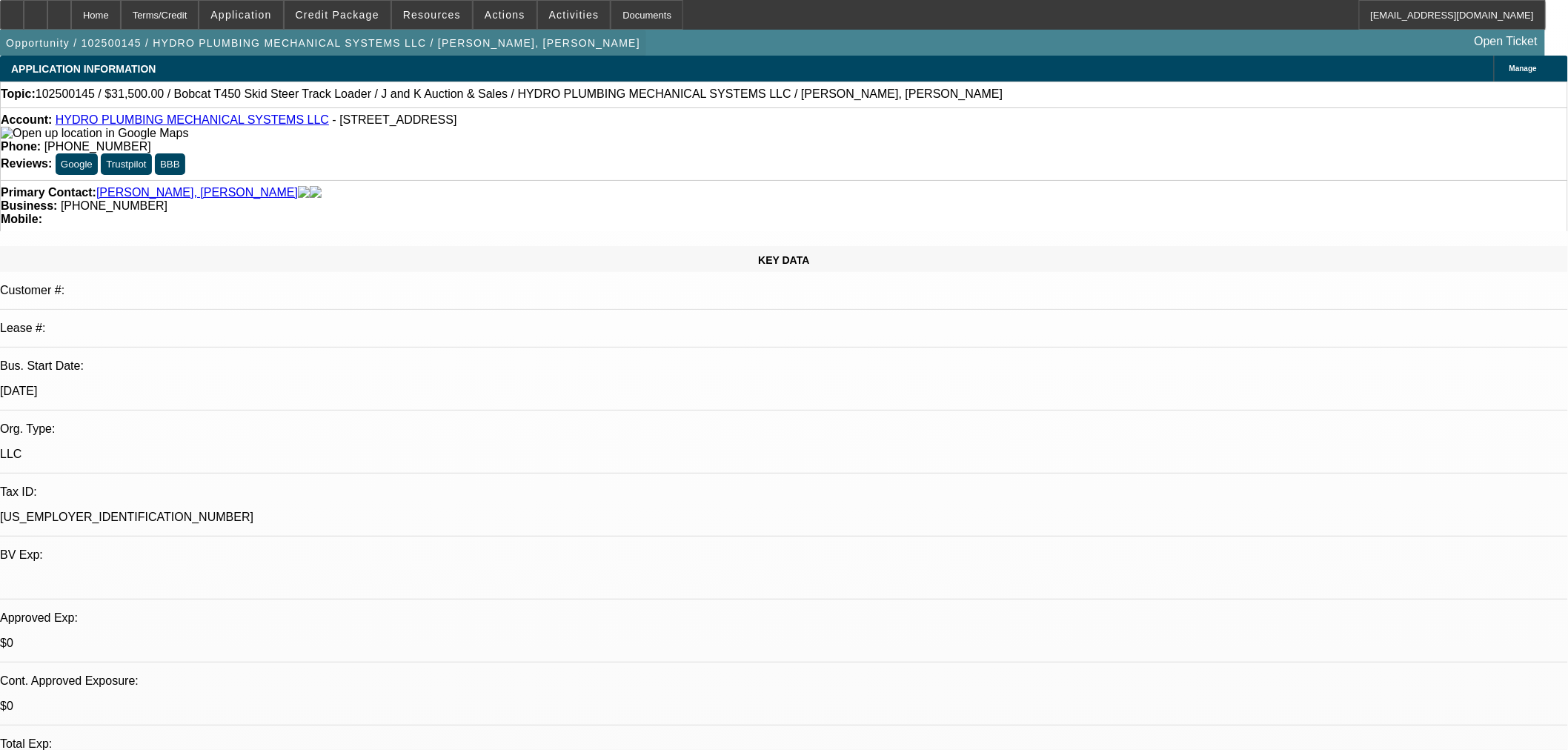
drag, startPoint x: 90, startPoint y: 13, endPoint x: 124, endPoint y: 30, distance: 38.0
click at [59, 9] on icon at bounding box center [59, 9] width 0 height 0
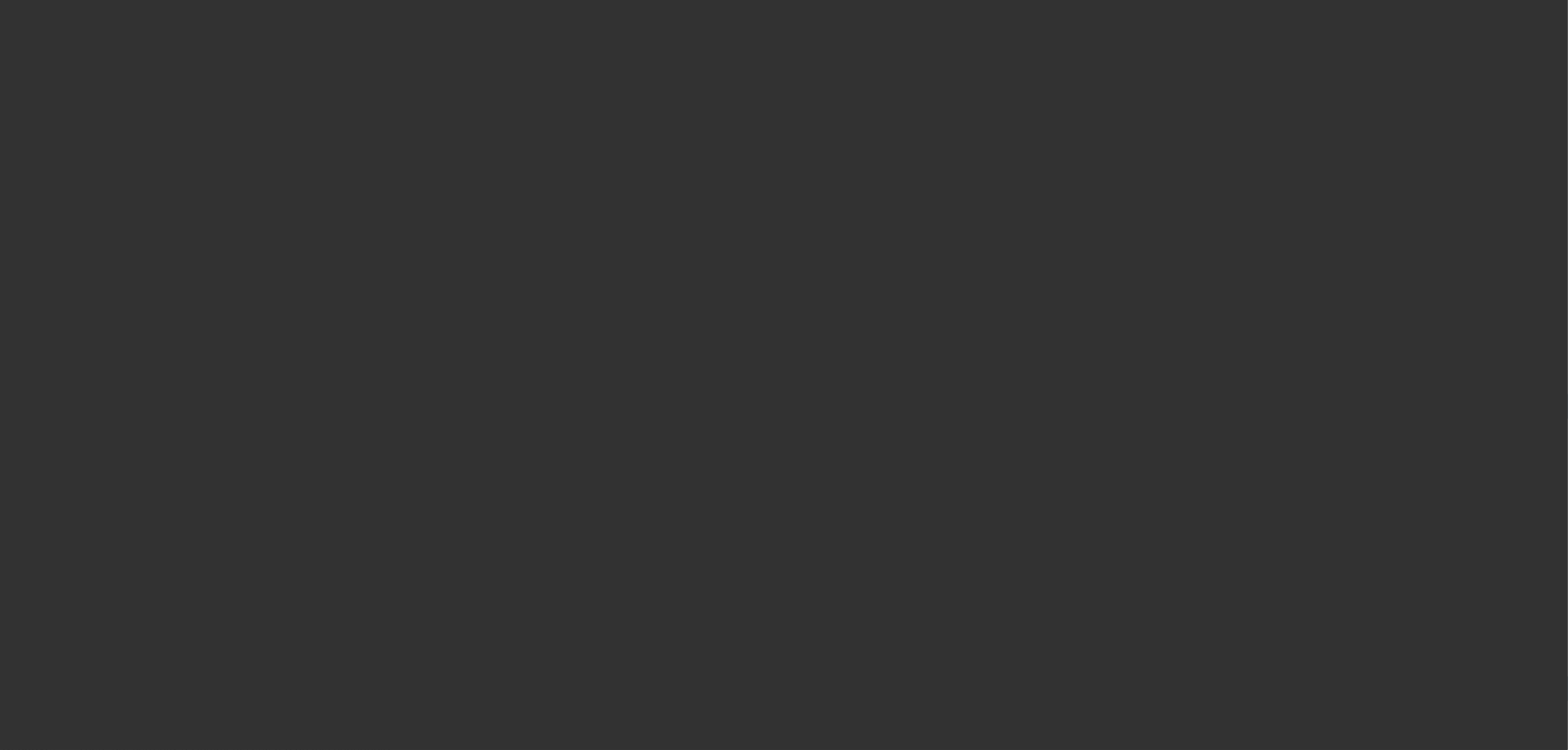
select select "0"
select select "2"
select select "0"
select select "6"
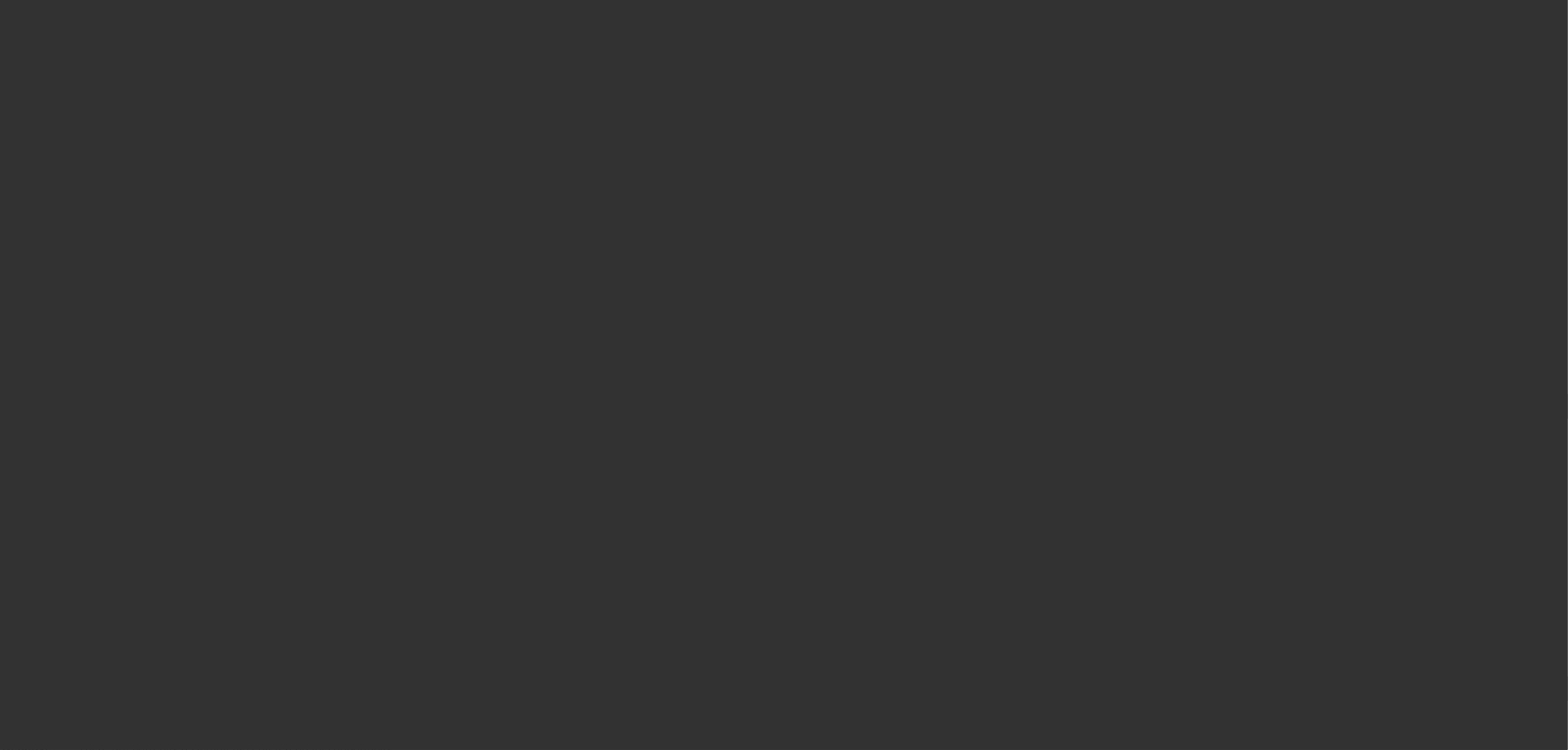
select select "0"
select select "2"
select select "0"
select select "6"
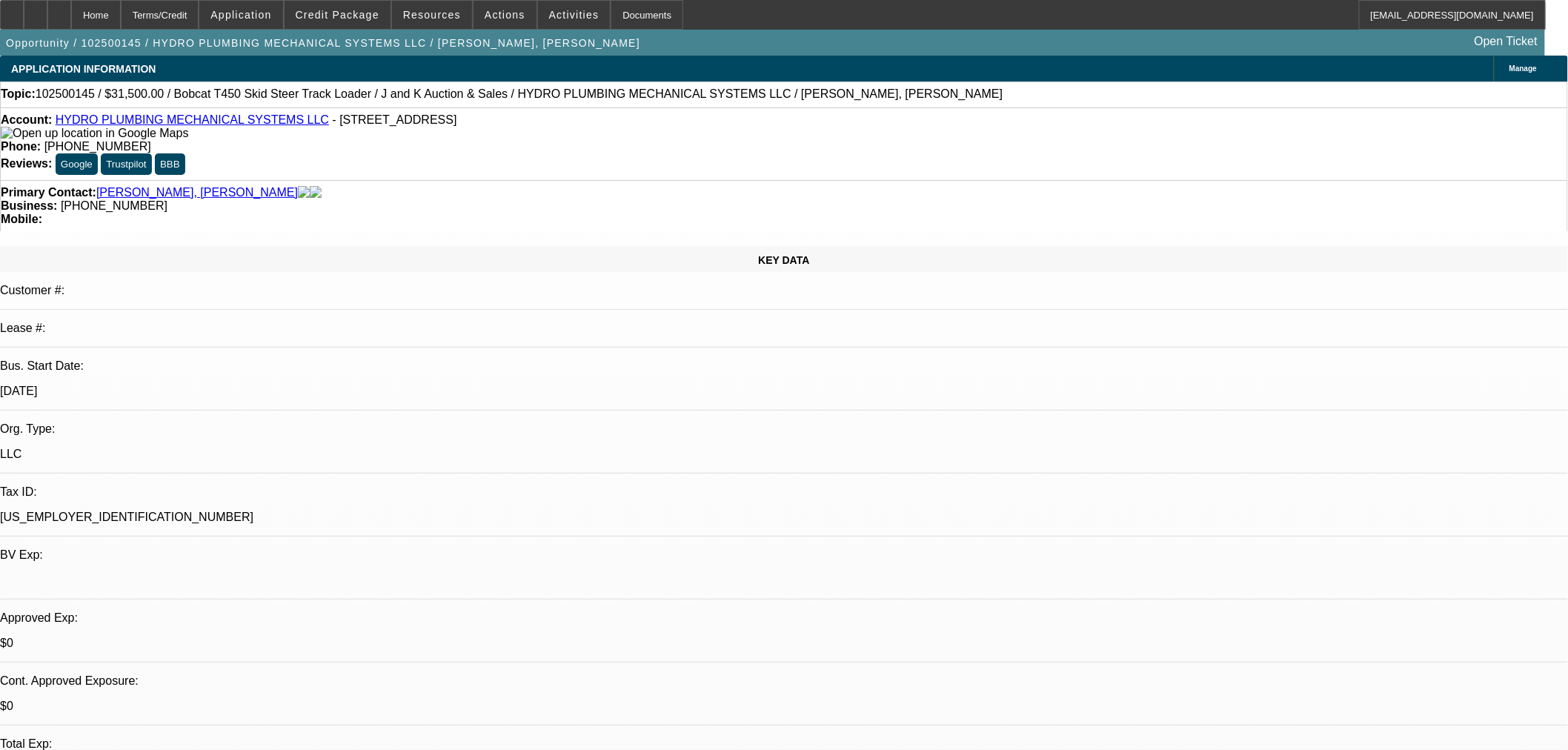
scroll to position [137, 0]
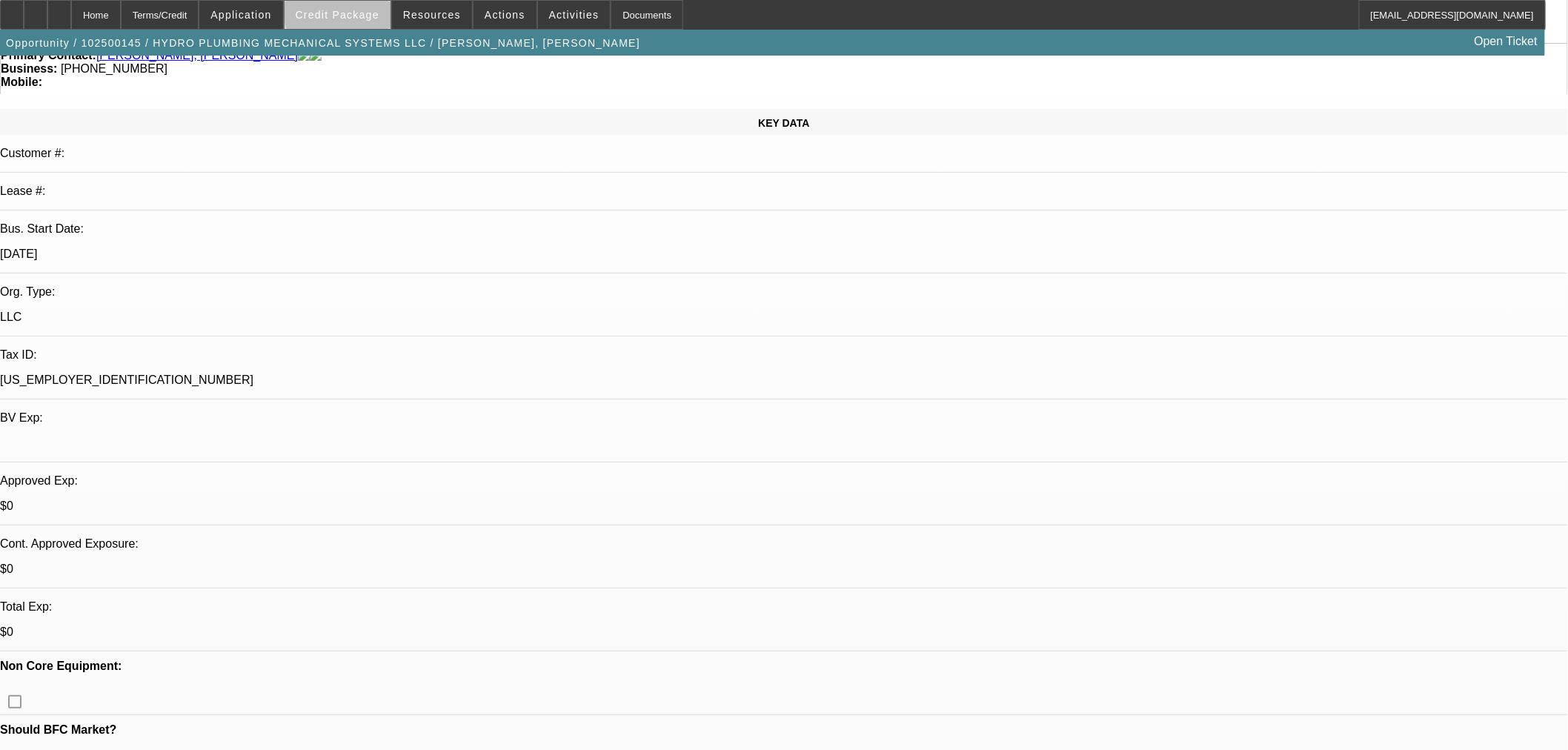
click at [366, 13] on span "Credit Package" at bounding box center [337, 14] width 84 height 12
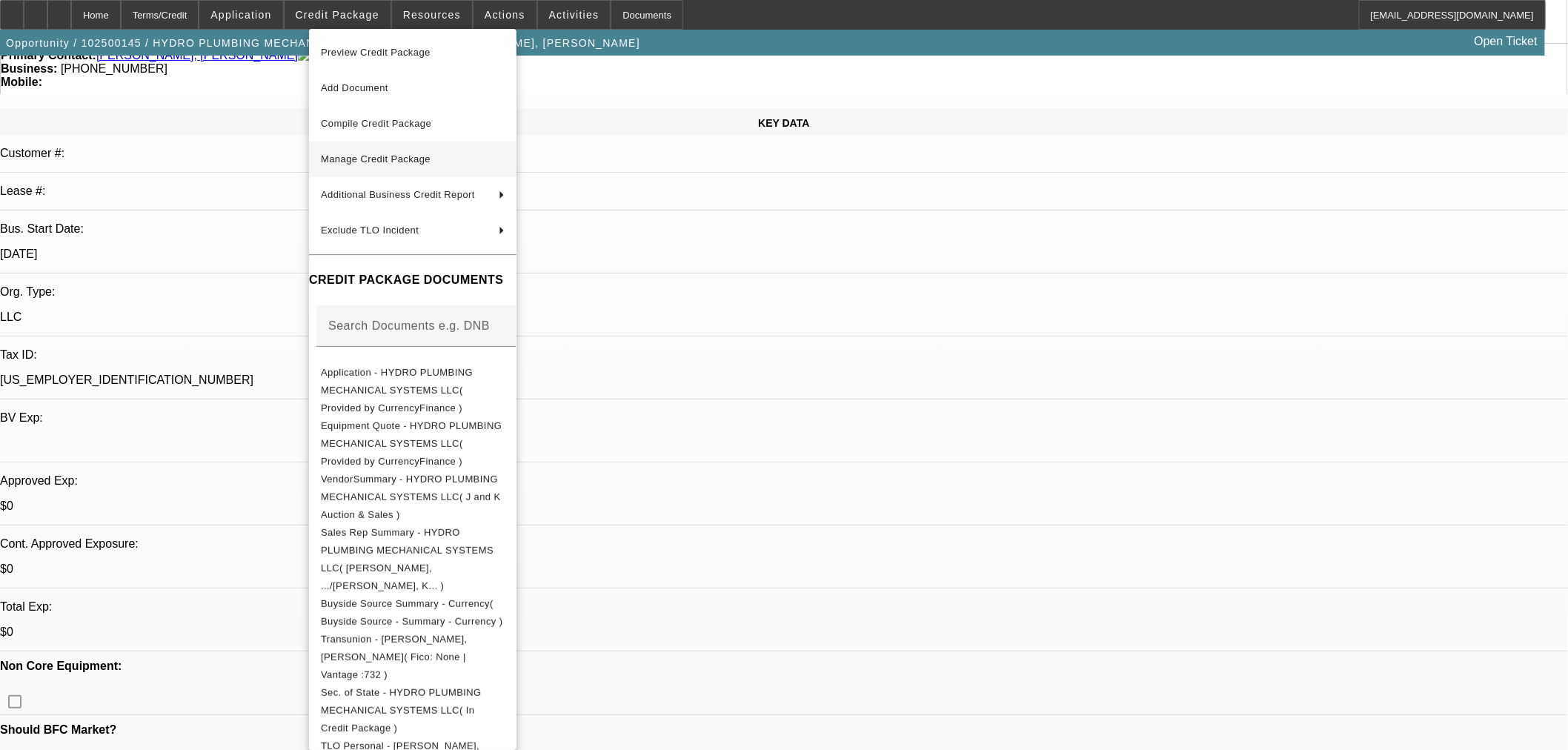
click at [431, 165] on span "Manage Credit Package" at bounding box center [413, 159] width 184 height 18
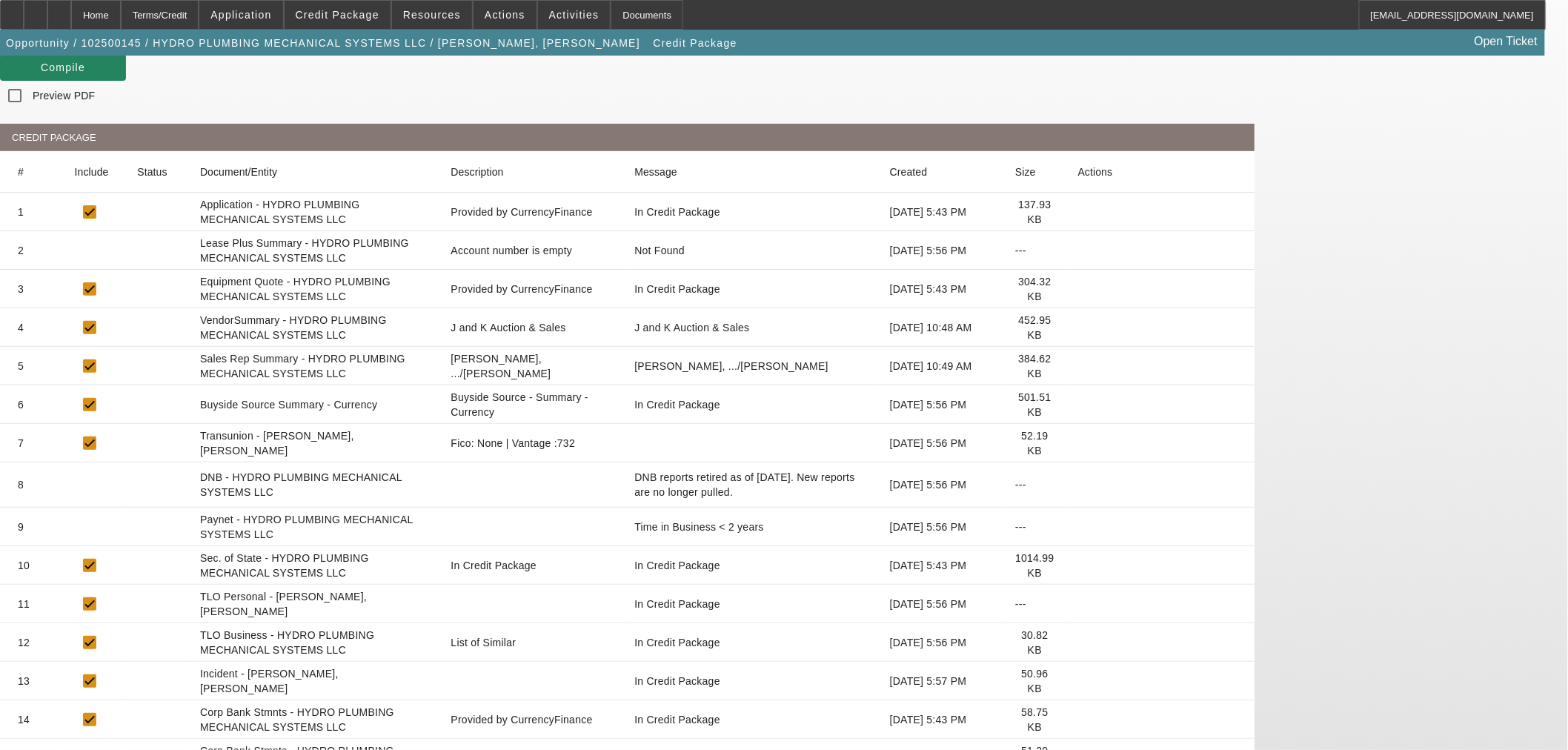
scroll to position [6, 0]
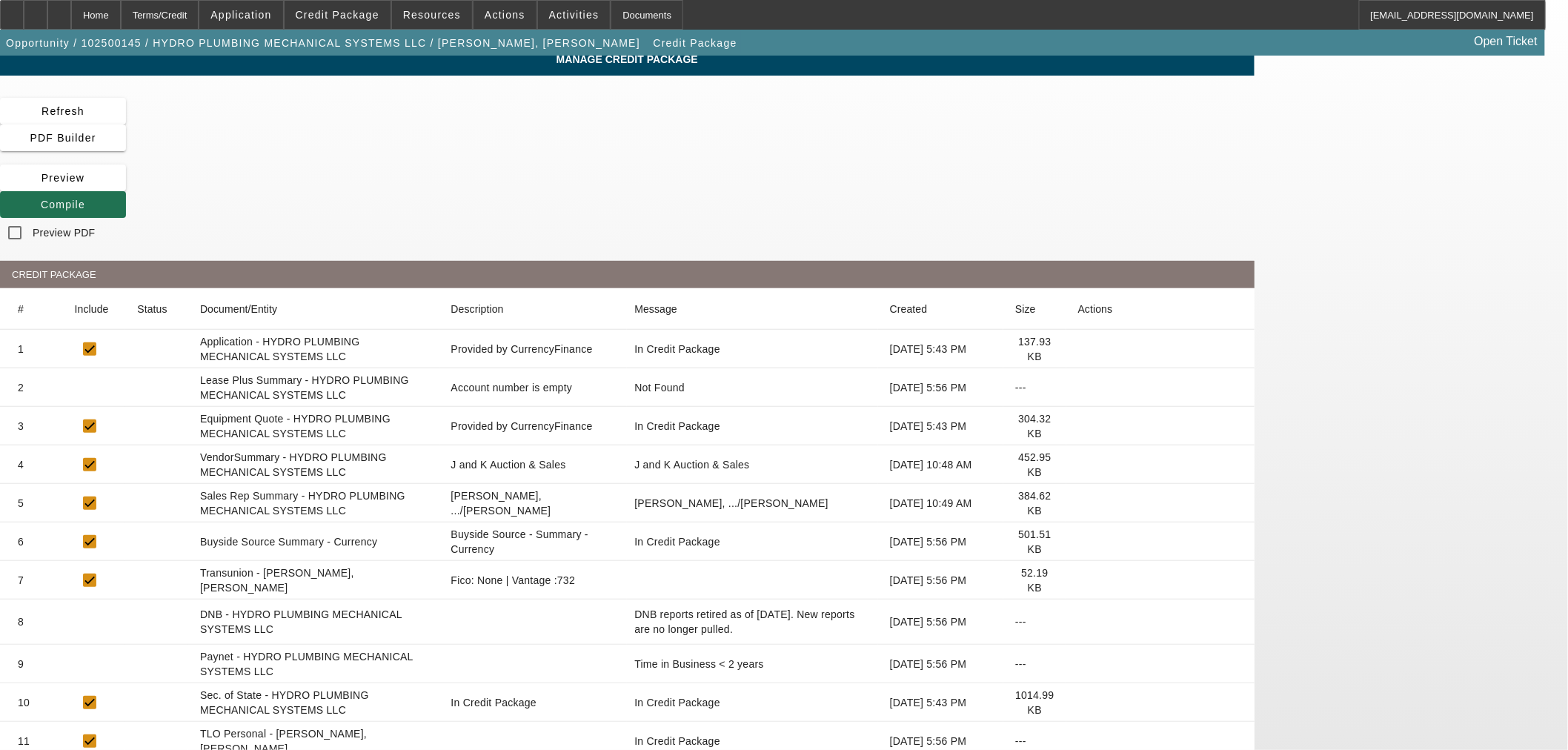
click at [85, 199] on span "Compile" at bounding box center [63, 204] width 45 height 12
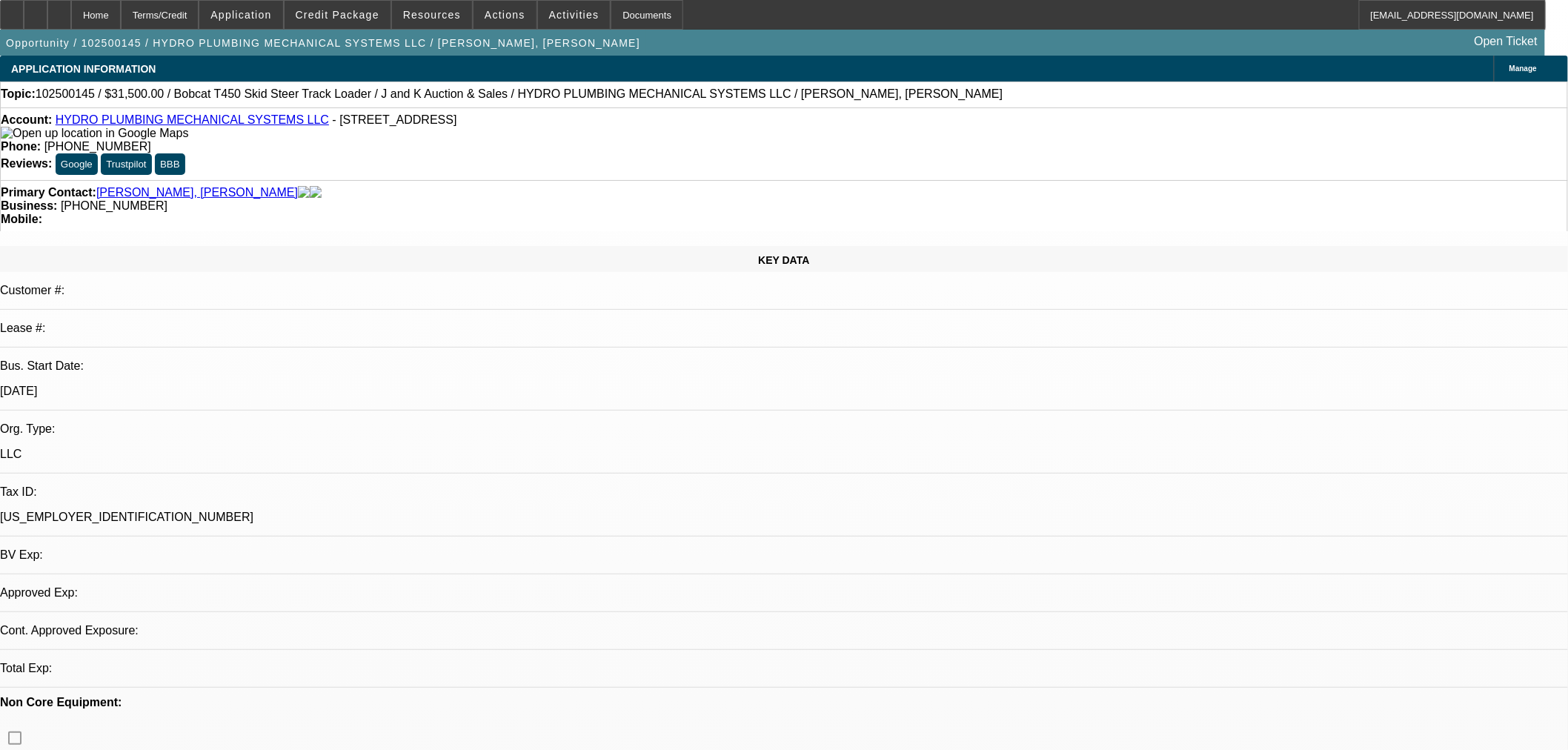
select select "0"
select select "2"
select select "0"
select select "6"
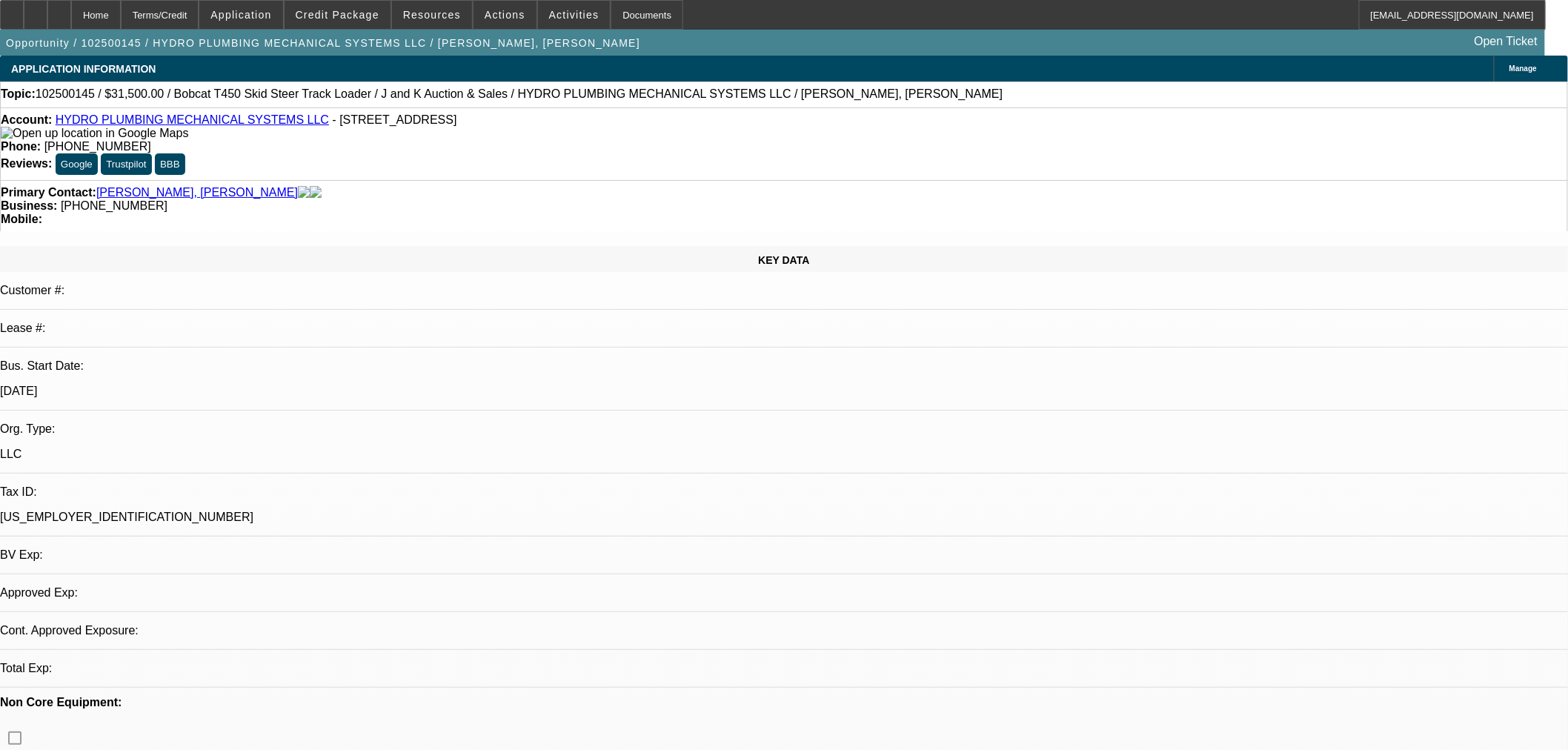
select select "0"
select select "2"
select select "0"
select select "6"
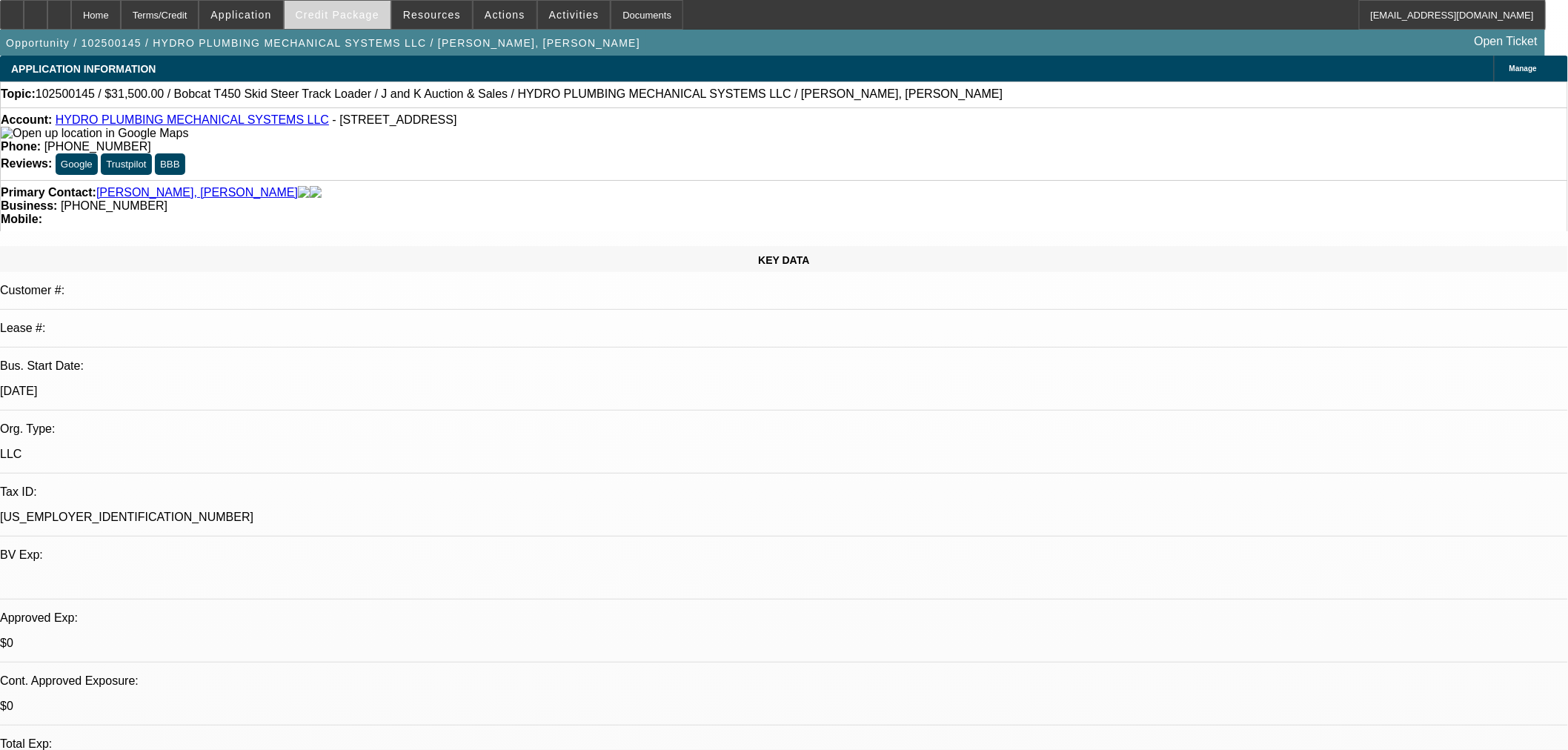
click at [359, 19] on span "Credit Package" at bounding box center [337, 14] width 84 height 12
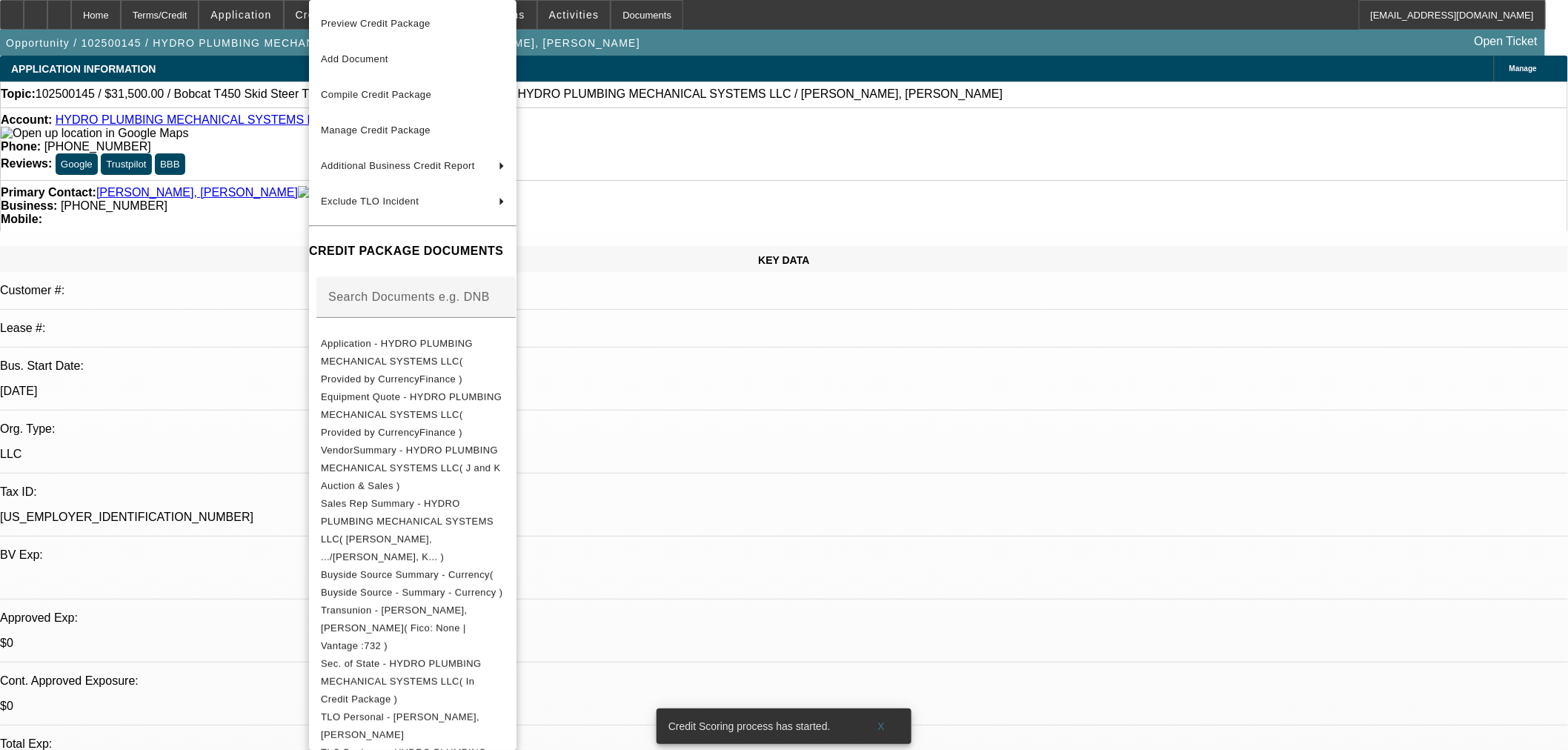
click at [425, 134] on span "Manage Credit Package" at bounding box center [376, 130] width 110 height 11
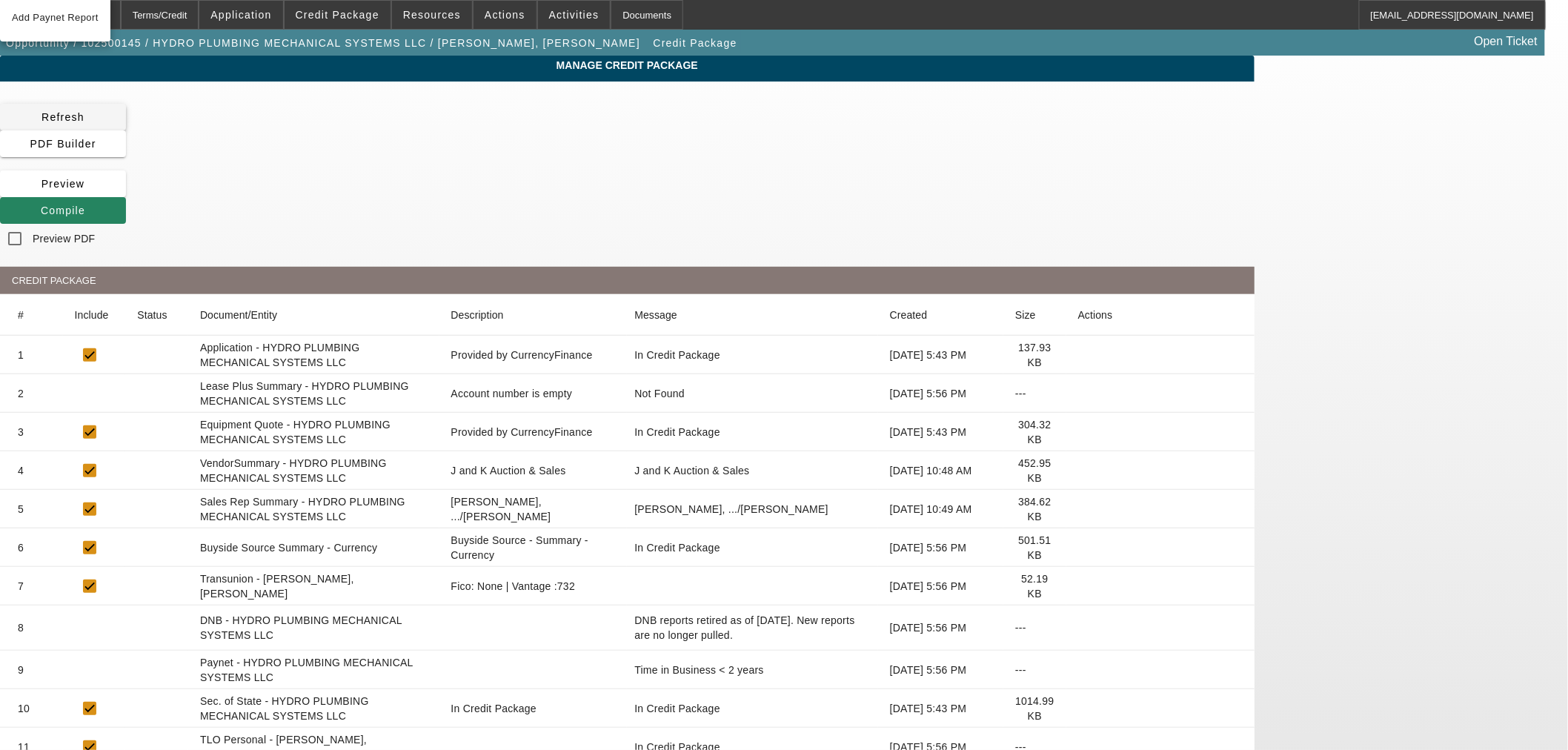
click at [84, 116] on span "Refresh" at bounding box center [63, 116] width 43 height 12
click at [85, 204] on span "Compile" at bounding box center [63, 210] width 45 height 12
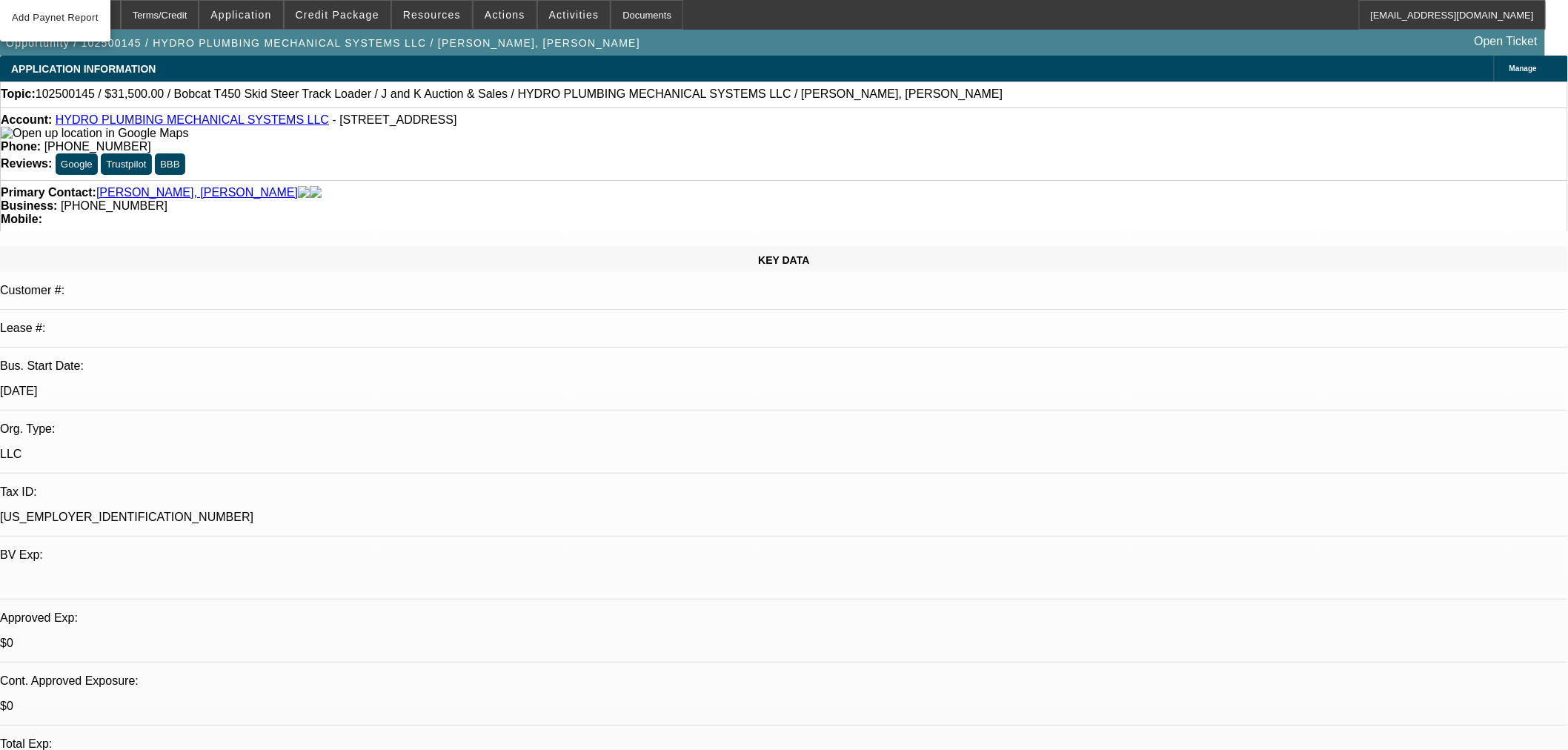
select select "0"
select select "2"
select select "0"
select select "6"
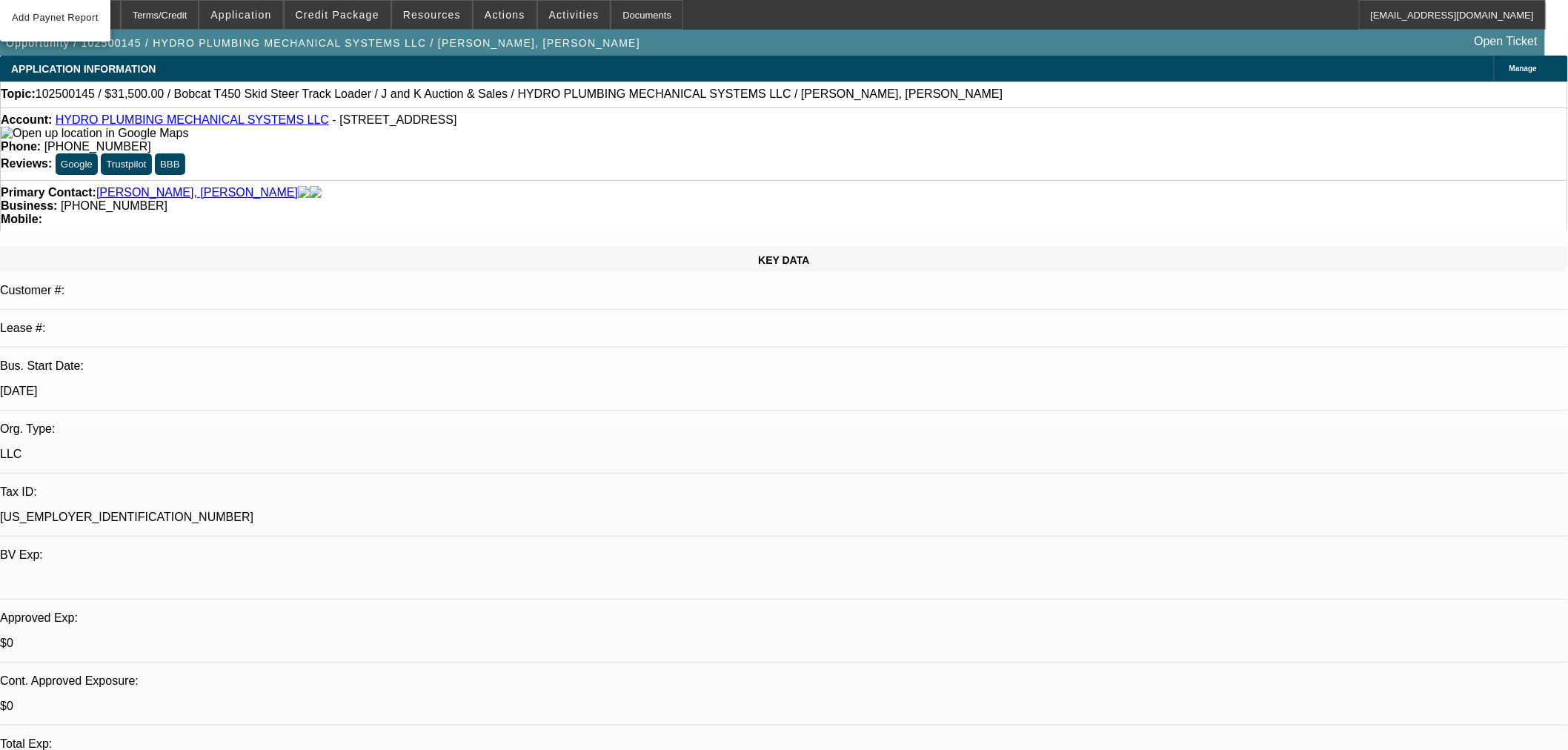
select select "0"
select select "2"
select select "0"
select select "6"
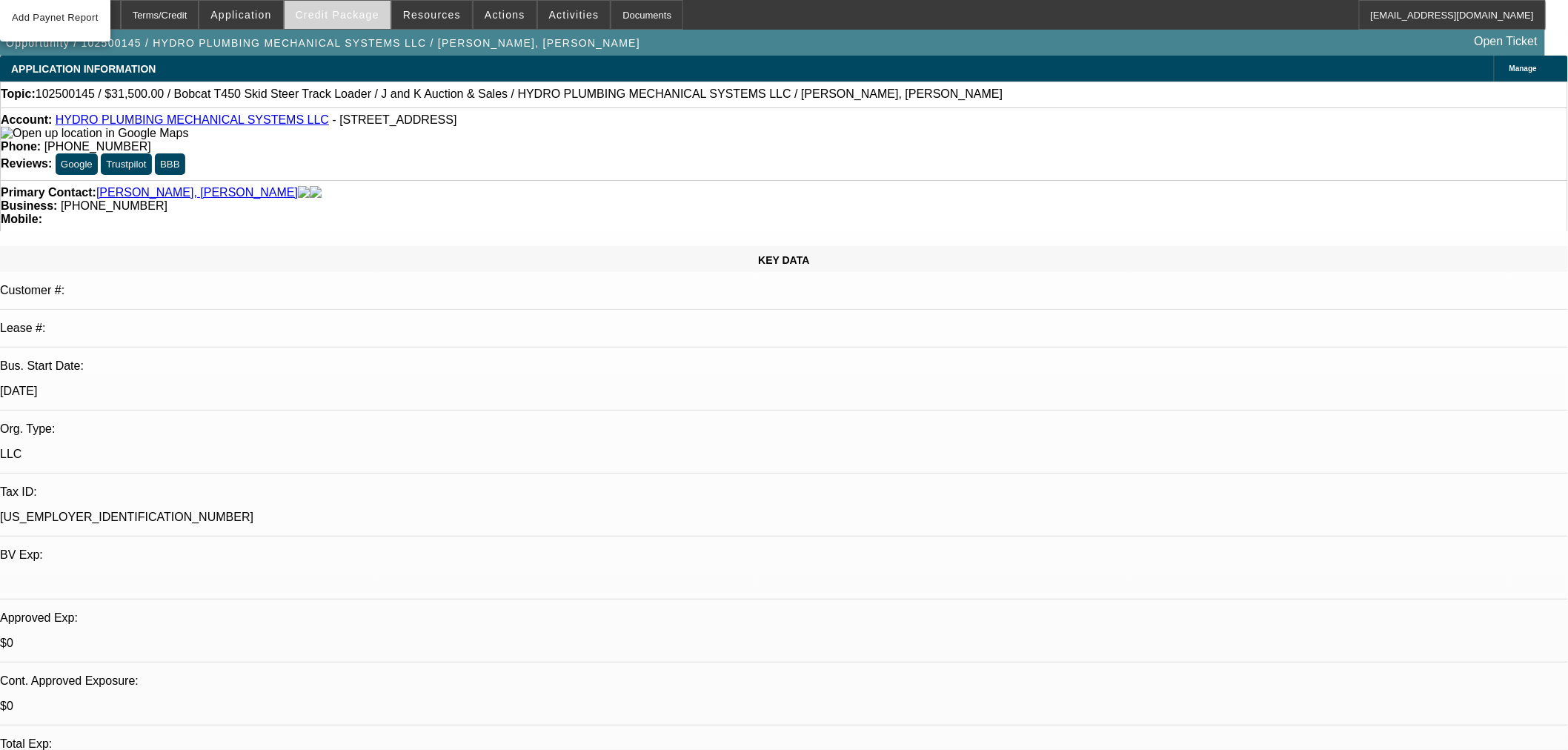
click at [329, 12] on span "Credit Package" at bounding box center [337, 14] width 84 height 12
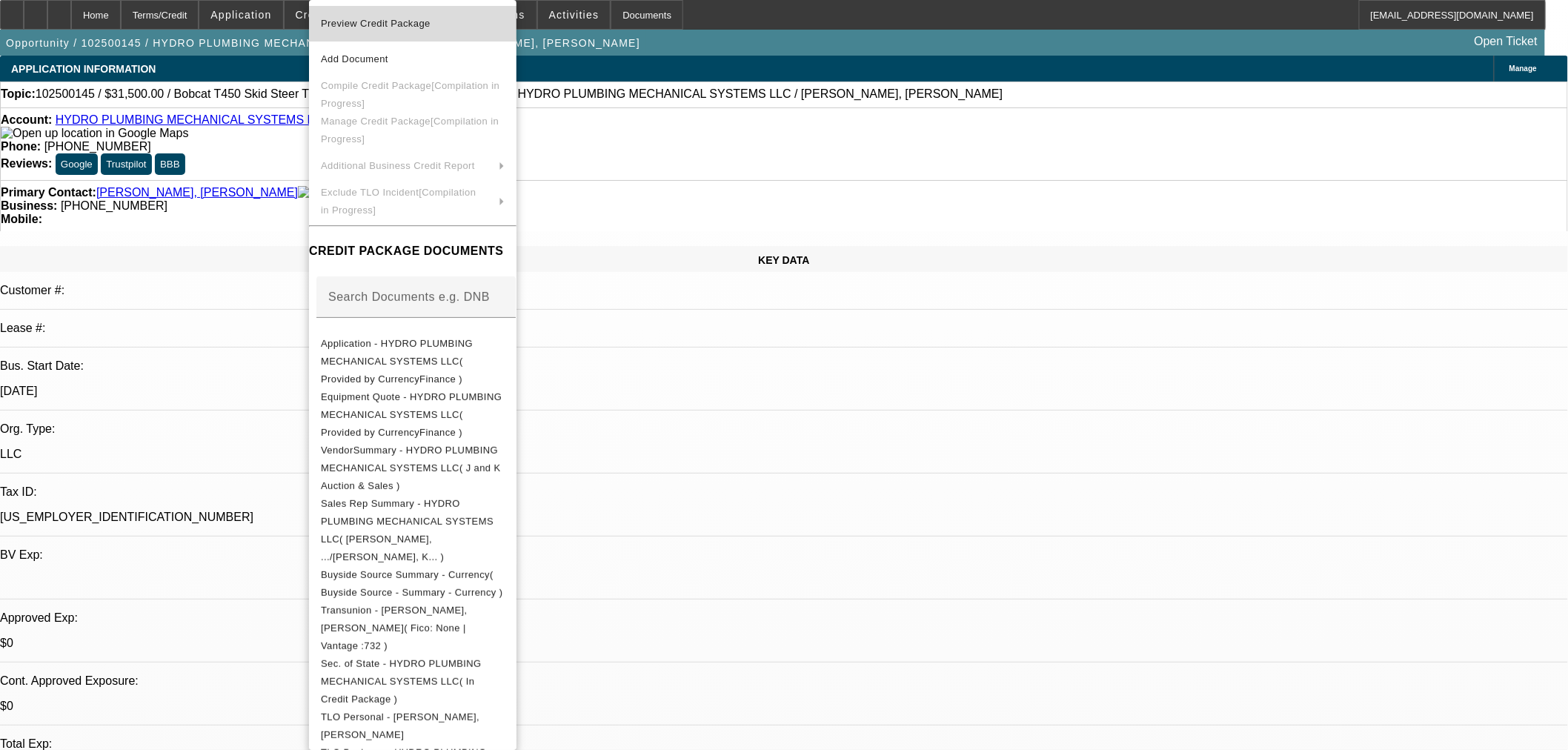
click at [391, 32] on button "Preview Credit Package" at bounding box center [413, 24] width 207 height 35
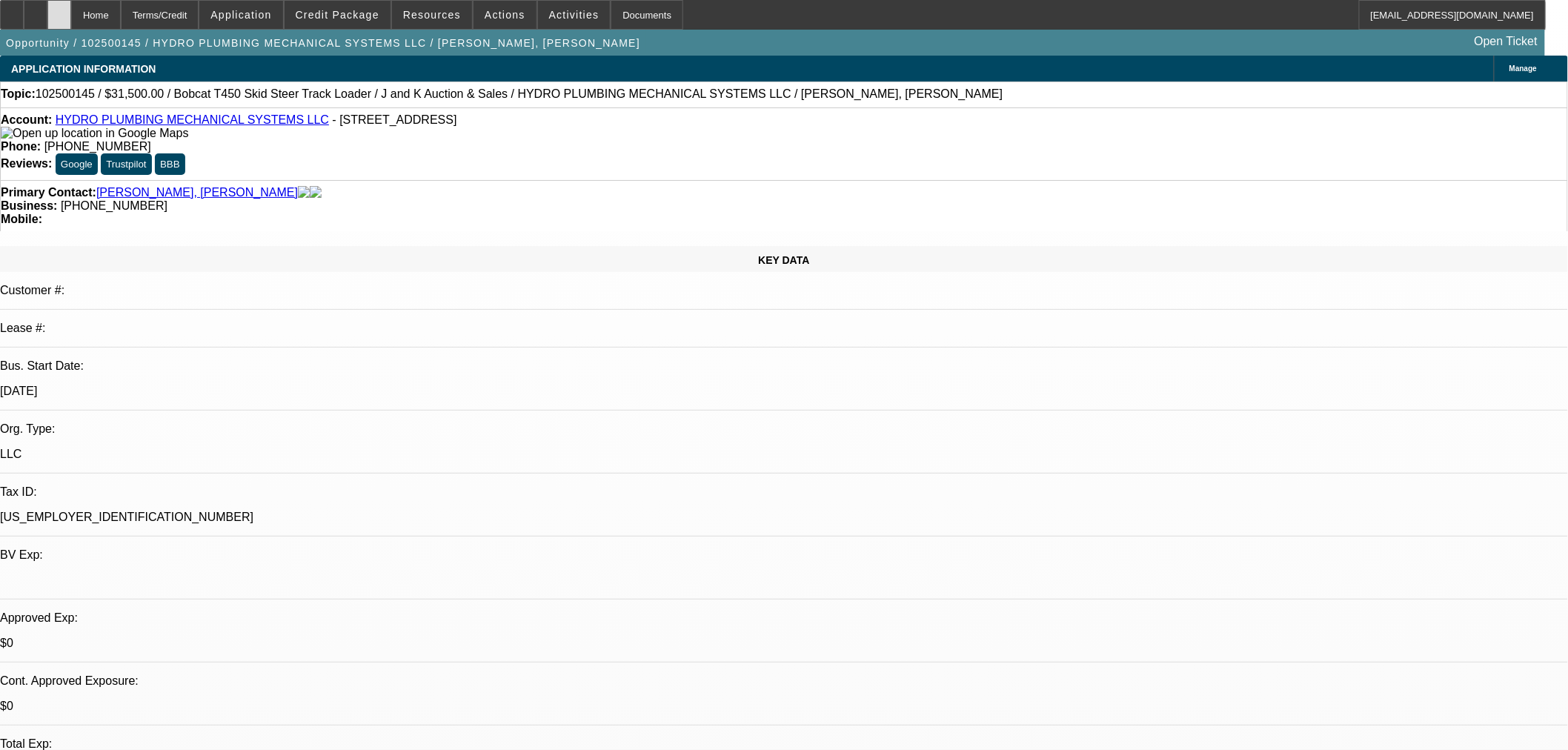
click at [72, 20] on div at bounding box center [59, 15] width 24 height 30
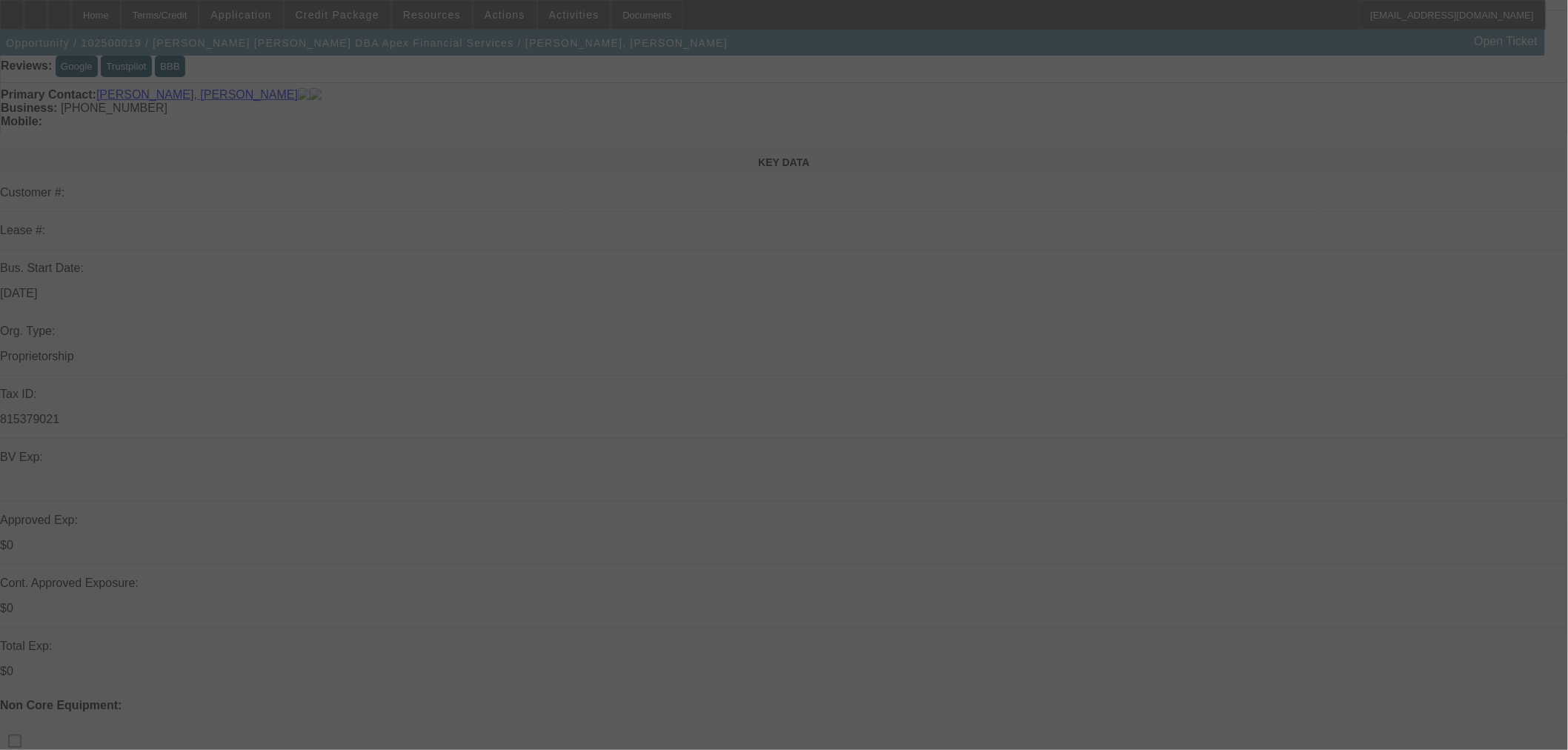
scroll to position [137, 0]
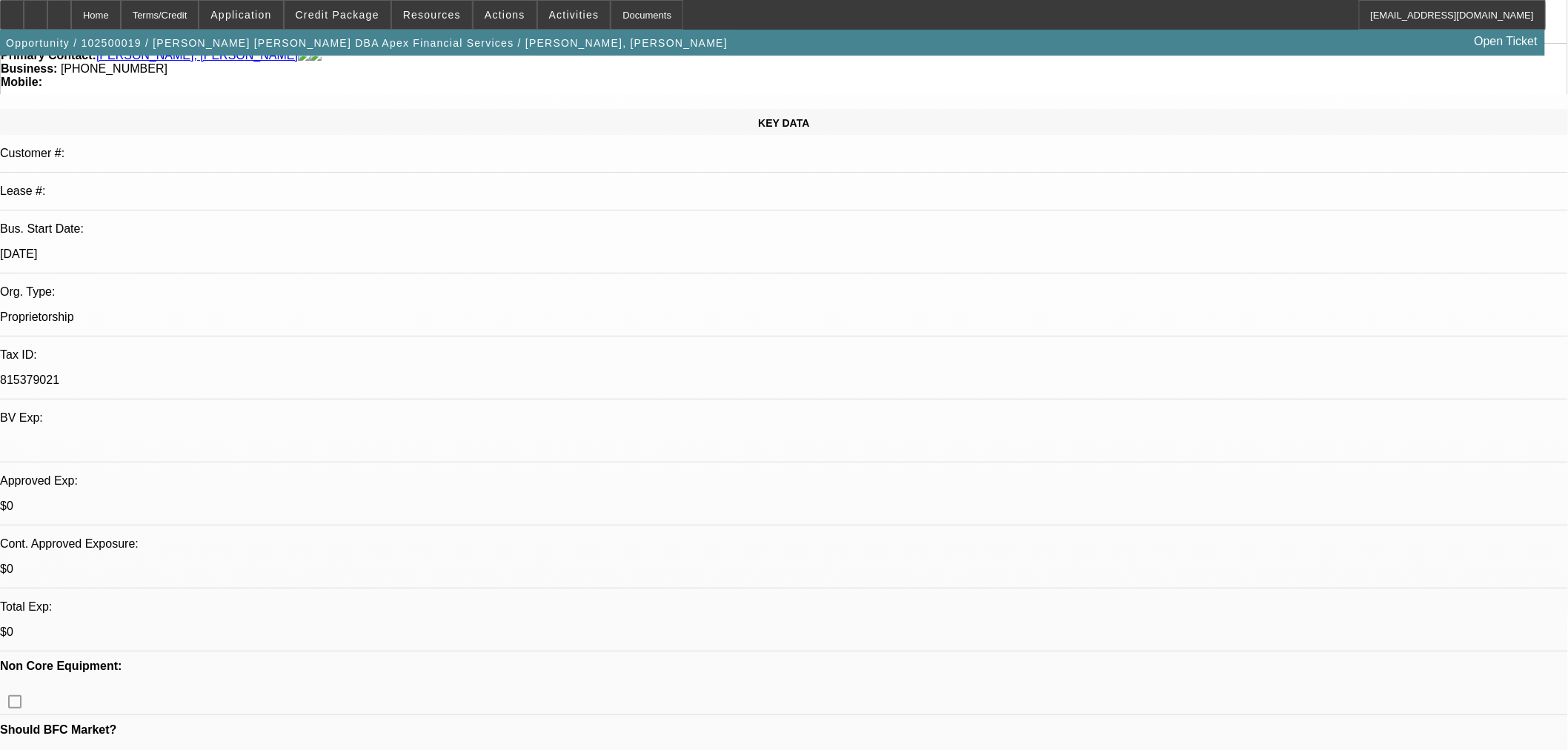
select select "0"
select select "2"
select select "0"
select select "6"
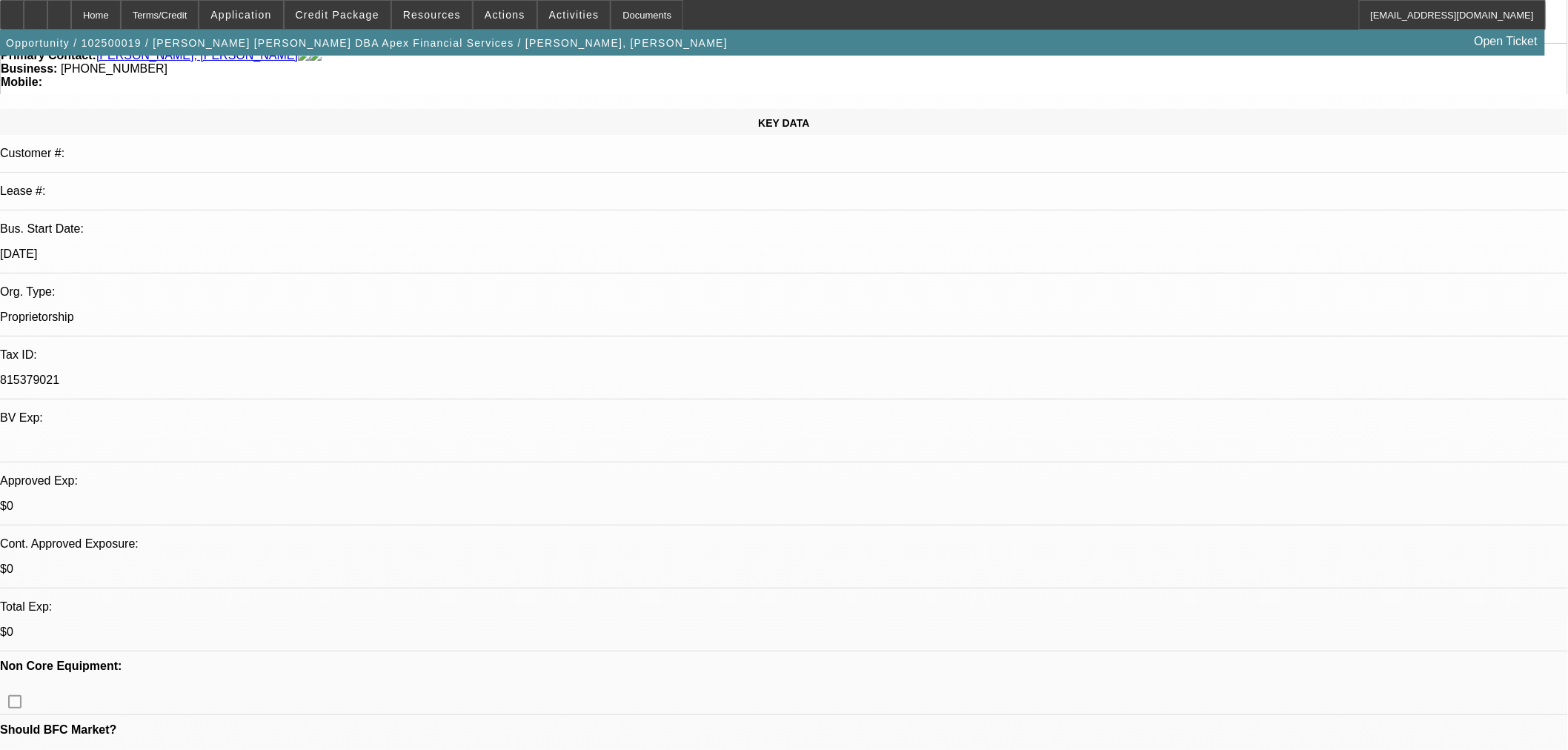
select select "0"
select select "2"
select select "0"
select select "6"
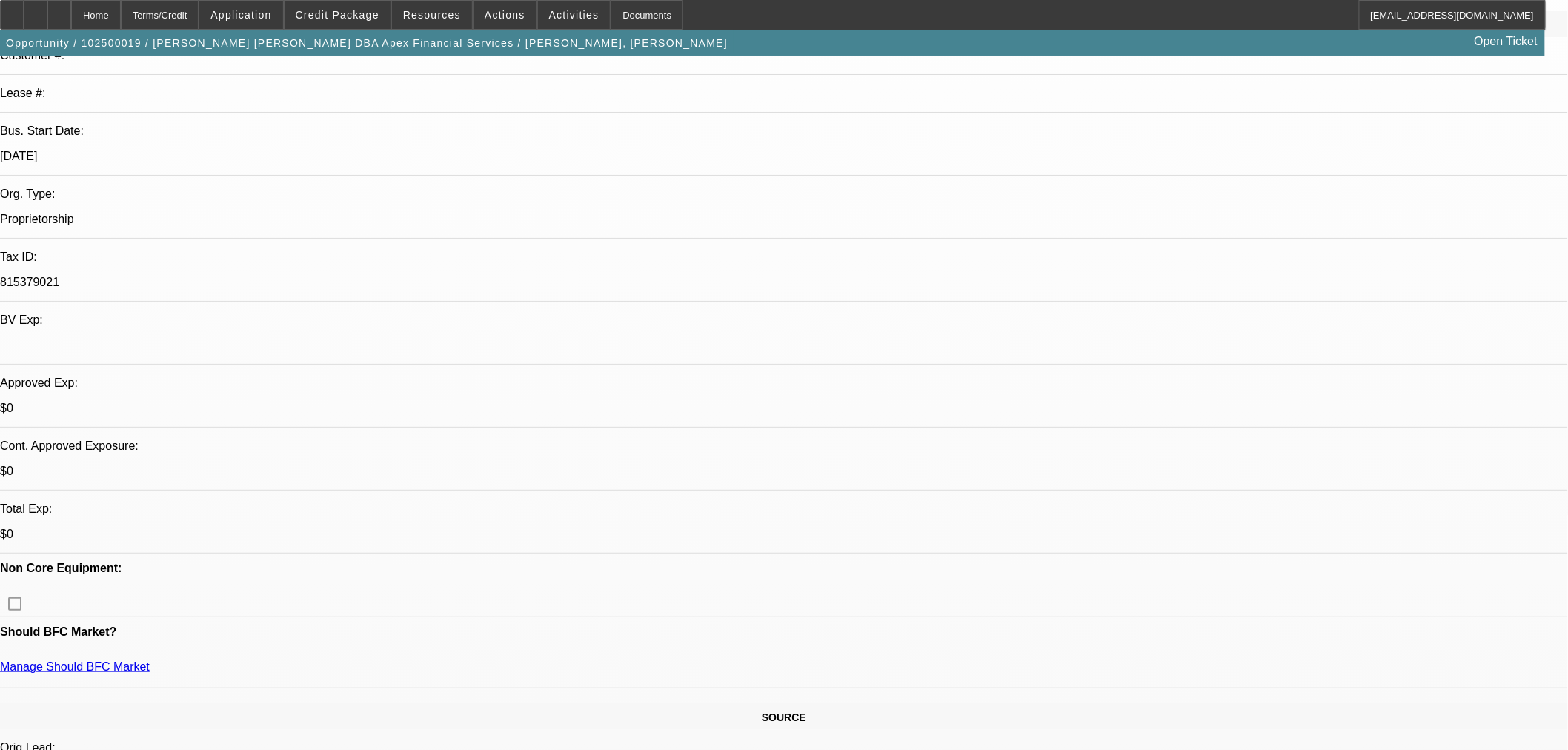
scroll to position [274, 0]
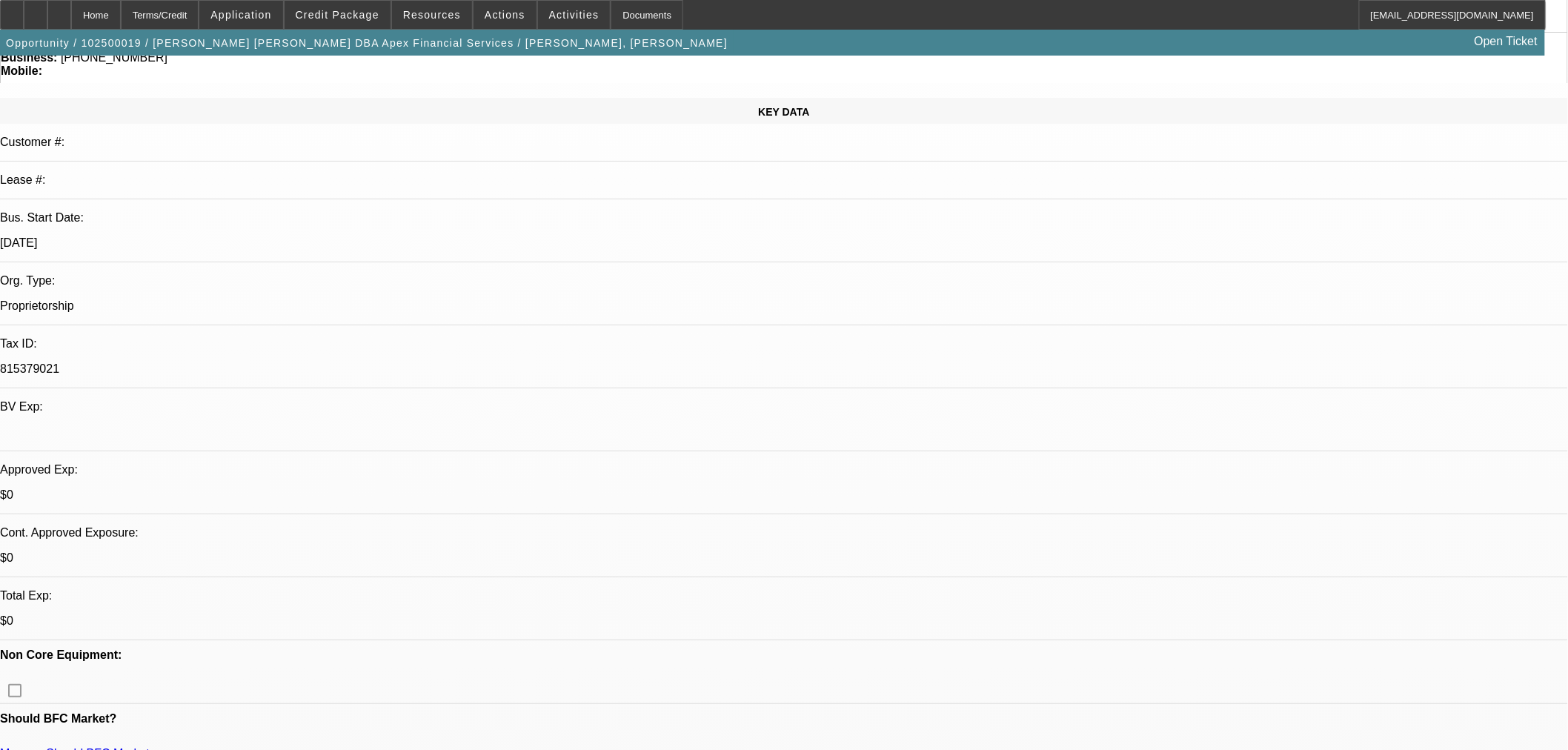
scroll to position [0, 0]
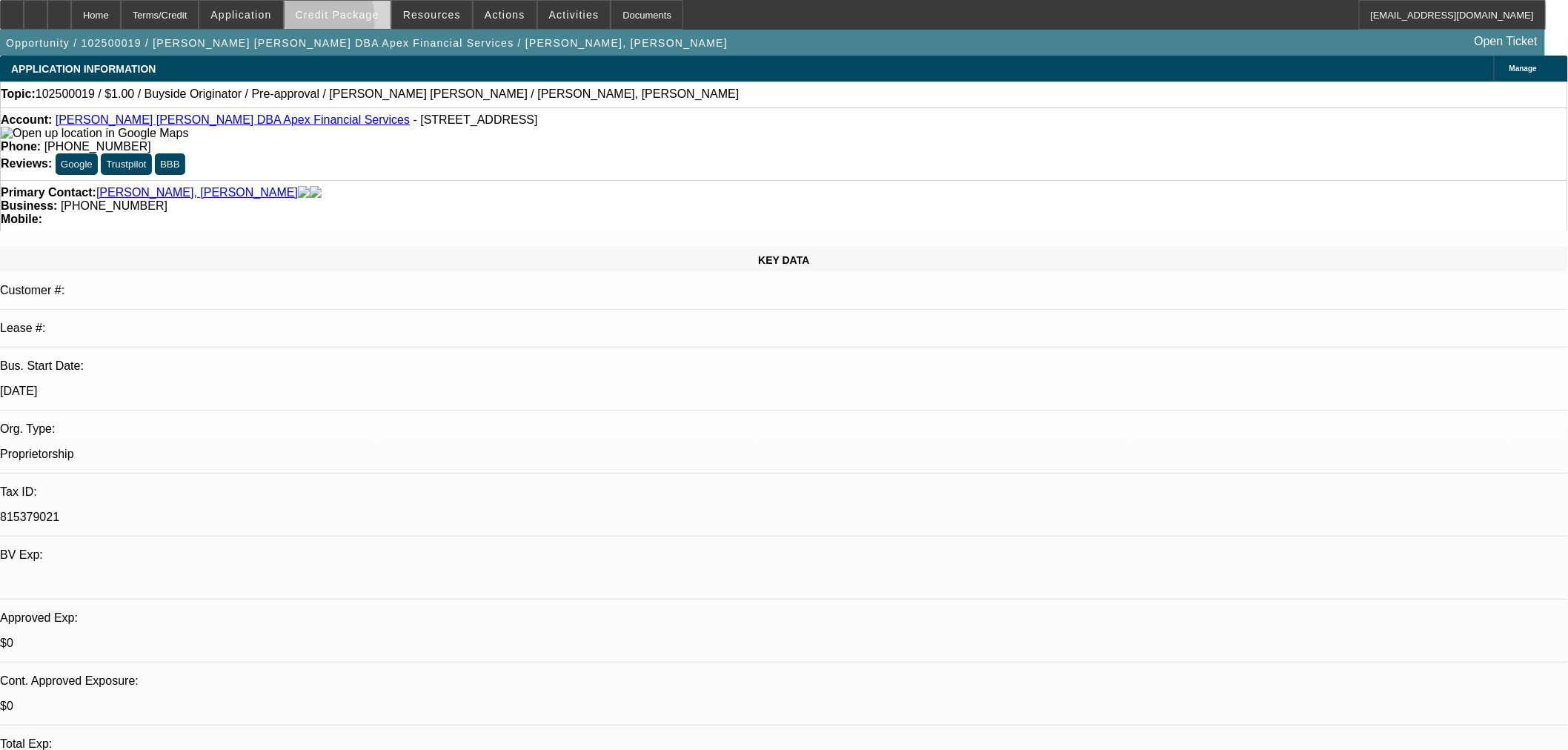
drag, startPoint x: 342, startPoint y: 22, endPoint x: 354, endPoint y: 20, distance: 12.2
click at [342, 22] on span at bounding box center [337, 14] width 106 height 35
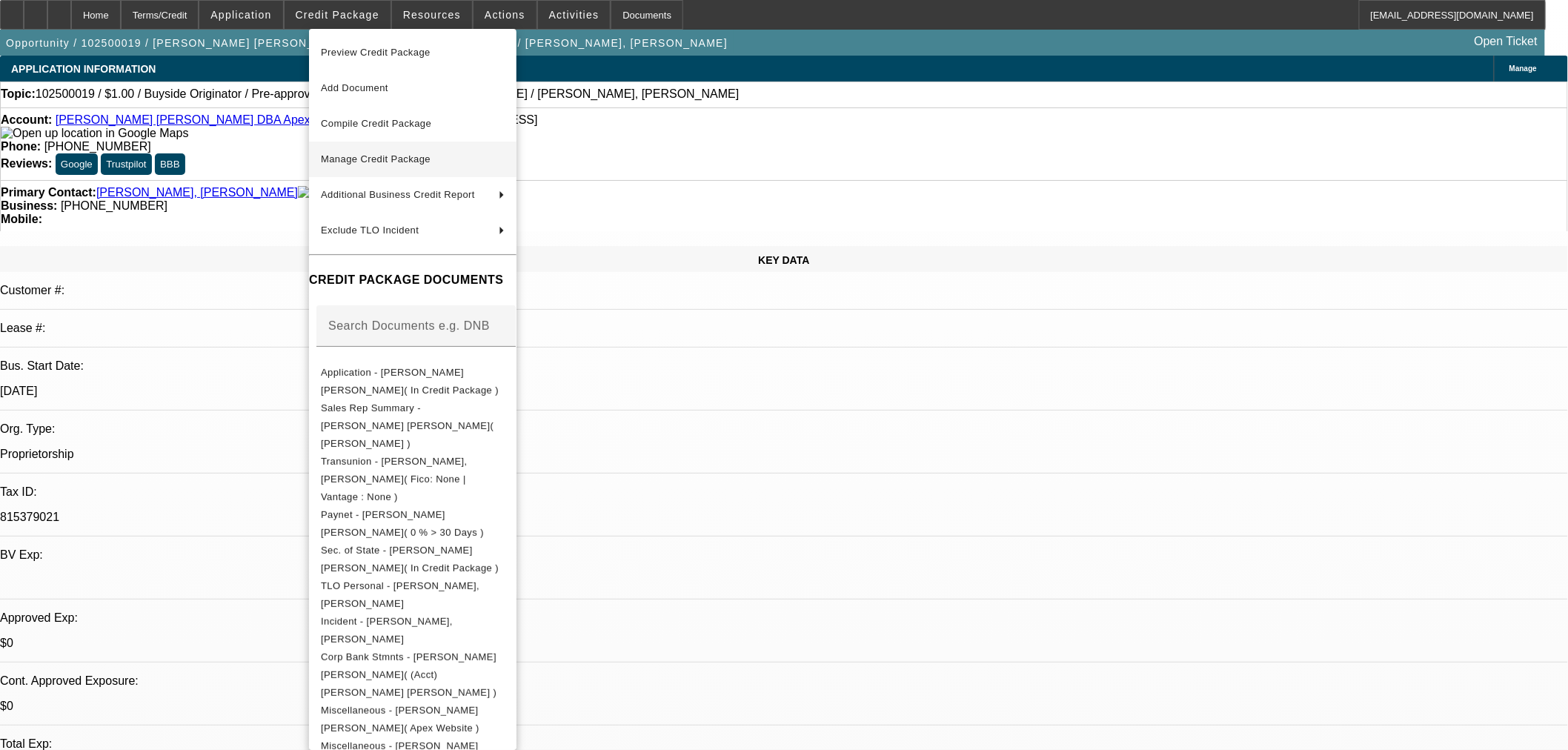
click at [387, 163] on span "Manage Credit Package" at bounding box center [376, 159] width 110 height 11
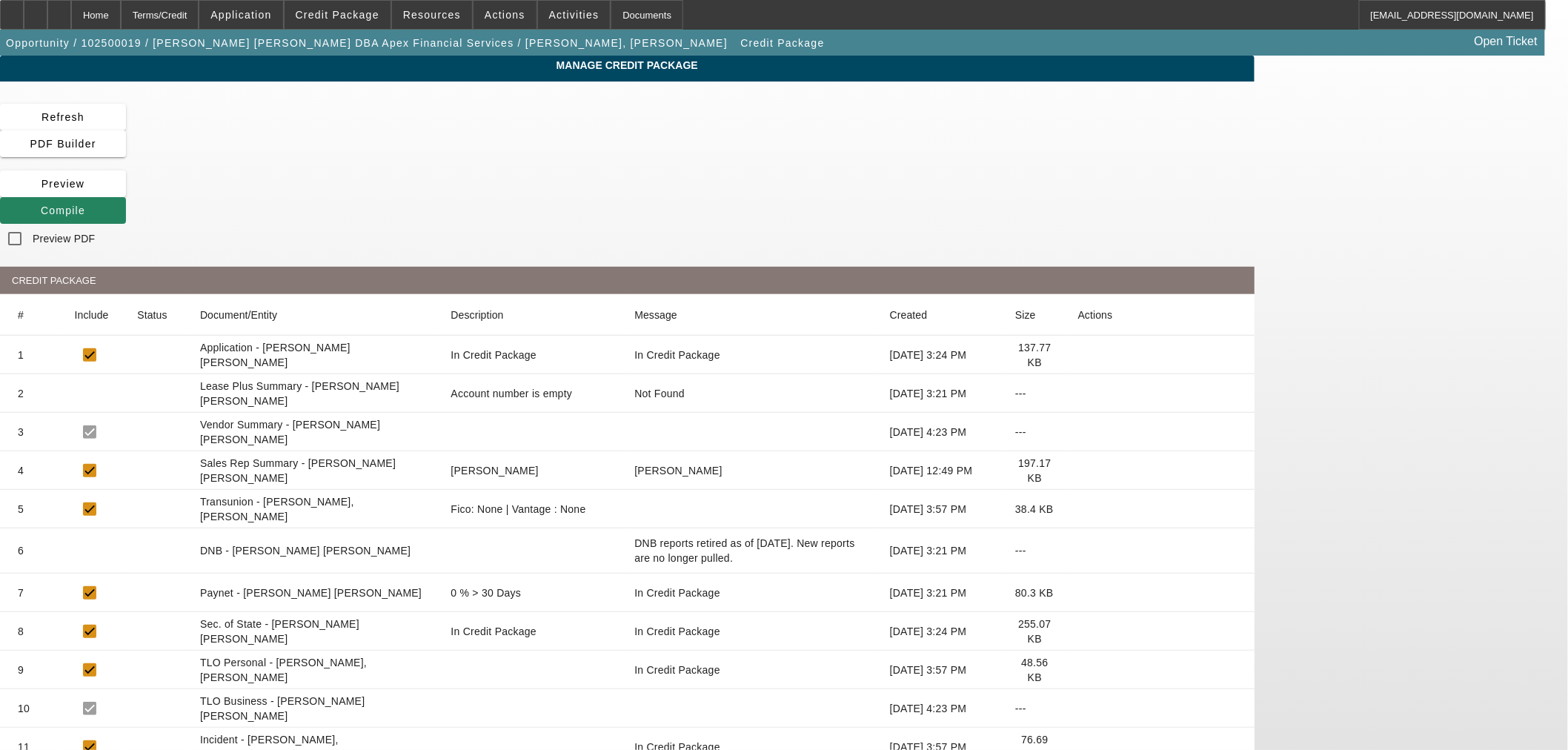
click at [1078, 509] on icon at bounding box center [1078, 509] width 0 height 0
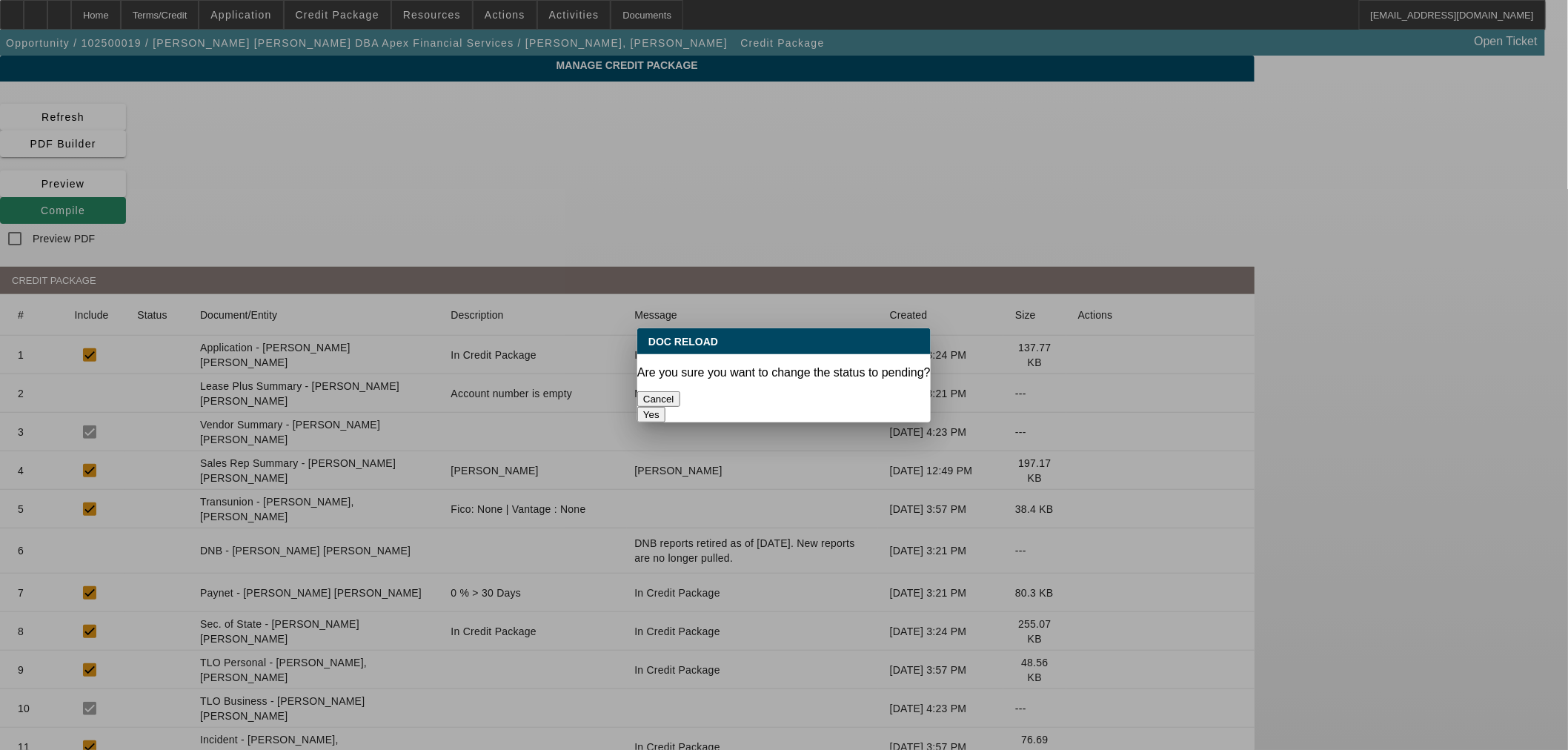
click at [666, 407] on button "Yes" at bounding box center [652, 415] width 28 height 16
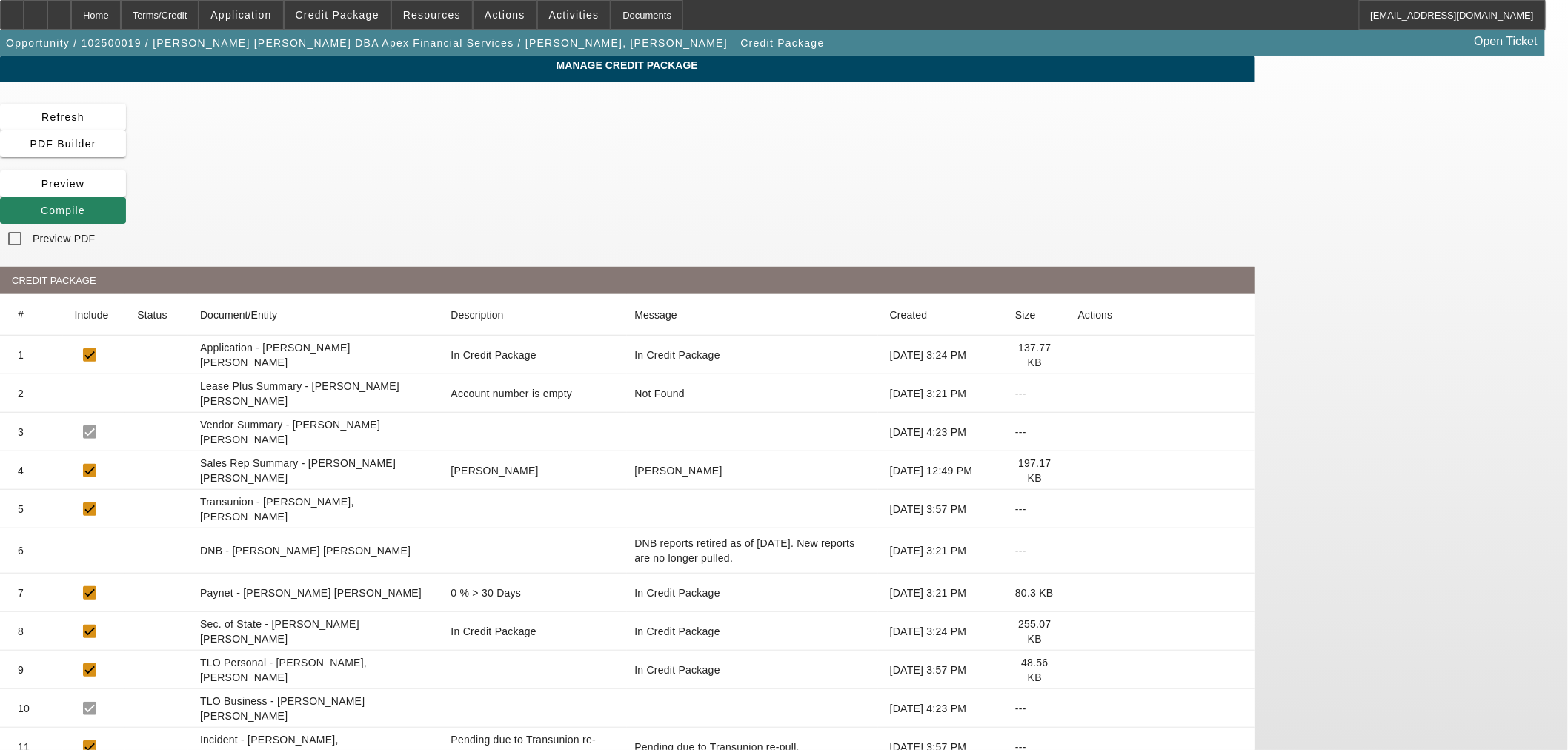
click at [1078, 670] on icon at bounding box center [1078, 670] width 0 height 0
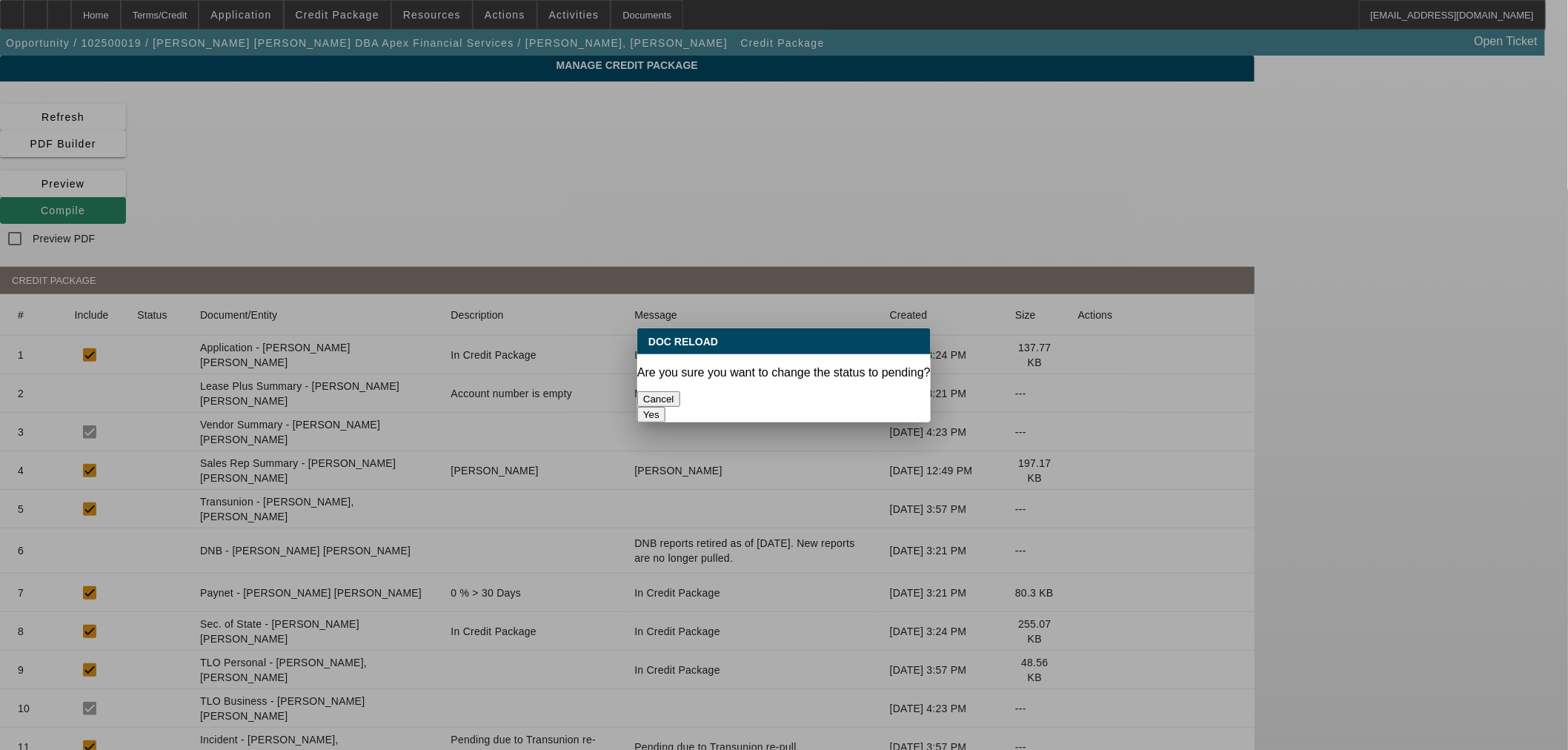
click at [666, 407] on button "Yes" at bounding box center [652, 415] width 28 height 16
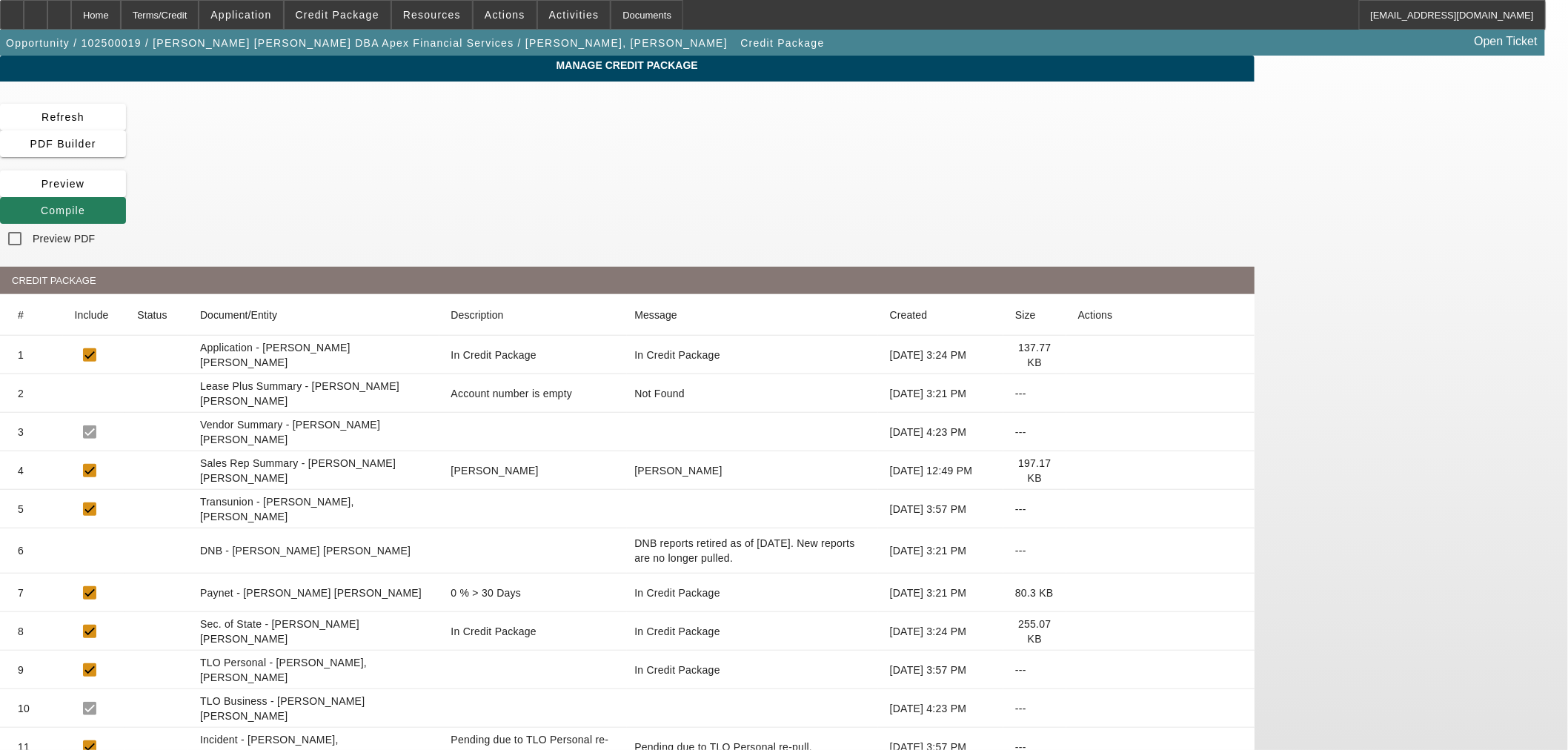
click at [85, 204] on span "Compile" at bounding box center [63, 210] width 45 height 12
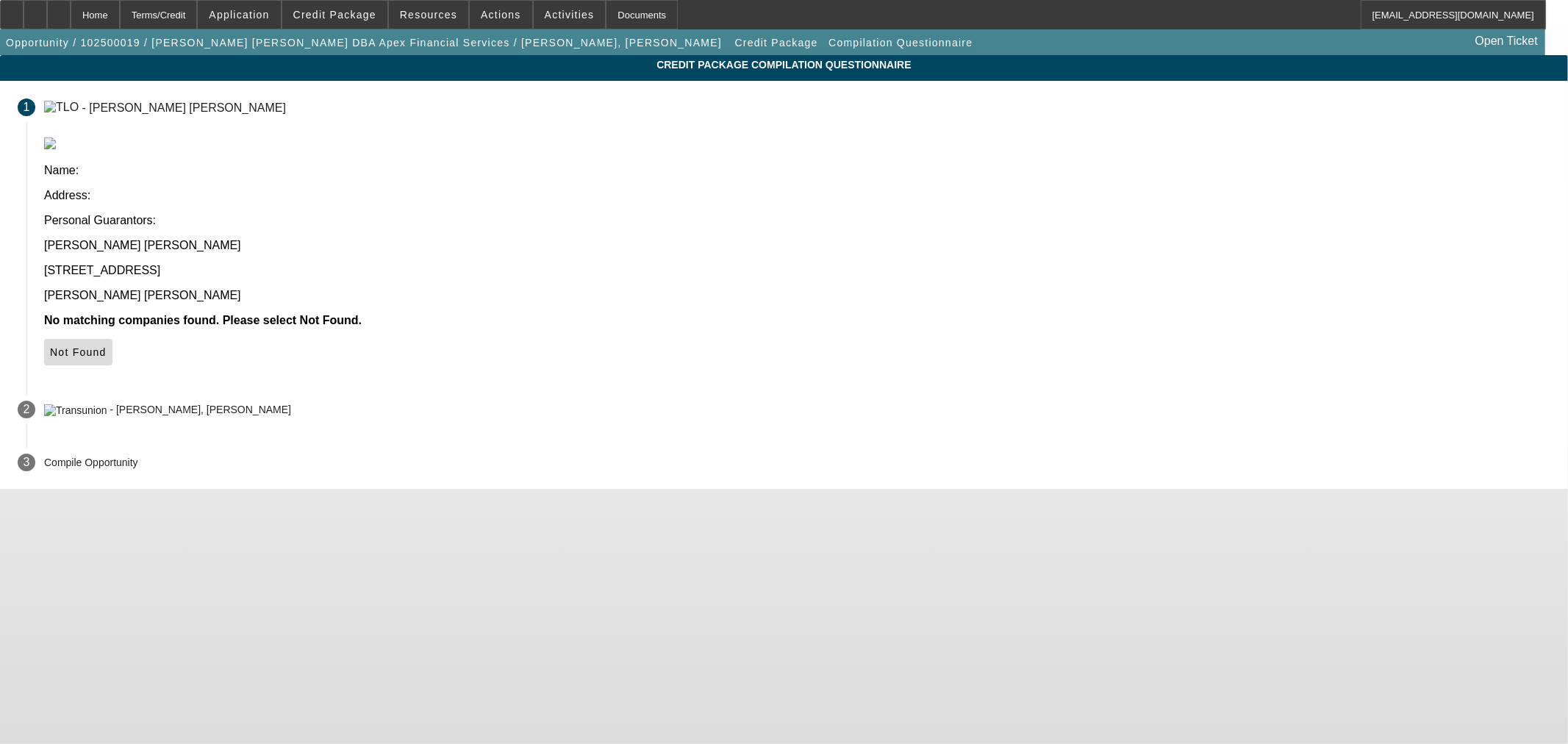
click at [107, 346] on span "Not Found" at bounding box center [78, 352] width 57 height 12
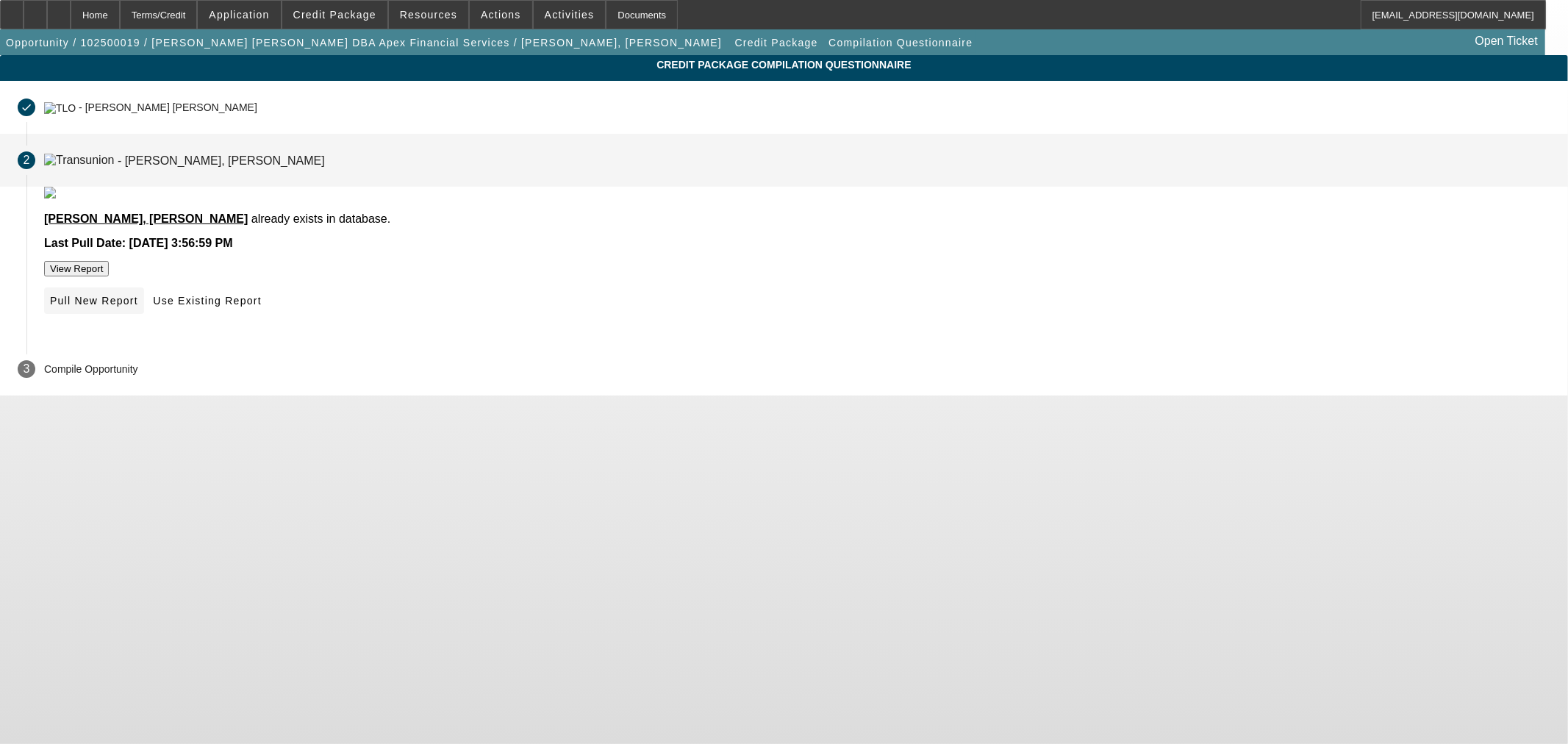
click at [138, 306] on span "Pull New Report" at bounding box center [94, 300] width 88 height 12
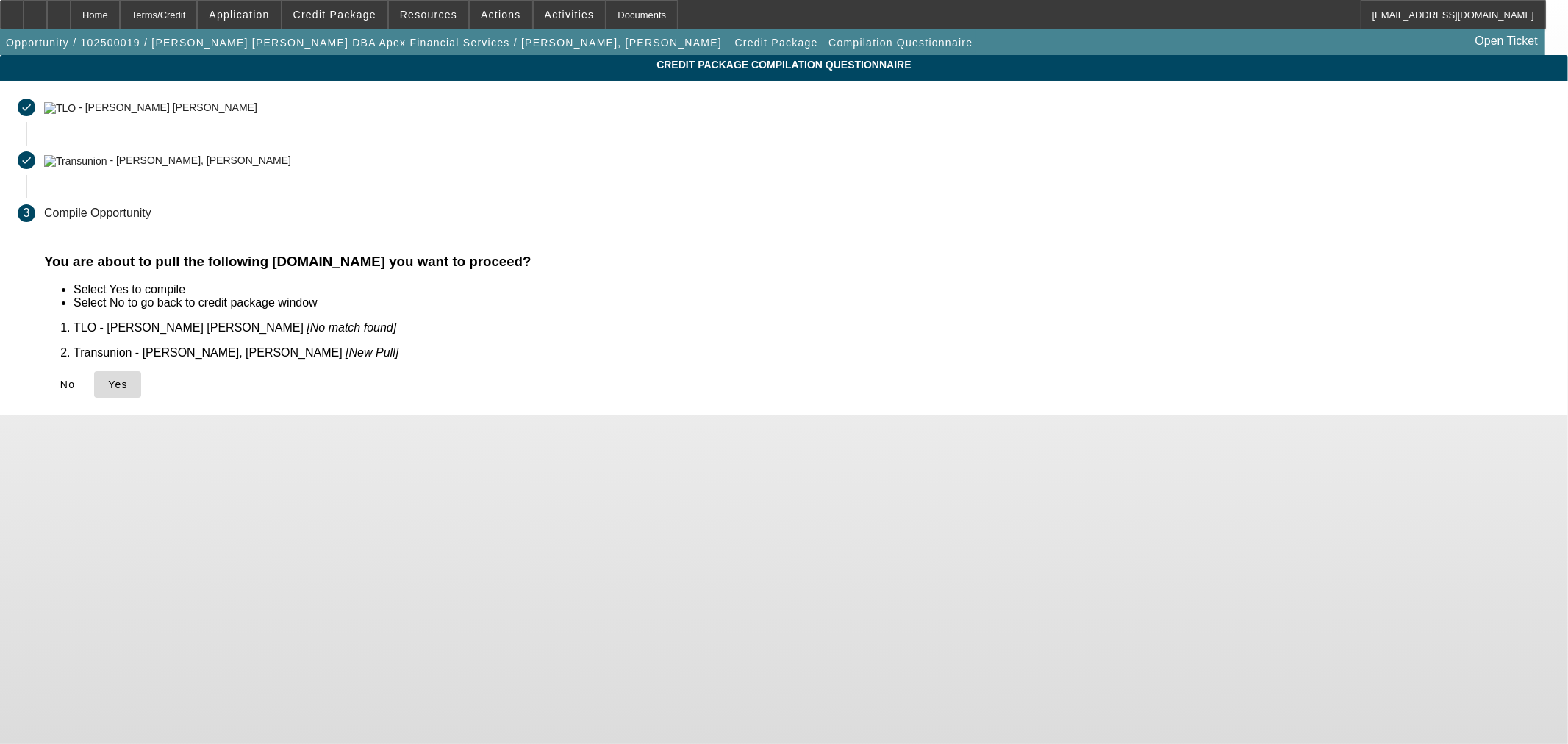
click at [128, 379] on span "Yes" at bounding box center [118, 384] width 19 height 12
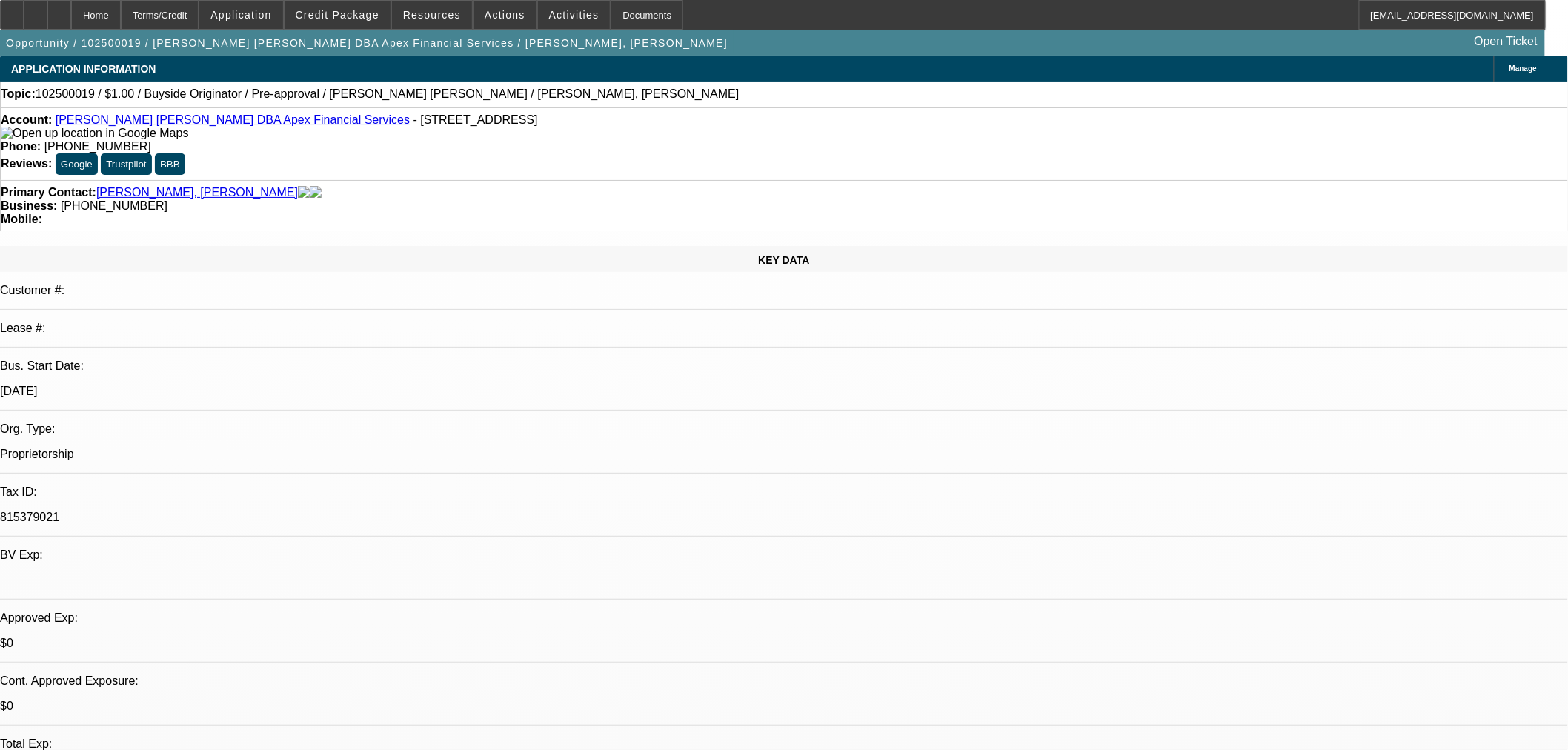
select select "0"
select select "2"
select select "0"
select select "6"
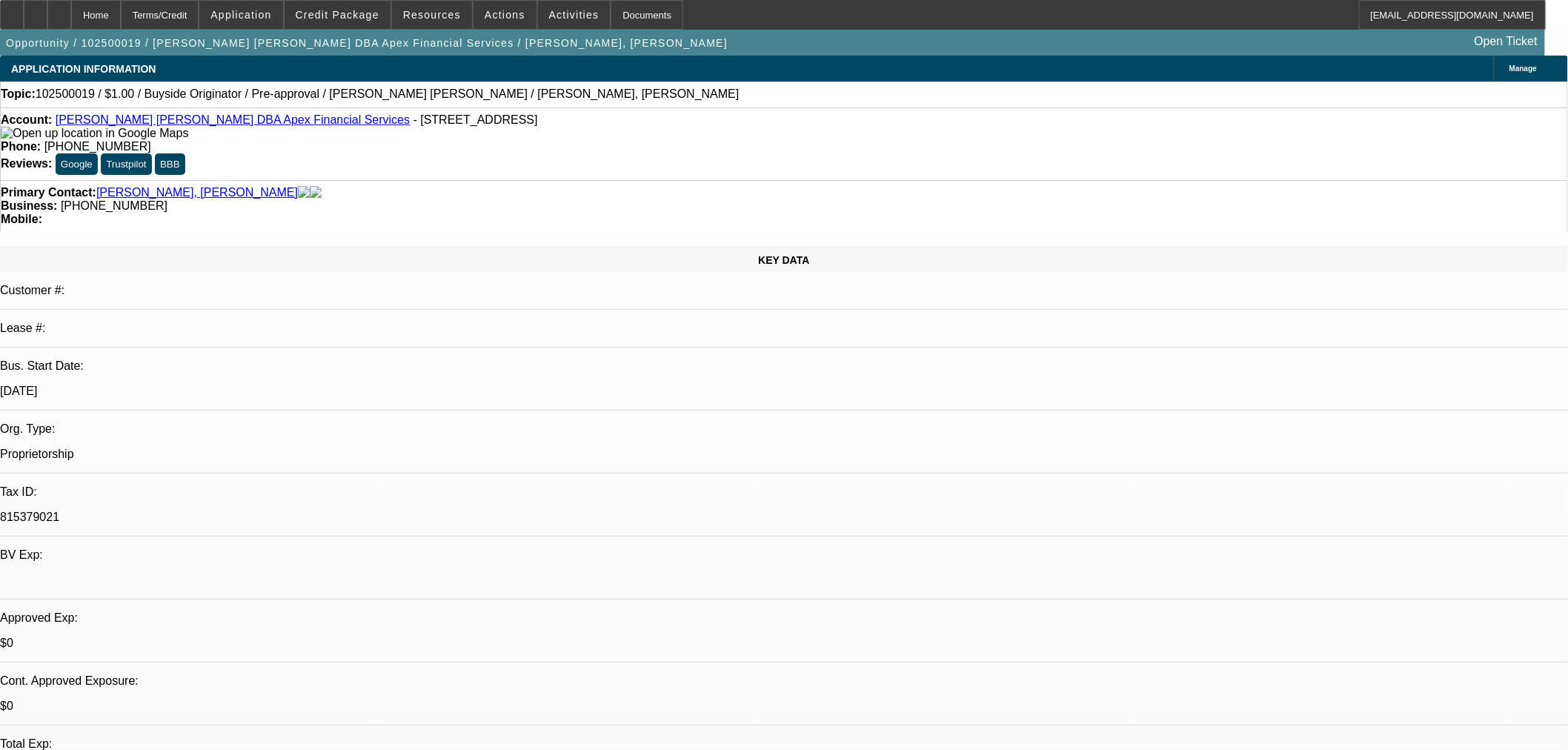
select select "0"
select select "2"
select select "0"
select select "6"
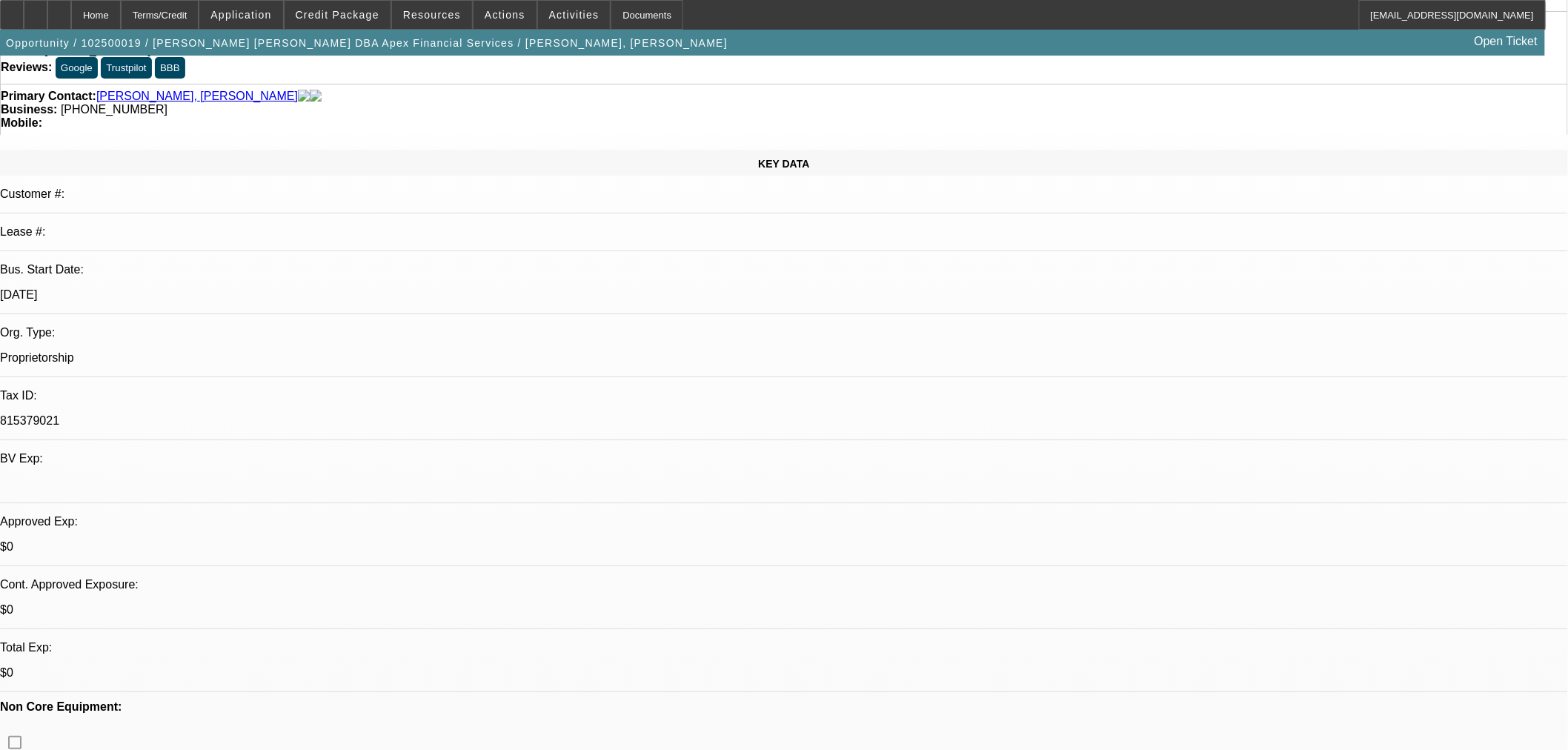
scroll to position [137, 0]
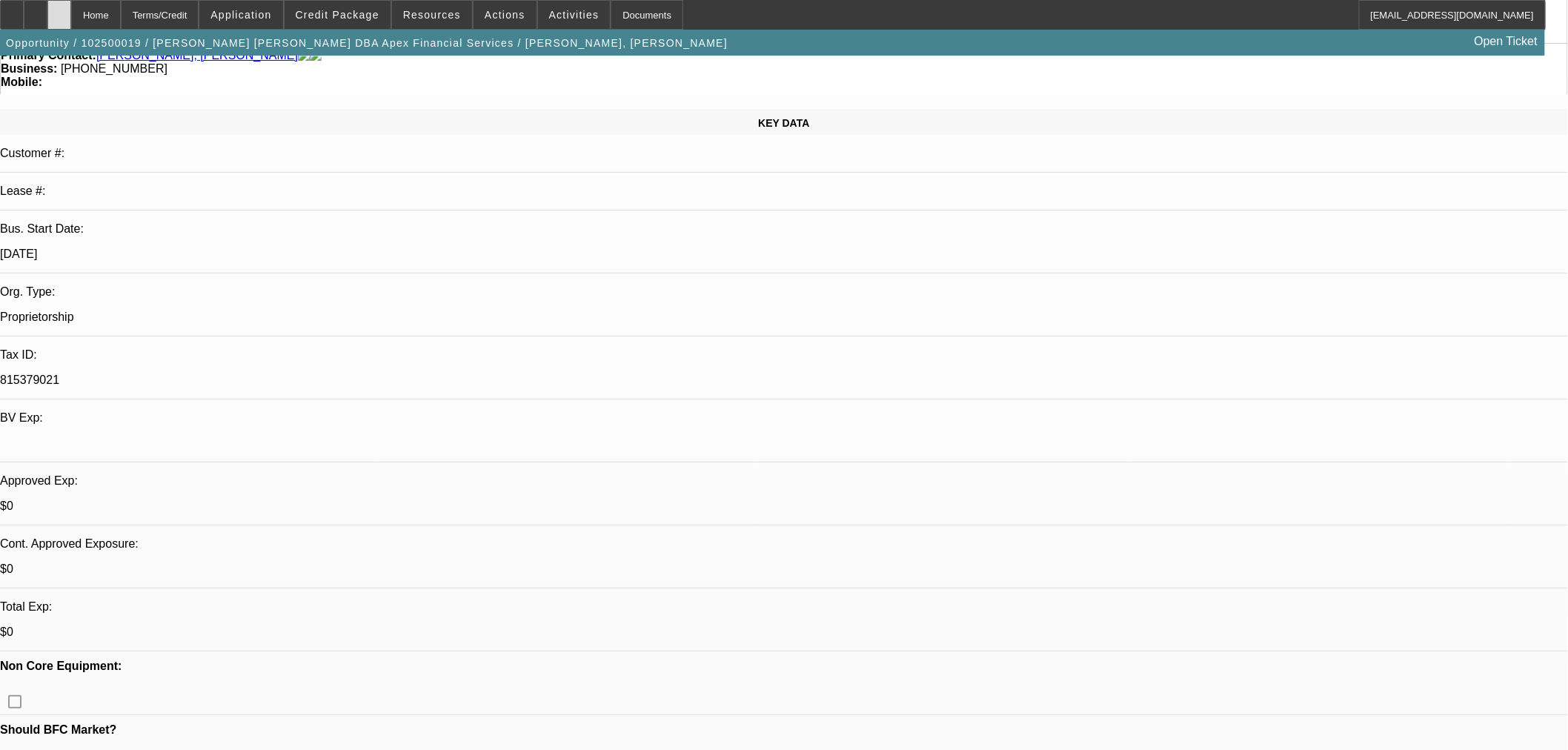
click at [59, 9] on icon at bounding box center [59, 9] width 0 height 0
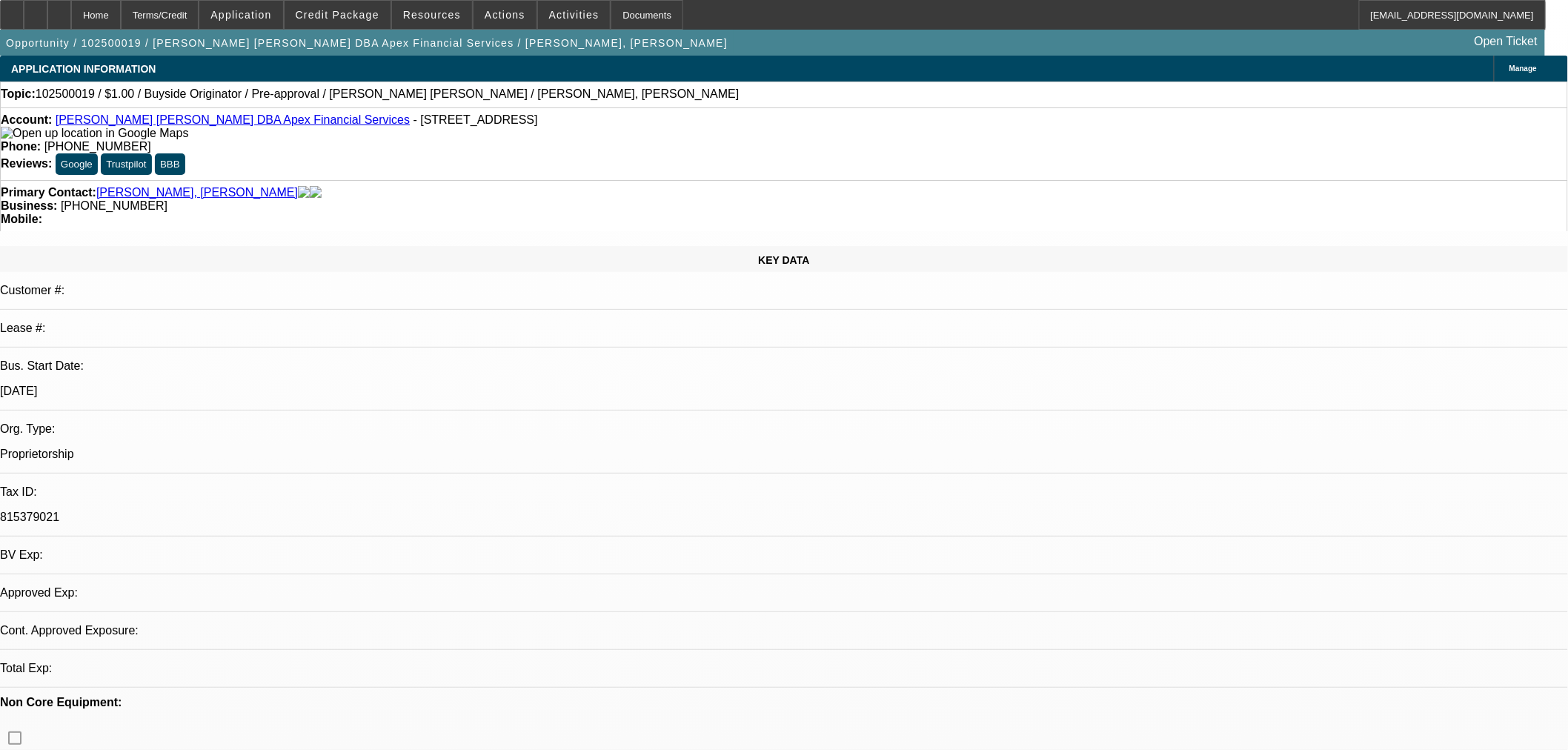
select select "0"
select select "2"
select select "0"
select select "6"
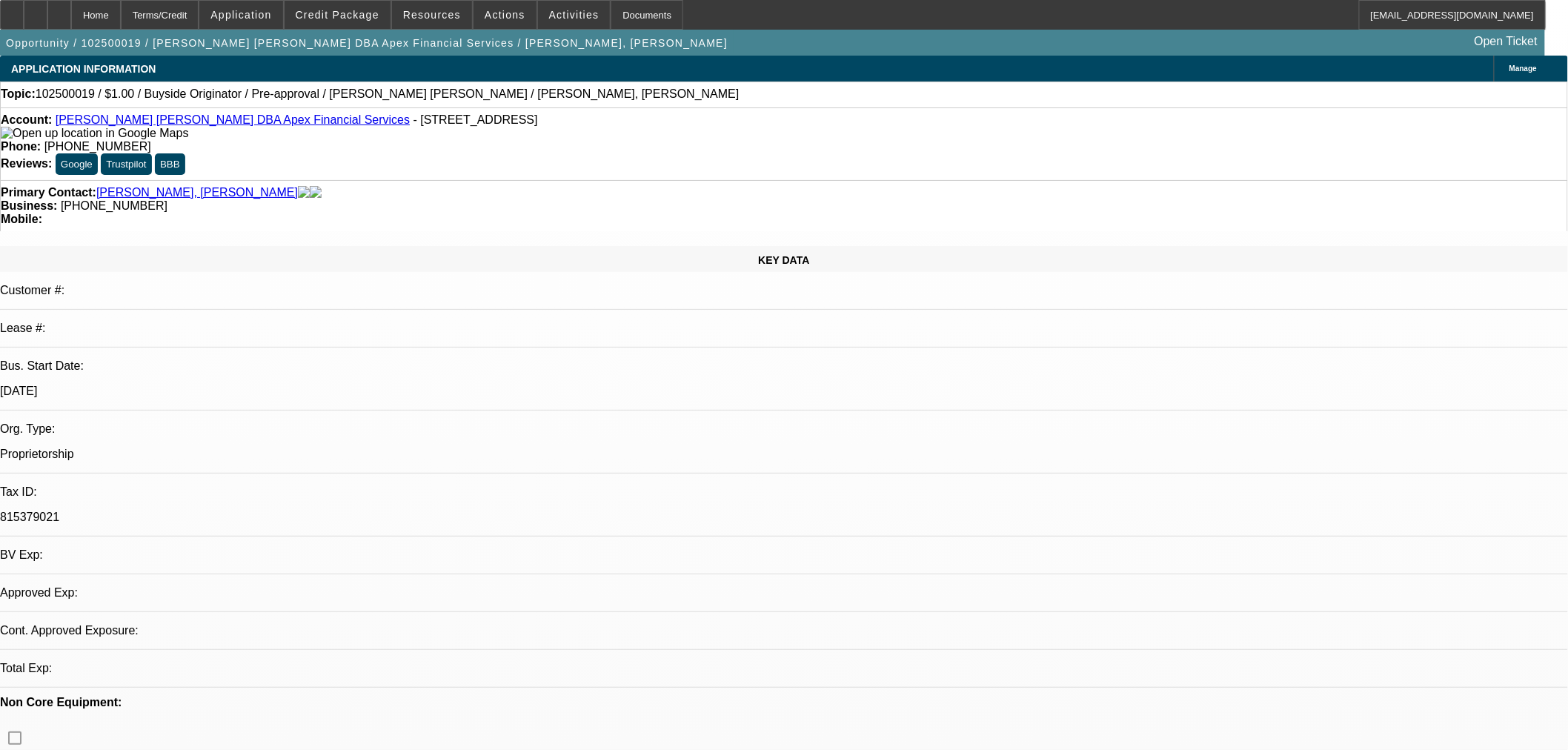
select select "0"
select select "2"
select select "0"
select select "6"
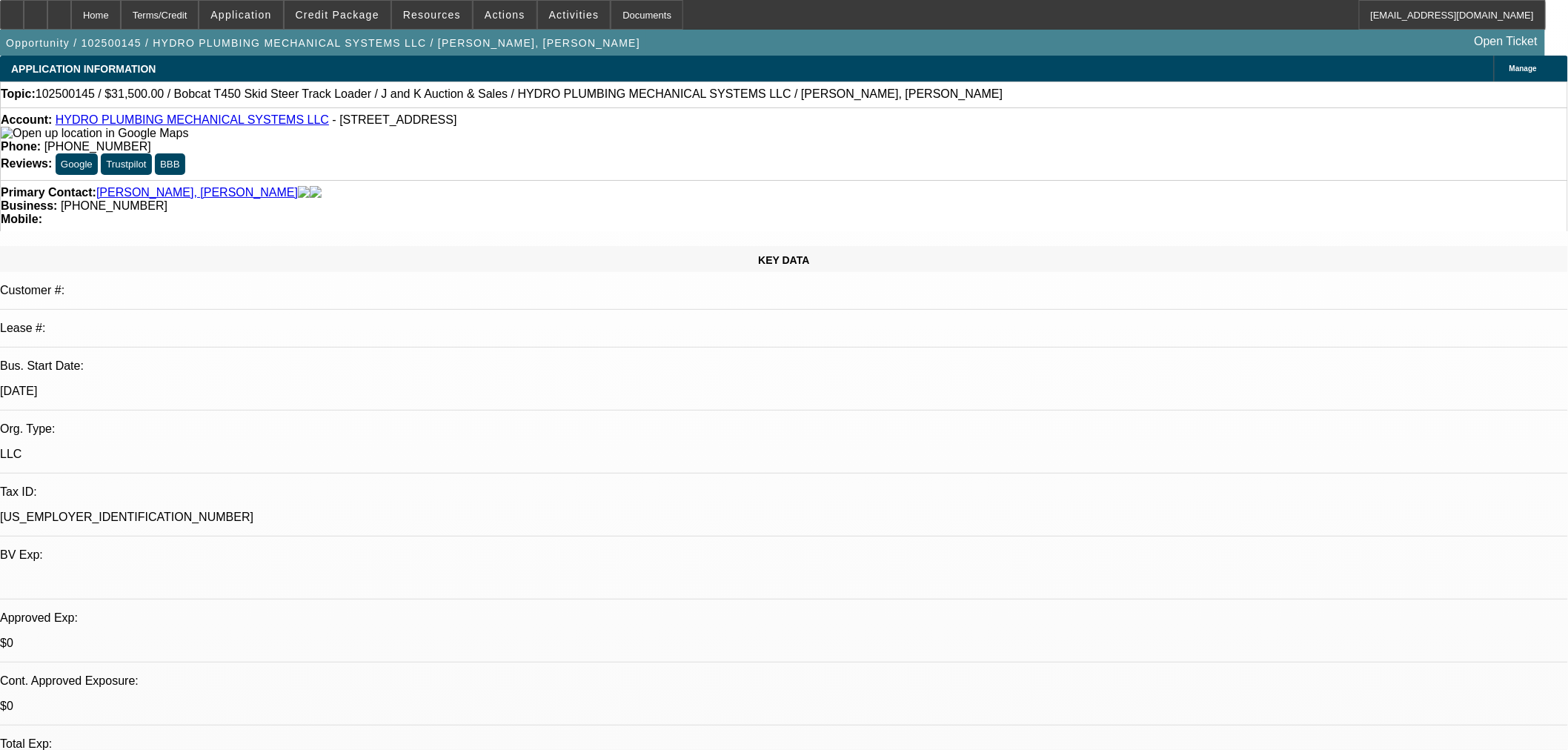
select select "0"
select select "2"
select select "0"
select select "2"
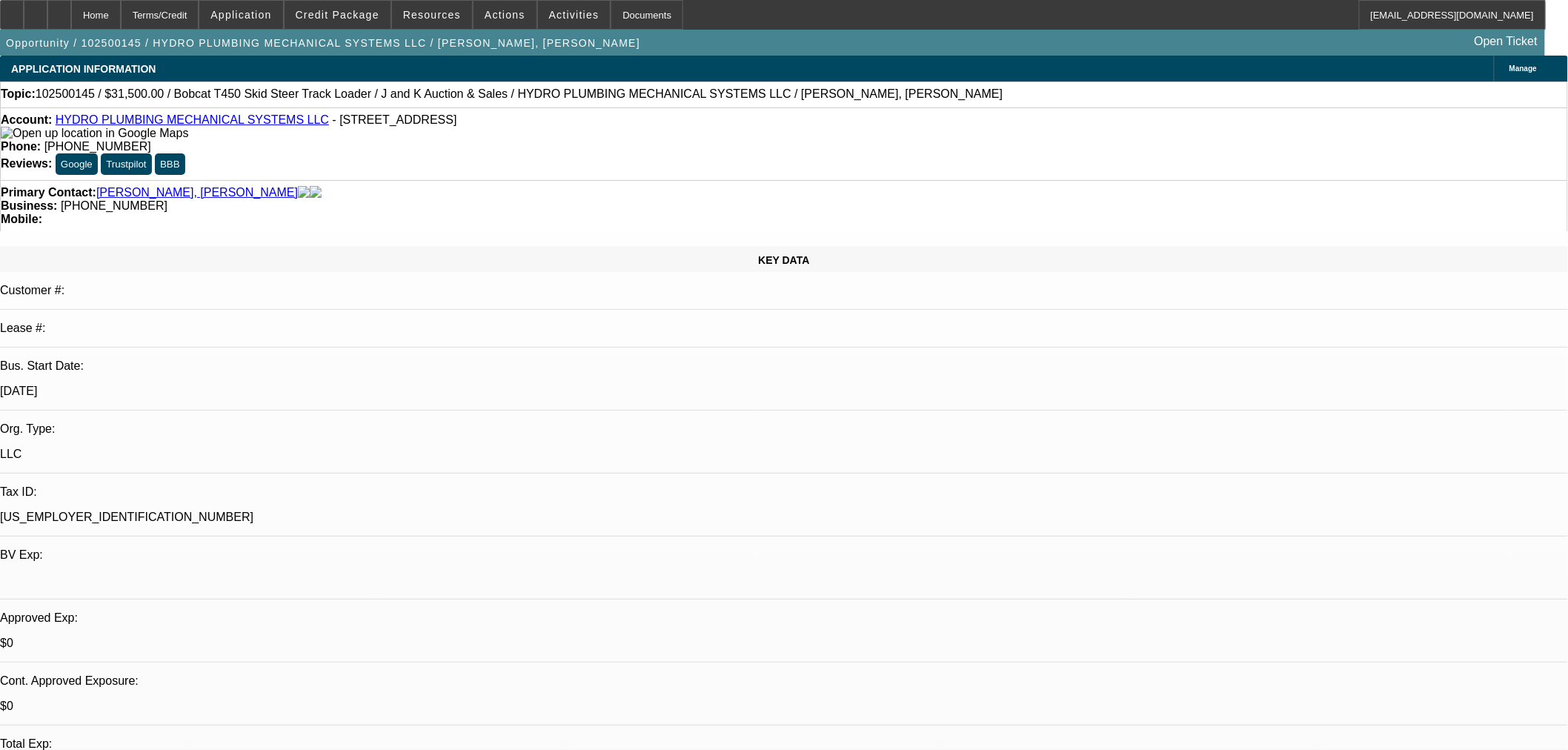
select select "0"
select select "1"
select select "2"
select select "6"
select select "1"
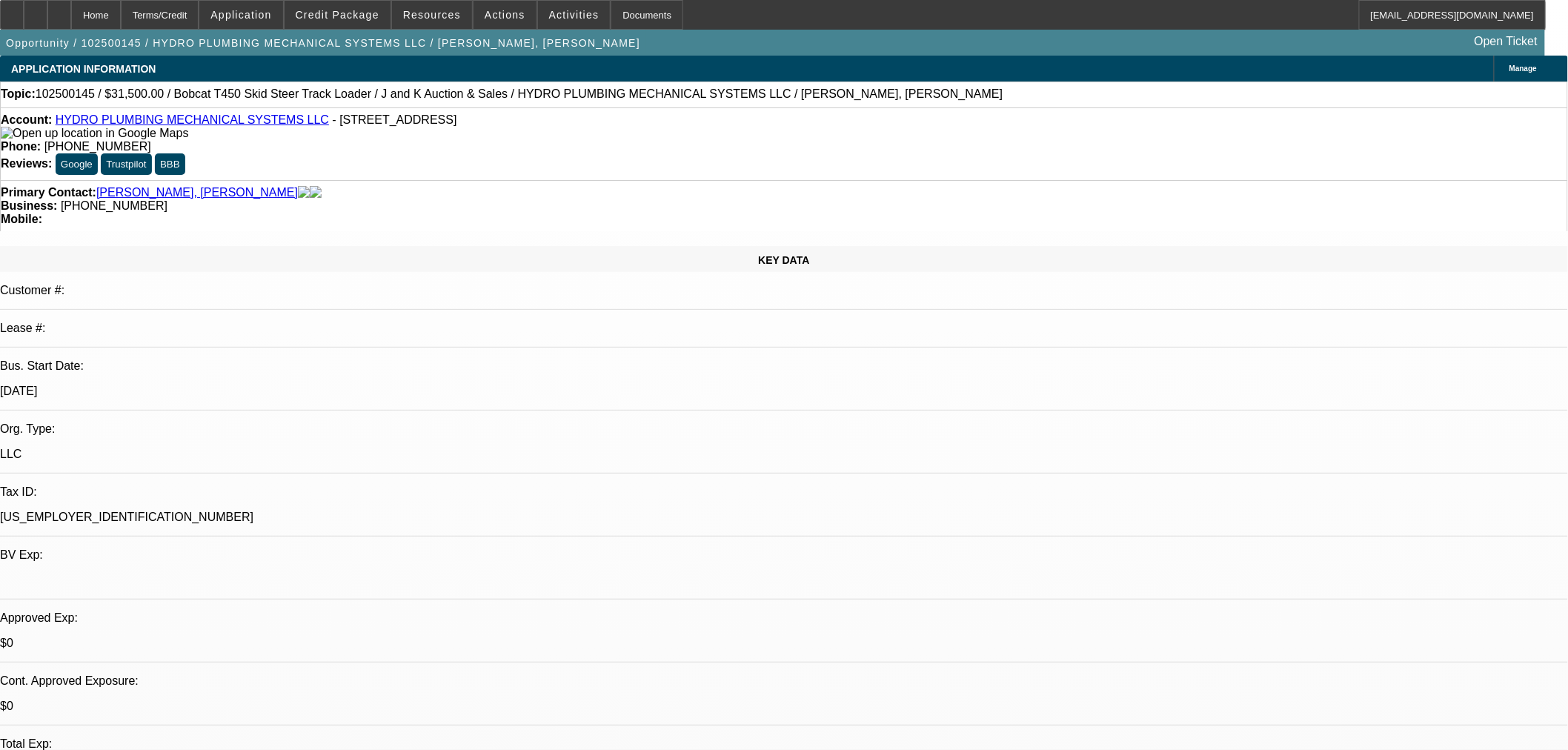
select select "2"
select select "6"
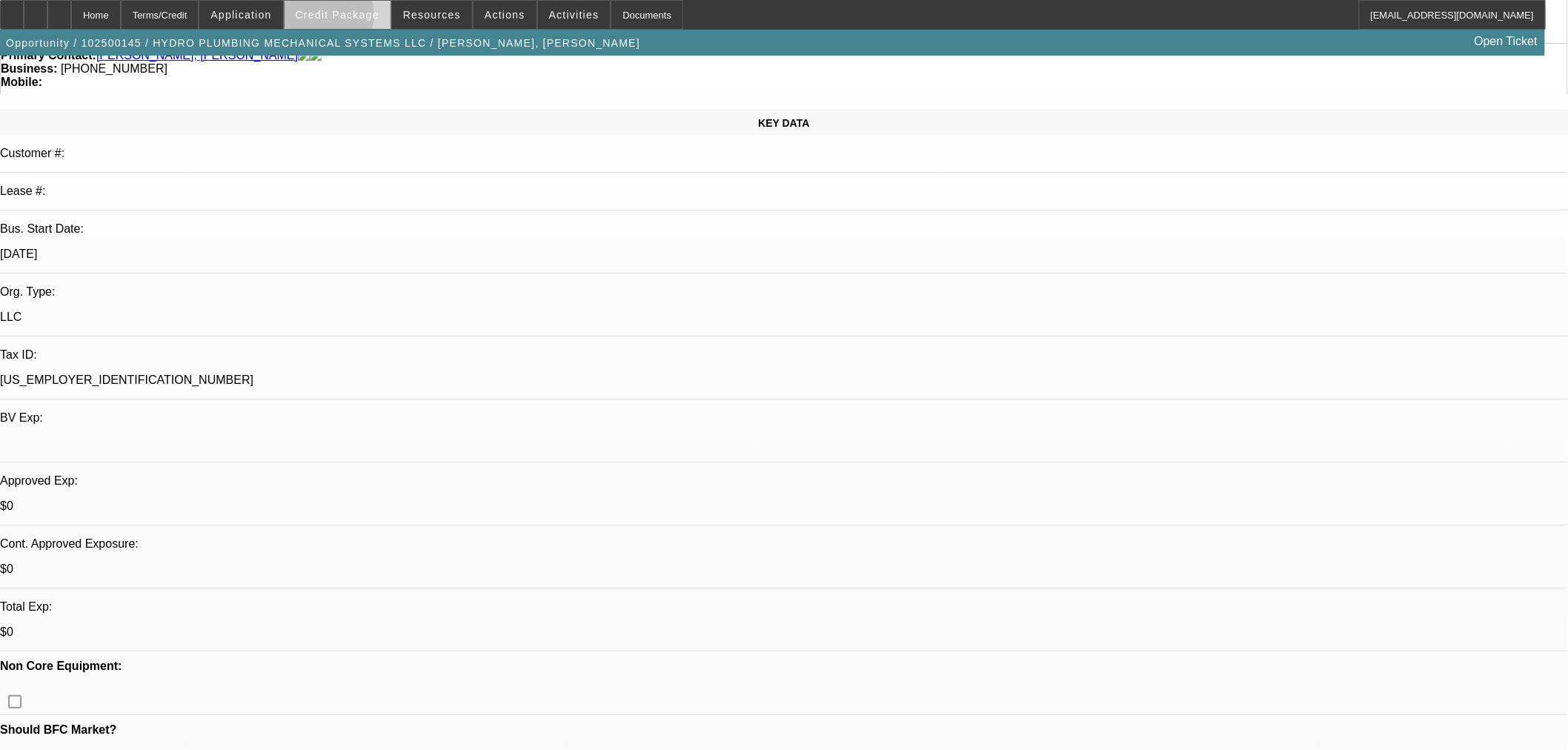
click at [348, 18] on span "Credit Package" at bounding box center [337, 14] width 84 height 12
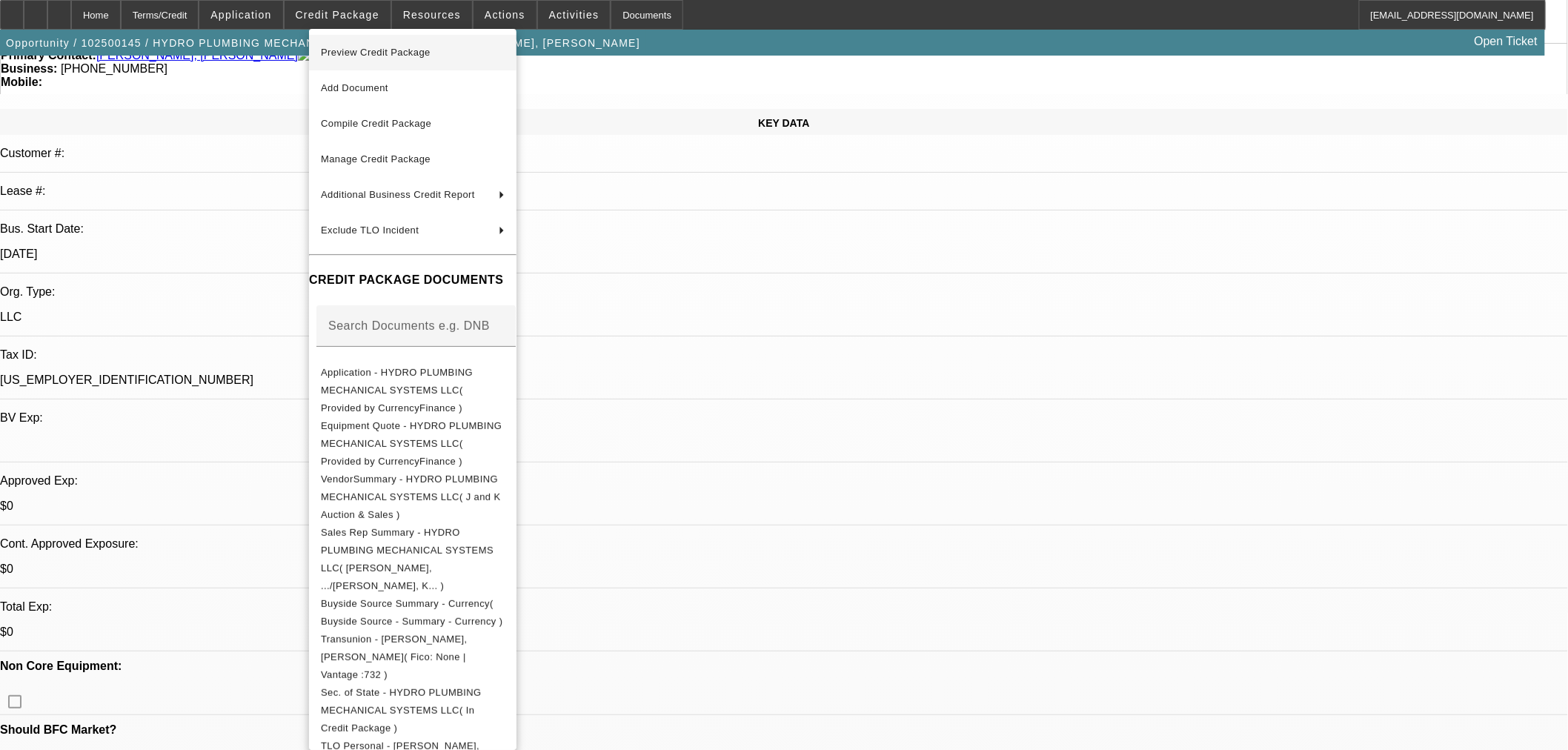
click at [383, 41] on button "Preview Credit Package" at bounding box center [413, 52] width 207 height 35
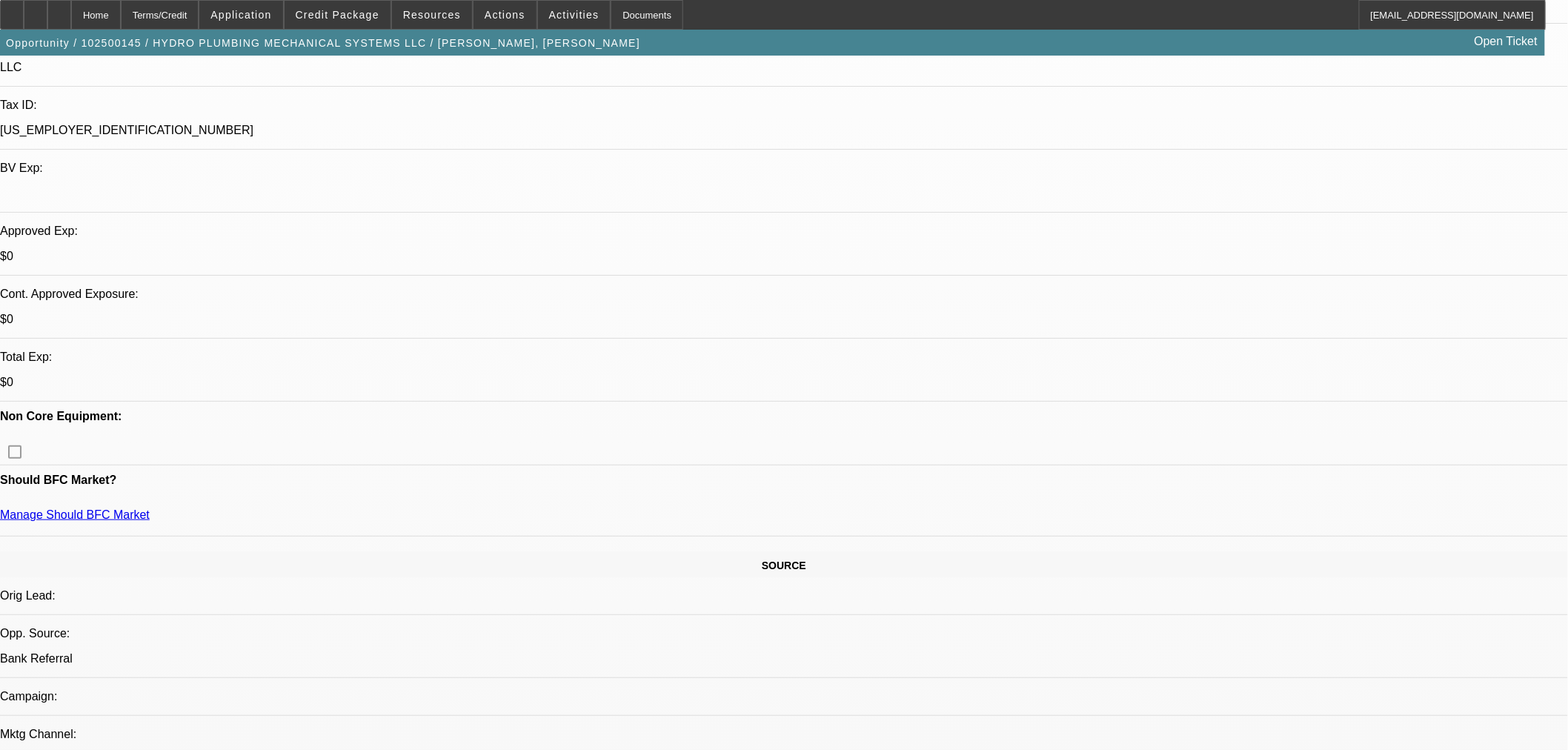
scroll to position [274, 0]
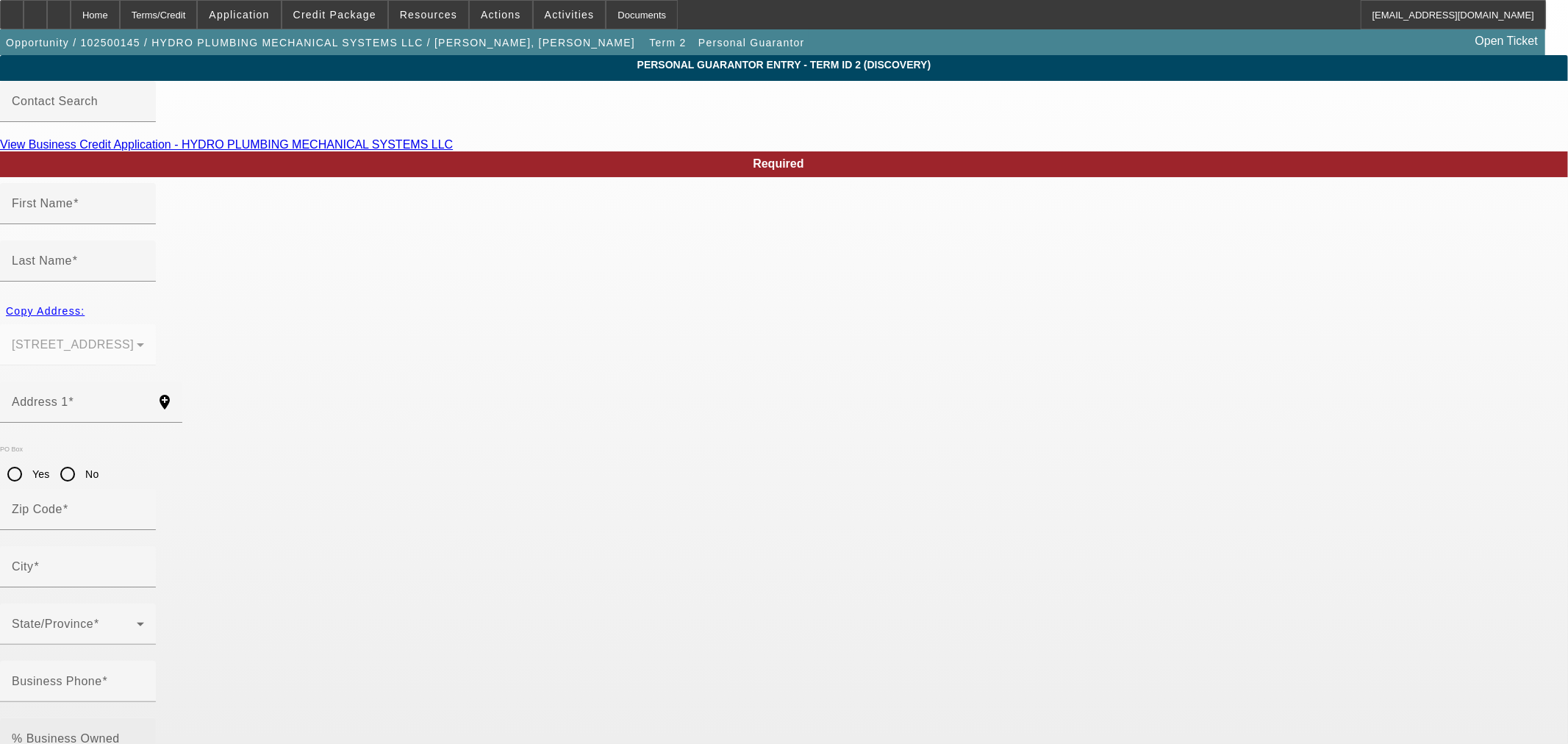
type input "[PERSON_NAME]"
type input "[STREET_ADDRESS]"
radio input "true"
type input "87124"
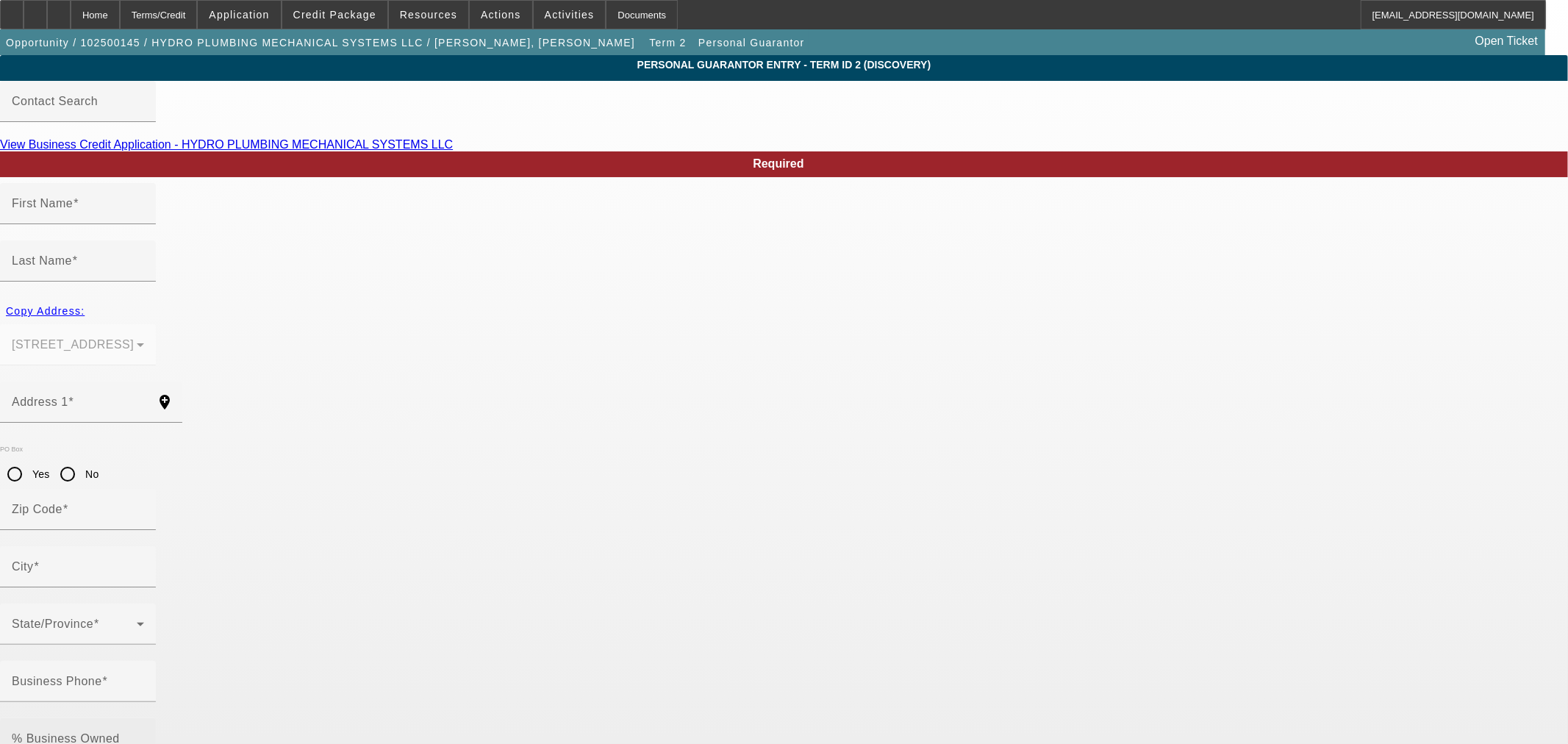
type input "[GEOGRAPHIC_DATA]"
type input "[PHONE_NUMBER]"
type input "75"
type input "988-77-6355"
type input "[EMAIL_ADDRESS][DOMAIN_NAME]"
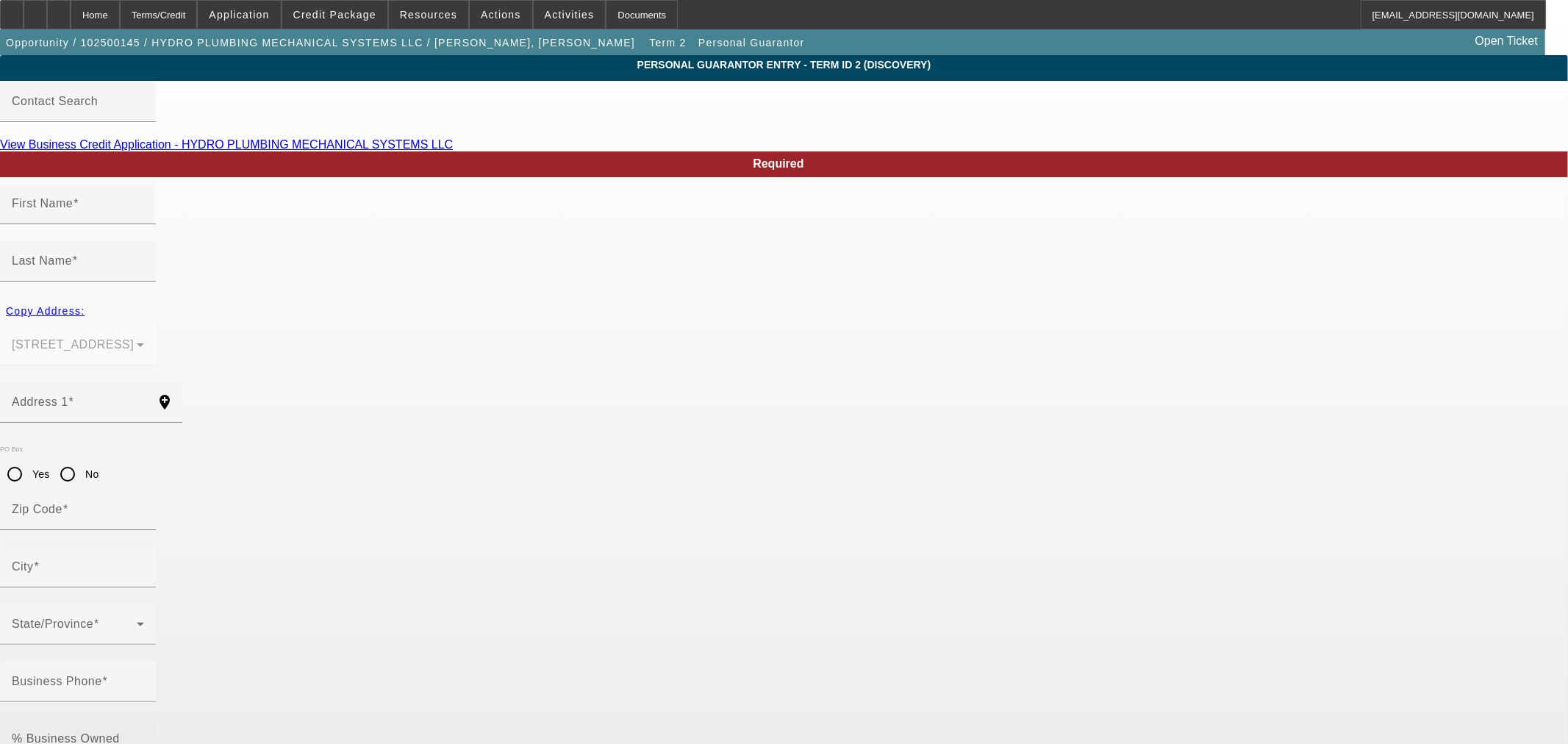
type input "M"
click at [144, 736] on input "75" at bounding box center [78, 745] width 133 height 18
click at [144, 736] on input "5" at bounding box center [78, 745] width 133 height 18
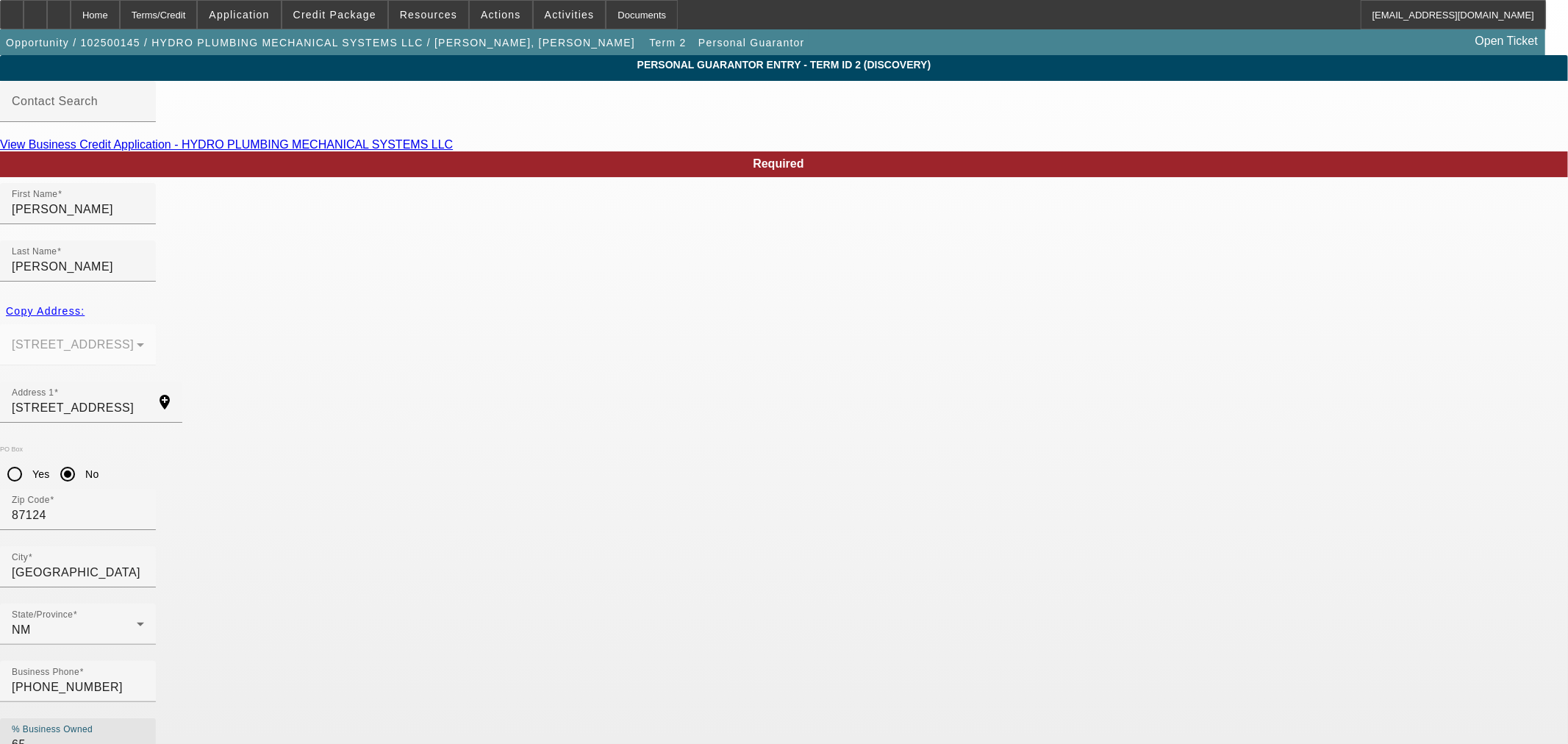
type input "65"
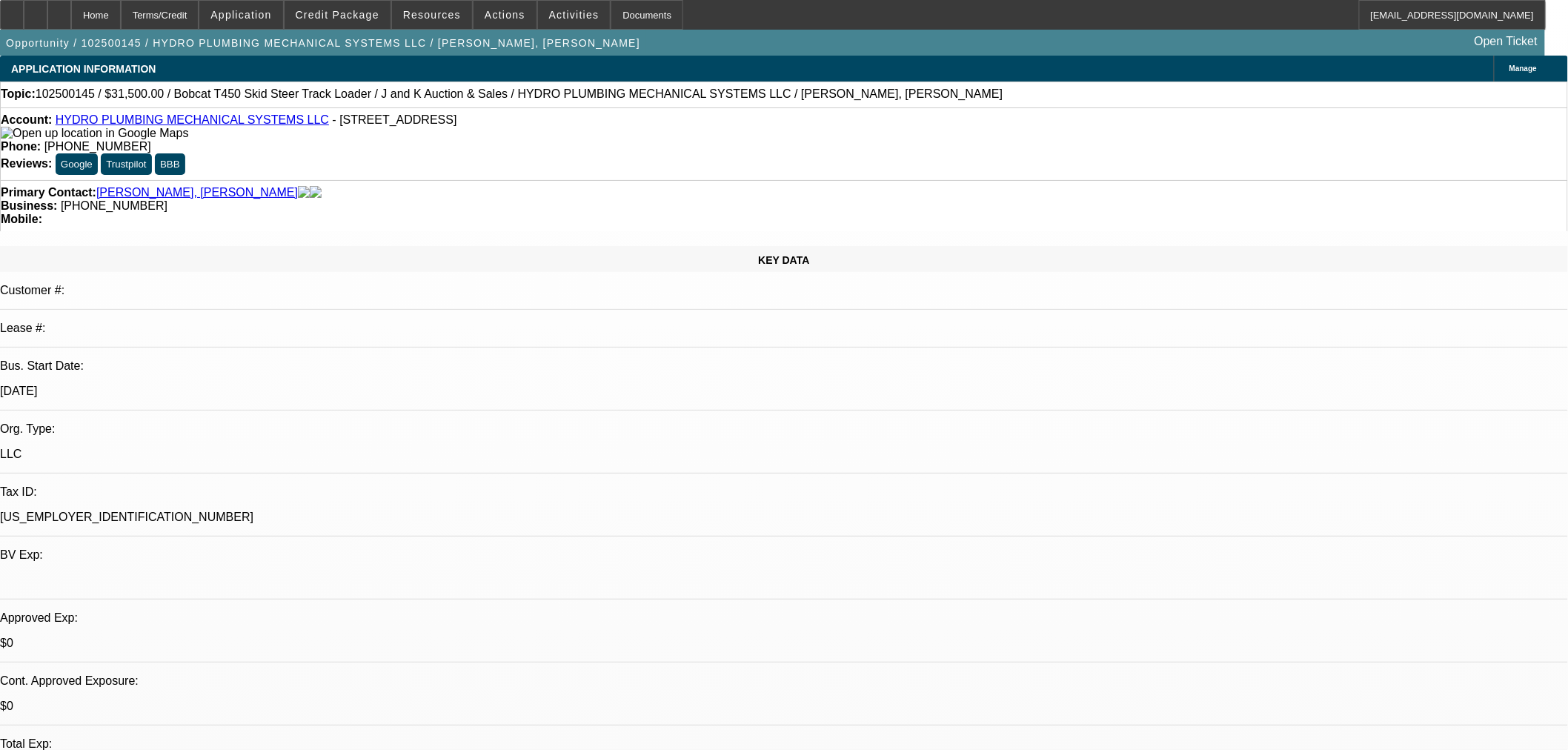
select select "0"
select select "2"
select select "0"
select select "6"
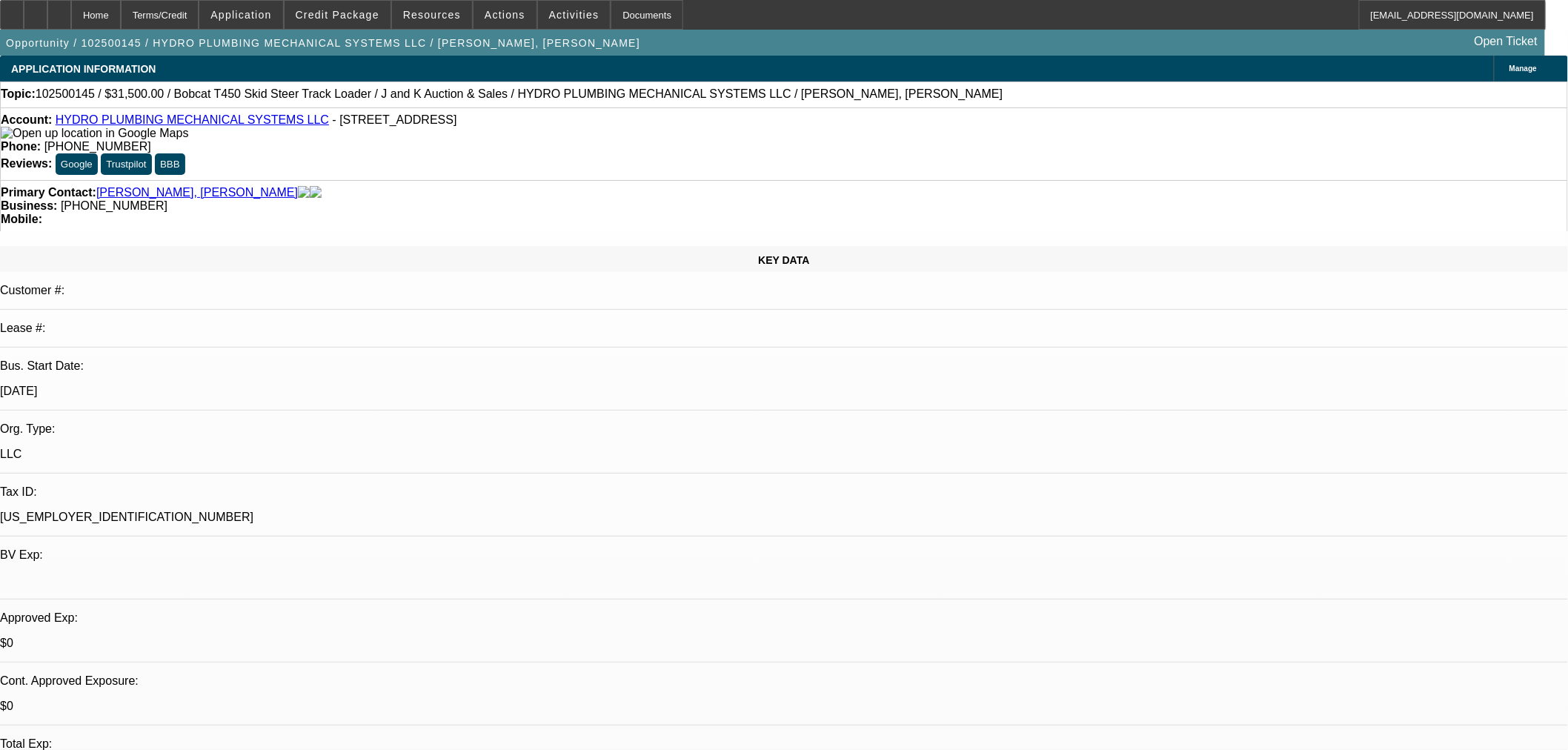
select select "0"
select select "2"
select select "0"
select select "6"
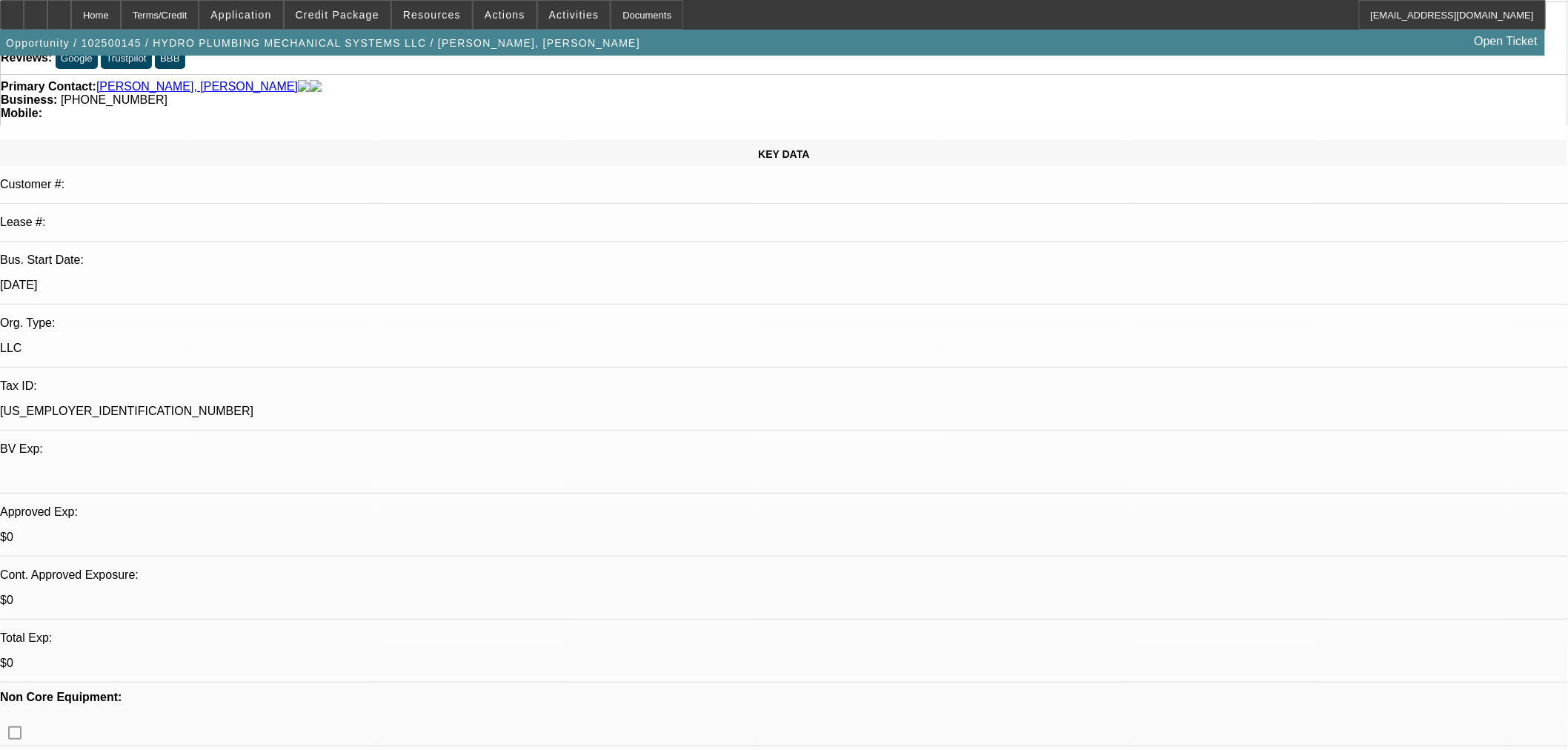
scroll to position [274, 0]
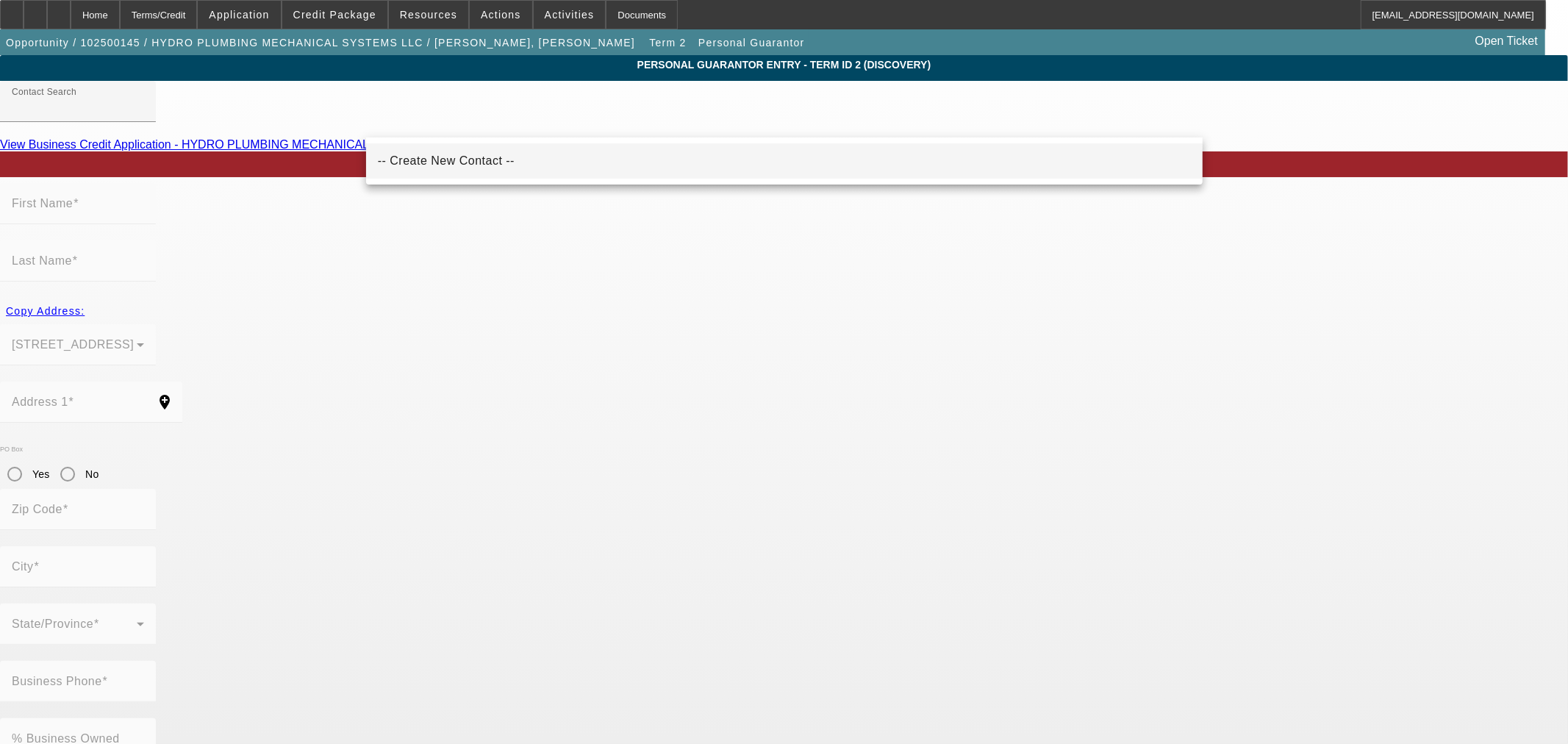
click at [430, 152] on span "-- Create New Contact --" at bounding box center [446, 161] width 136 height 18
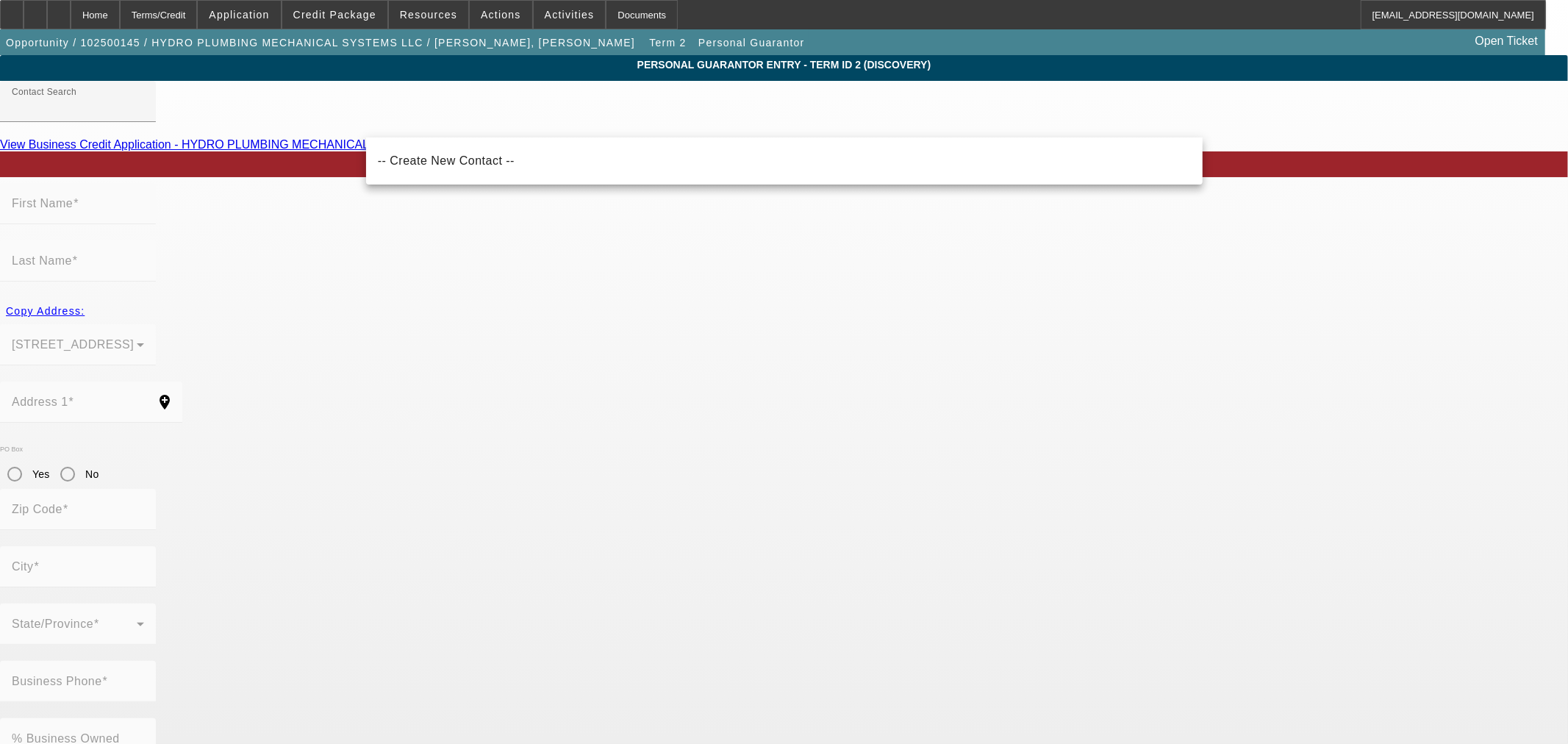
type input "-- Create New Contact --"
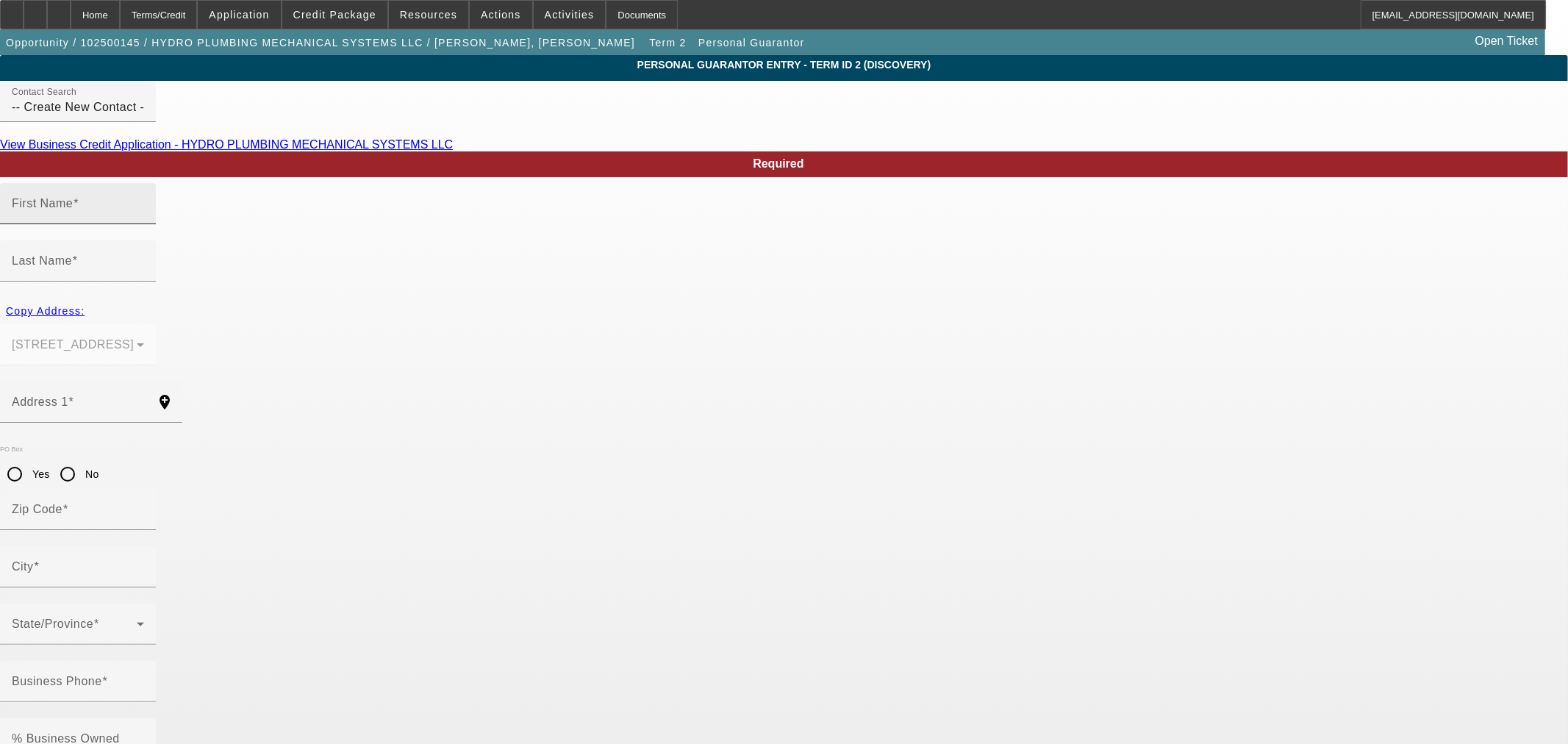
click at [144, 221] on div "First Name" at bounding box center [78, 204] width 133 height 41
type input "Gavin"
type input "Johnson"
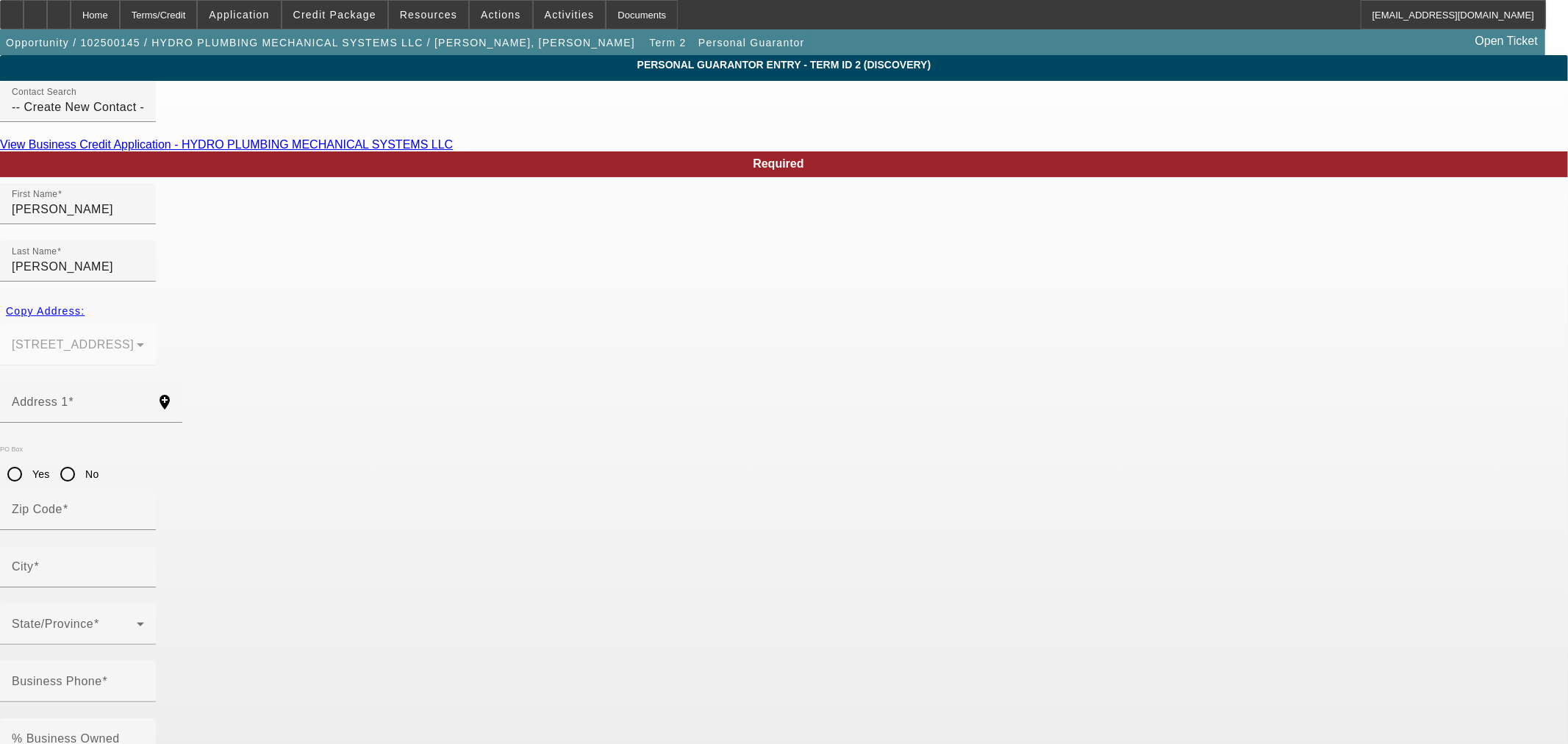
paste input "galvinized262@gmail.com"
type input "galvinized262@gmail.com"
paste input "468-21-2263"
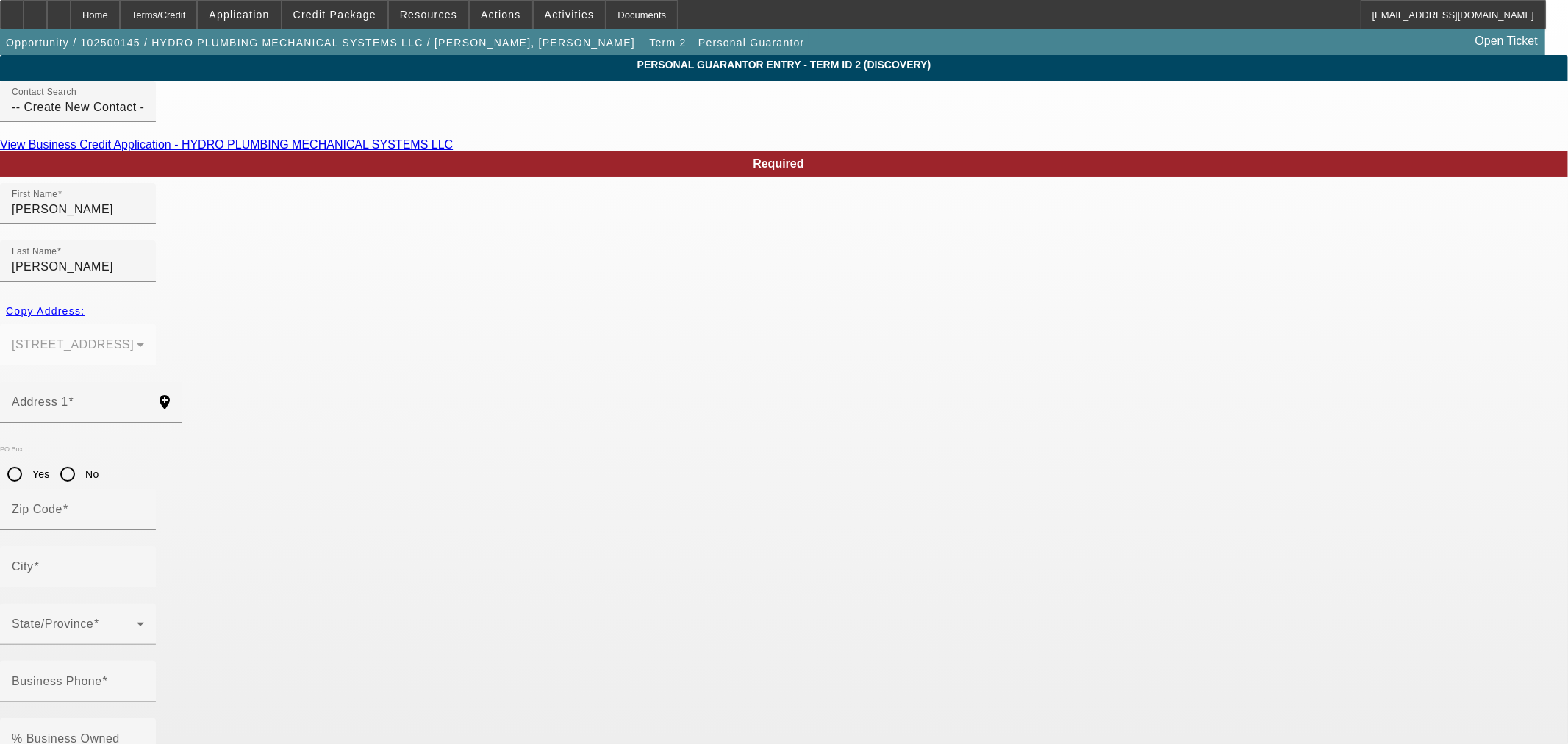
type input "468-21-2263"
click at [144, 399] on input "Address 1" at bounding box center [78, 408] width 133 height 18
paste input "10512 Cadiz st nw"
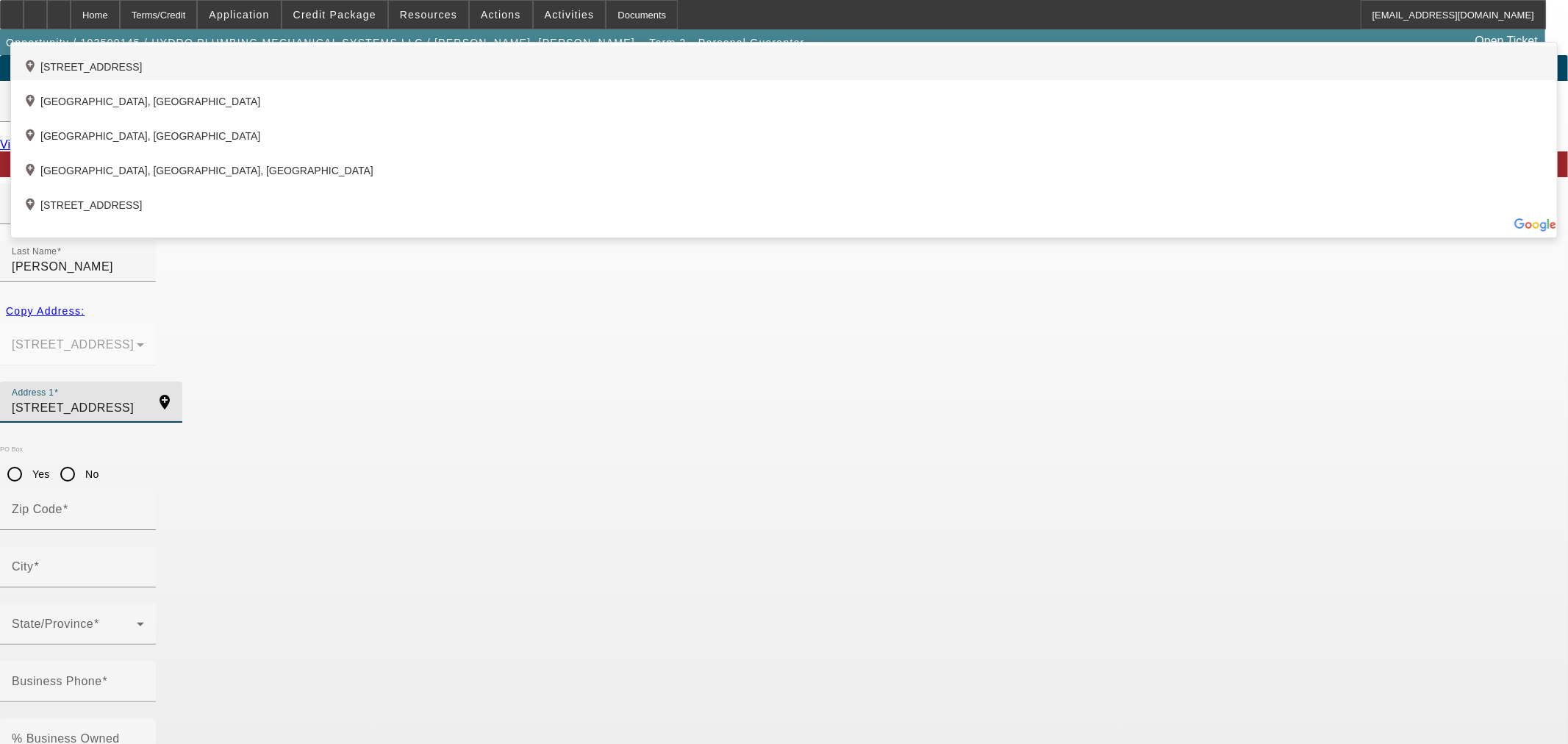
click at [606, 80] on div "add_location 10512 Cadiz Street Northwest, Albuquerque, NM 87114, US" at bounding box center [784, 62] width 1546 height 34
type input "10512 Cadiz Street Northwest"
type input "87114"
type input "Albuquerque"
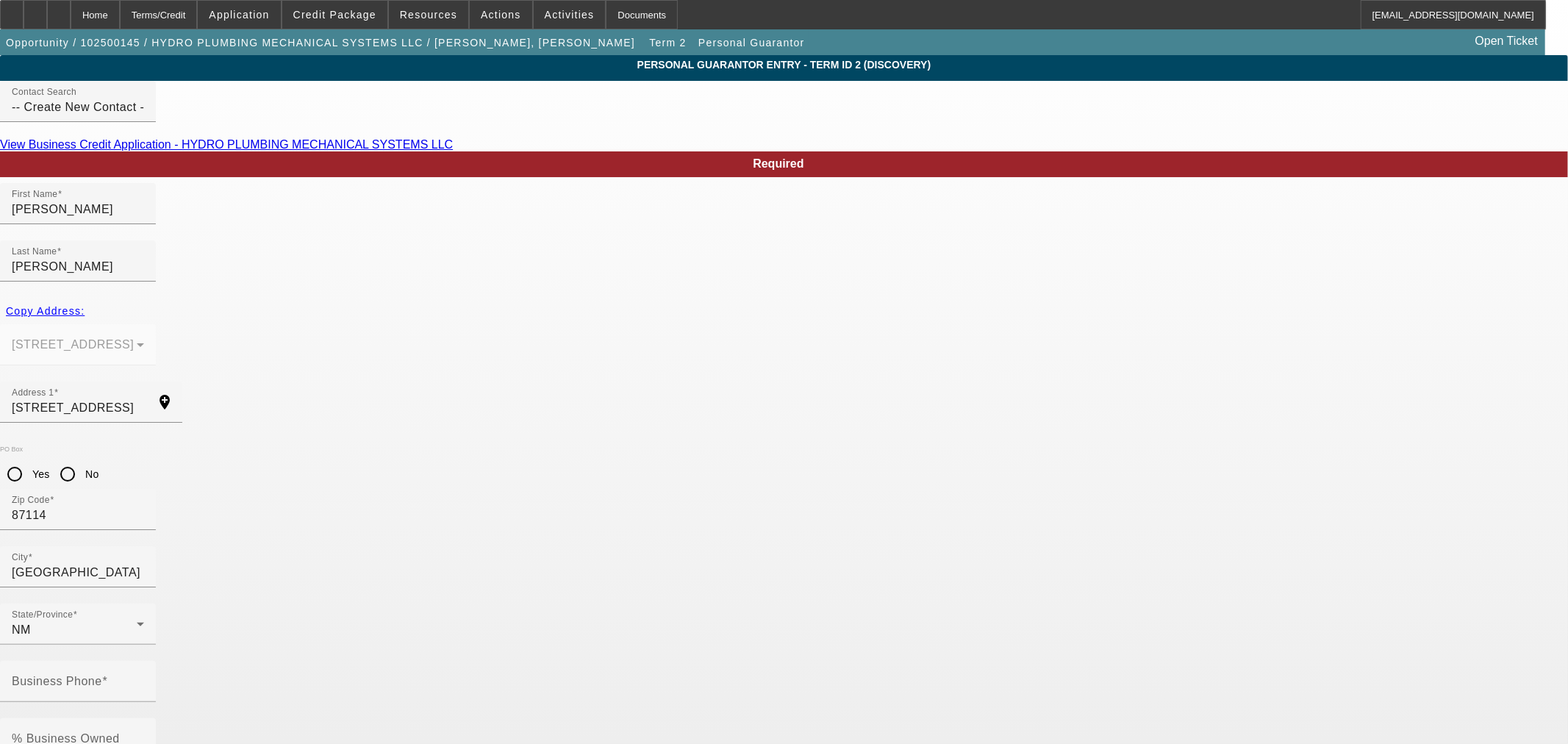
click at [83, 459] on input "No" at bounding box center [68, 474] width 30 height 30
radio input "true"
click at [120, 732] on mat-label "% Business Owned" at bounding box center [65, 739] width 108 height 12
click at [144, 736] on input "% Business Owned" at bounding box center [78, 745] width 133 height 18
type input "35"
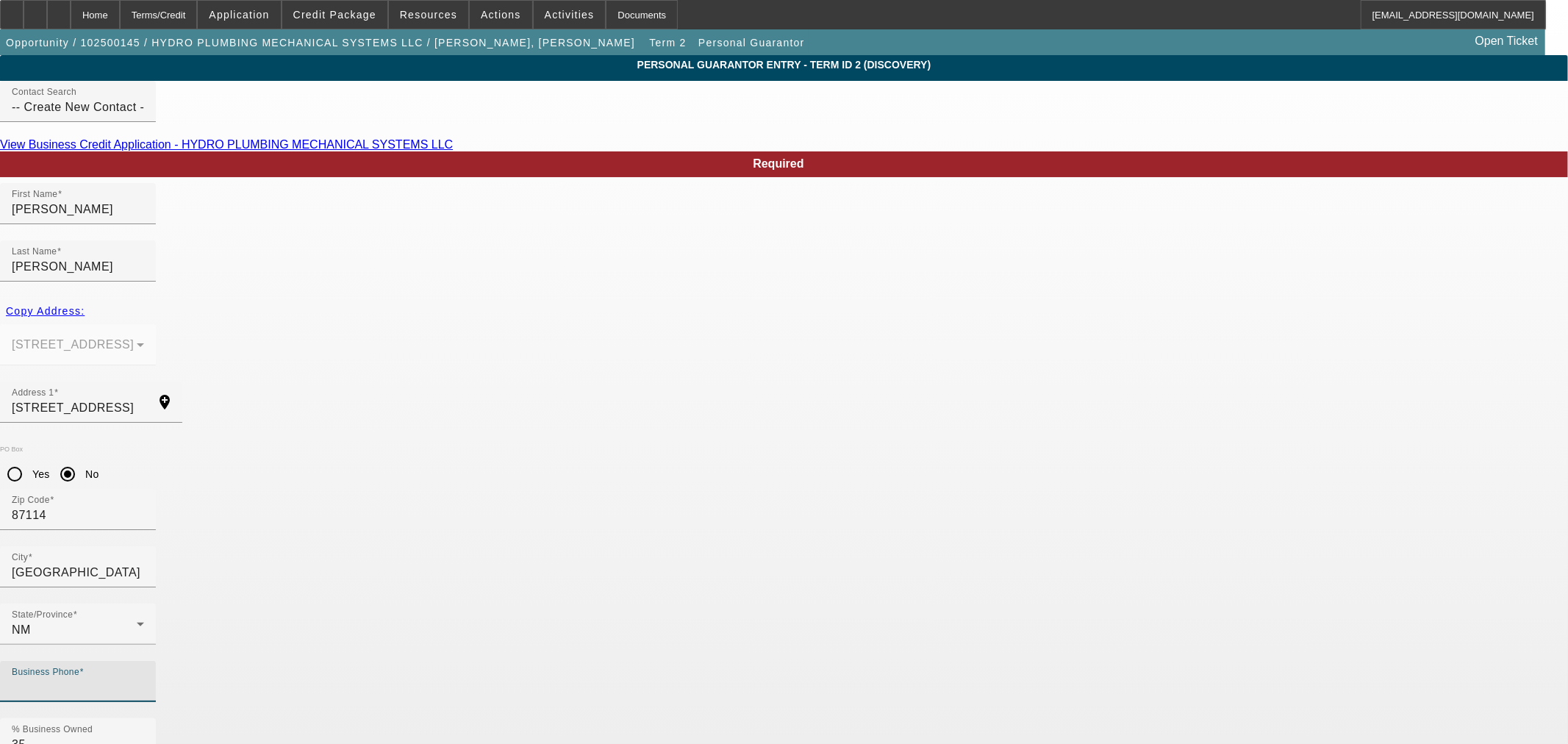
click at [144, 678] on input "Business Phone" at bounding box center [78, 687] width 133 height 18
paste input "(505) 515-9006"
type input "(505) 515-9006"
type input "galvinized262@gmail.com"
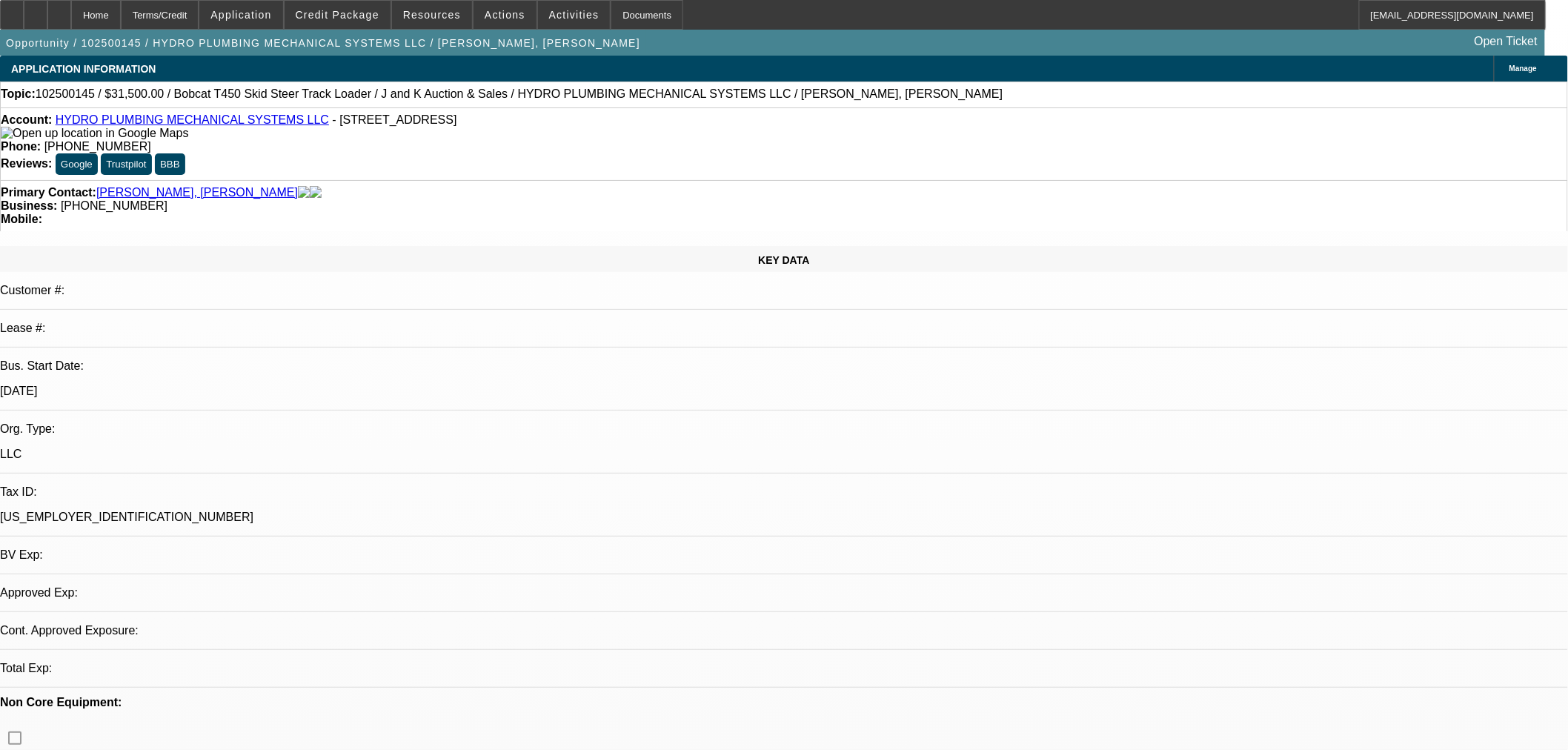
select select "0"
select select "2"
select select "0"
select select "6"
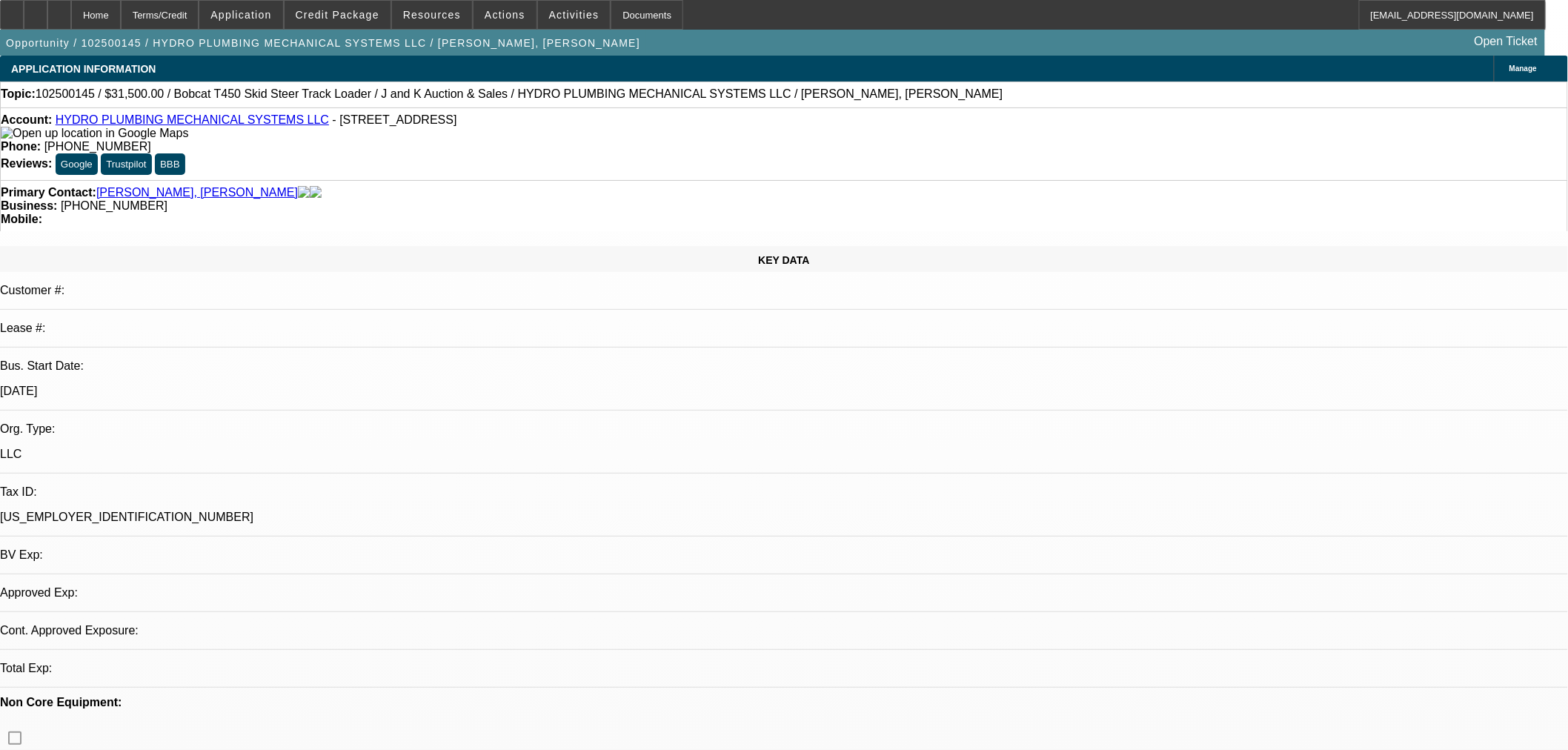
select select "0"
select select "2"
select select "0"
select select "6"
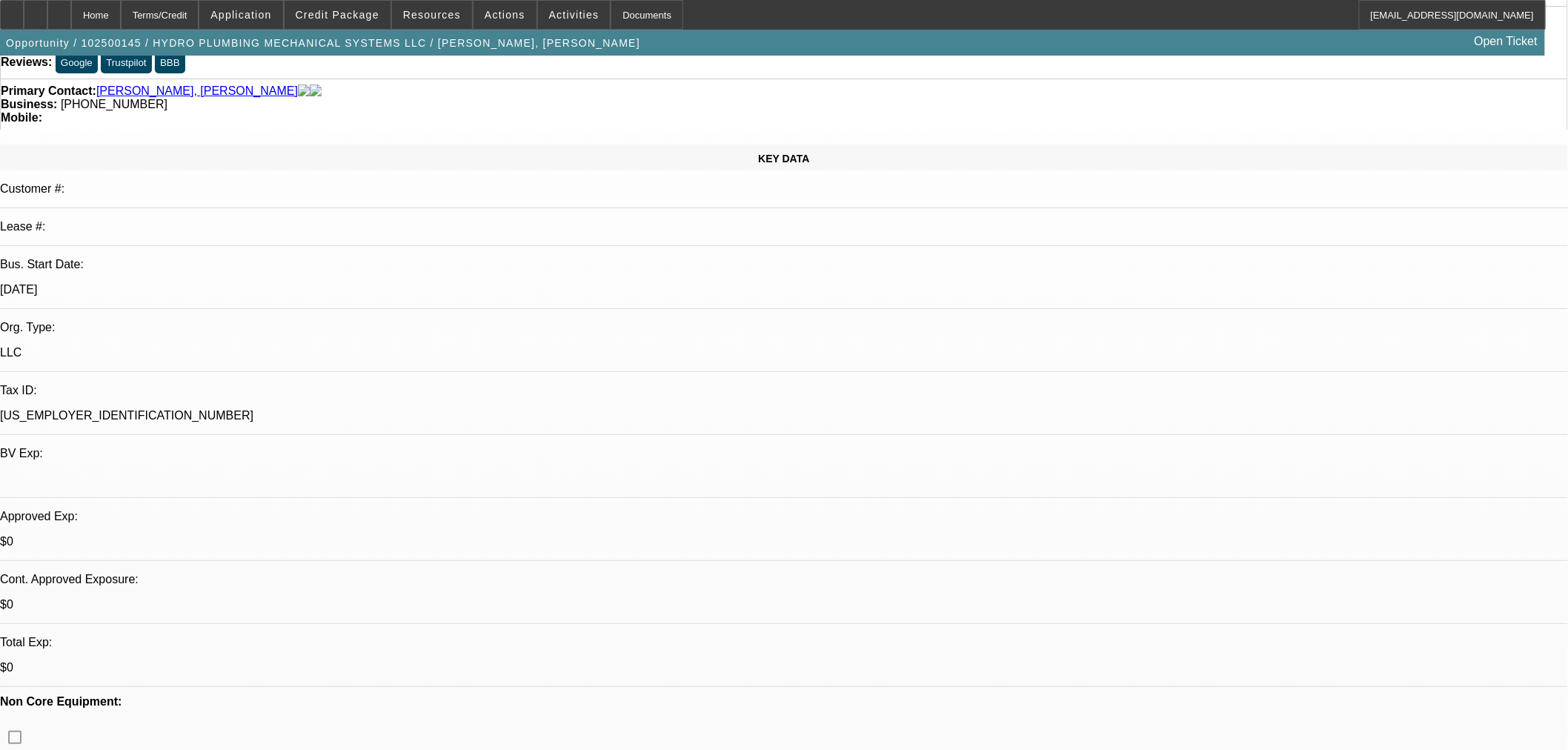
scroll to position [137, 0]
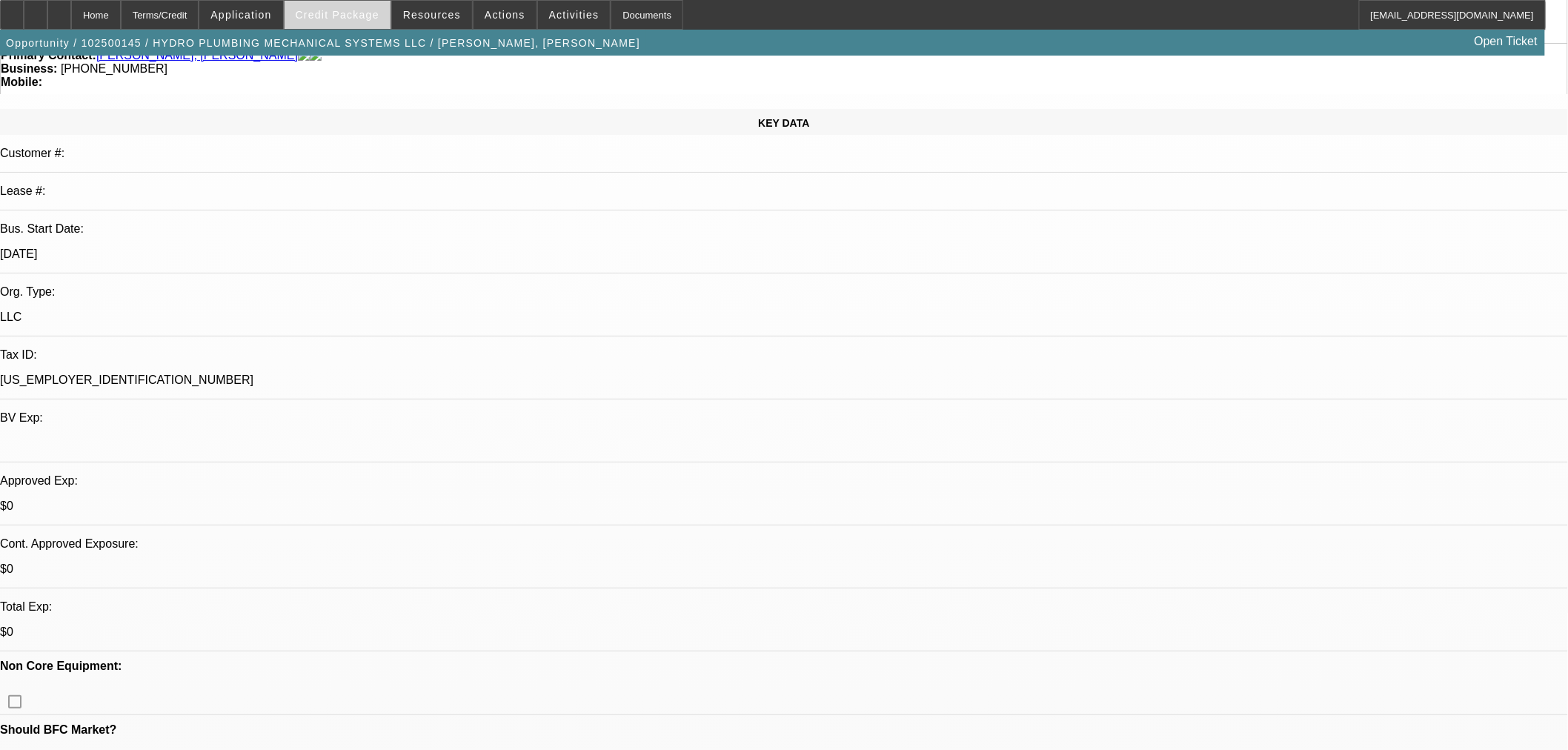
click at [374, 7] on span at bounding box center [337, 14] width 106 height 35
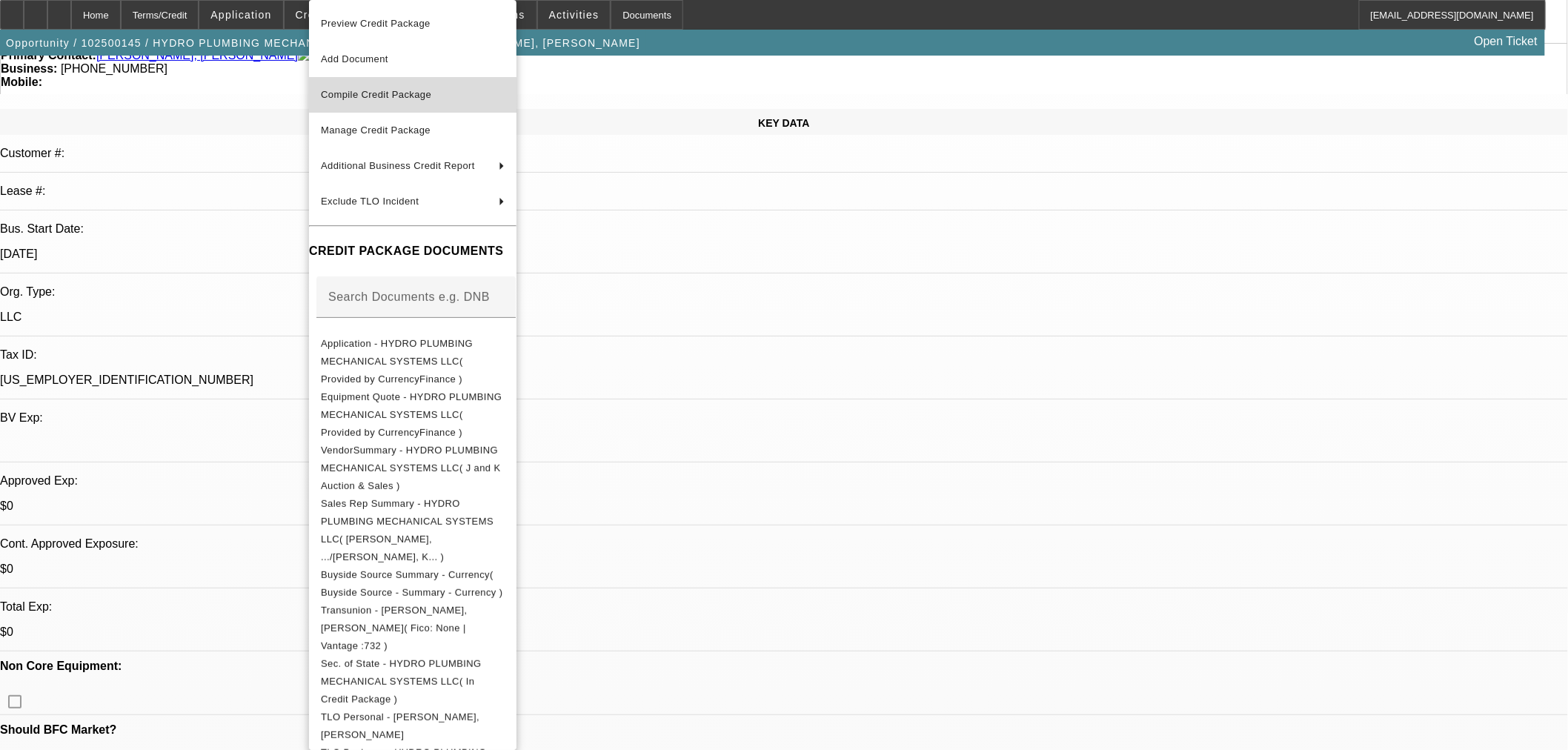
click at [461, 97] on span "Compile Credit Package" at bounding box center [413, 94] width 184 height 18
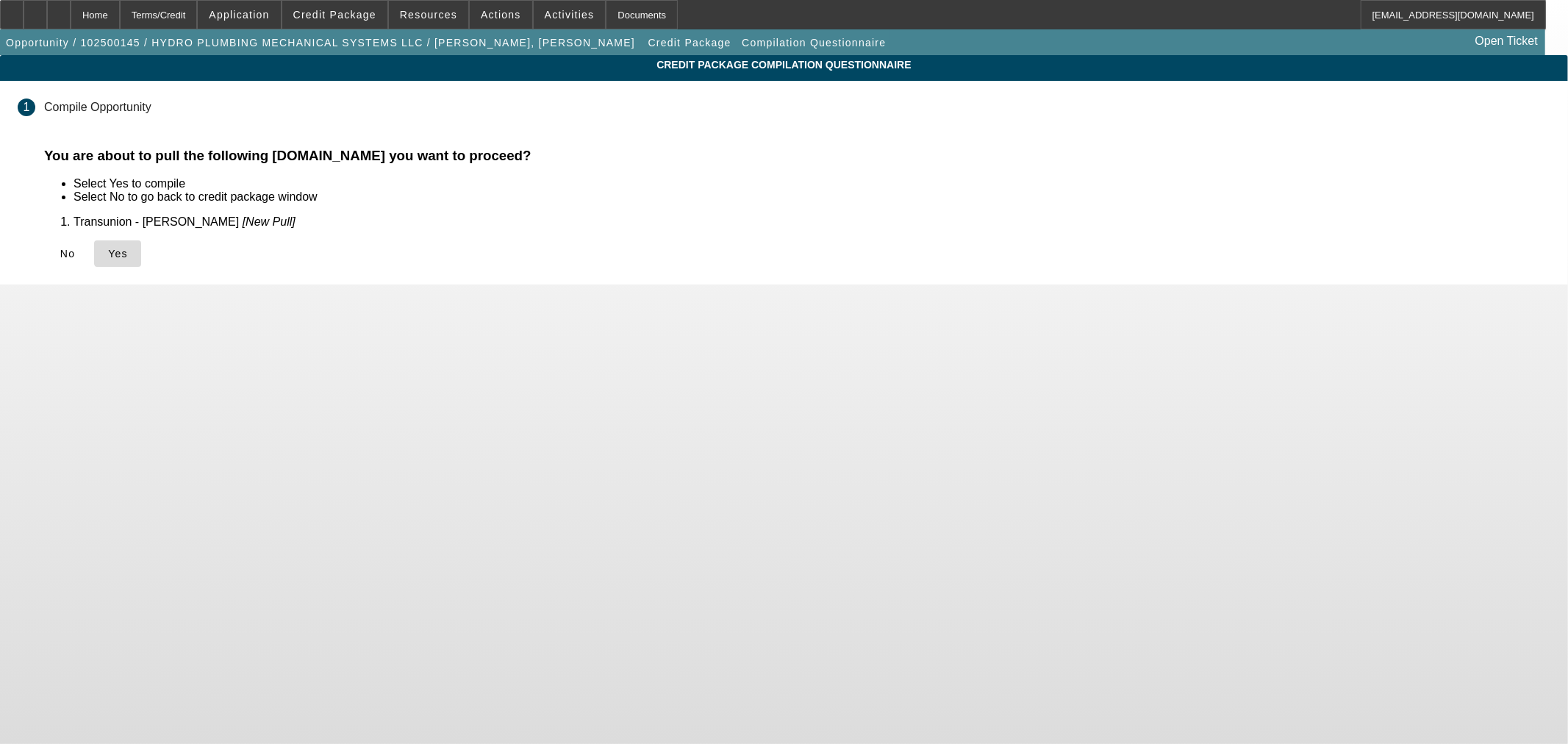
click at [128, 251] on span "Yes" at bounding box center [118, 253] width 19 height 12
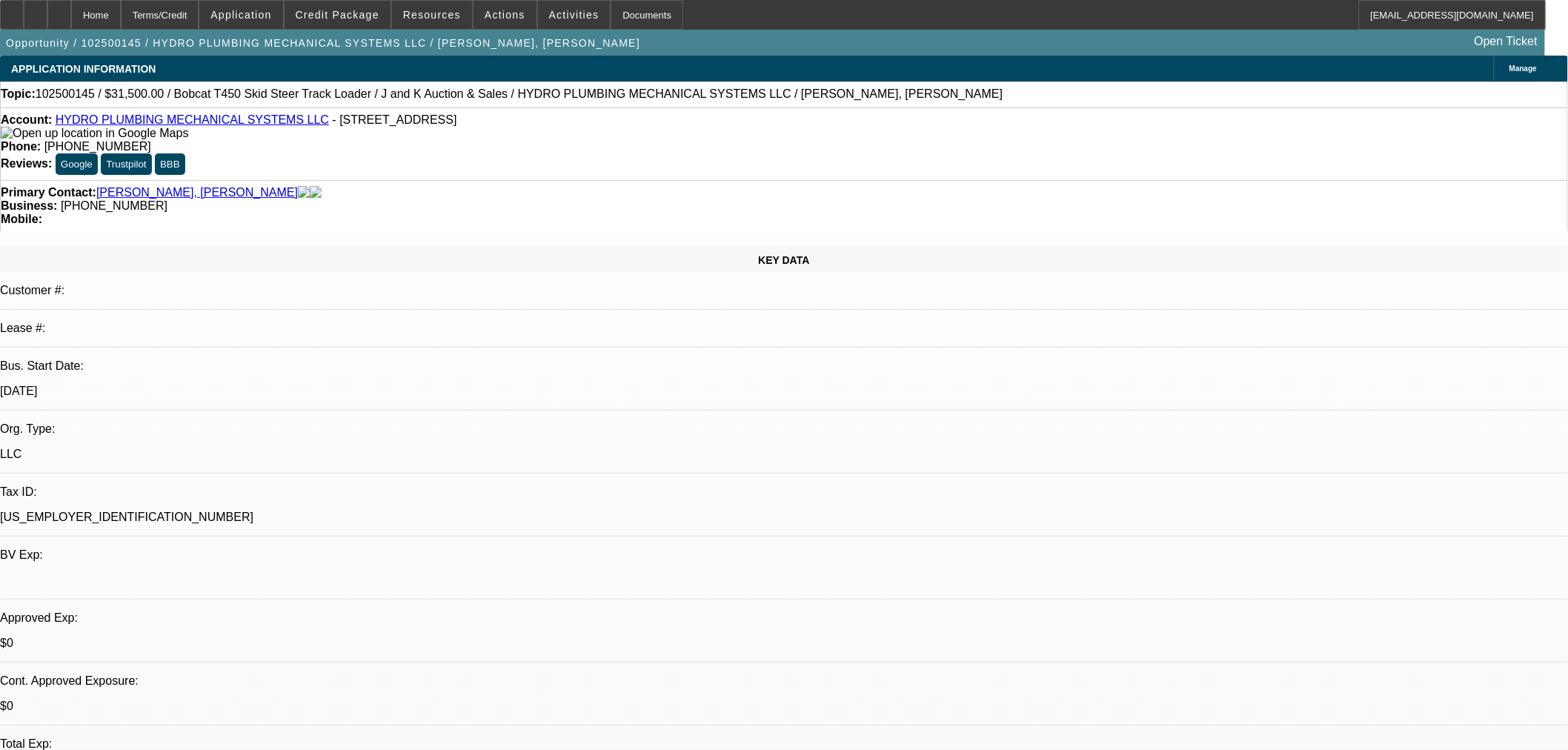
select select "0"
select select "2"
select select "0"
select select "6"
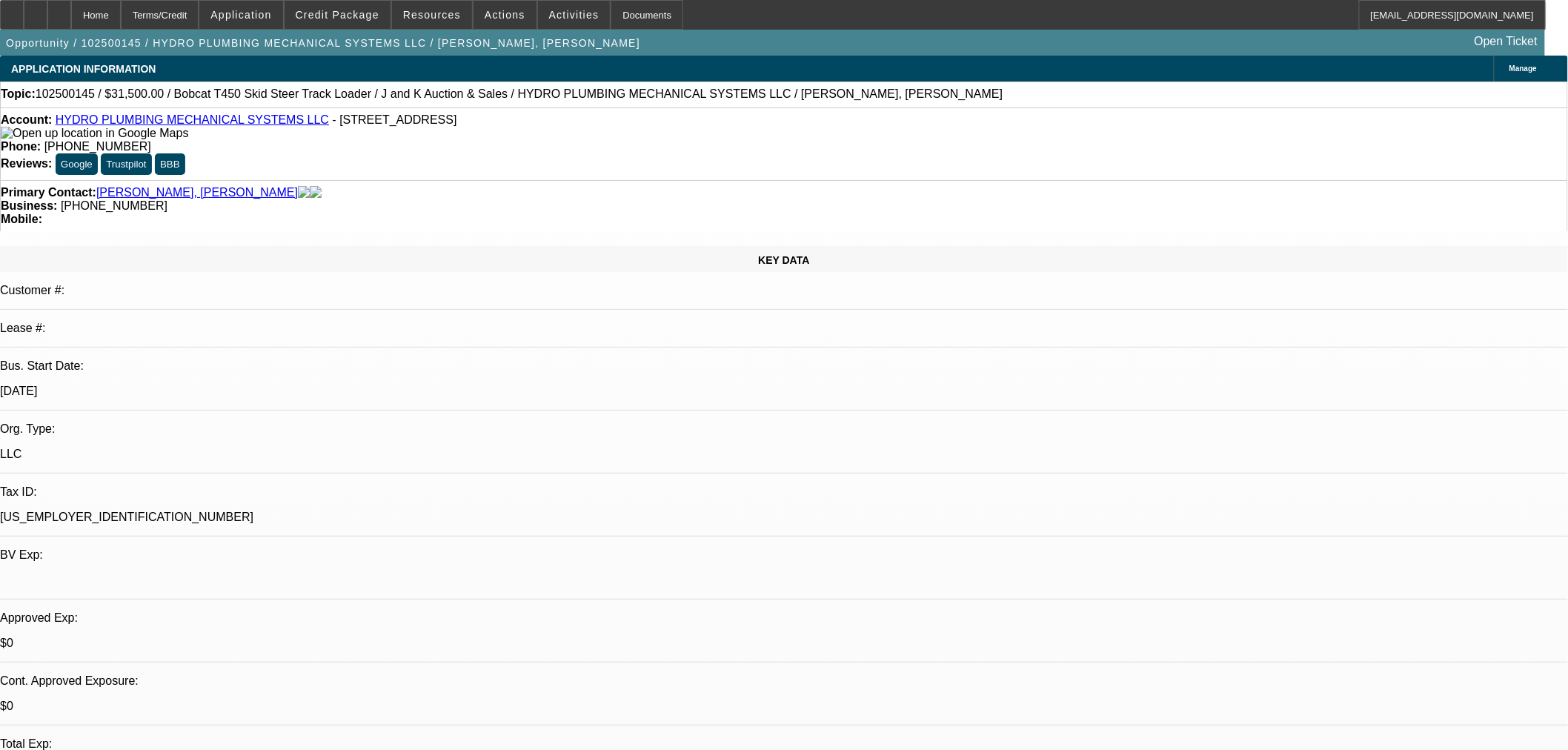
select select "0"
select select "2"
select select "0"
select select "6"
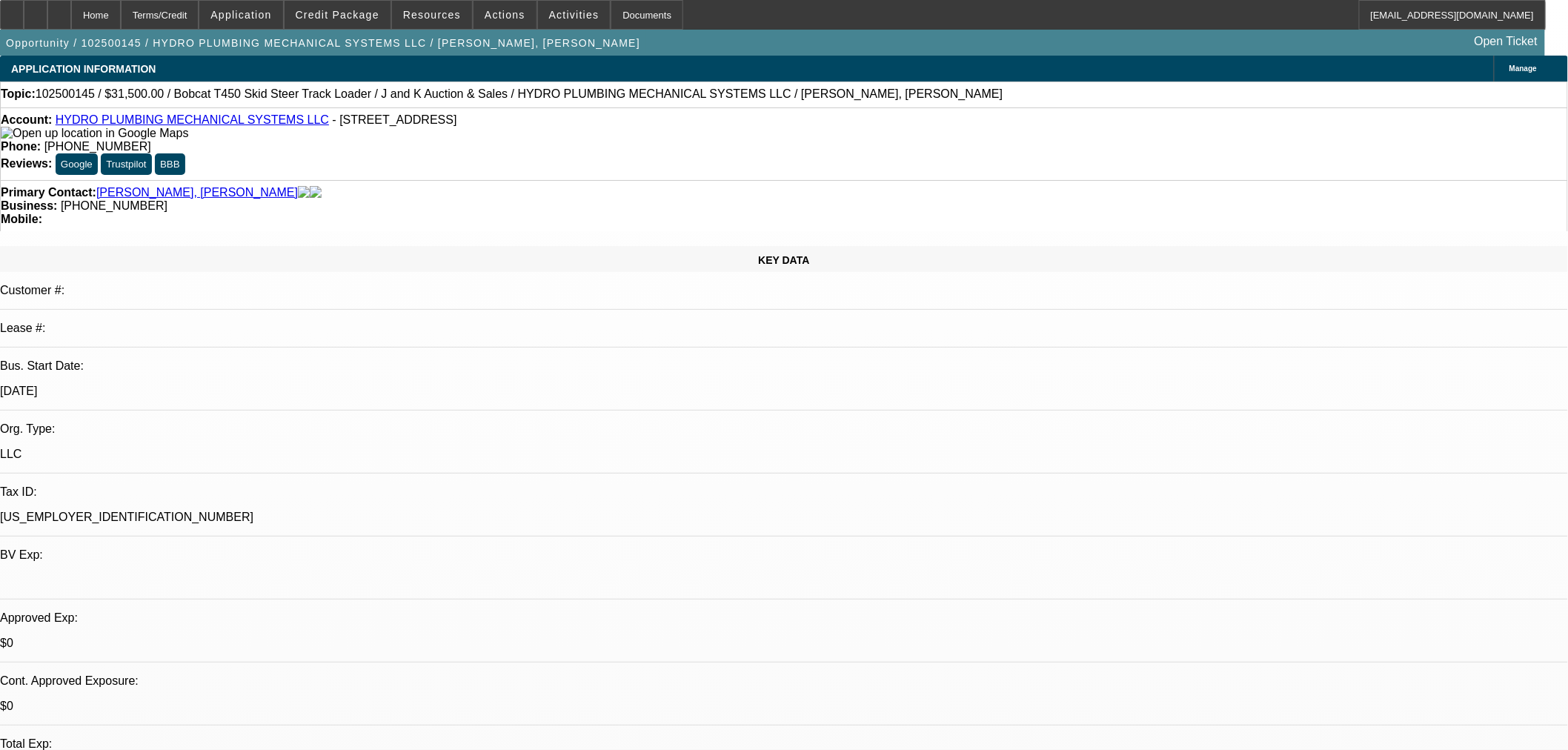
scroll to position [137, 0]
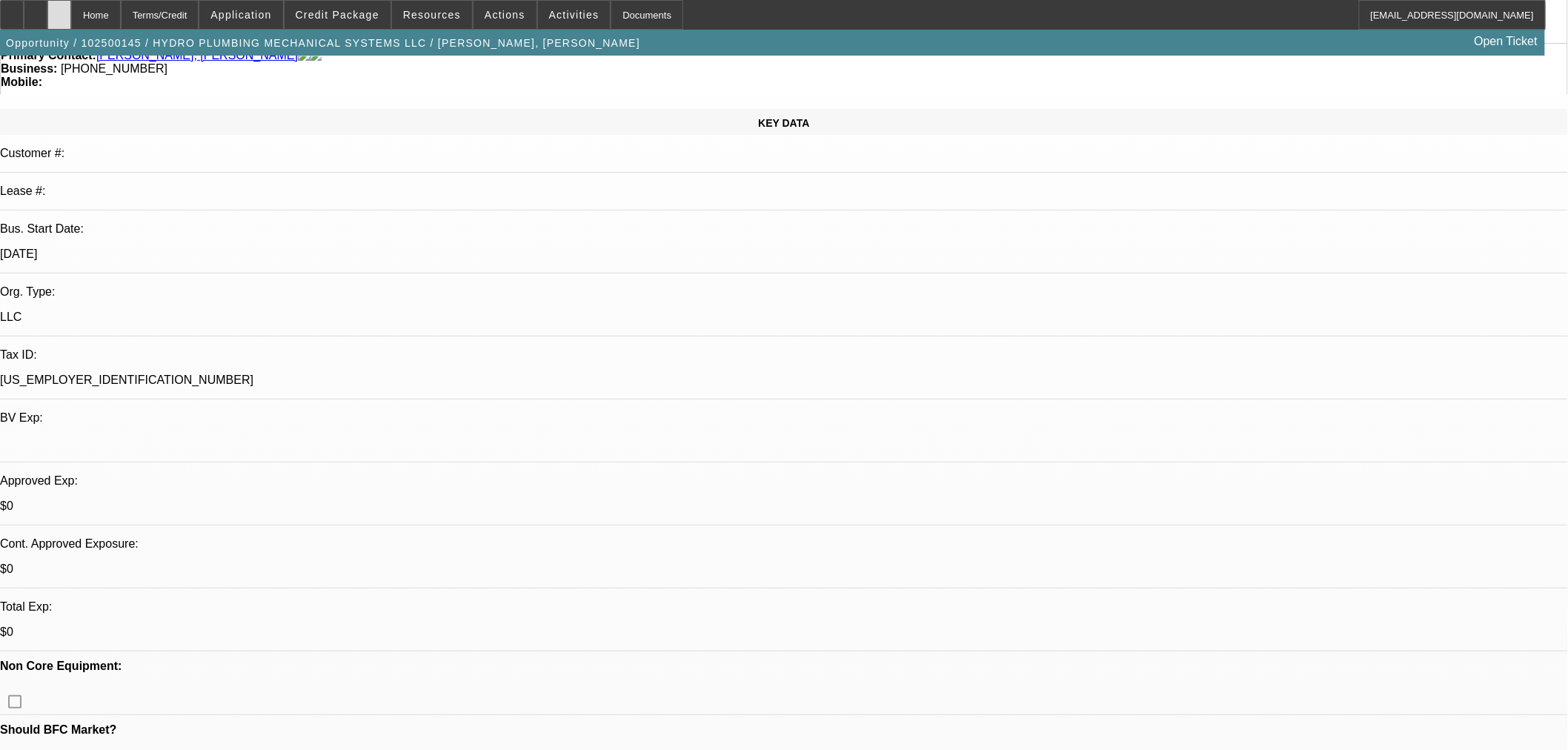
click at [72, 25] on div at bounding box center [59, 15] width 24 height 30
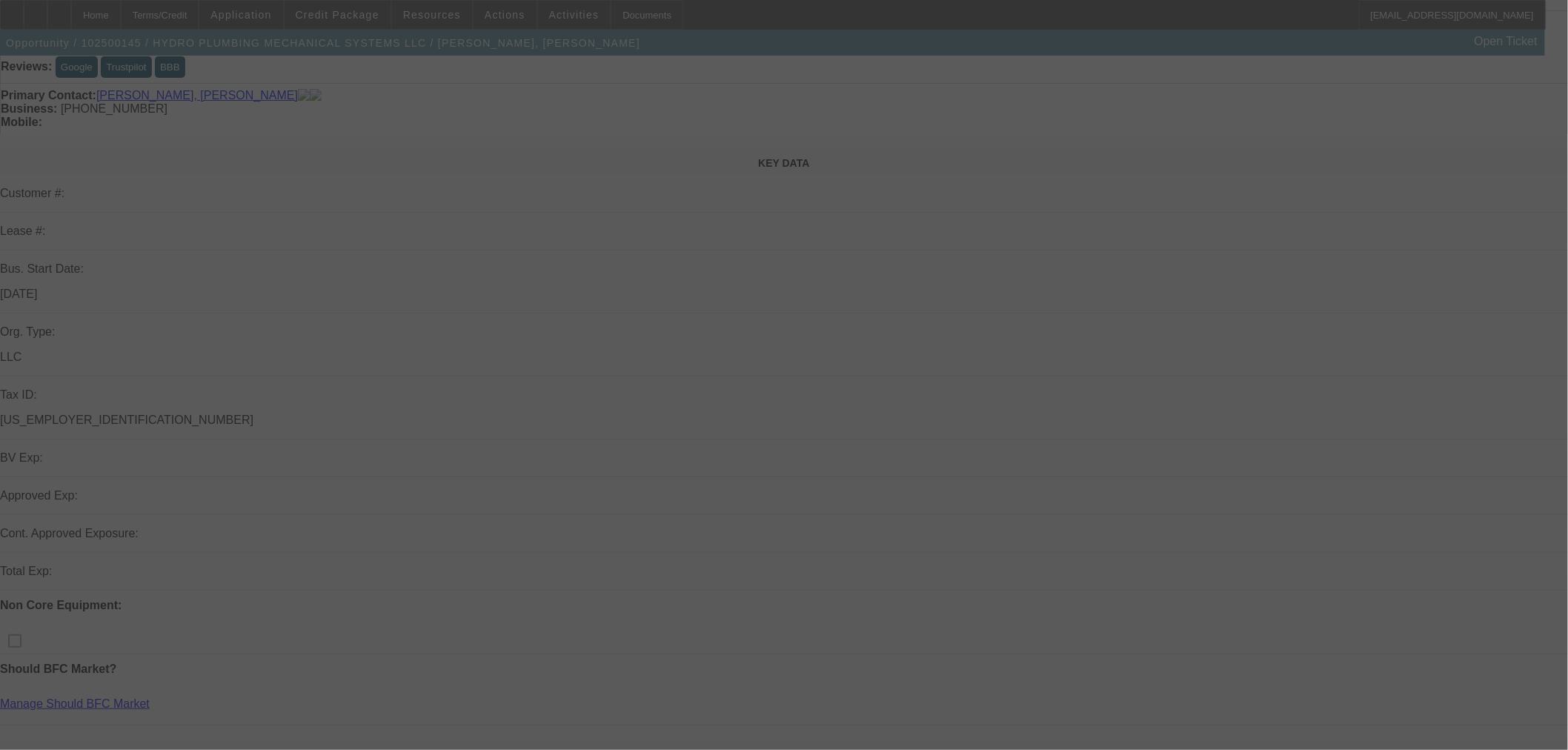
scroll to position [137, 0]
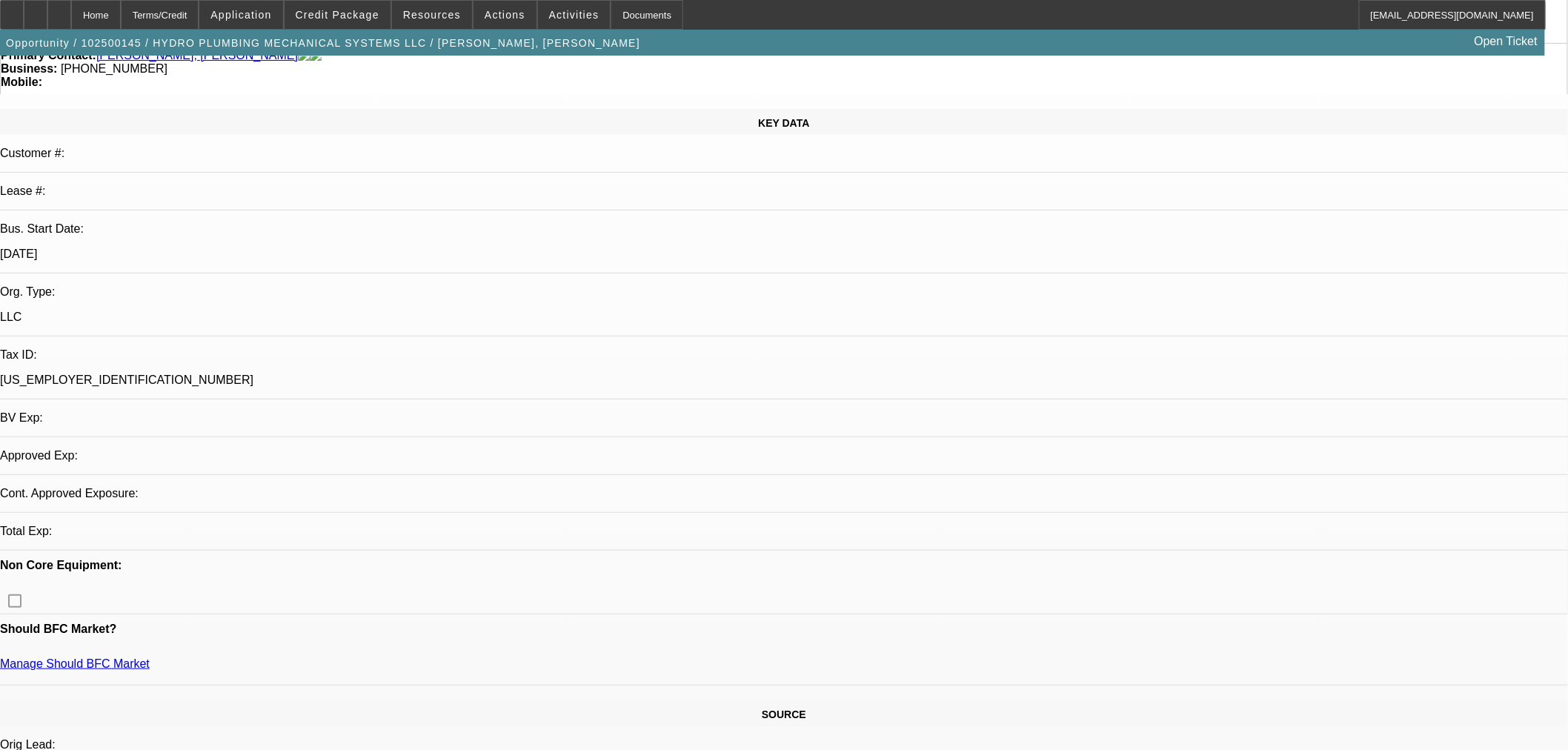
select select "0"
select select "2"
select select "0"
select select "6"
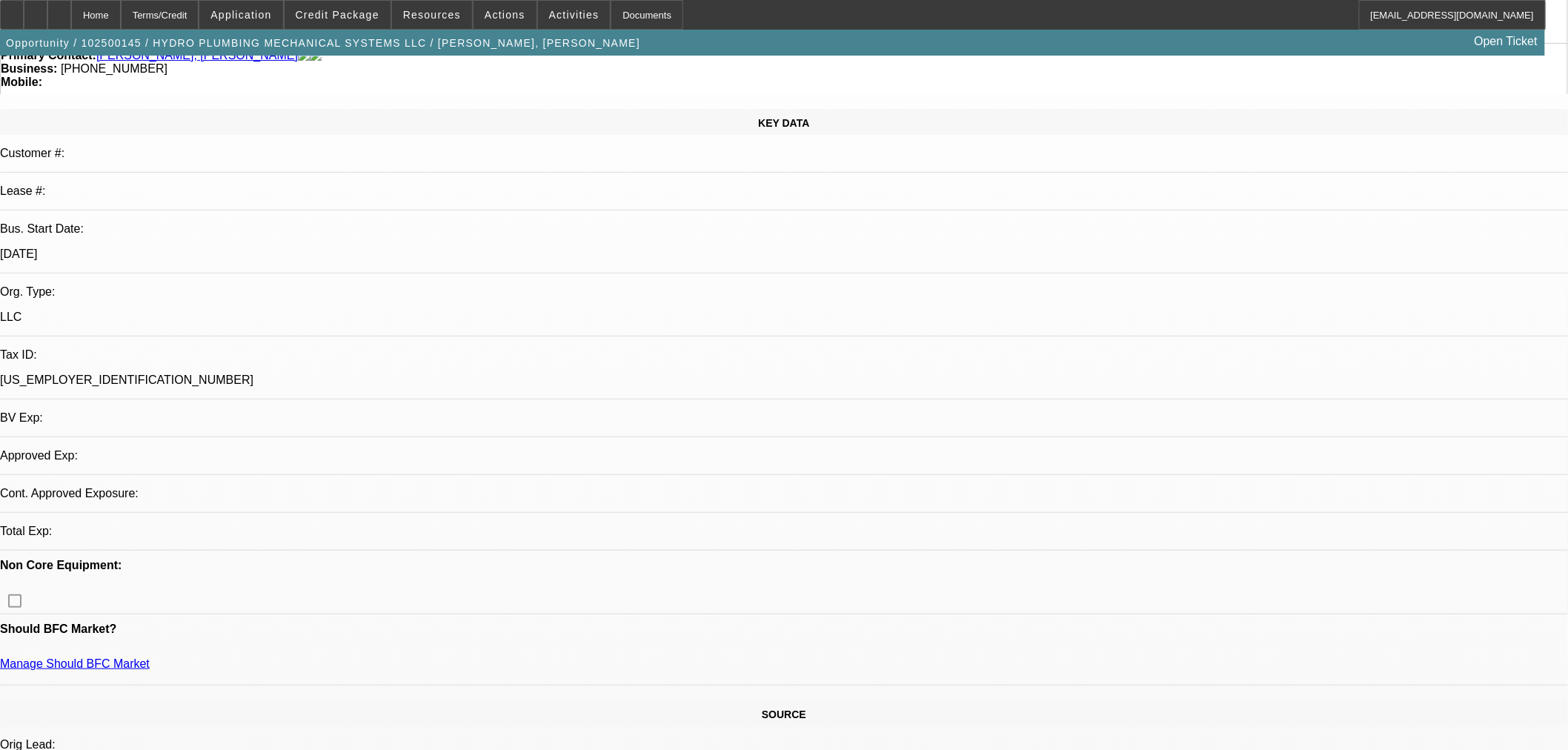
select select "0"
select select "2"
select select "0"
select select "6"
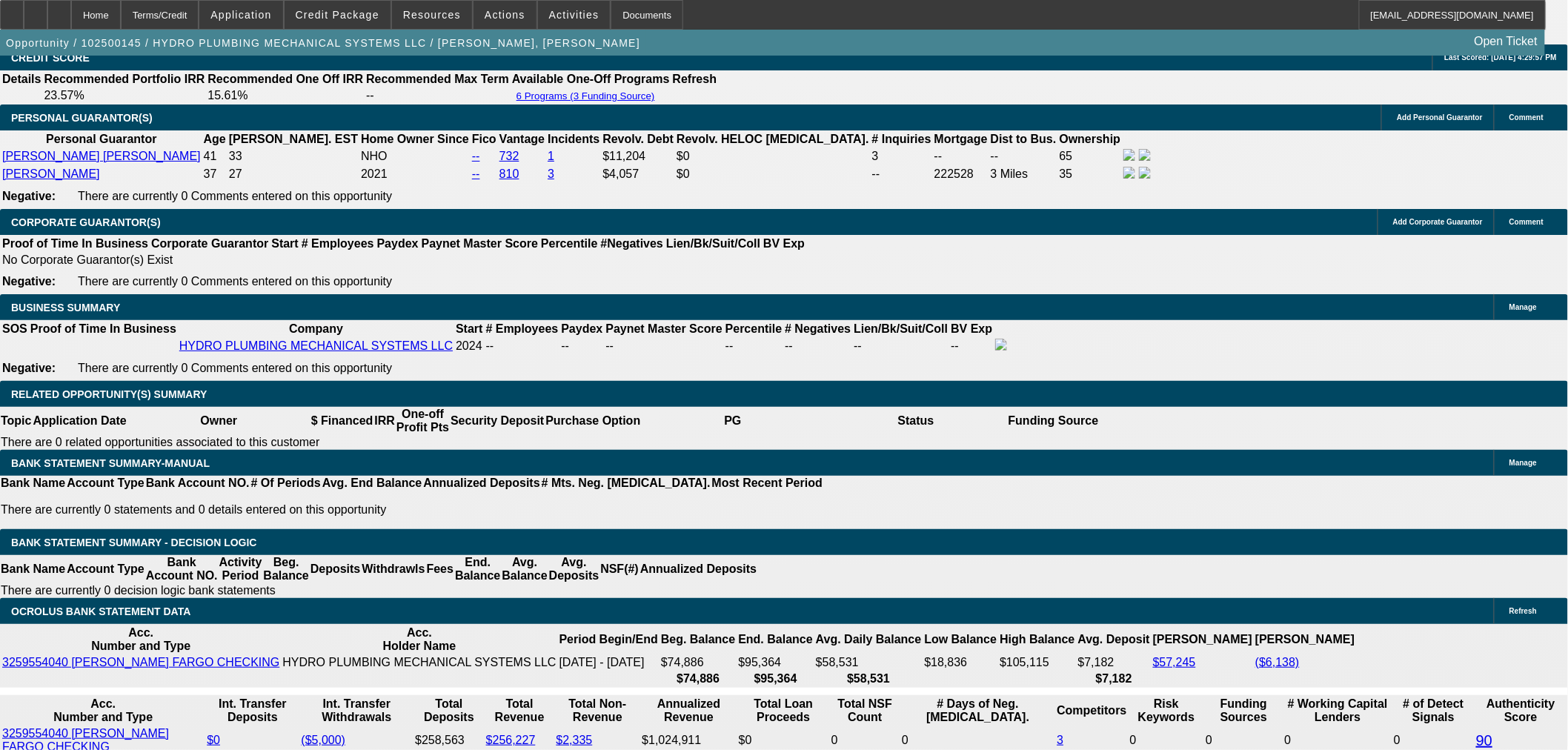
scroll to position [2197, 0]
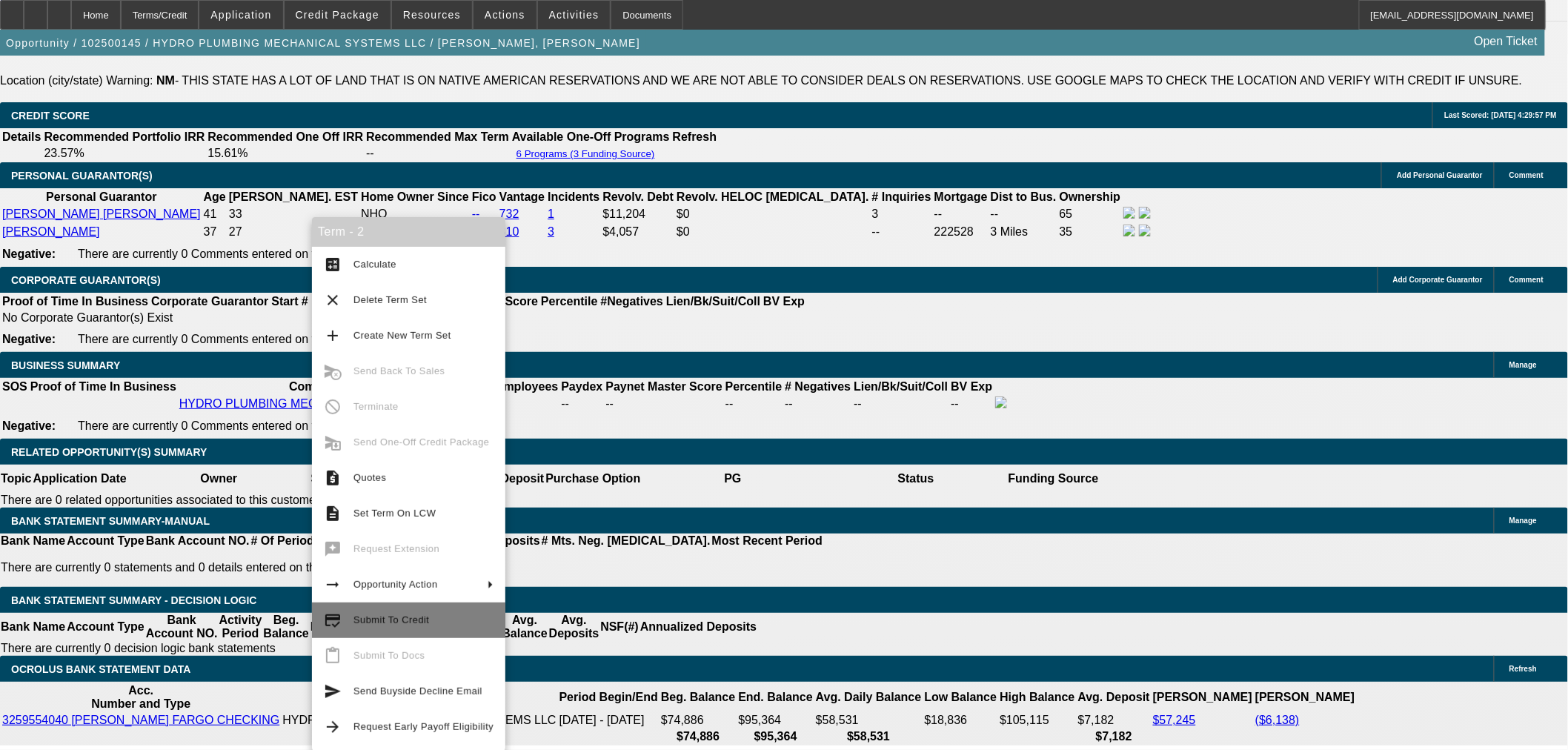
click at [428, 623] on span "Submit To Credit" at bounding box center [424, 620] width 140 height 18
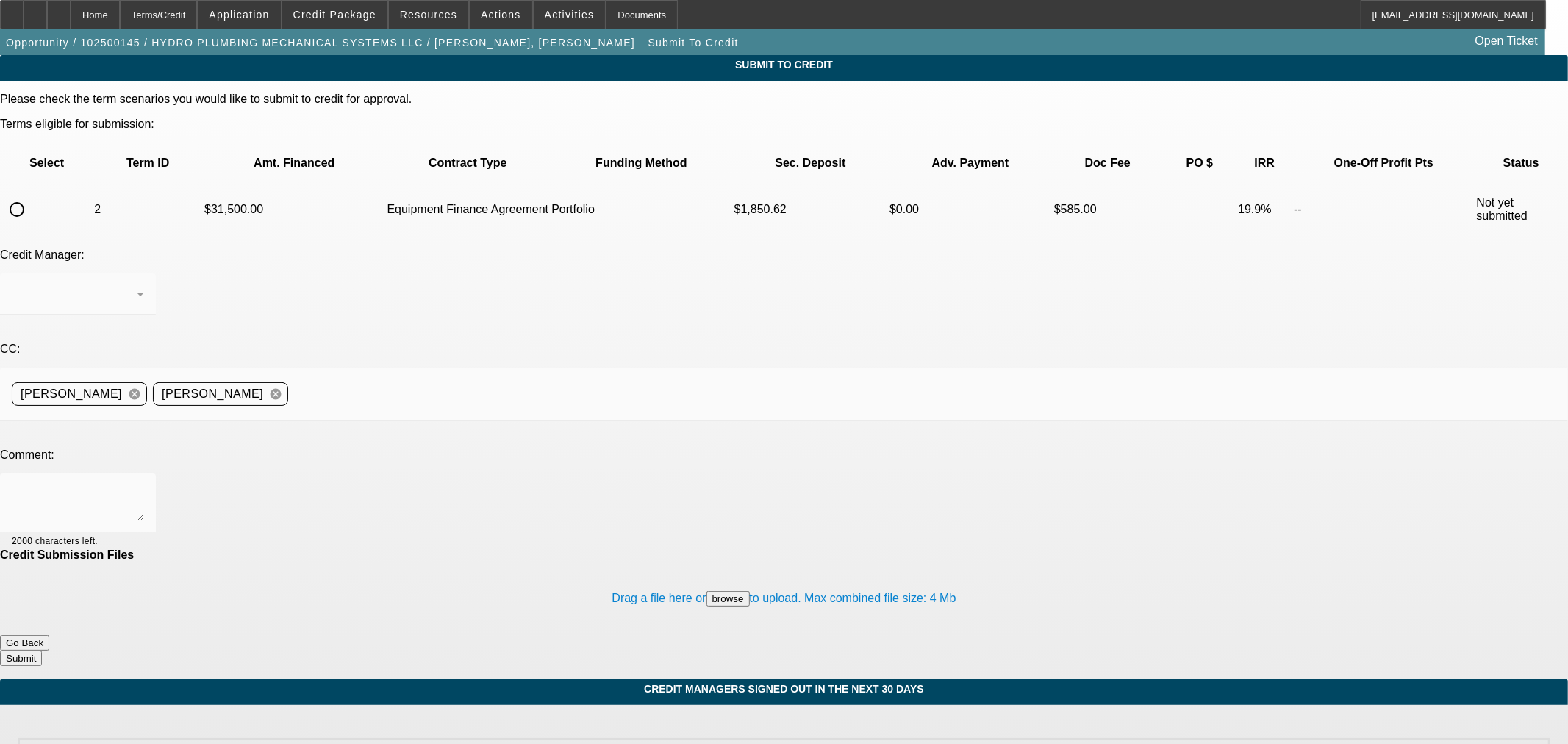
click at [32, 195] on input "radio" at bounding box center [17, 210] width 30 height 30
radio input "true"
click at [136, 285] on div "Arida, George" at bounding box center [74, 294] width 125 height 18
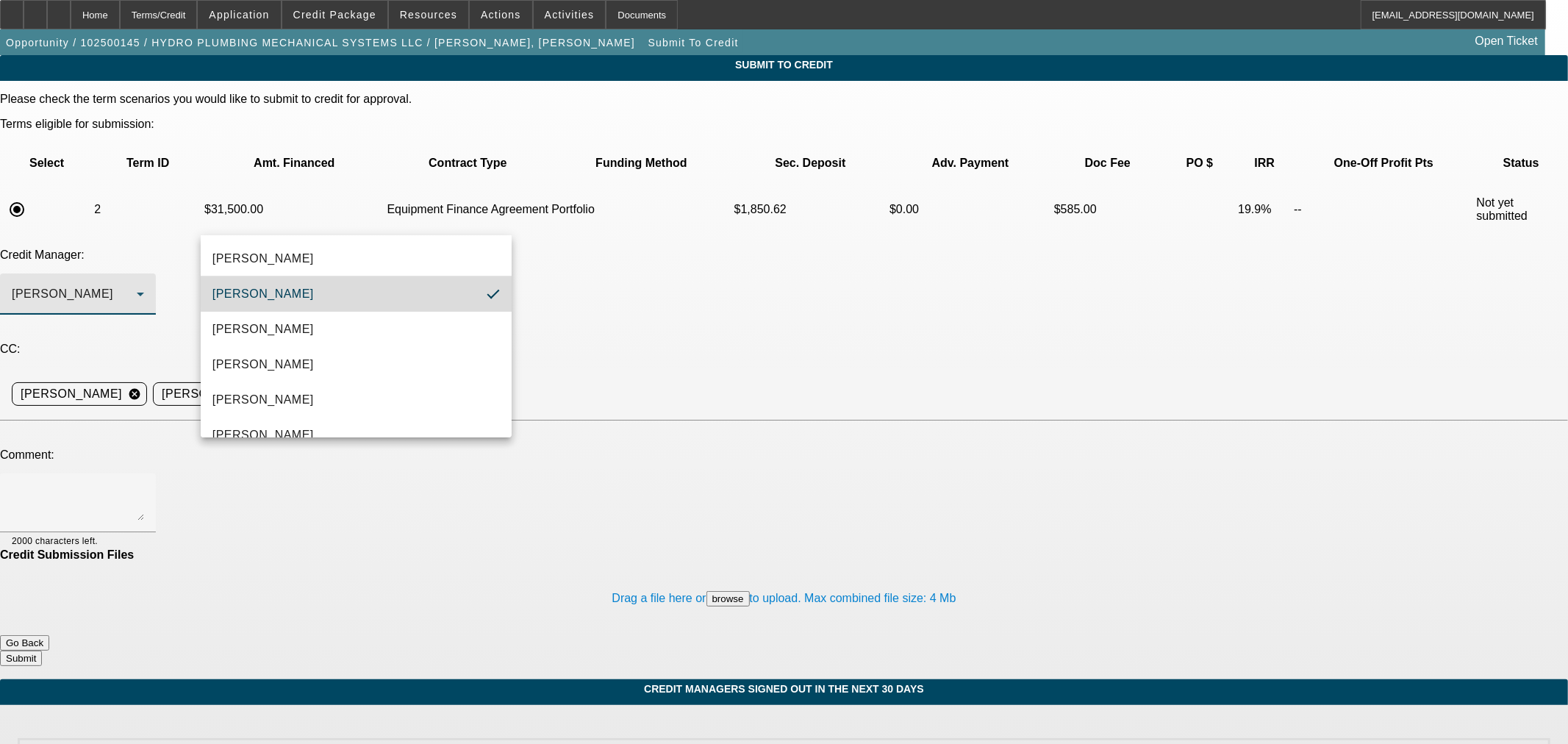
click at [439, 289] on mat-option "Arida, George" at bounding box center [356, 294] width 311 height 35
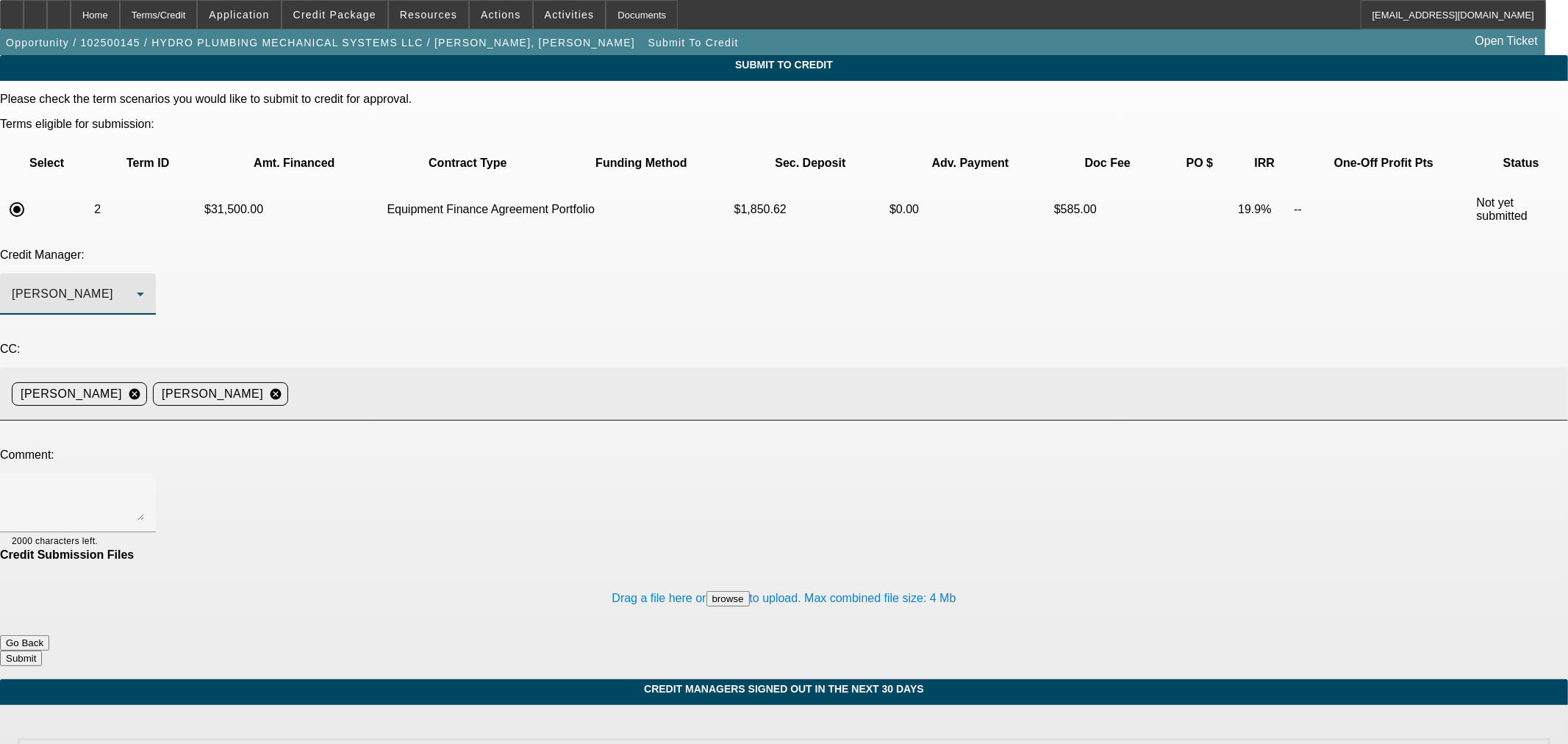
click at [583, 380] on input at bounding box center [922, 395] width 1256 height 30
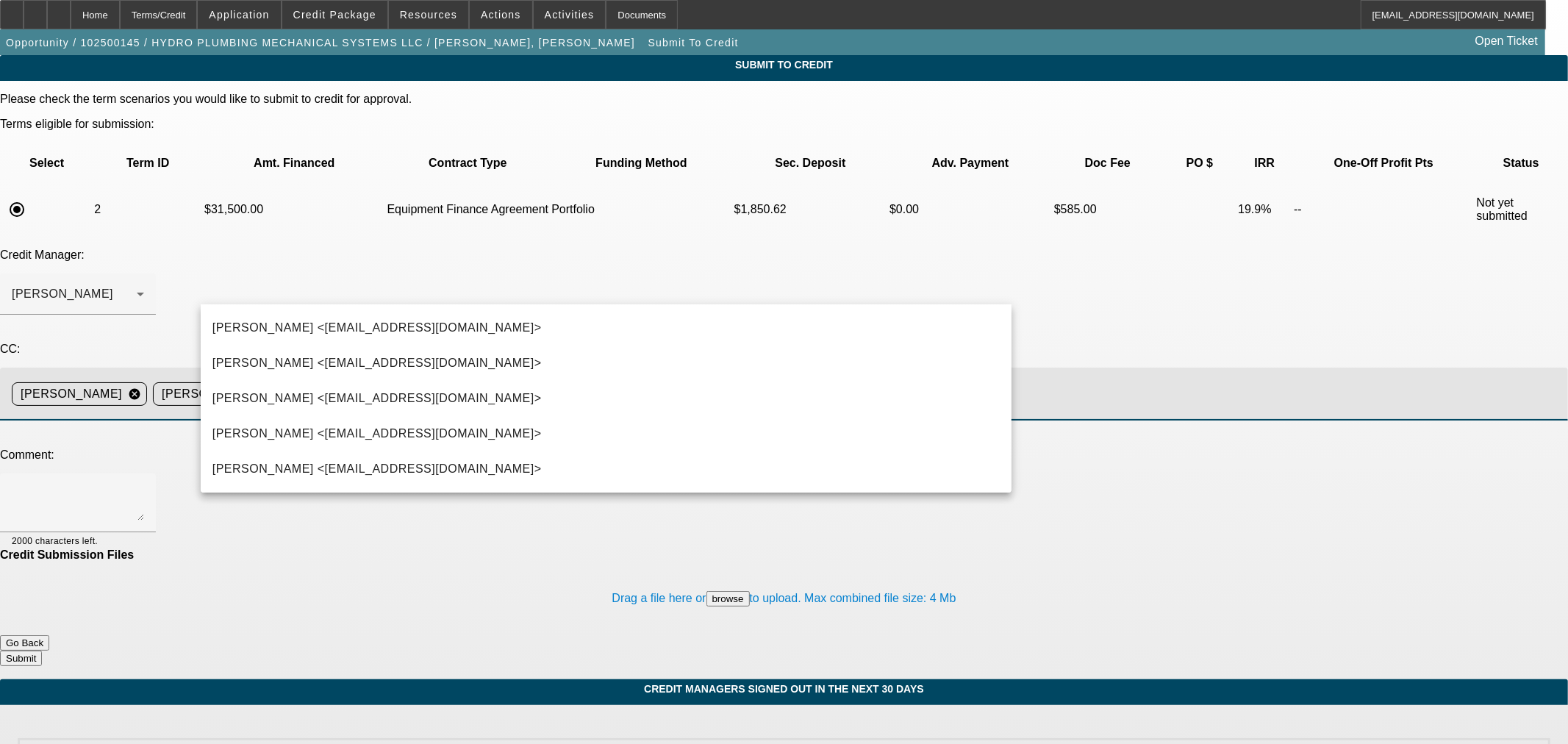
type input "KEv"
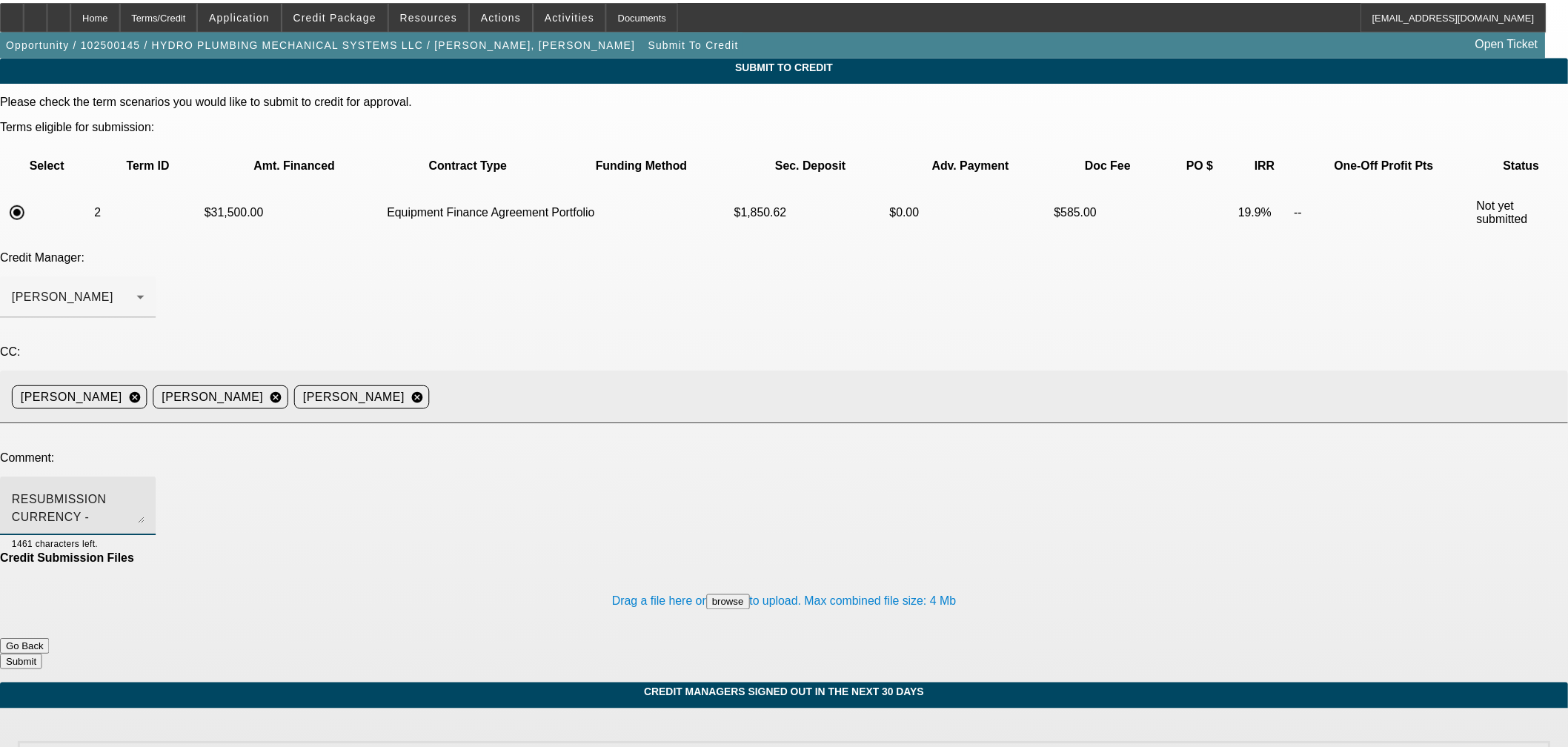
scroll to position [32, 0]
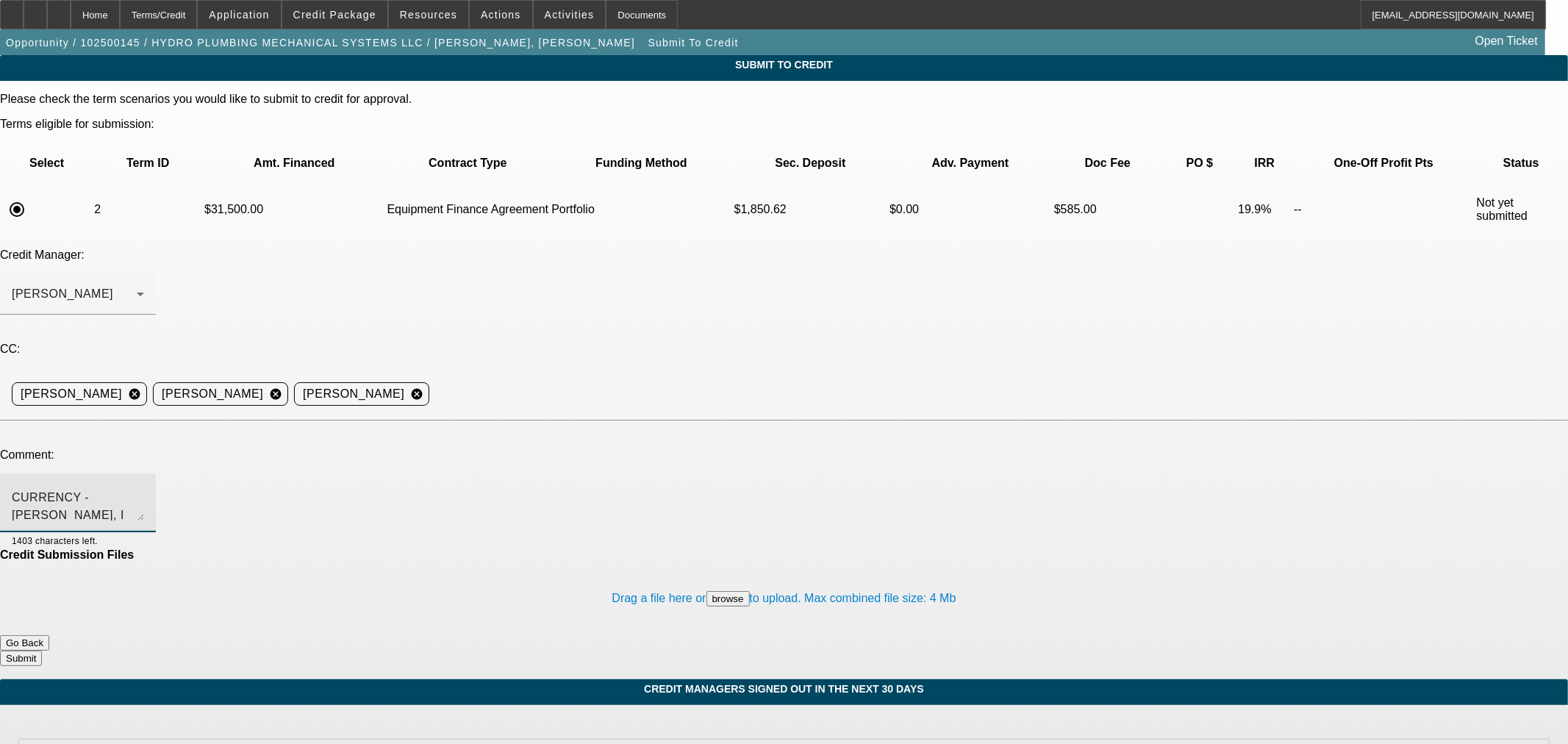
type textarea "BUYSIDE RESUBMISSION CURRENCY - George, I spoke with the rep. Luis is in the pr…"
click at [42, 650] on button "Submit" at bounding box center [21, 658] width 42 height 16
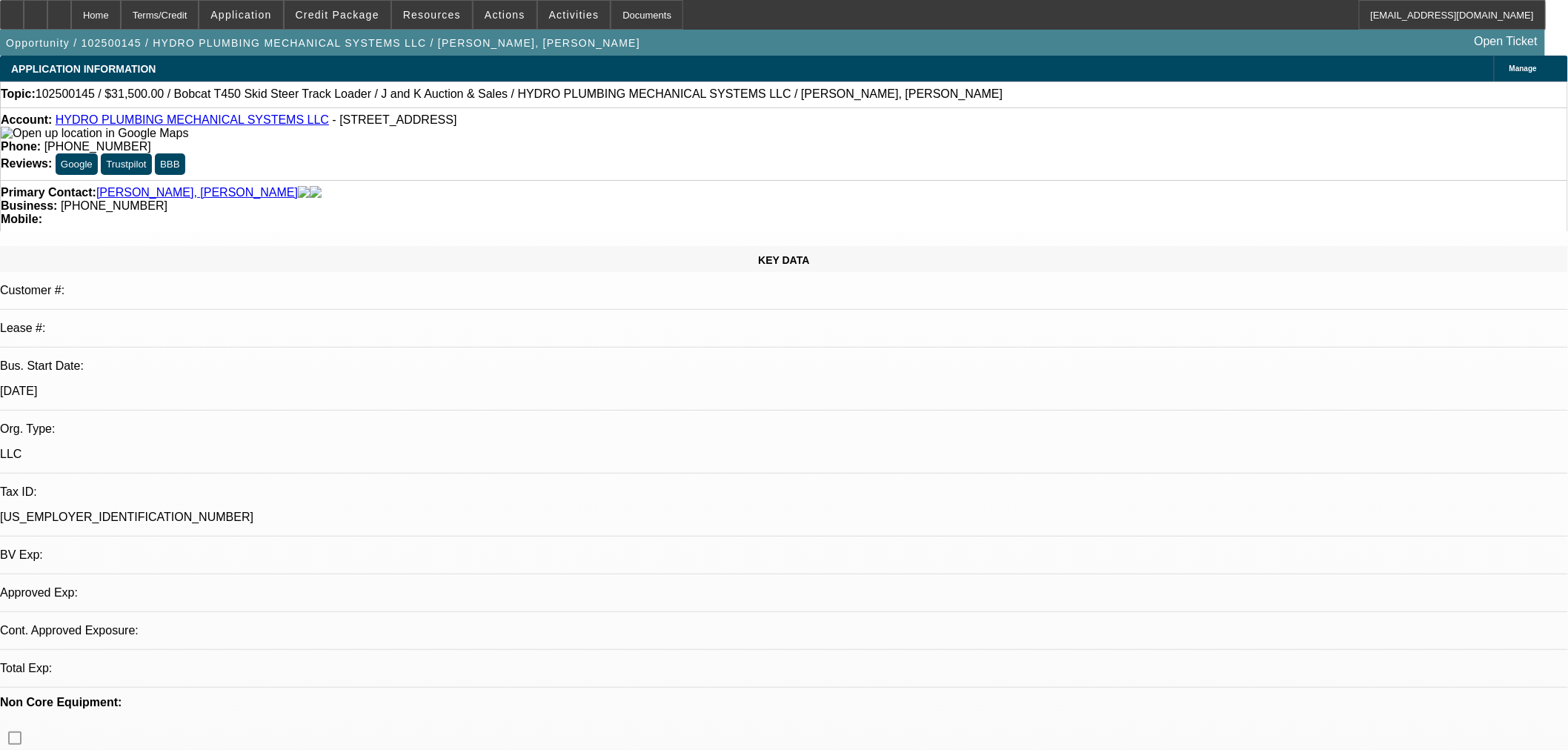
select select "0"
select select "2"
select select "0"
select select "6"
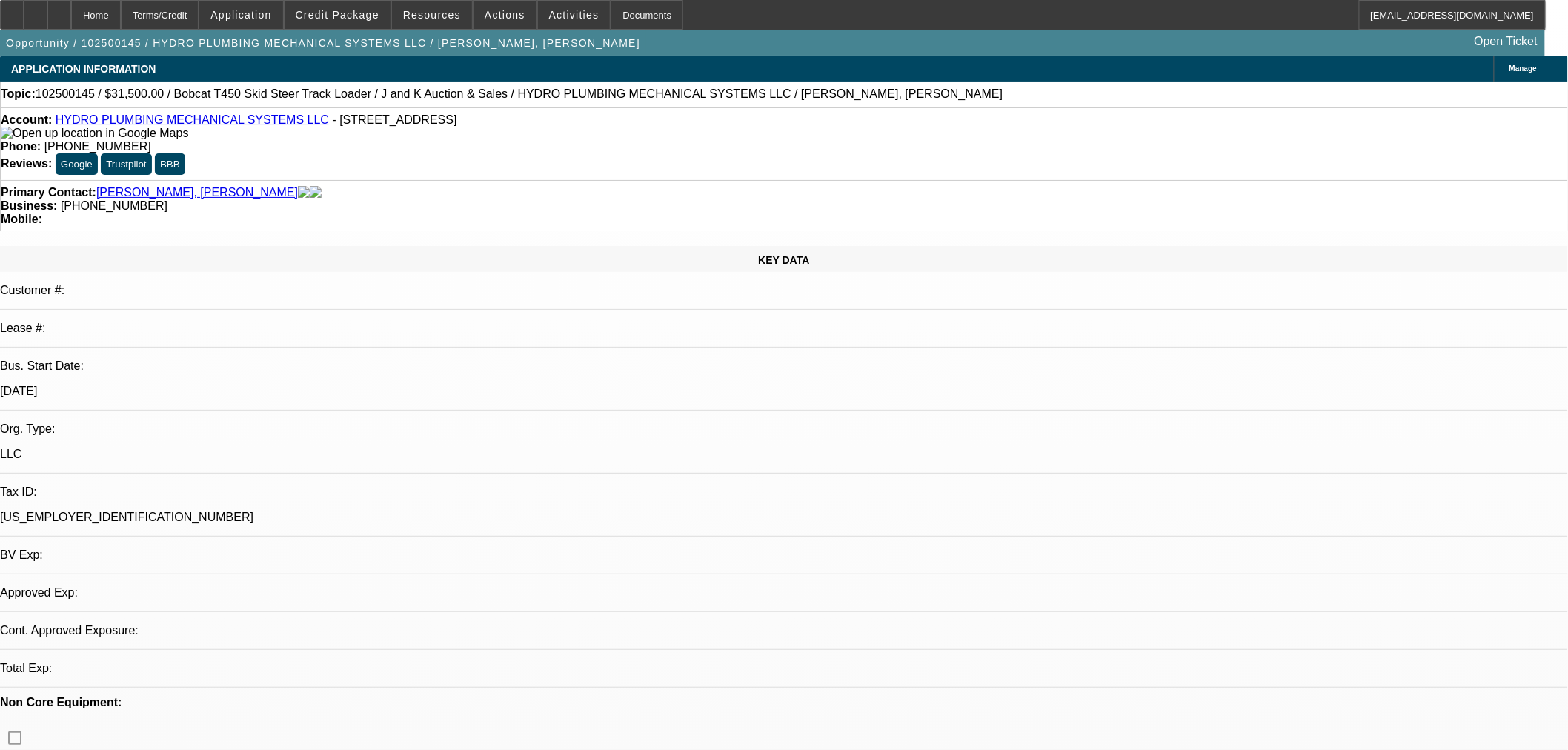
select select "0"
select select "2"
select select "0"
select select "6"
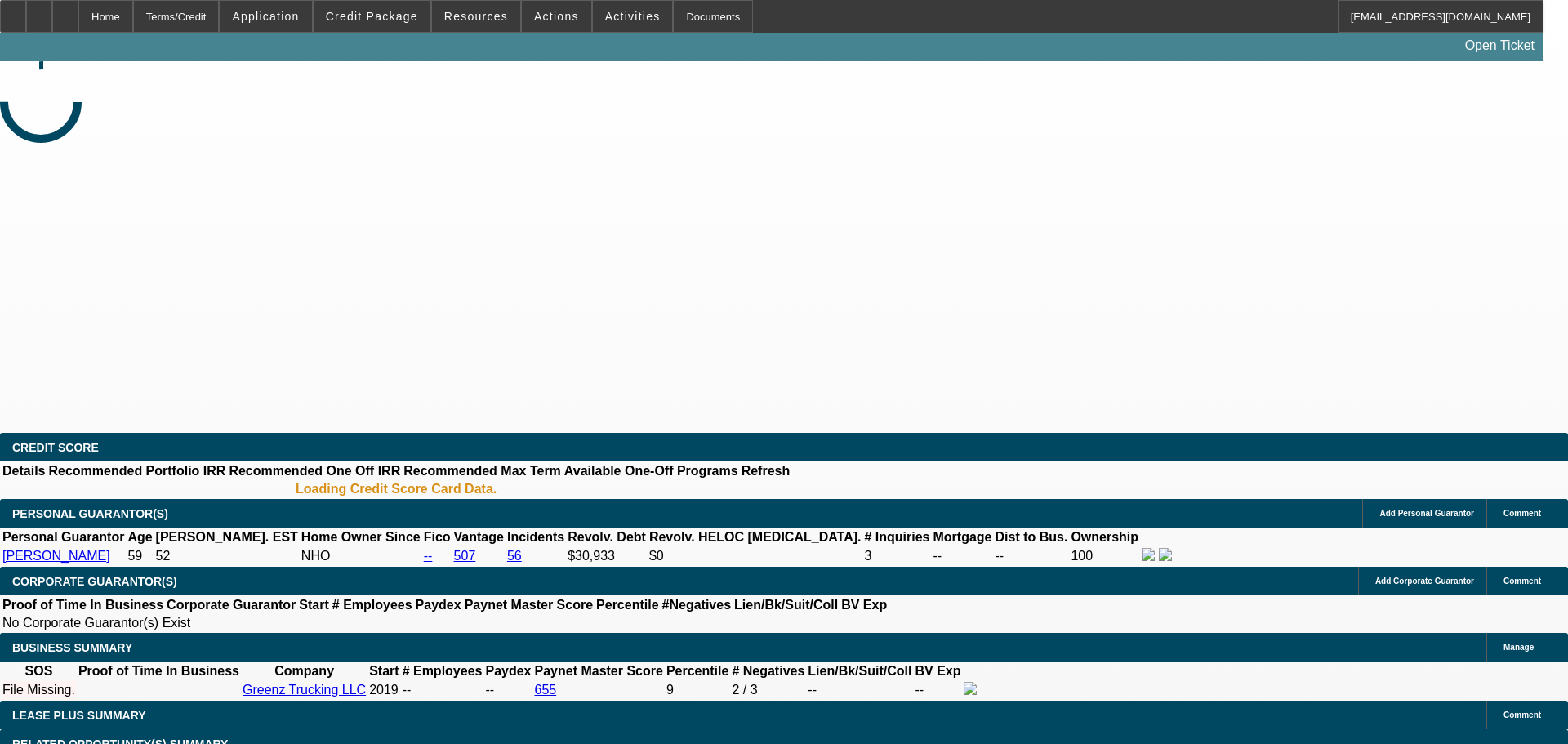
select select "0"
select select "2"
select select "0.1"
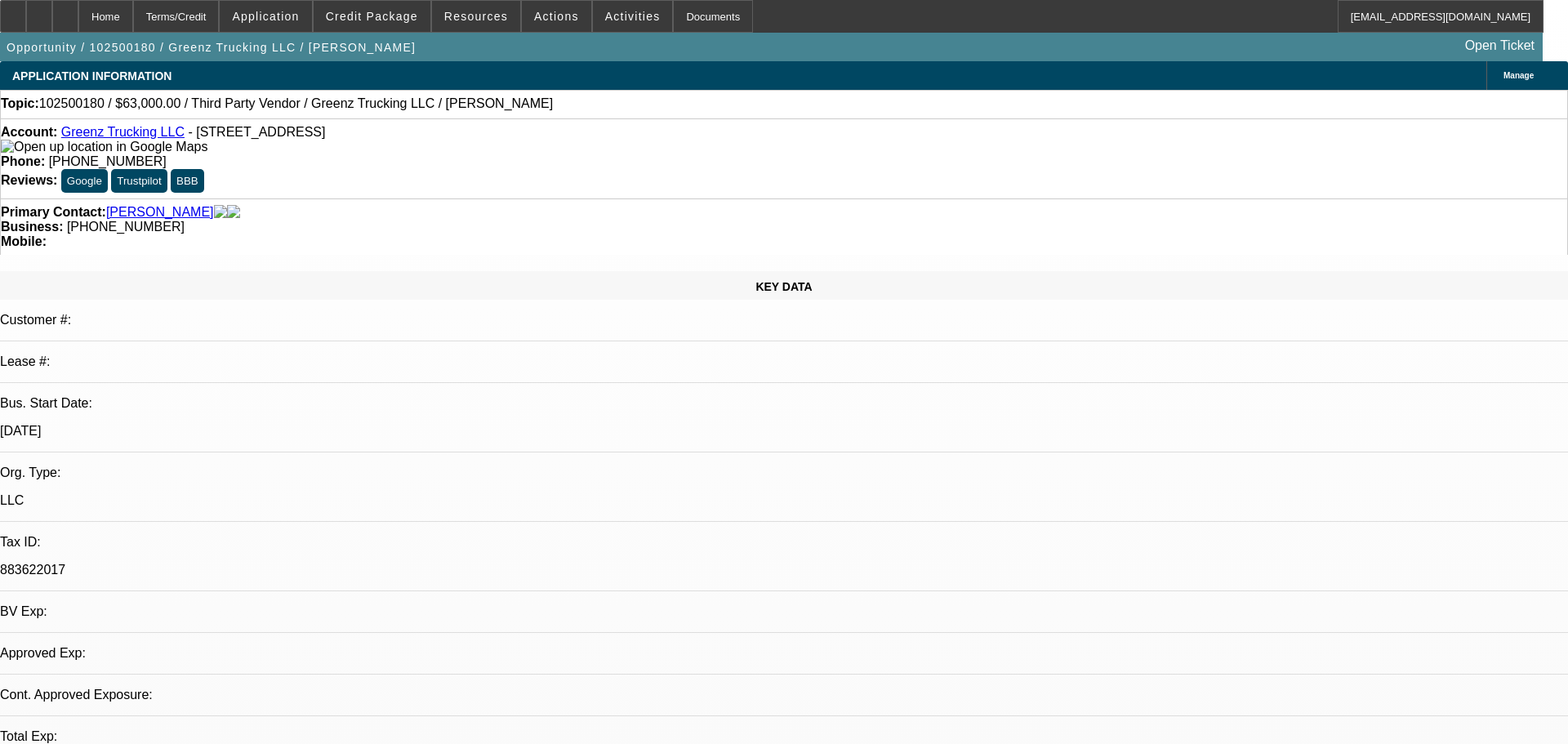
select select "1"
select select "2"
select select "4"
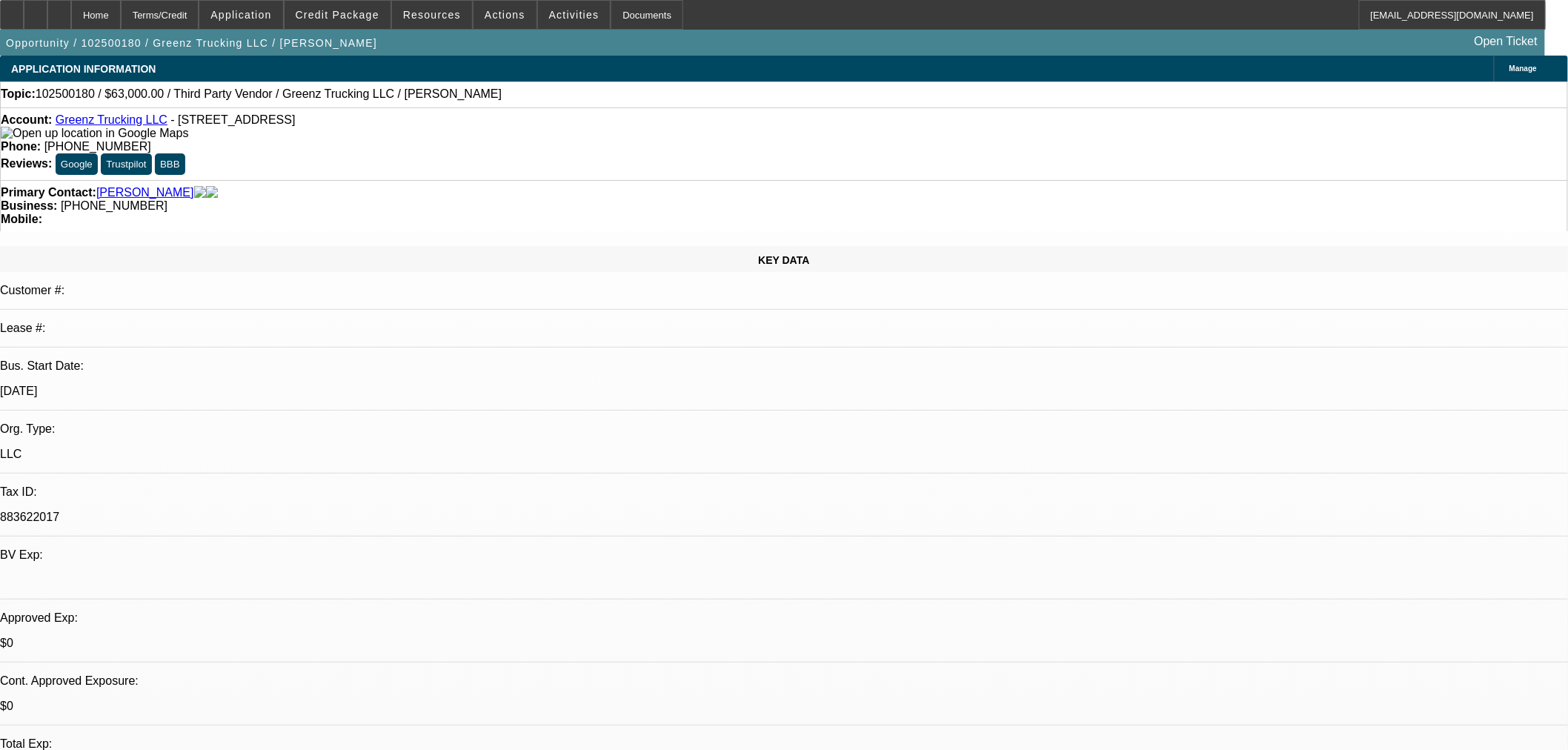
click at [126, 121] on link "Greenz Trucking LLC" at bounding box center [112, 119] width 112 height 13
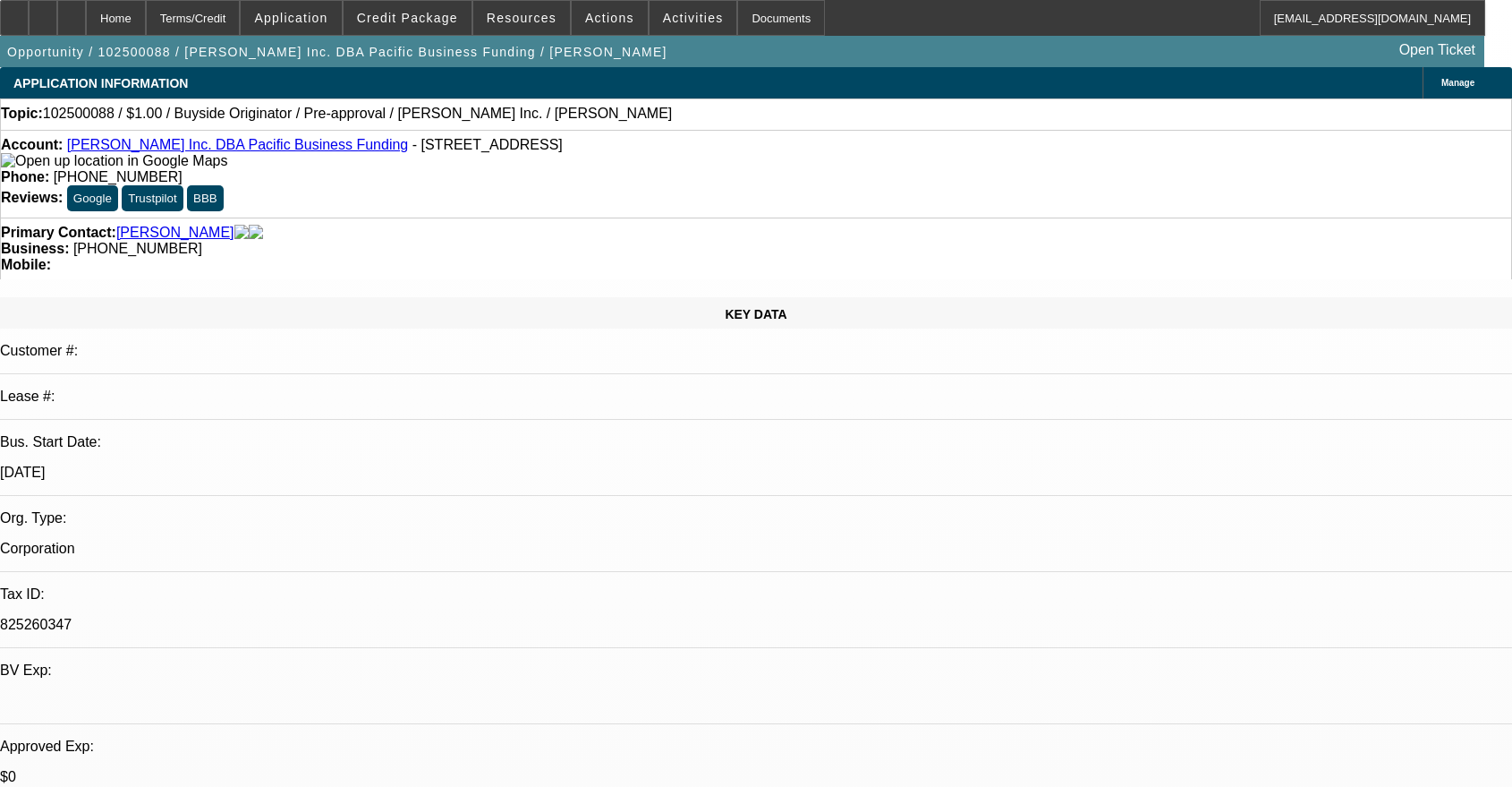
select select "0"
select select "2"
select select "0"
select select "6"
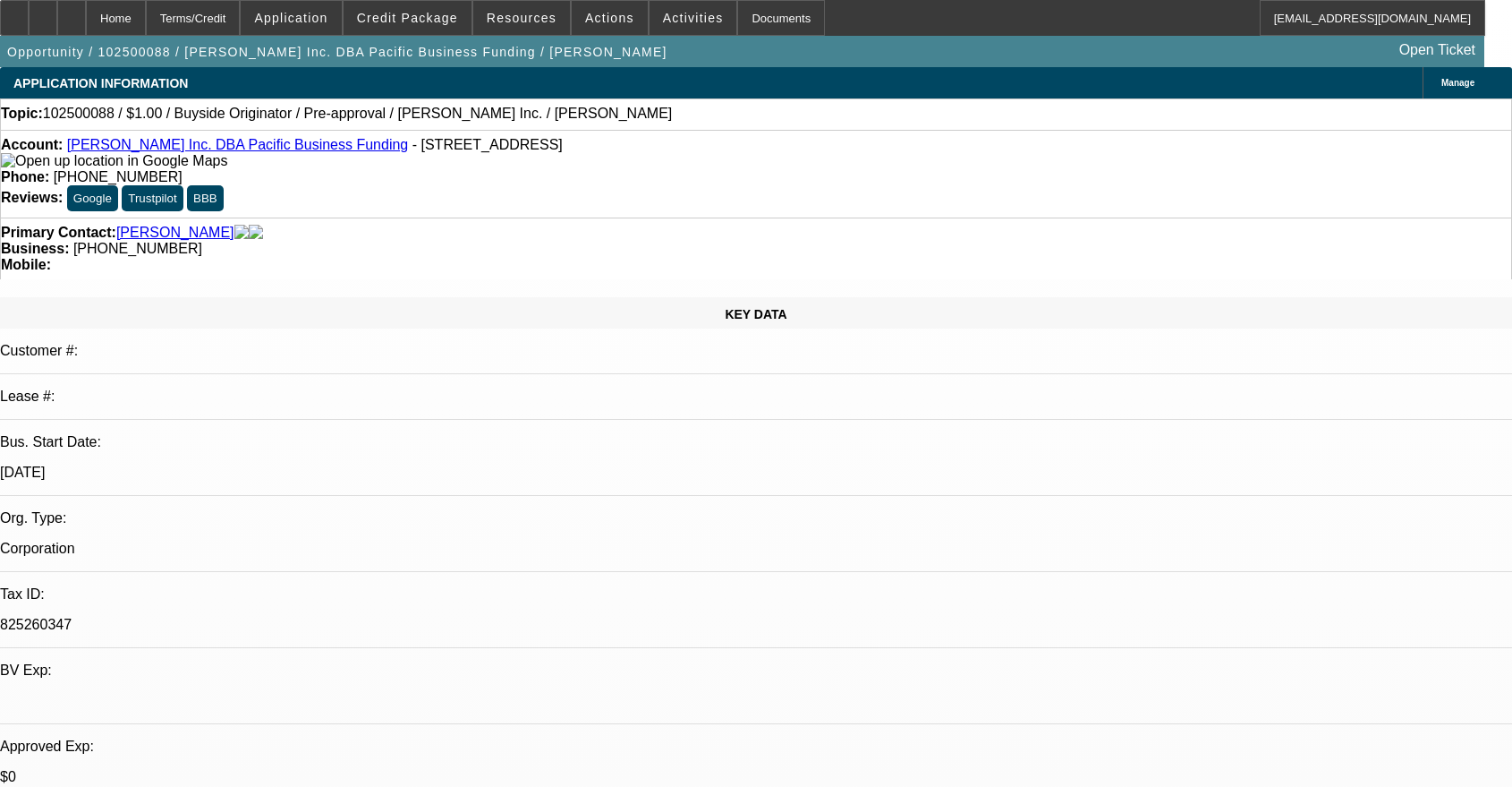
select select "0"
select select "2"
select select "0"
select select "6"
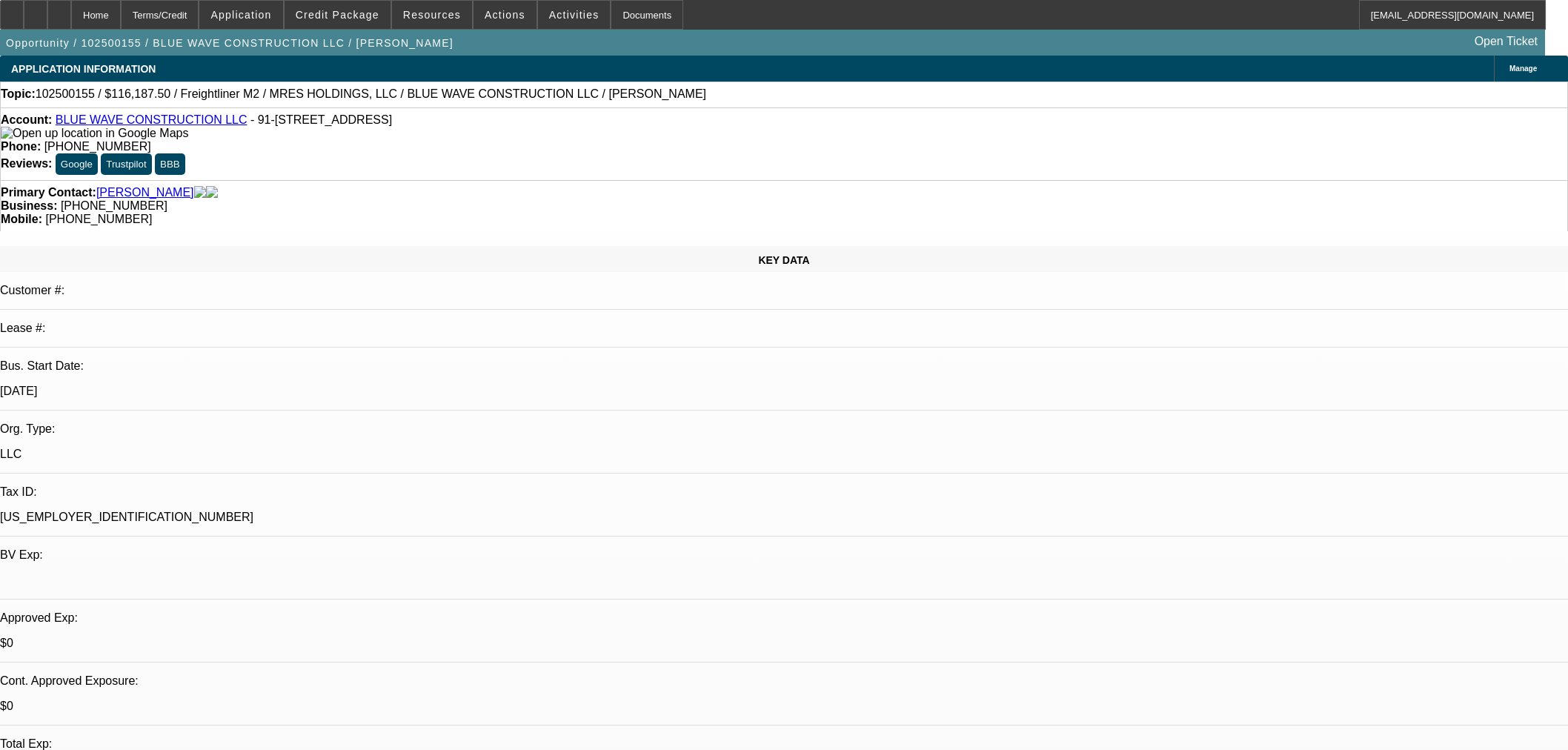
select select "0"
select select "2"
select select "0.1"
select select "4"
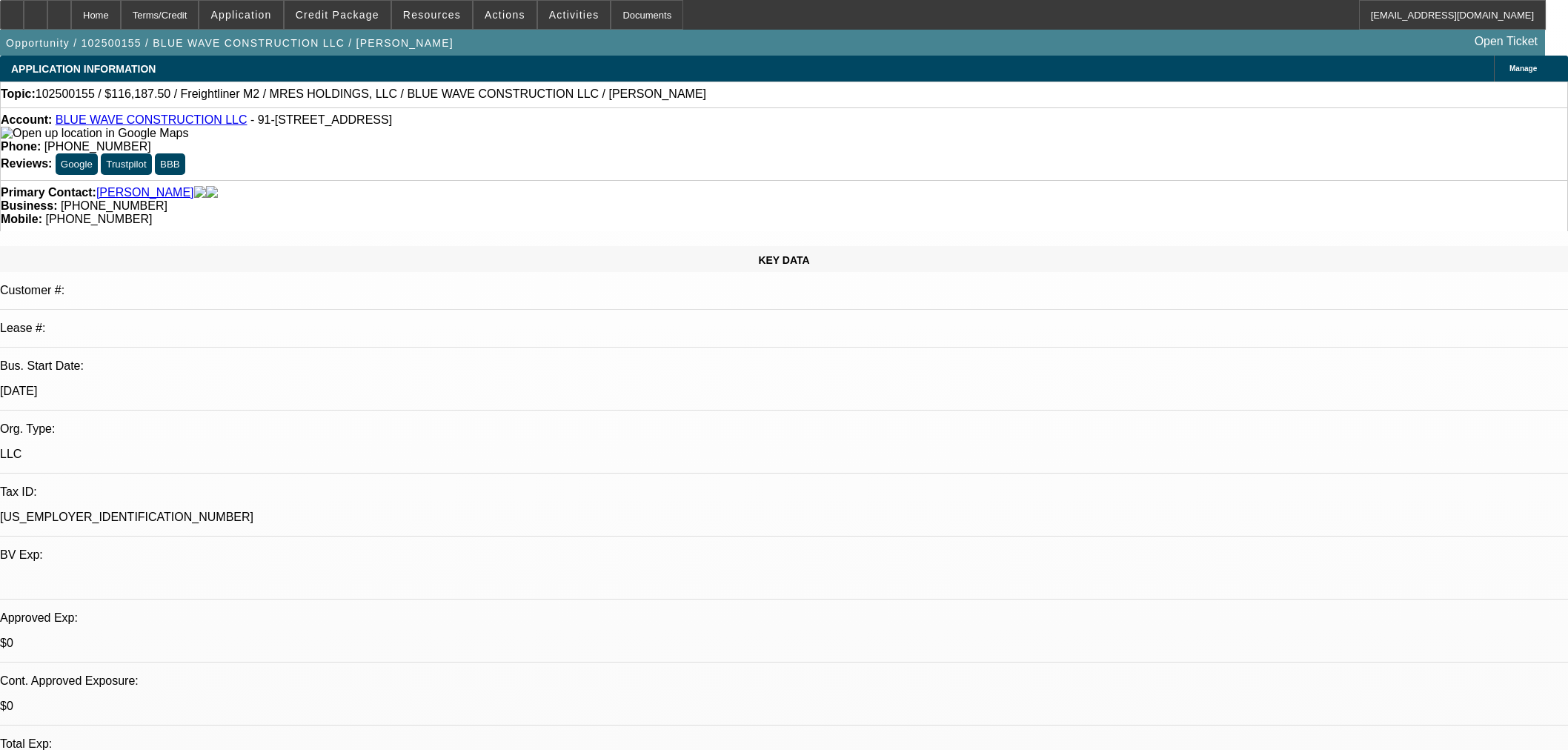
scroll to position [1784, 0]
